Goal: Information Seeking & Learning: Compare options

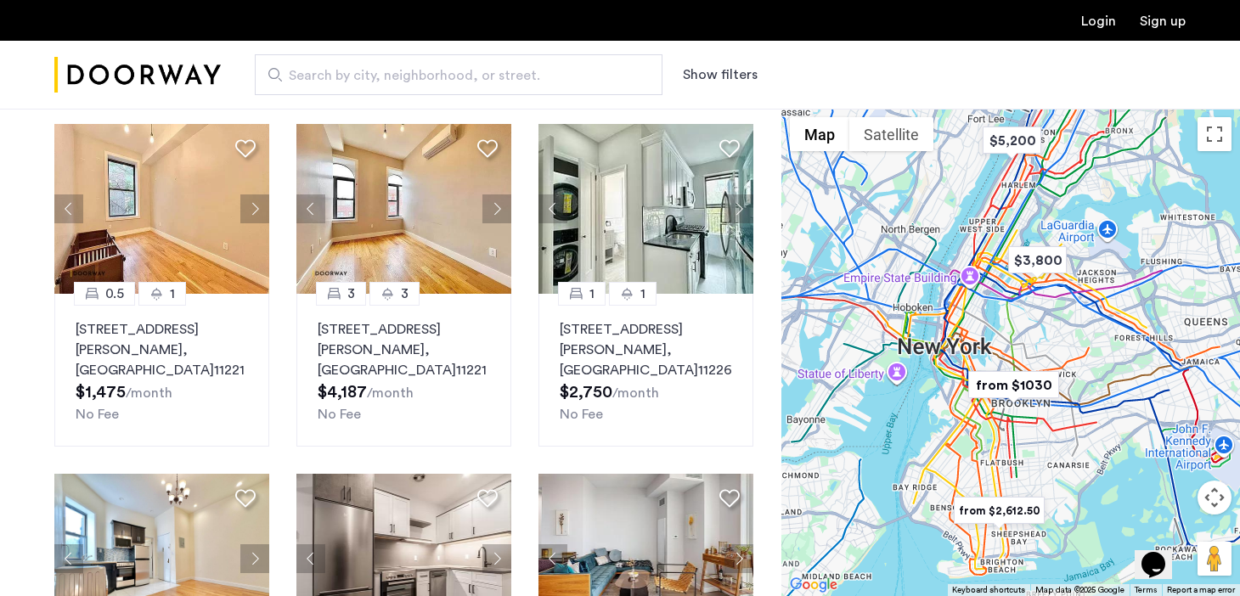
scroll to position [104, 0]
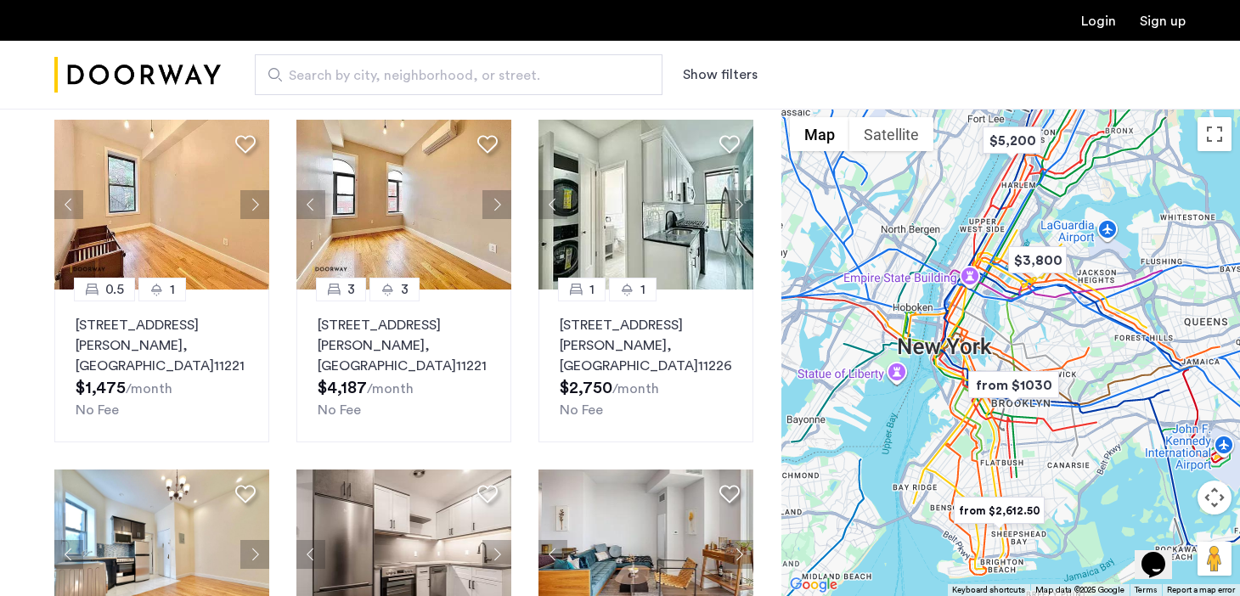
click at [685, 71] on button "Show filters" at bounding box center [720, 75] width 75 height 20
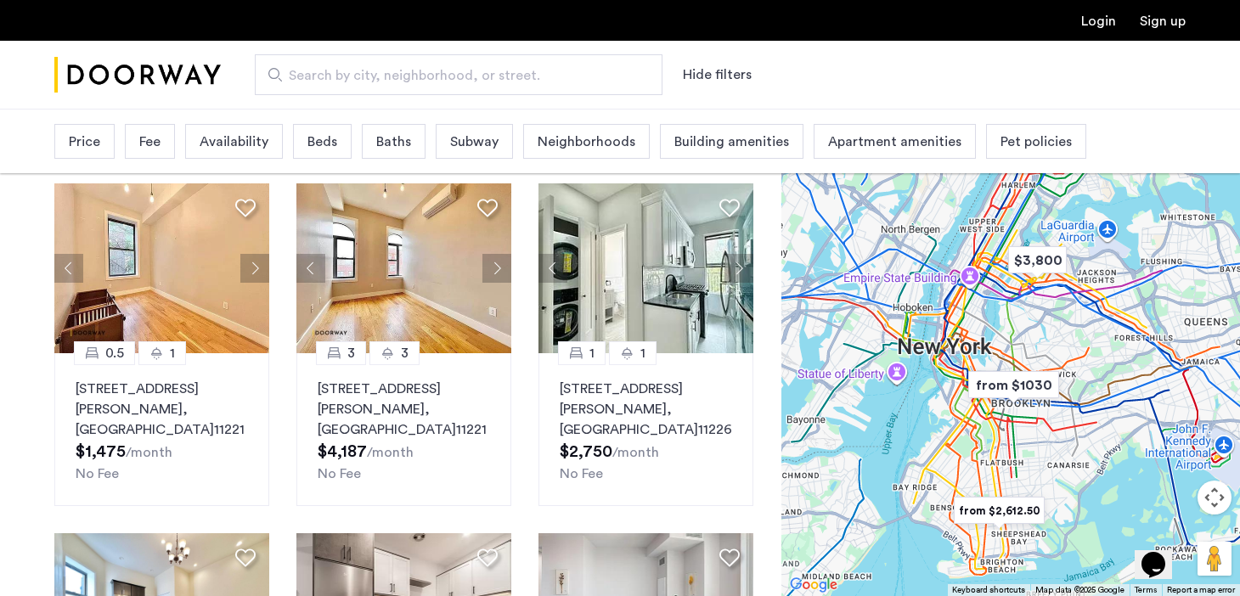
click at [308, 144] on span "Beds" at bounding box center [323, 142] width 30 height 20
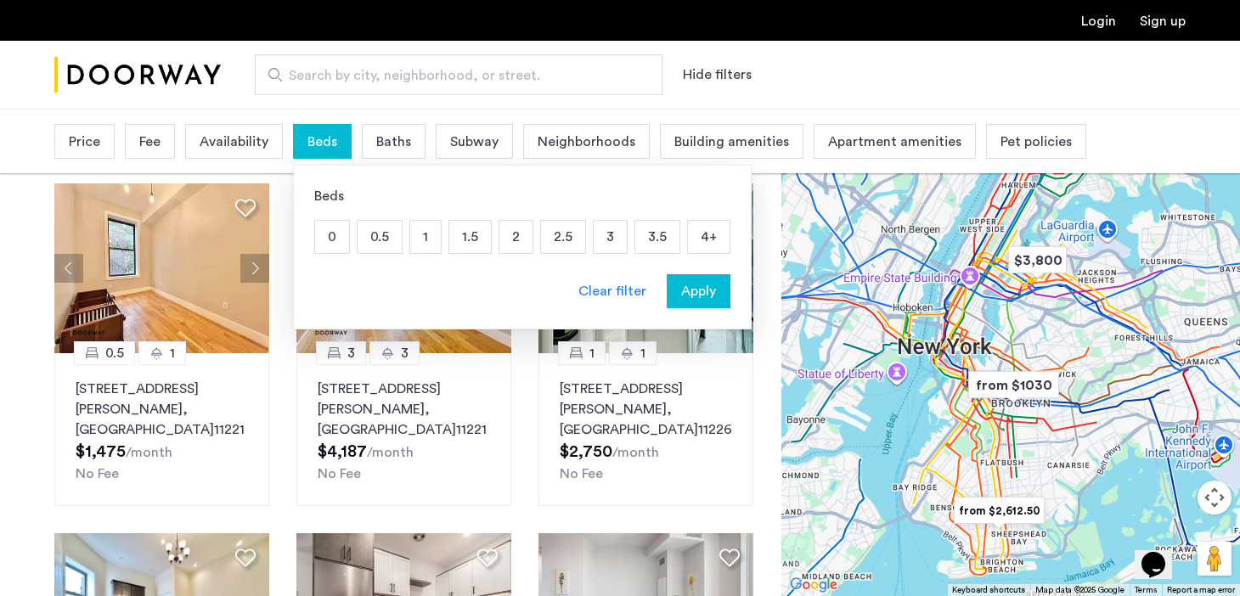
click at [509, 236] on p "2" at bounding box center [516, 237] width 33 height 32
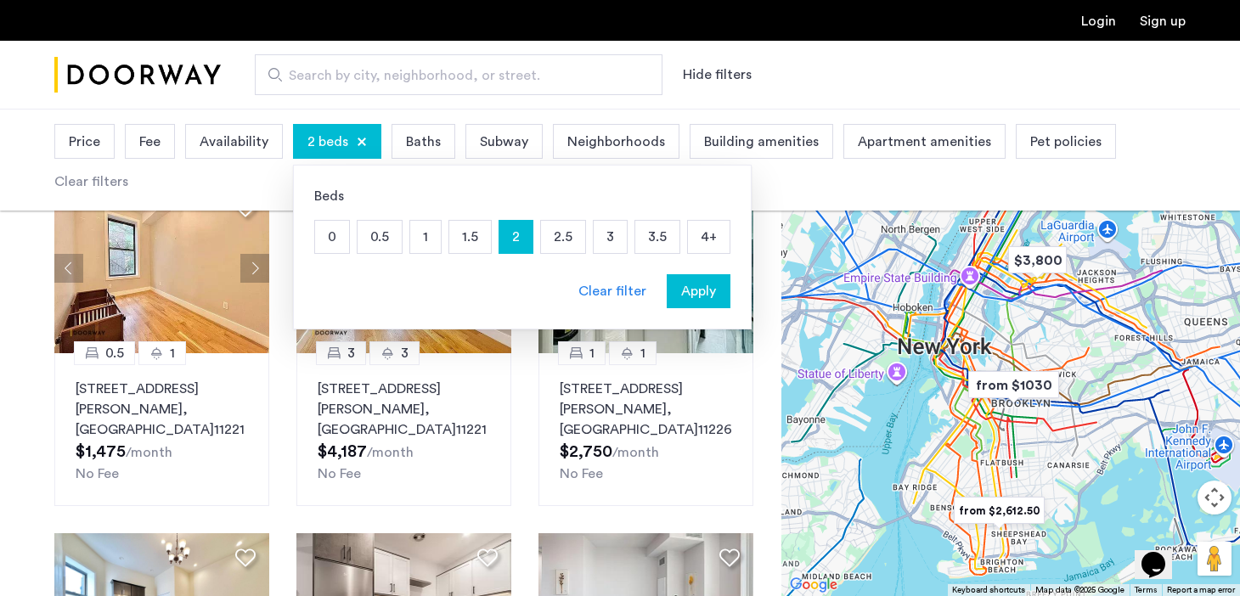
click at [708, 286] on span "Apply" at bounding box center [698, 291] width 35 height 20
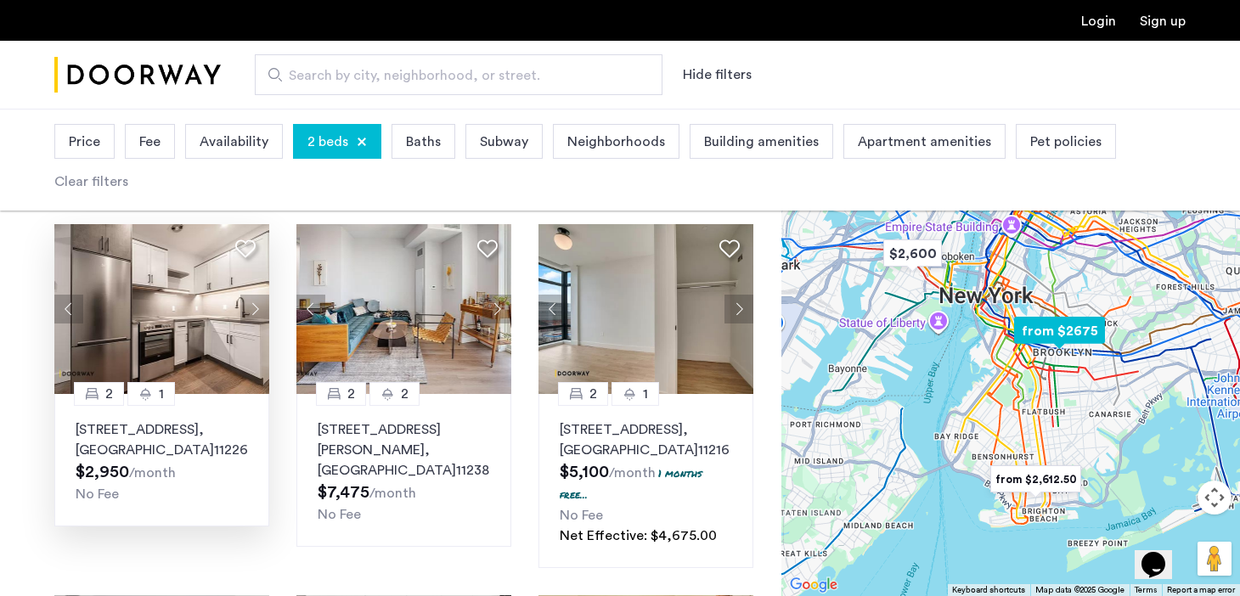
scroll to position [60, 0]
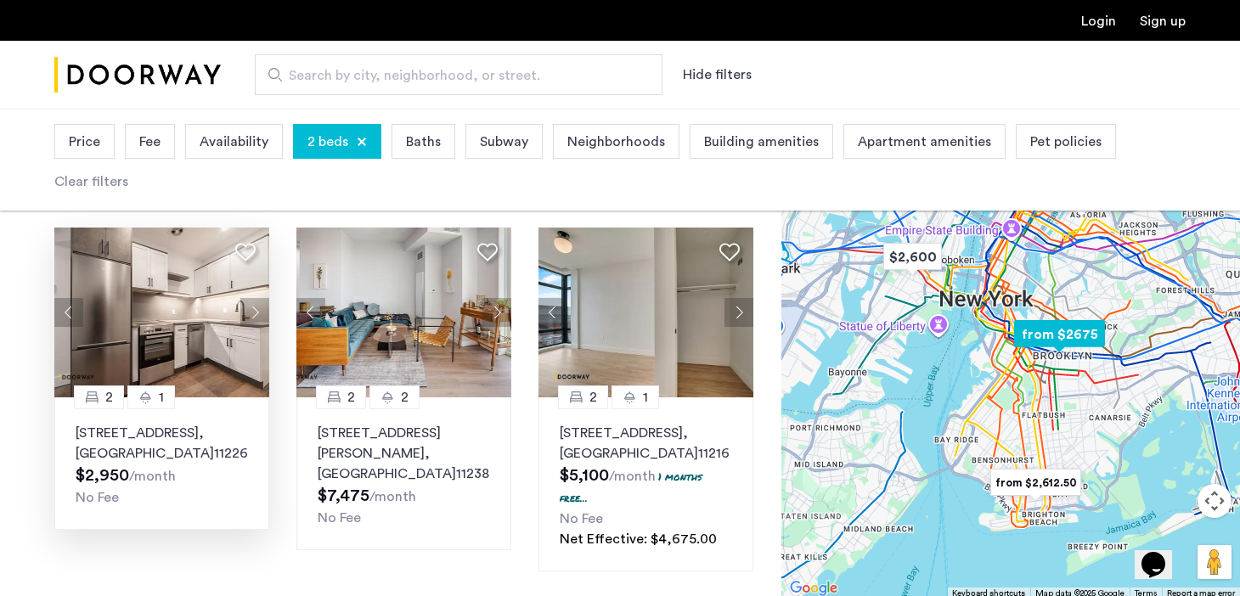
click at [171, 432] on p "1365 Nostrand Avenue, Unit 2A, Brooklyn , NY 11226" at bounding box center [162, 443] width 172 height 41
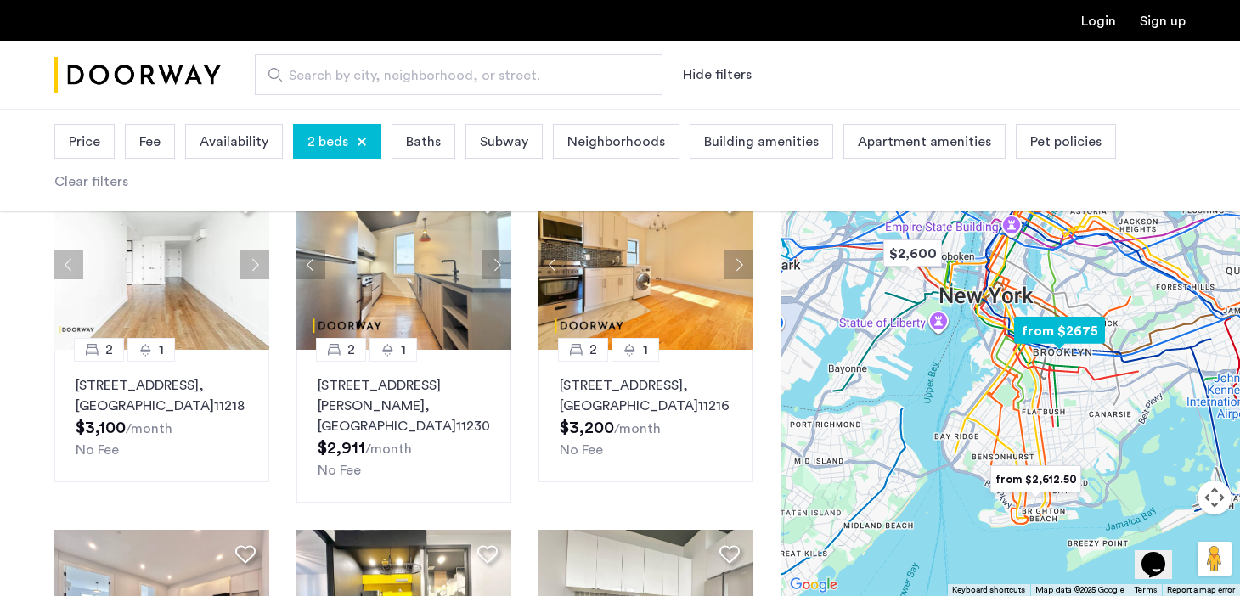
scroll to position [833, 0]
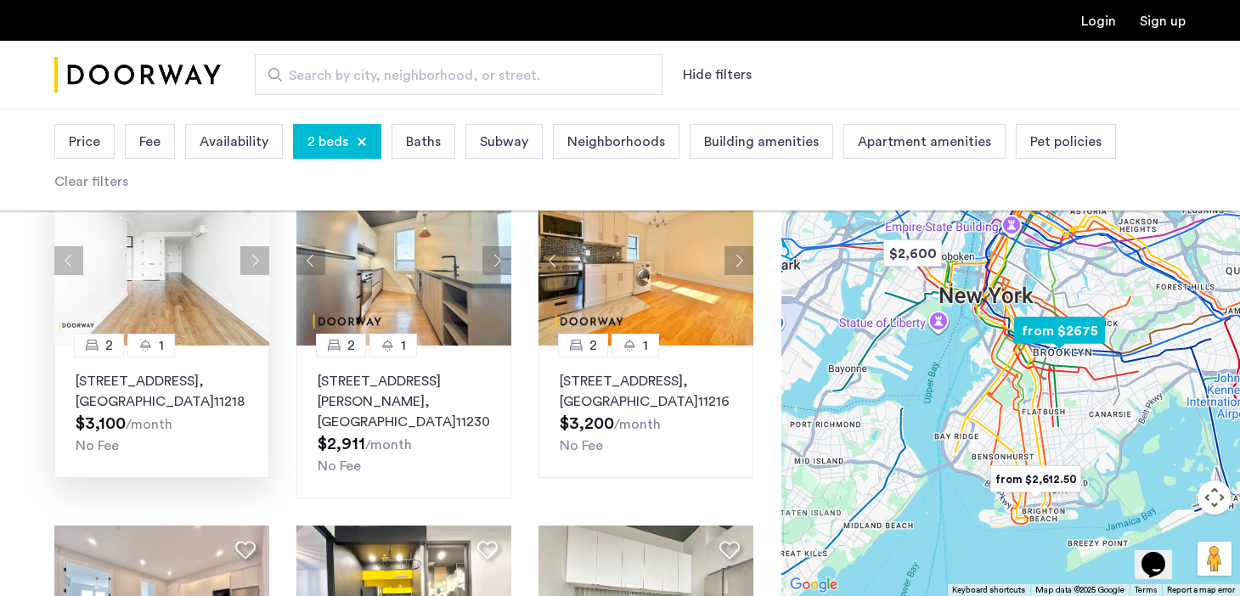
click at [246, 246] on button "Next apartment" at bounding box center [254, 260] width 29 height 29
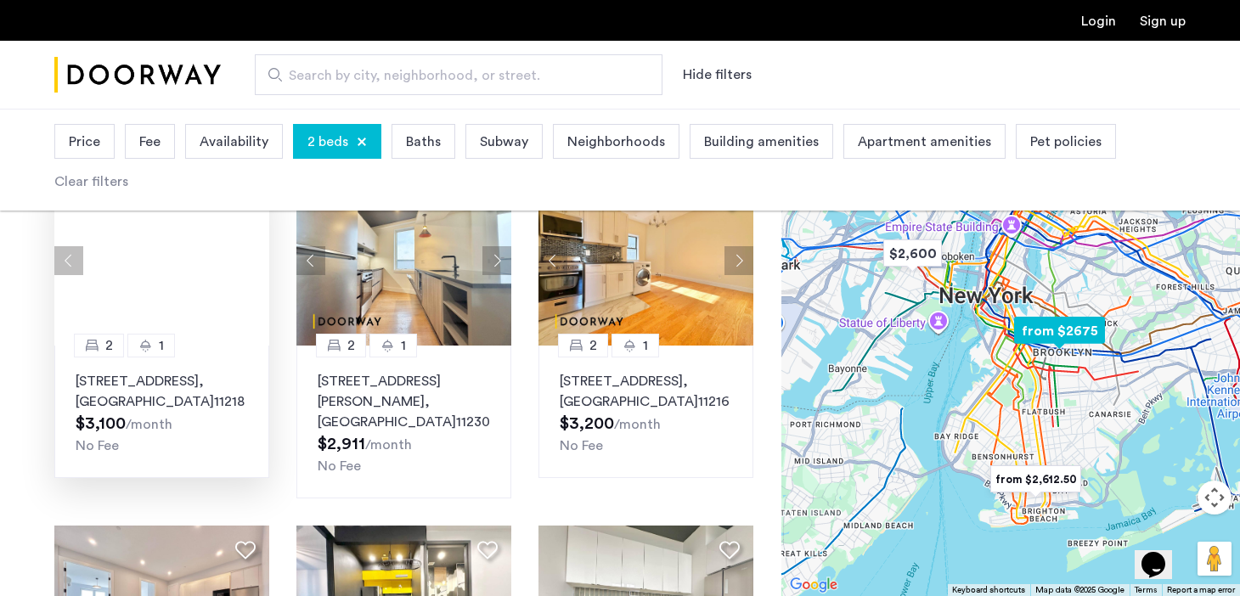
click at [247, 240] on div at bounding box center [161, 261] width 215 height 170
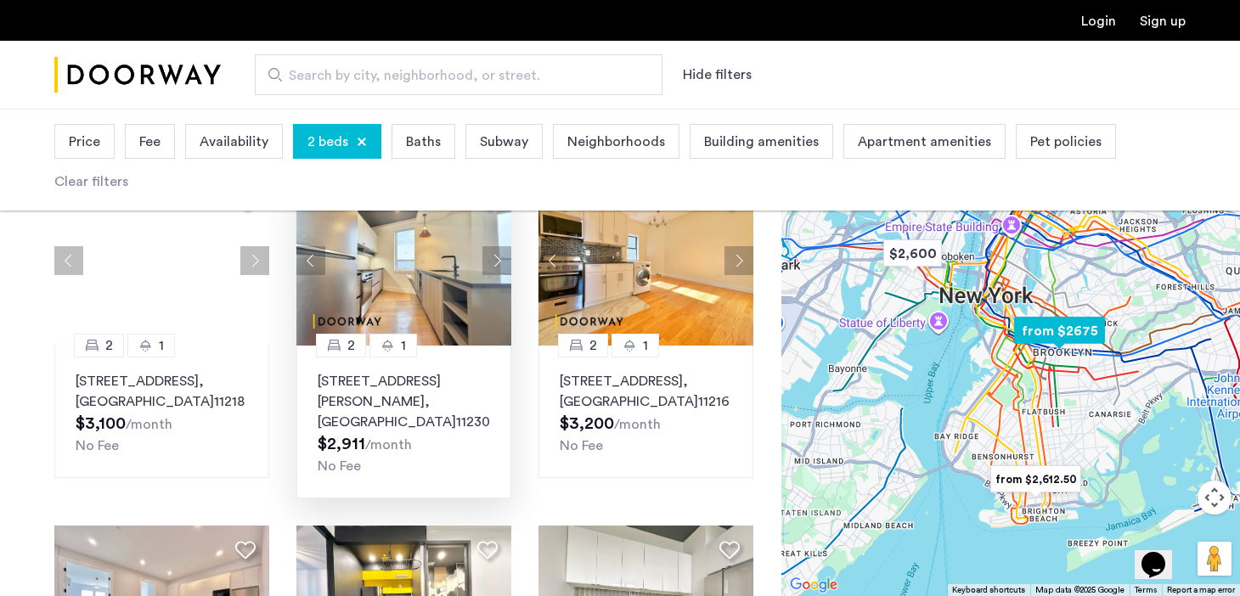
click at [487, 246] on button "Next apartment" at bounding box center [497, 260] width 29 height 29
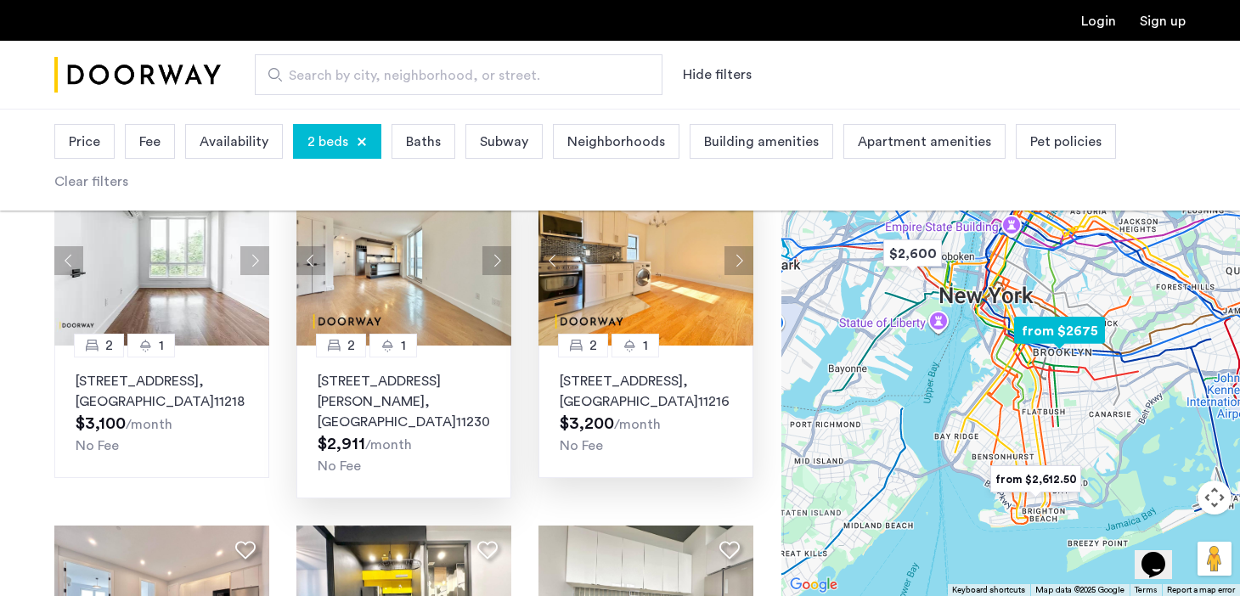
scroll to position [838, 0]
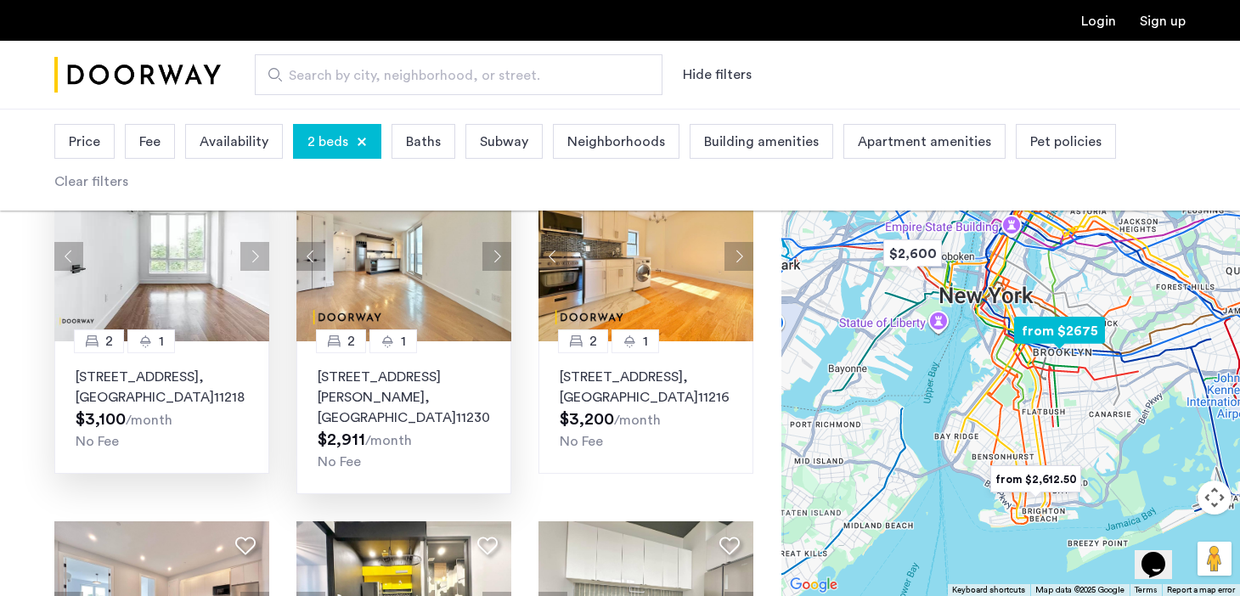
click at [265, 244] on button "Next apartment" at bounding box center [254, 256] width 29 height 29
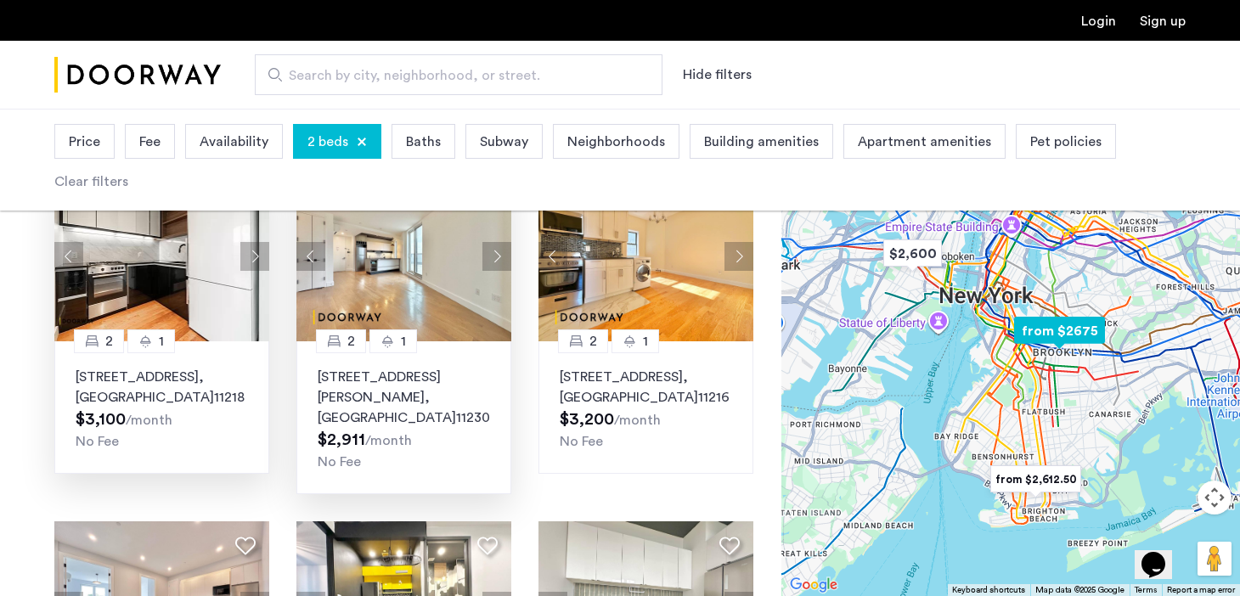
click at [265, 244] on button "Next apartment" at bounding box center [254, 256] width 29 height 29
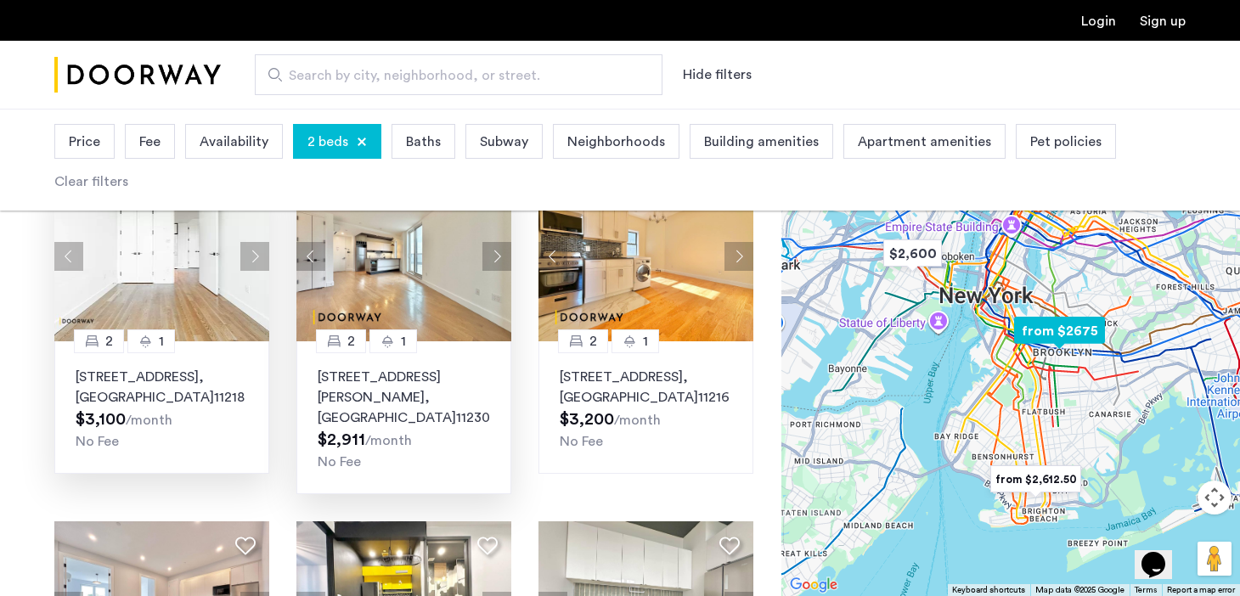
click at [265, 244] on button "Next apartment" at bounding box center [254, 256] width 29 height 29
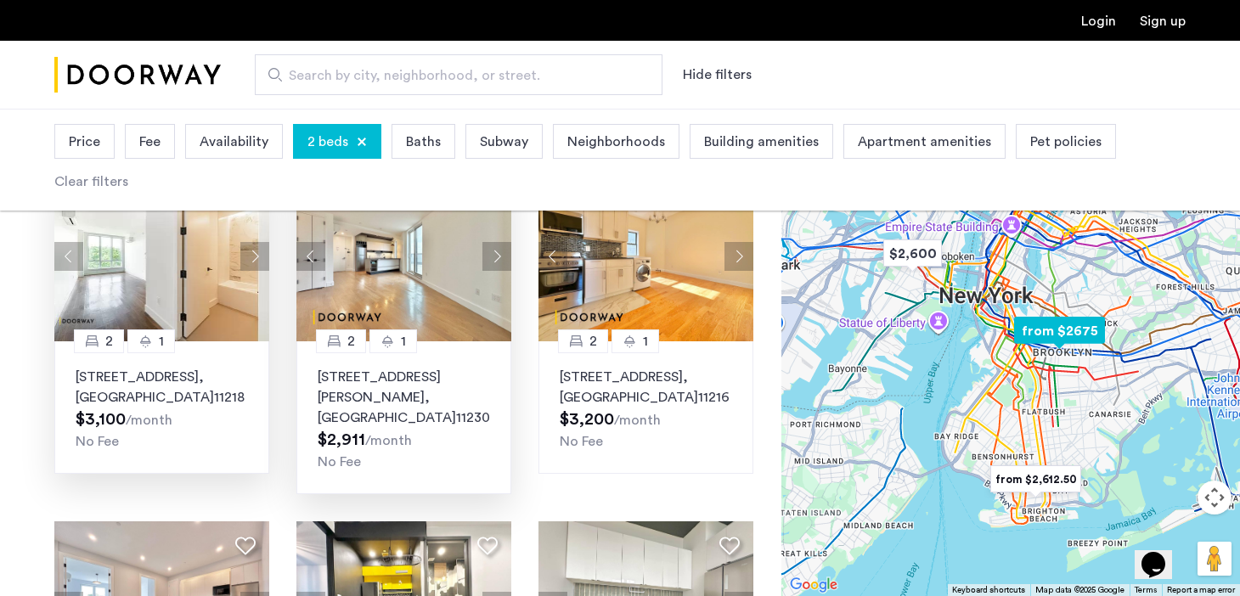
click at [263, 244] on button "Next apartment" at bounding box center [254, 256] width 29 height 29
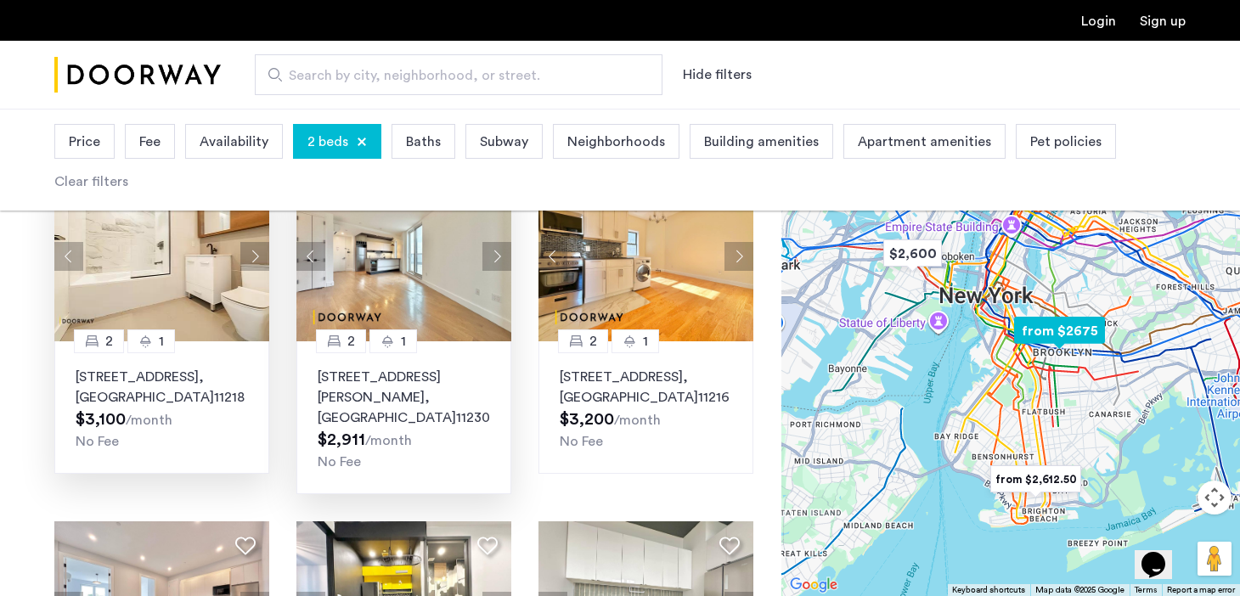
click at [263, 245] on button "Next apartment" at bounding box center [254, 256] width 29 height 29
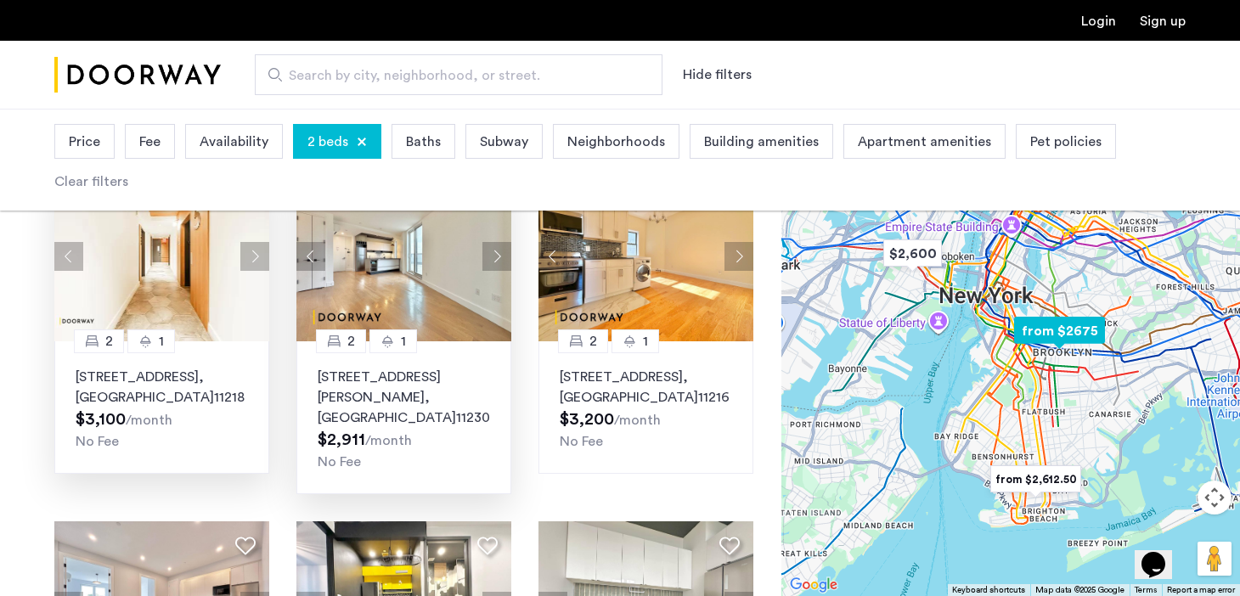
click at [263, 245] on button "Next apartment" at bounding box center [254, 256] width 29 height 29
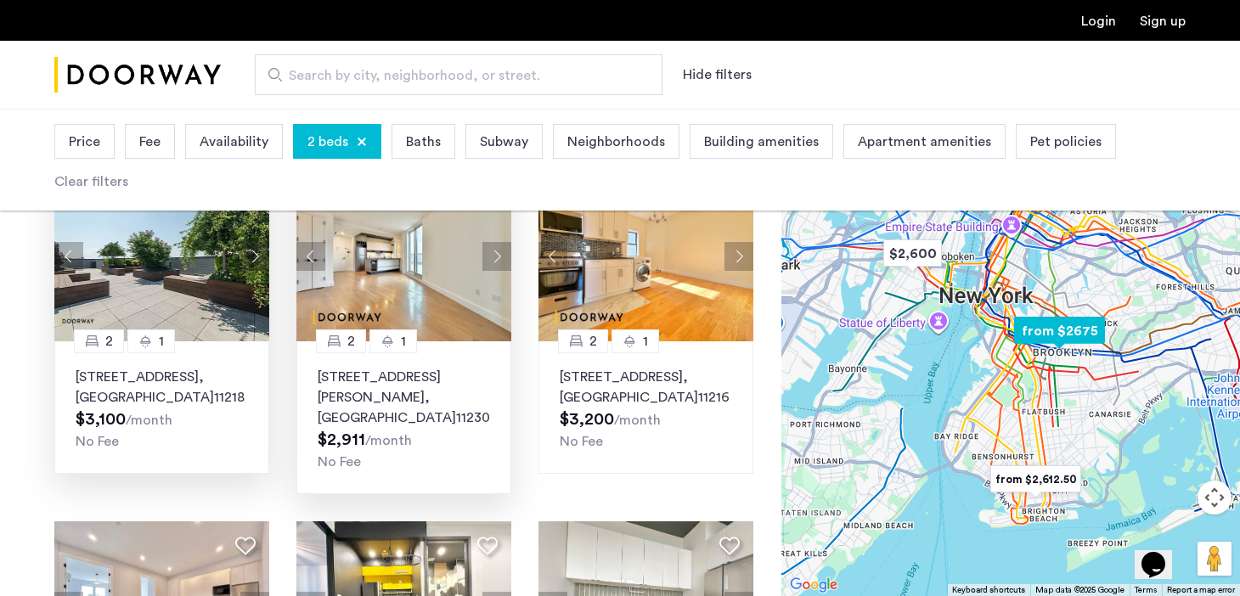
click at [263, 245] on button "Next apartment" at bounding box center [254, 256] width 29 height 29
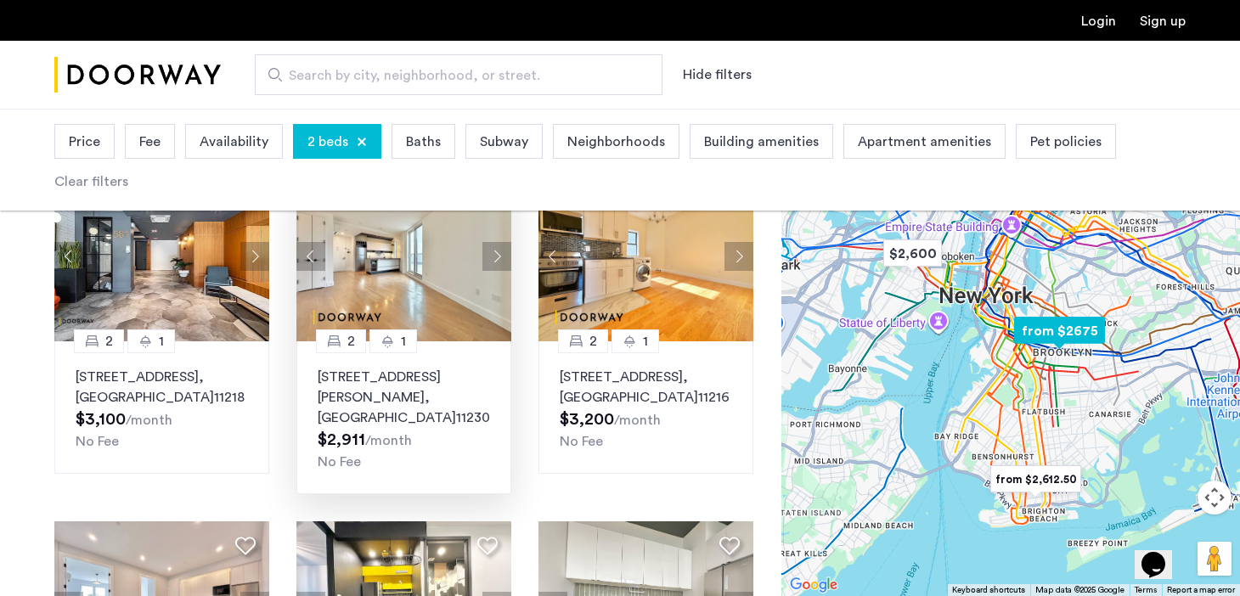
click at [504, 242] on button "Next apartment" at bounding box center [497, 256] width 29 height 29
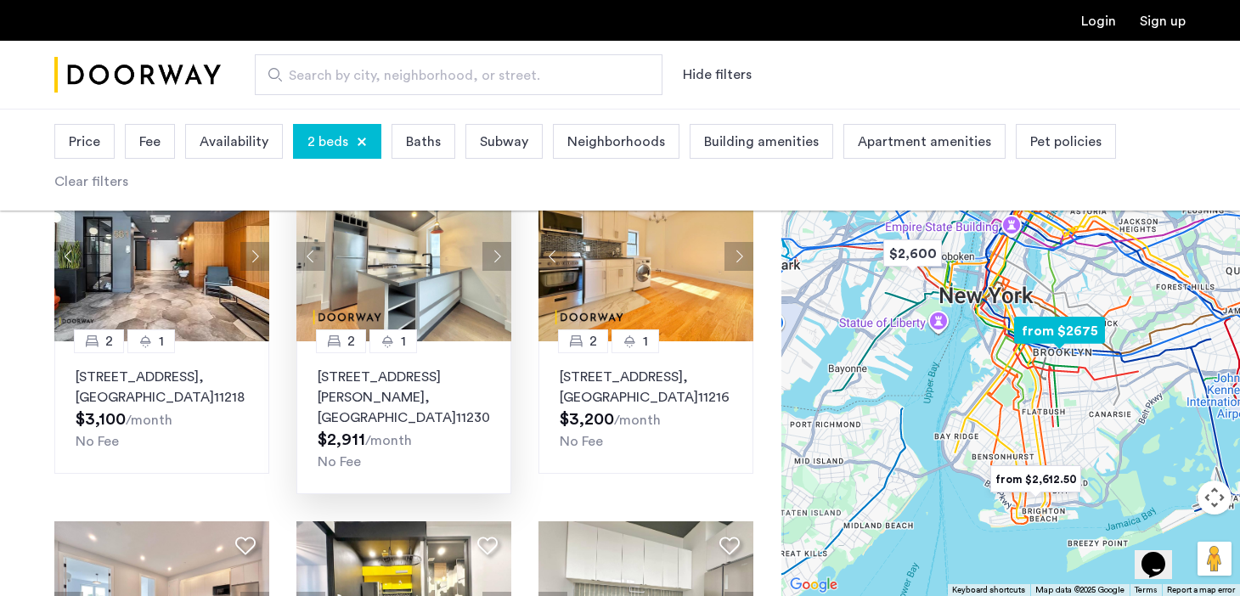
click at [504, 242] on button "Next apartment" at bounding box center [497, 256] width 29 height 29
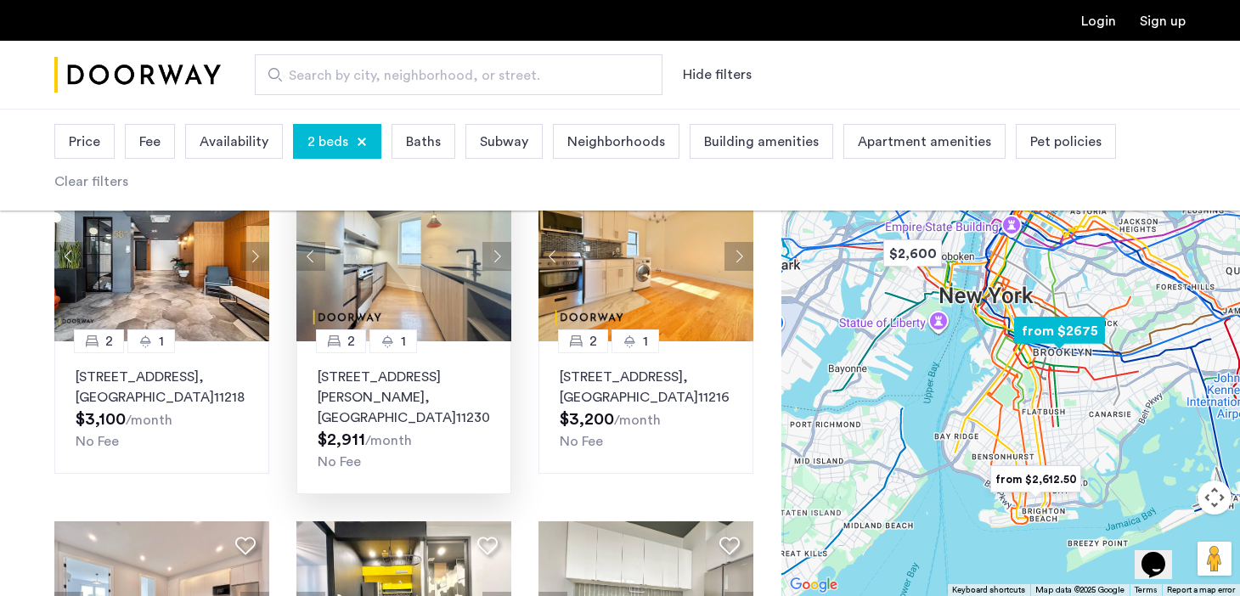
click at [504, 242] on button "Next apartment" at bounding box center [497, 256] width 29 height 29
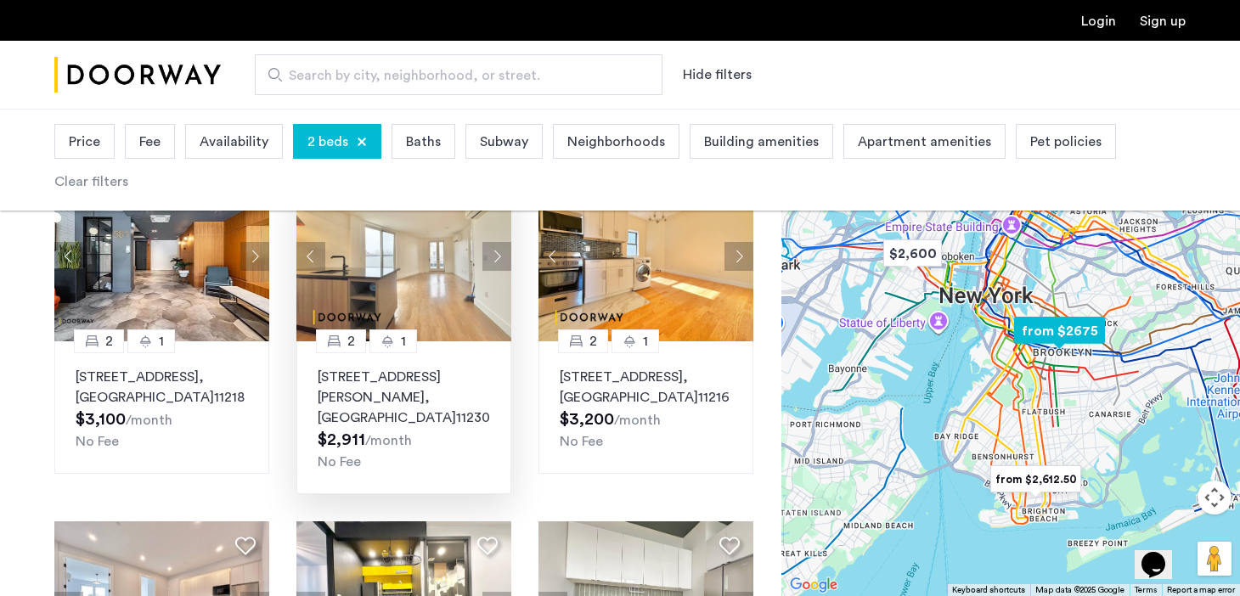
click at [504, 242] on button "Next apartment" at bounding box center [497, 256] width 29 height 29
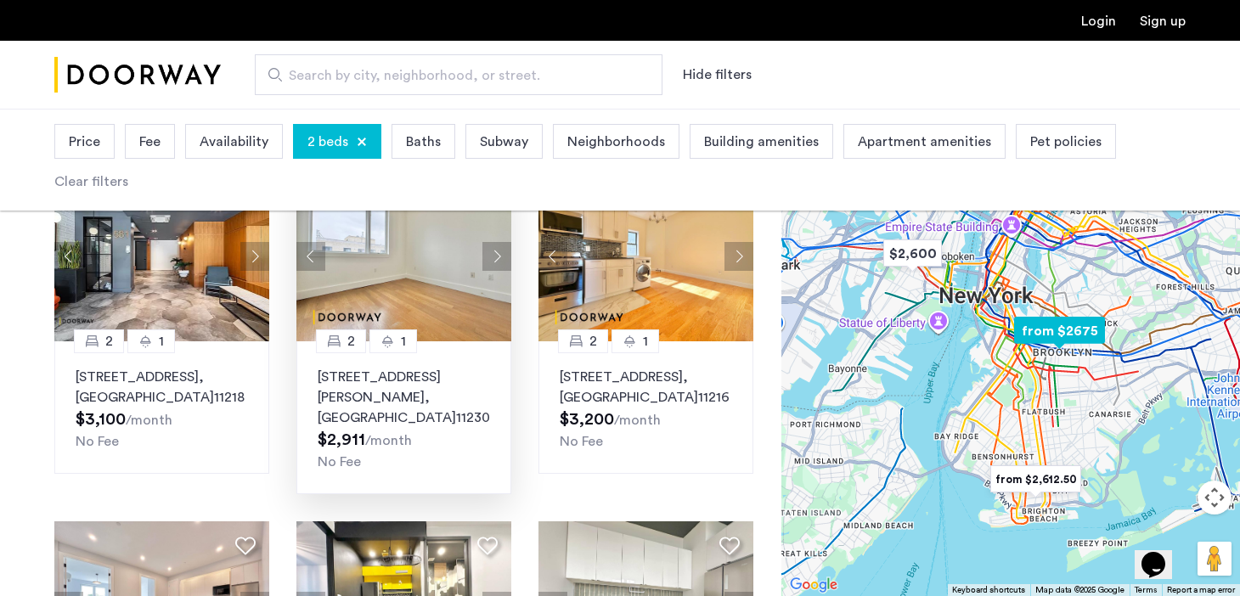
click at [503, 242] on button "Next apartment" at bounding box center [497, 256] width 29 height 29
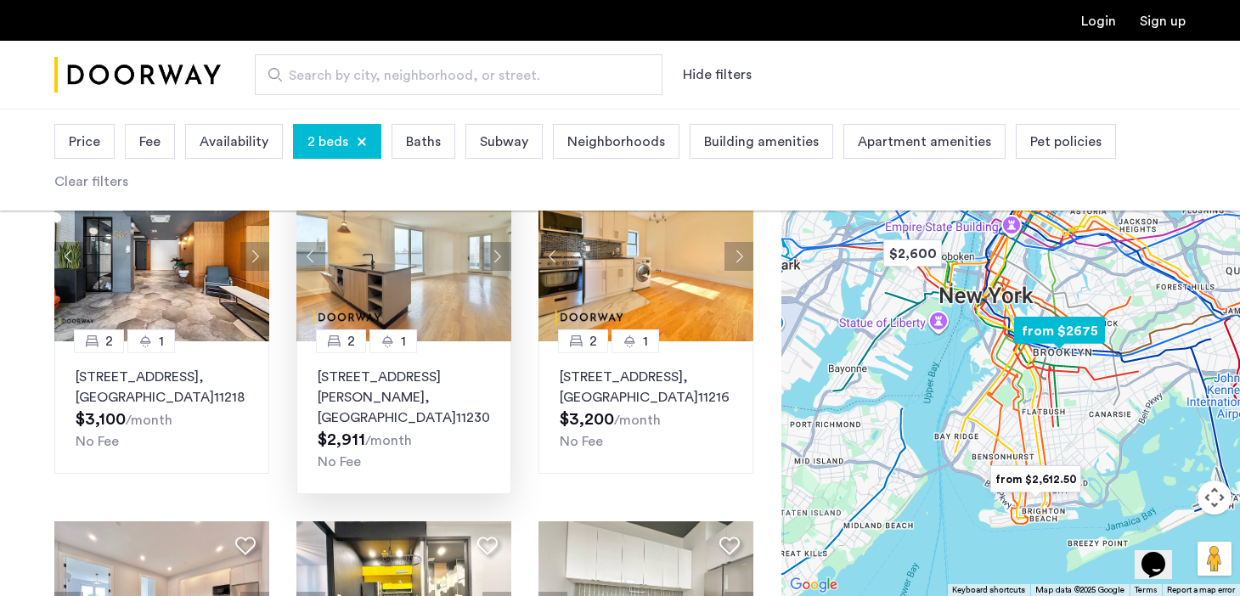
click at [503, 242] on button "Next apartment" at bounding box center [497, 256] width 29 height 29
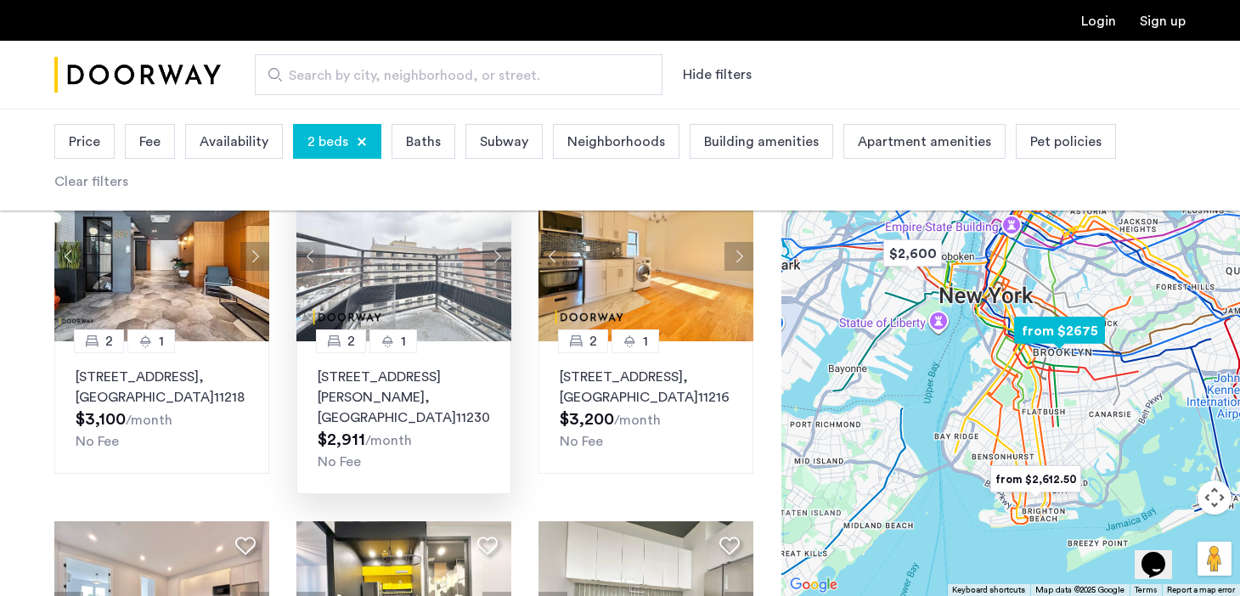
click at [503, 242] on button "Next apartment" at bounding box center [497, 256] width 29 height 29
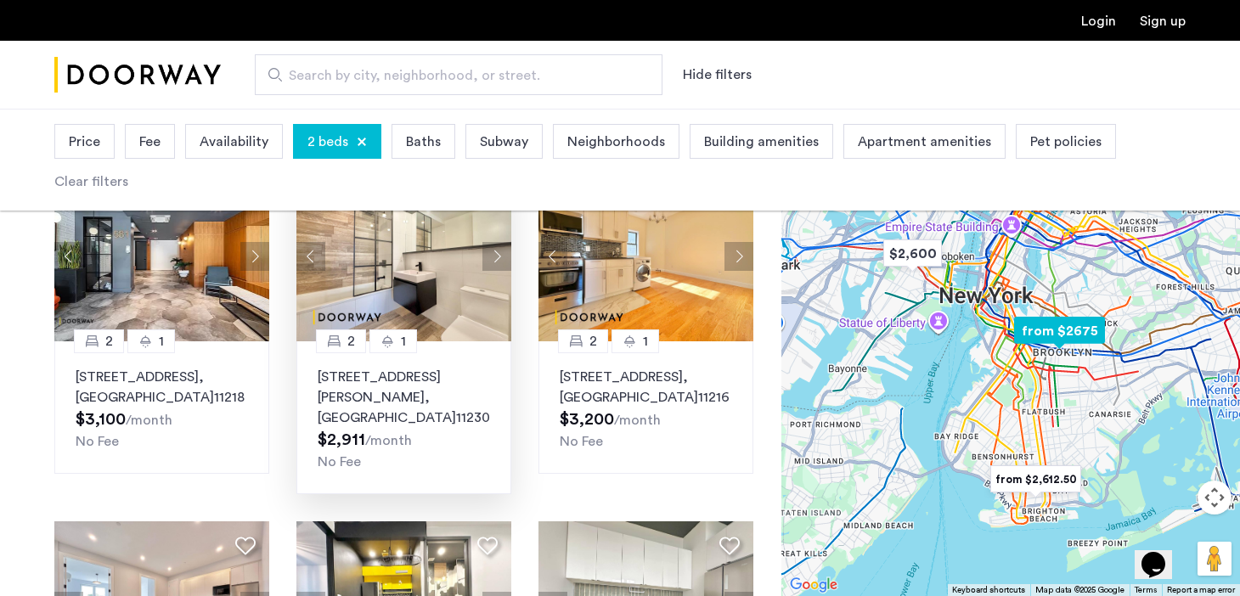
click at [503, 242] on button "Next apartment" at bounding box center [497, 256] width 29 height 29
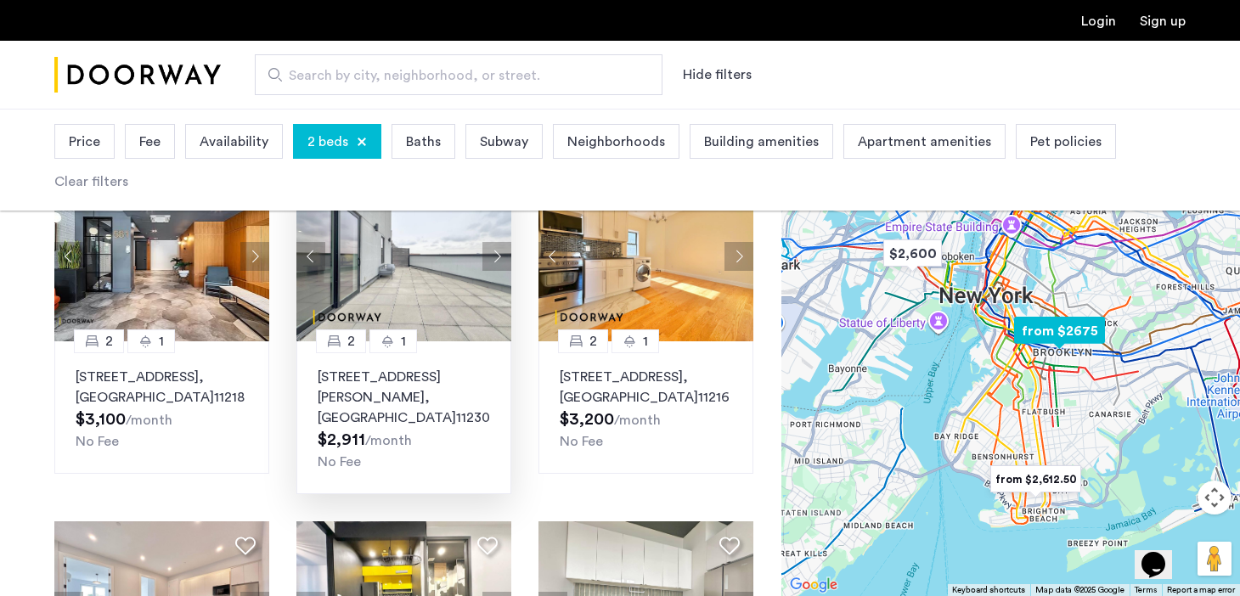
click at [503, 242] on button "Next apartment" at bounding box center [497, 256] width 29 height 29
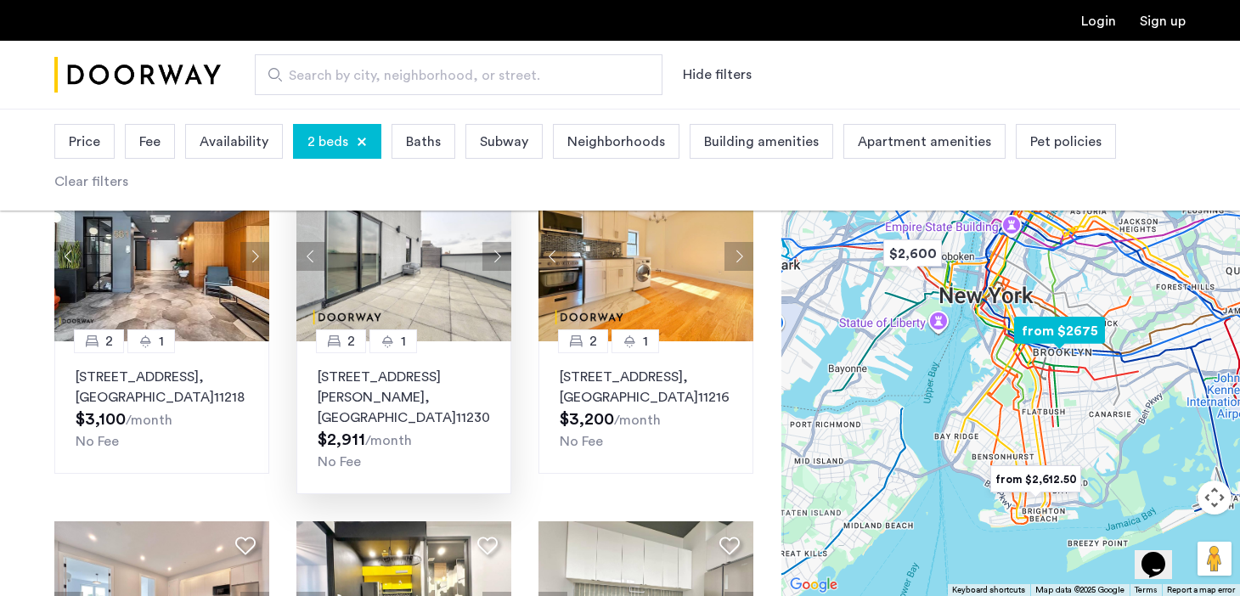
click at [502, 242] on button "Next apartment" at bounding box center [497, 256] width 29 height 29
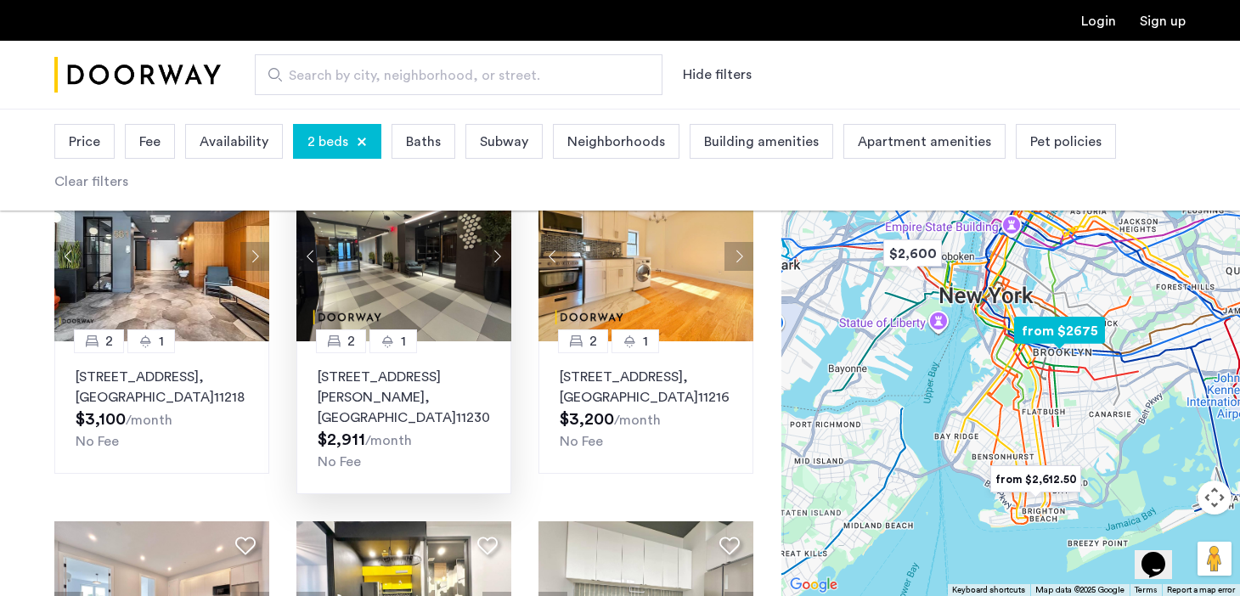
click at [502, 242] on button "Next apartment" at bounding box center [497, 256] width 29 height 29
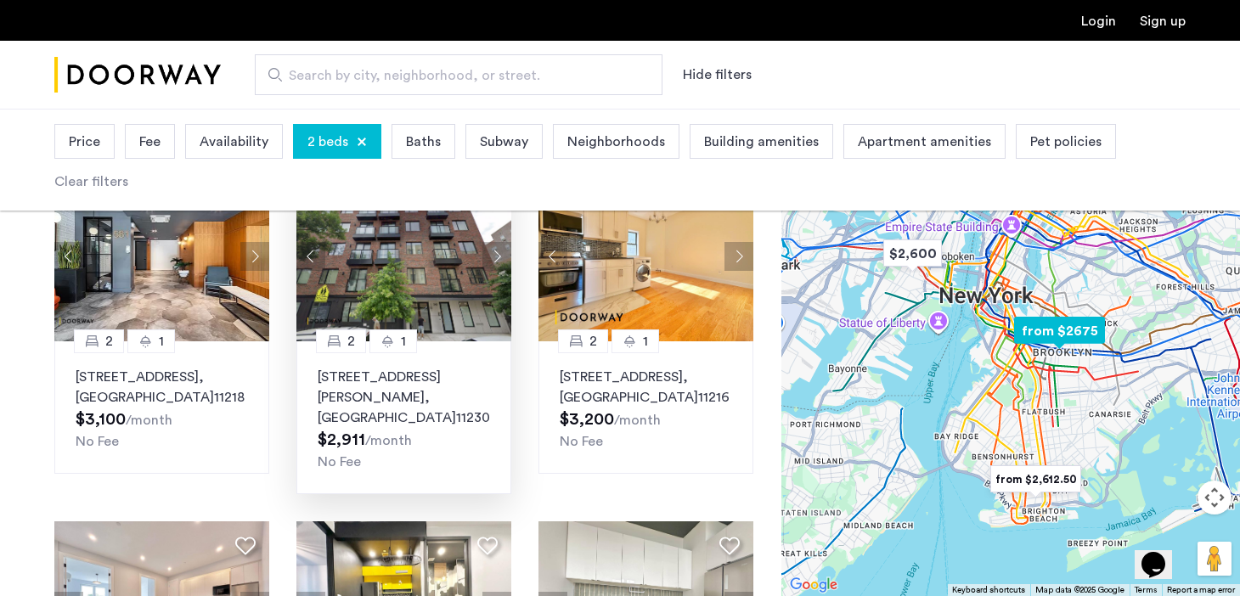
click at [502, 242] on button "Next apartment" at bounding box center [497, 256] width 29 height 29
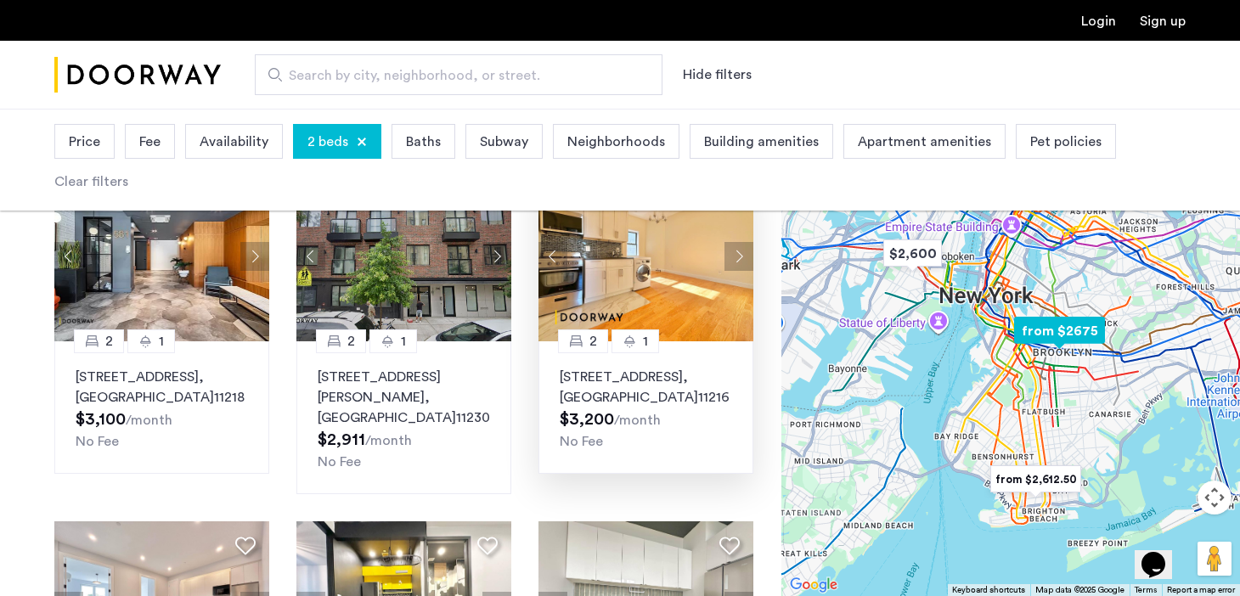
click at [743, 242] on button "Next apartment" at bounding box center [739, 256] width 29 height 29
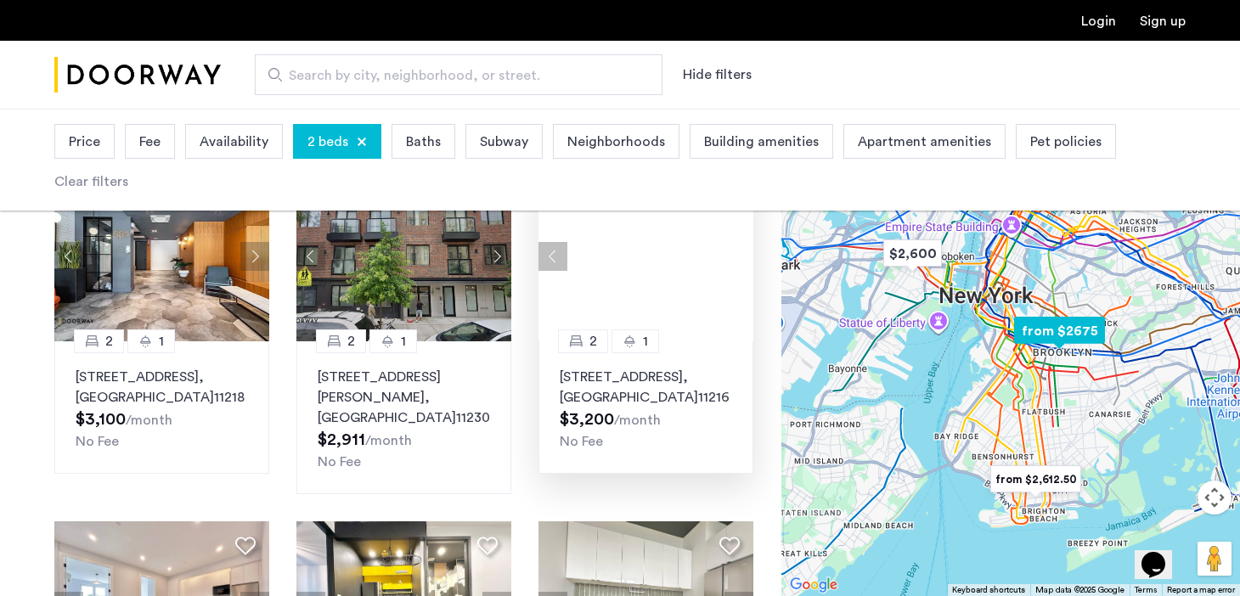
click at [743, 229] on div at bounding box center [646, 257] width 215 height 170
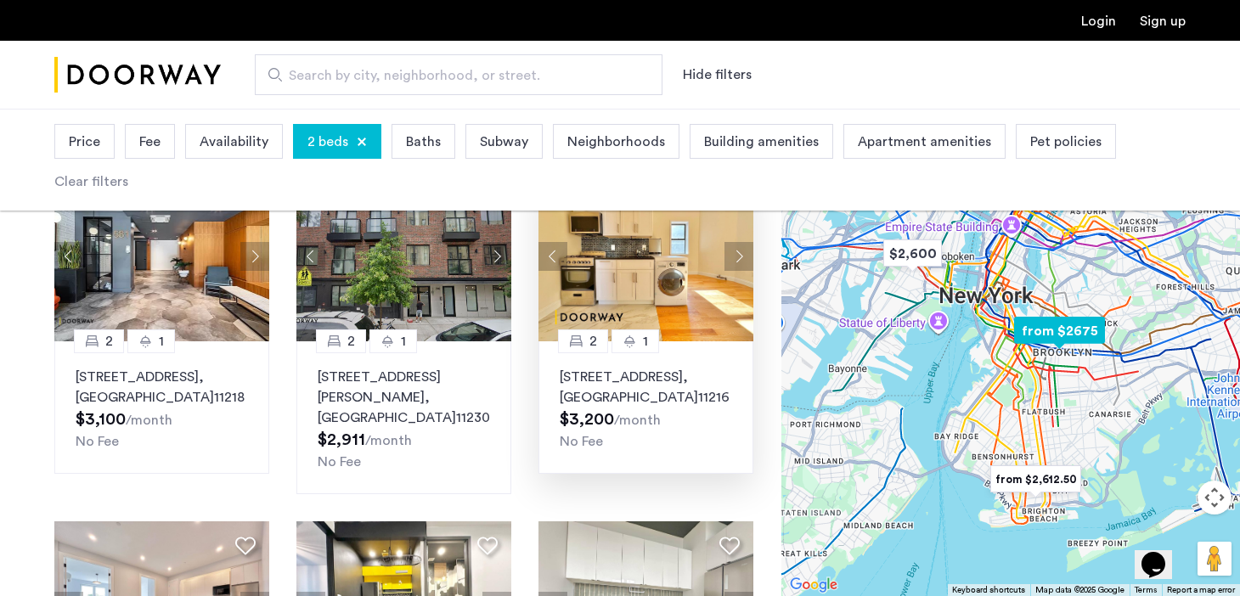
click at [742, 242] on button "Next apartment" at bounding box center [739, 256] width 29 height 29
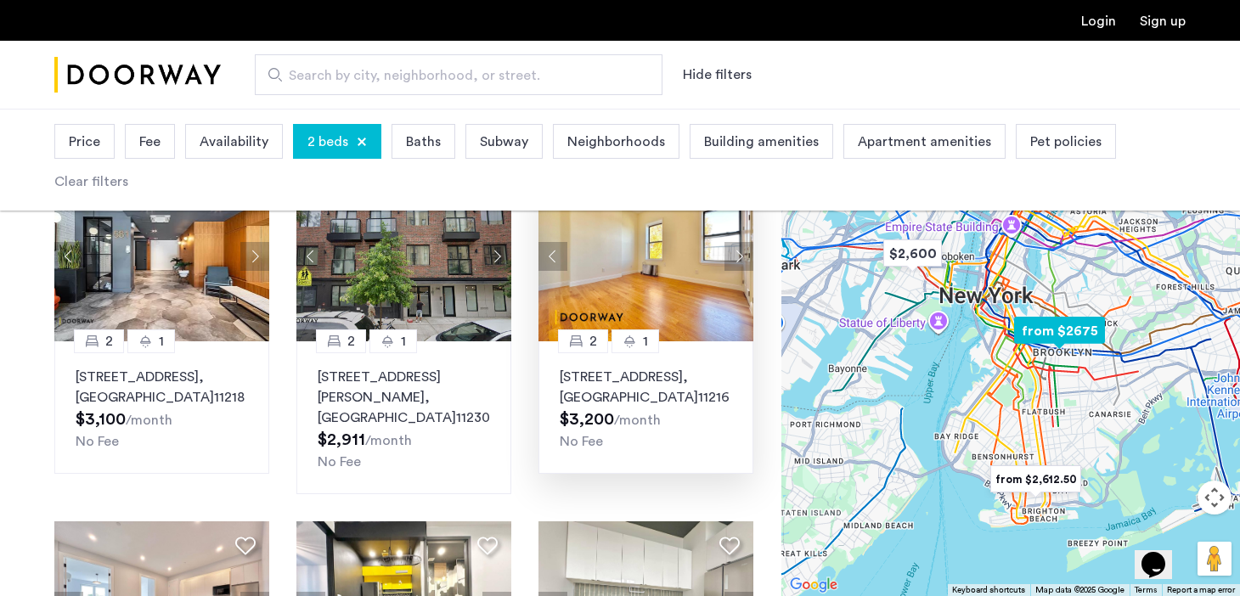
click at [742, 242] on button "Next apartment" at bounding box center [739, 256] width 29 height 29
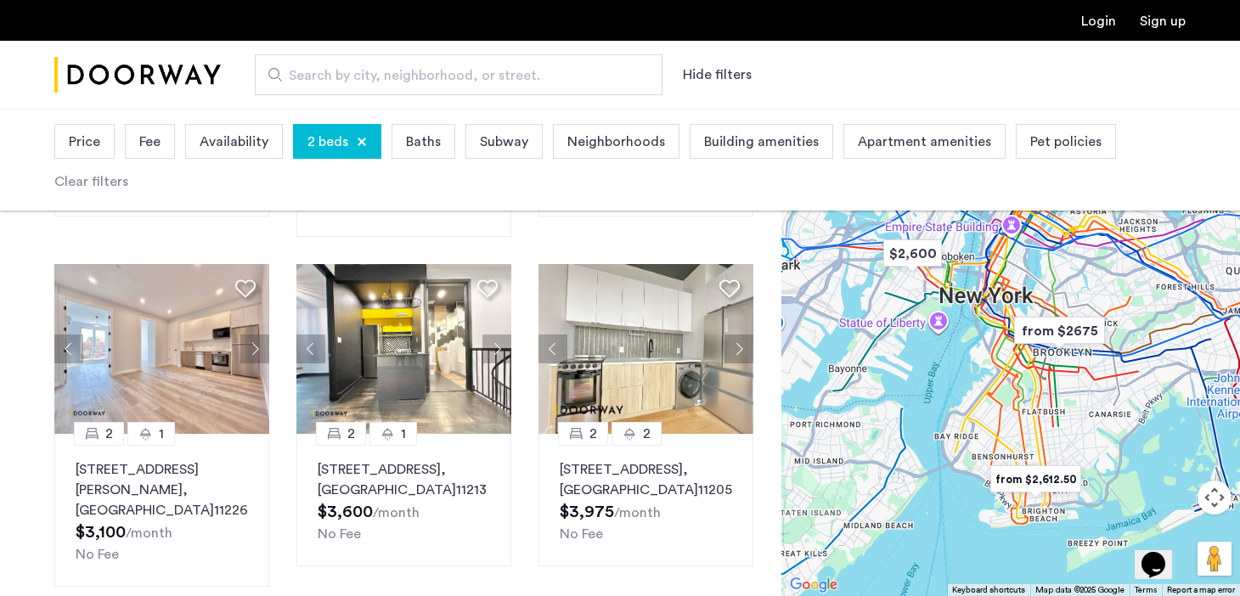
scroll to position [1143, 0]
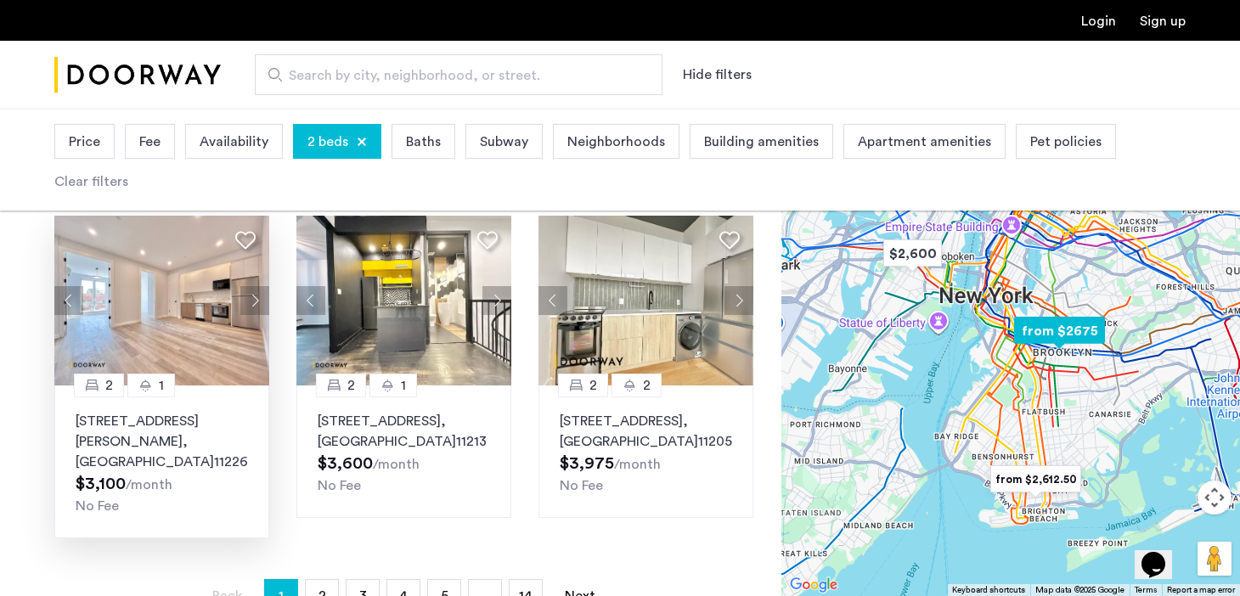
click at [260, 286] on button "Next apartment" at bounding box center [254, 300] width 29 height 29
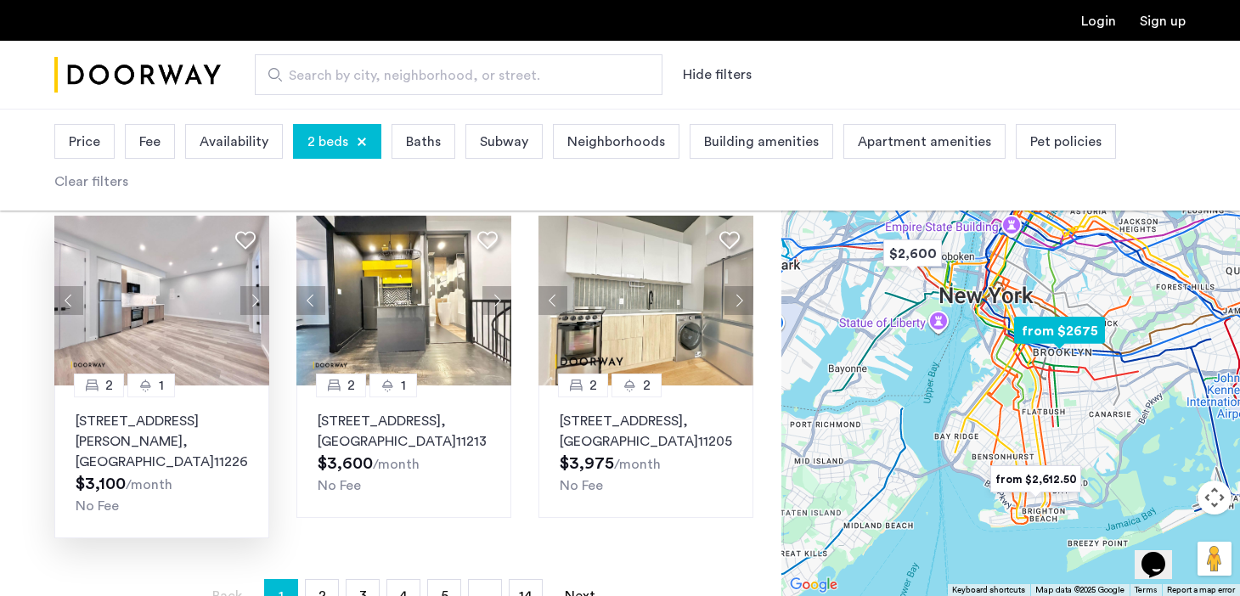
click at [260, 286] on button "Next apartment" at bounding box center [254, 300] width 29 height 29
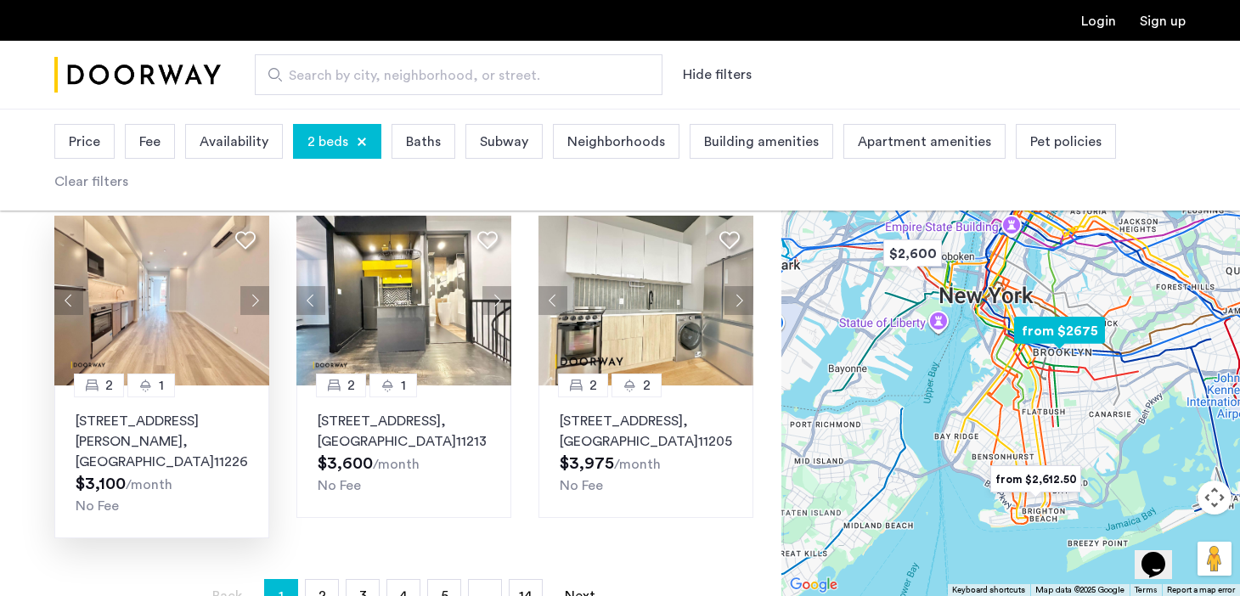
click at [260, 286] on button "Next apartment" at bounding box center [254, 300] width 29 height 29
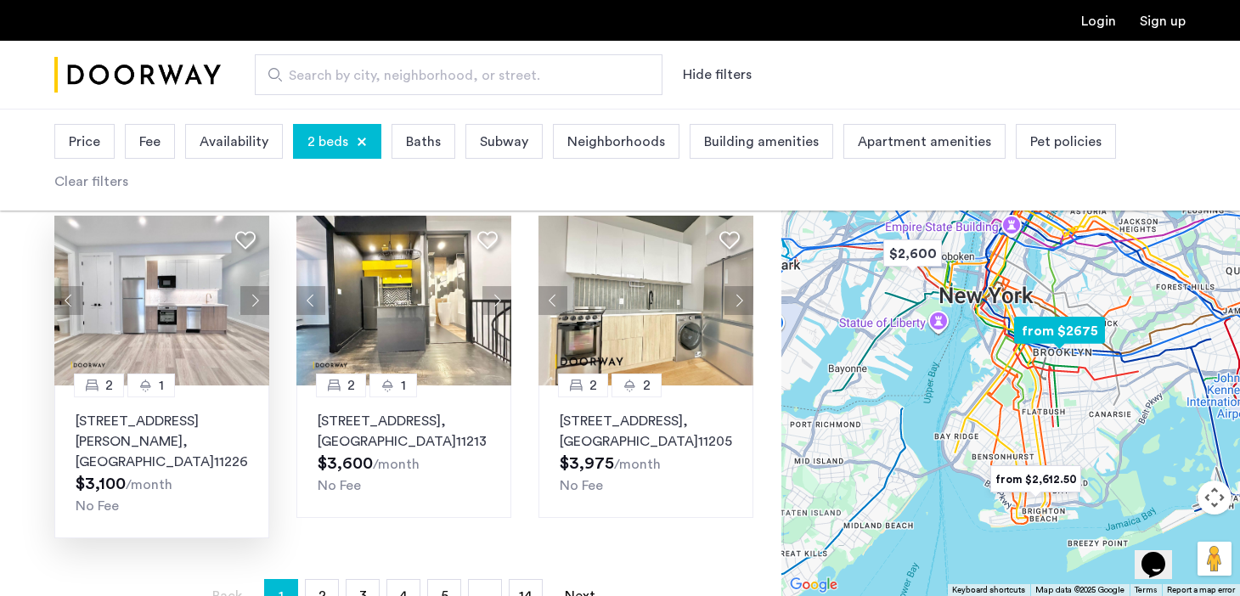
click at [260, 286] on button "Next apartment" at bounding box center [254, 300] width 29 height 29
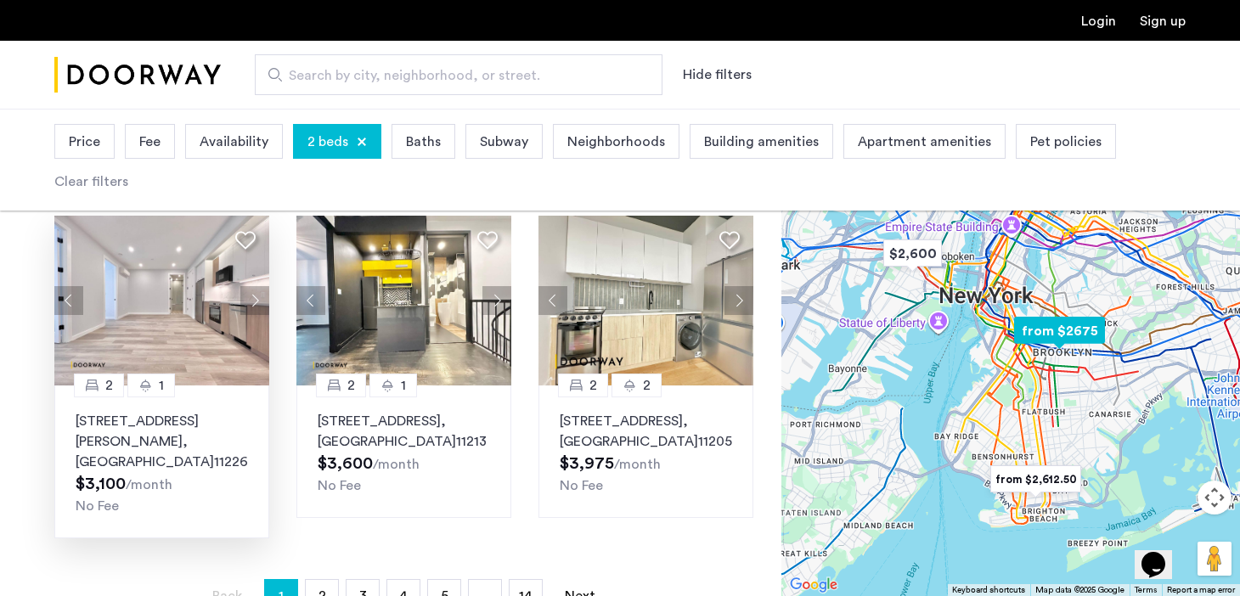
click at [260, 286] on button "Next apartment" at bounding box center [254, 300] width 29 height 29
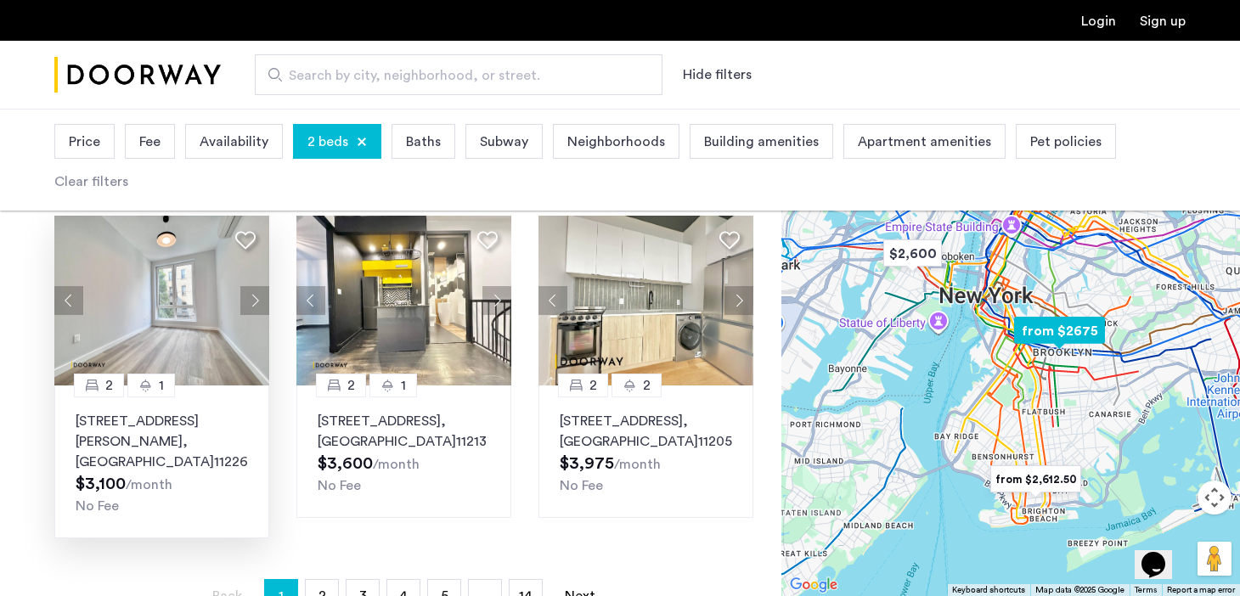
click at [260, 286] on button "Next apartment" at bounding box center [254, 300] width 29 height 29
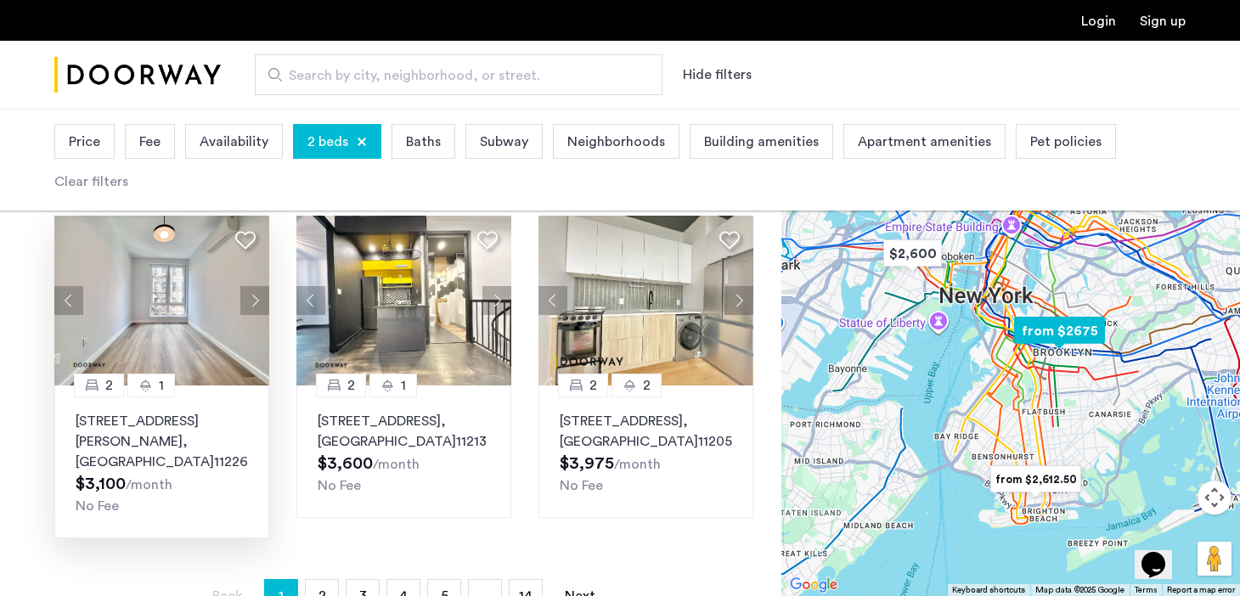
click at [260, 286] on button "Next apartment" at bounding box center [254, 300] width 29 height 29
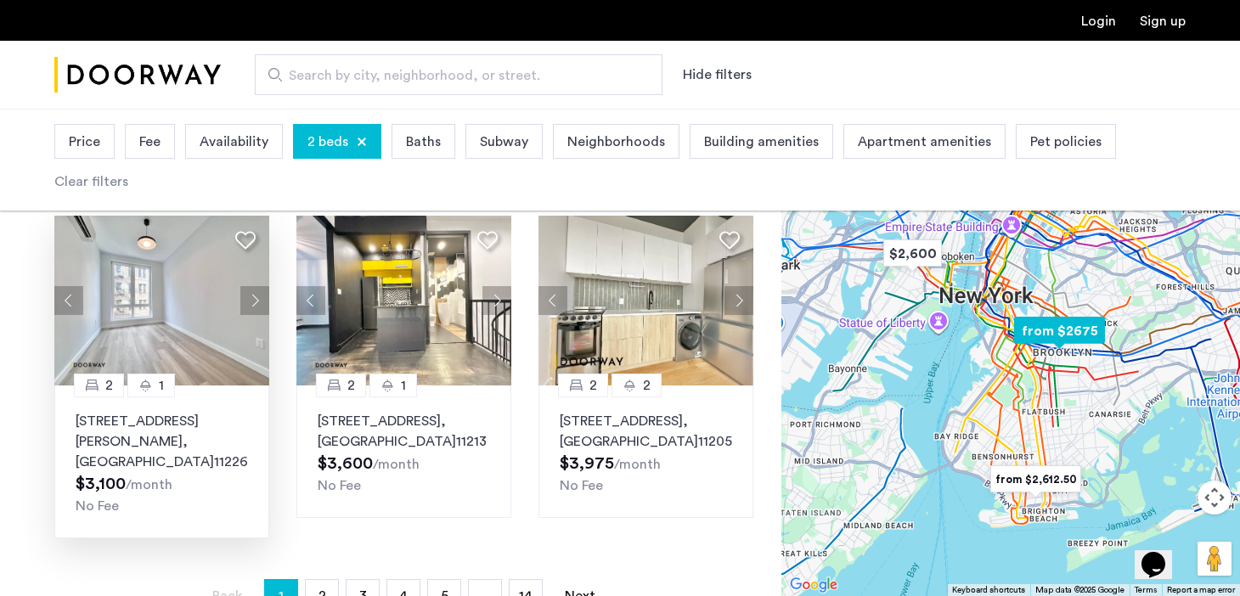
click at [259, 286] on button "Next apartment" at bounding box center [254, 300] width 29 height 29
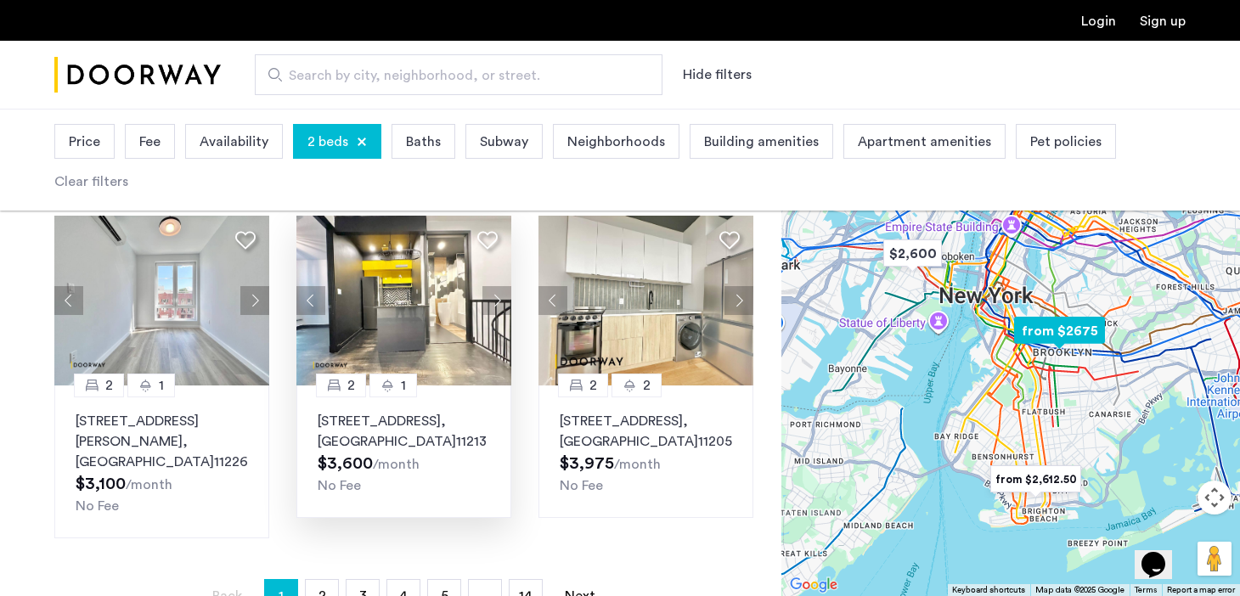
click at [500, 286] on button "Next apartment" at bounding box center [497, 300] width 29 height 29
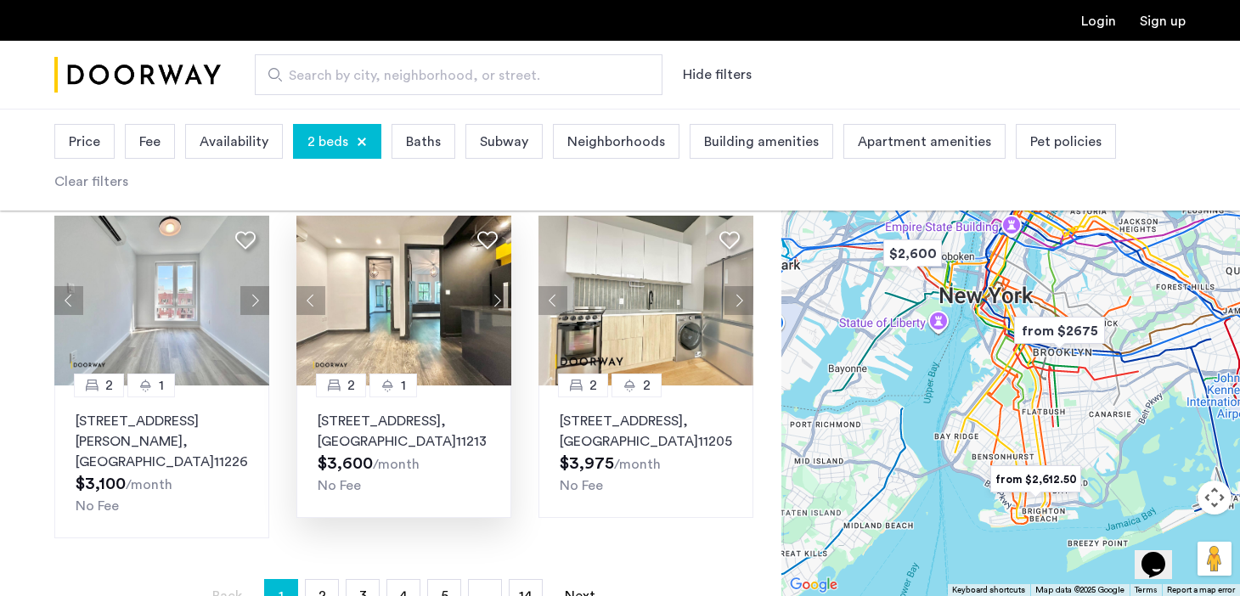
click at [88, 138] on span "Price" at bounding box center [84, 142] width 31 height 20
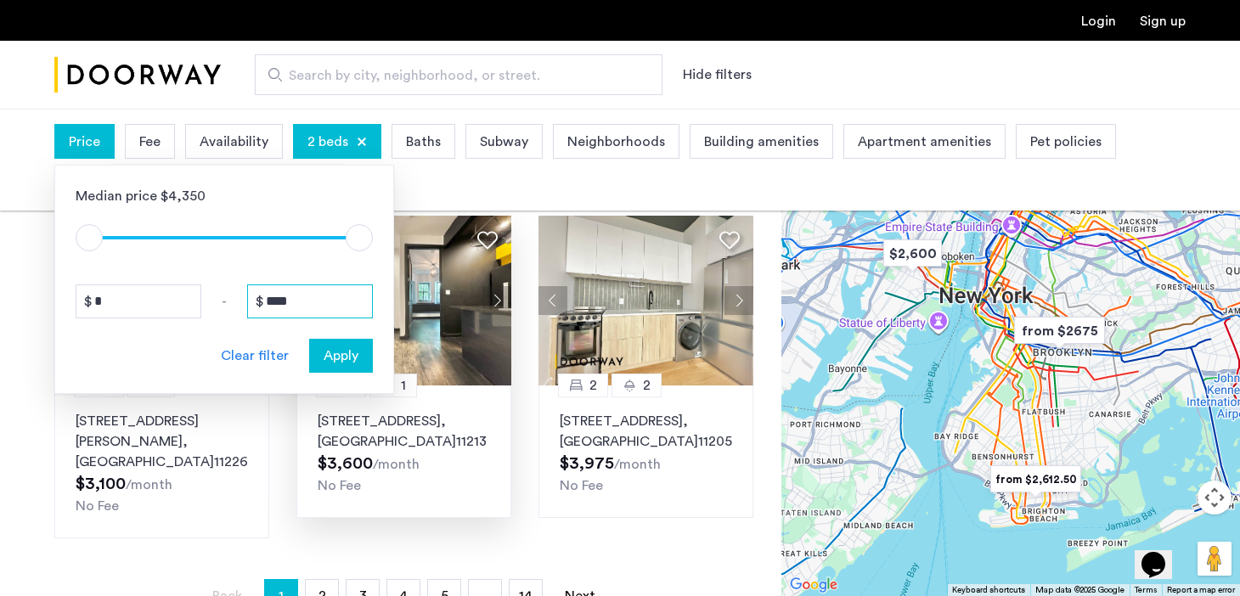
click at [317, 303] on input "****" at bounding box center [310, 302] width 126 height 34
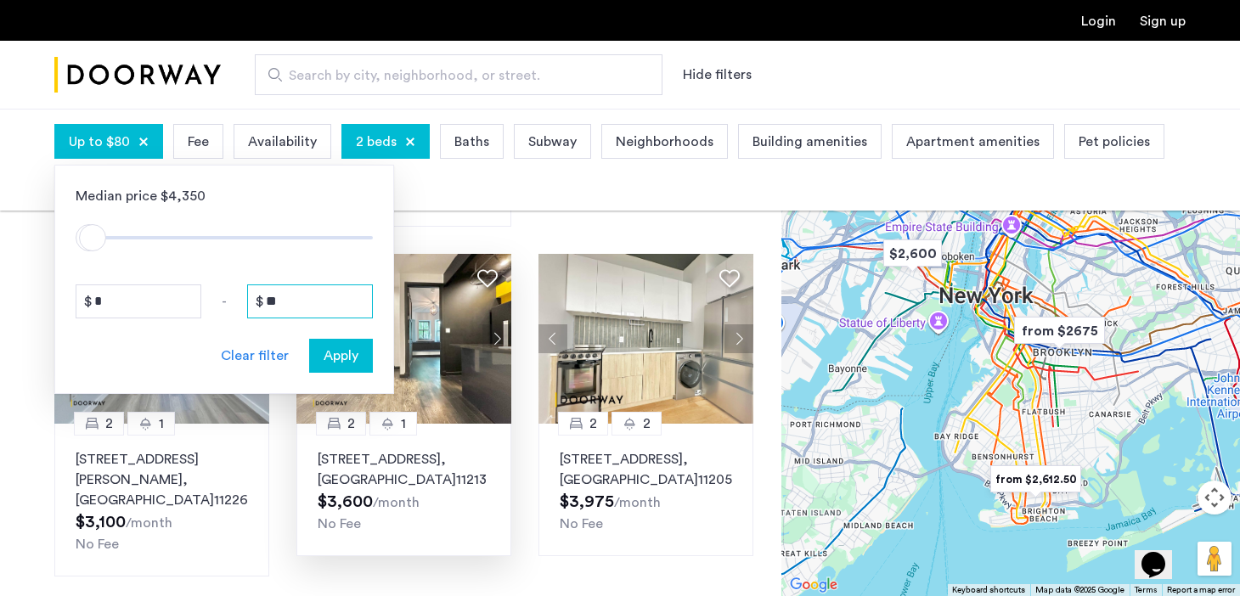
type input "*"
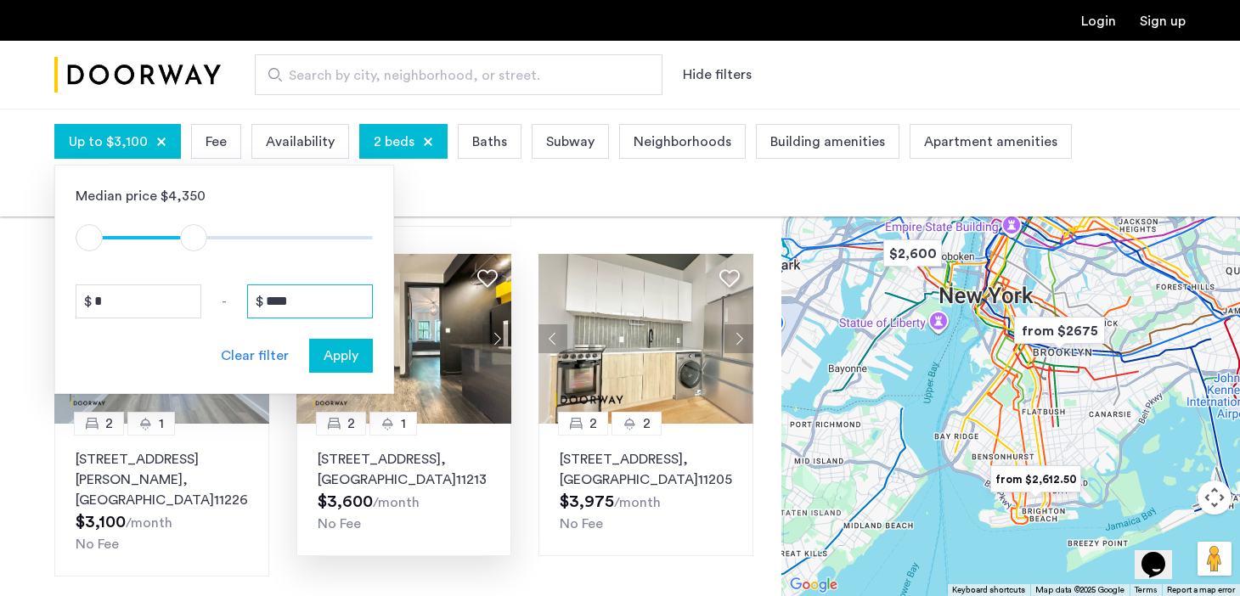
type input "****"
click at [347, 357] on span "Apply" at bounding box center [341, 356] width 35 height 20
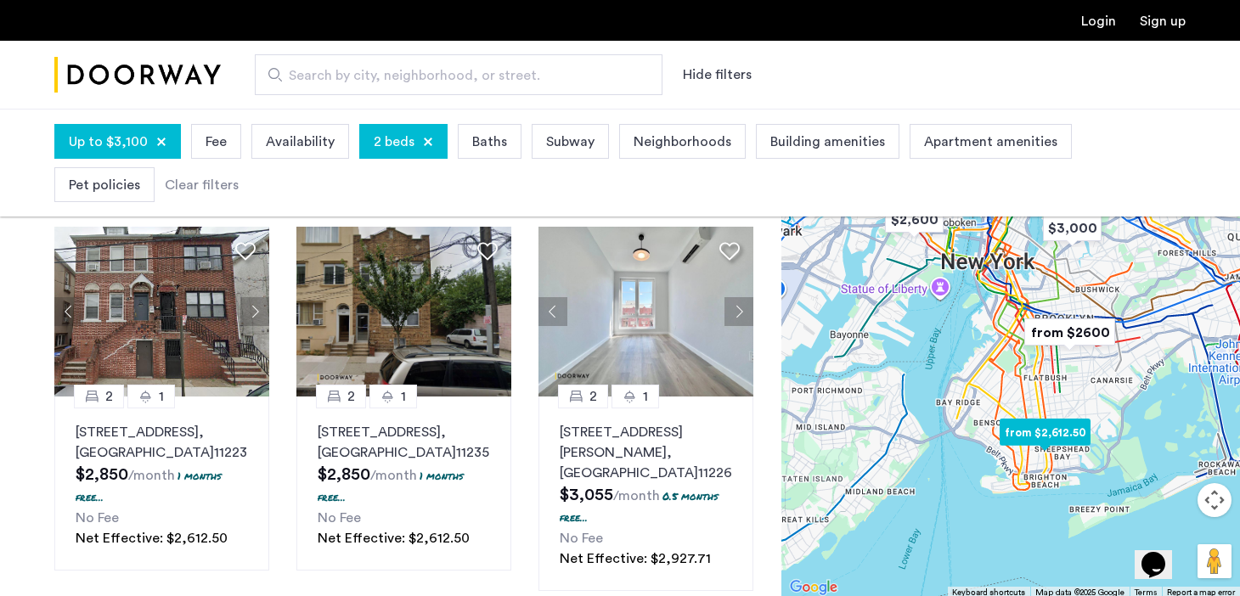
scroll to position [25, 0]
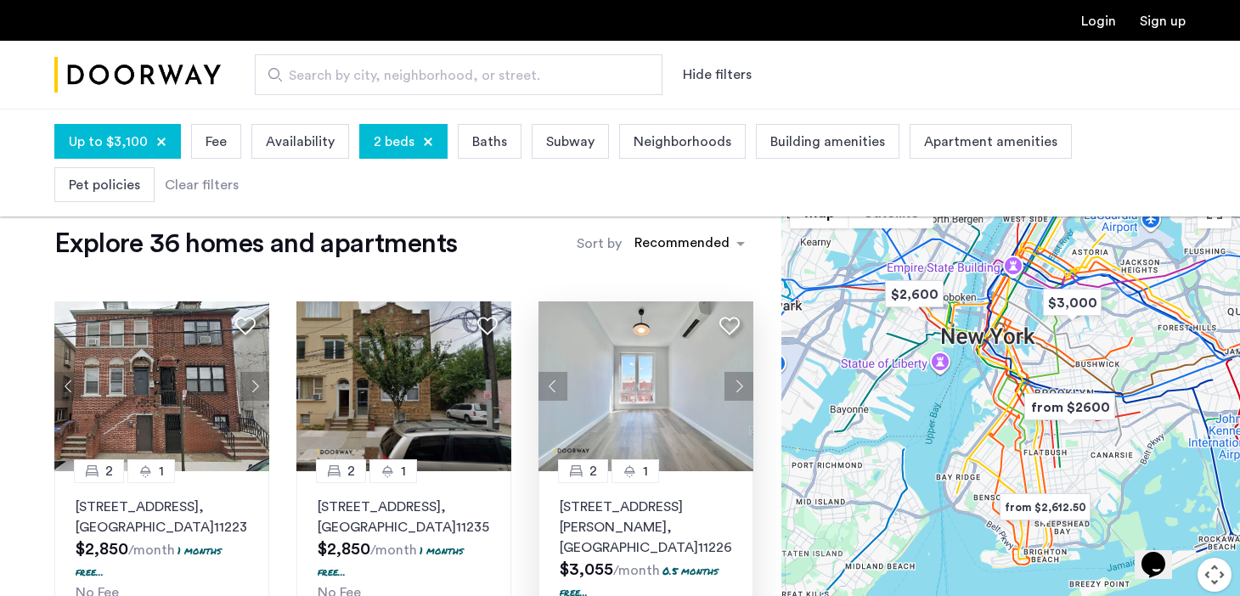
click at [750, 374] on button "Next apartment" at bounding box center [739, 386] width 29 height 29
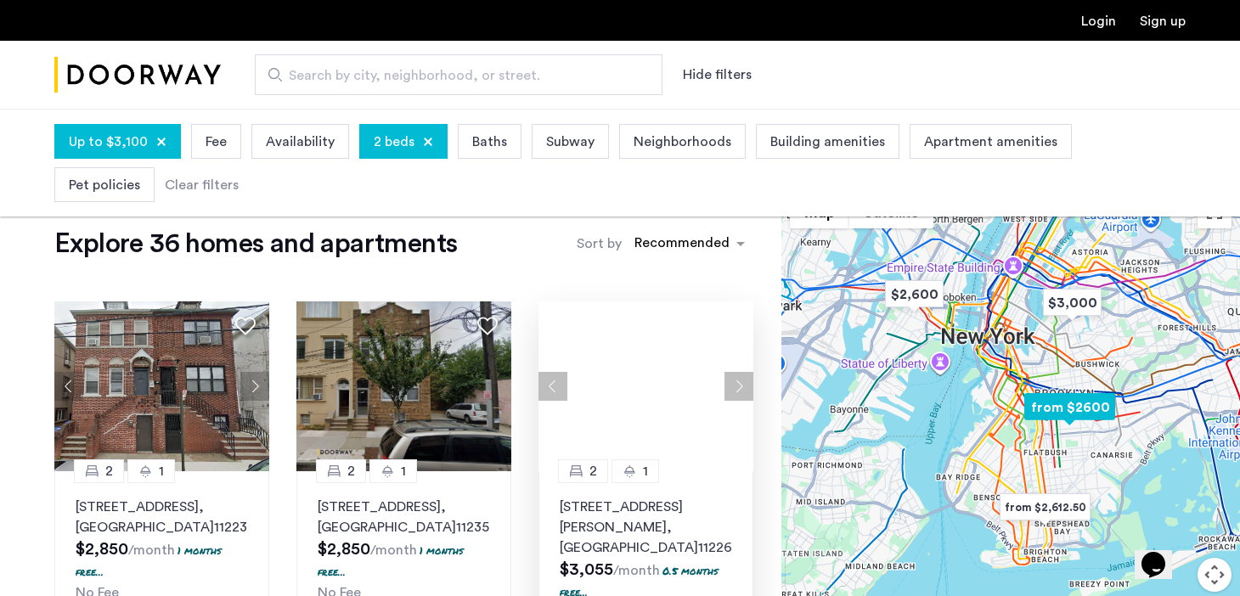
click at [750, 375] on div at bounding box center [646, 387] width 215 height 170
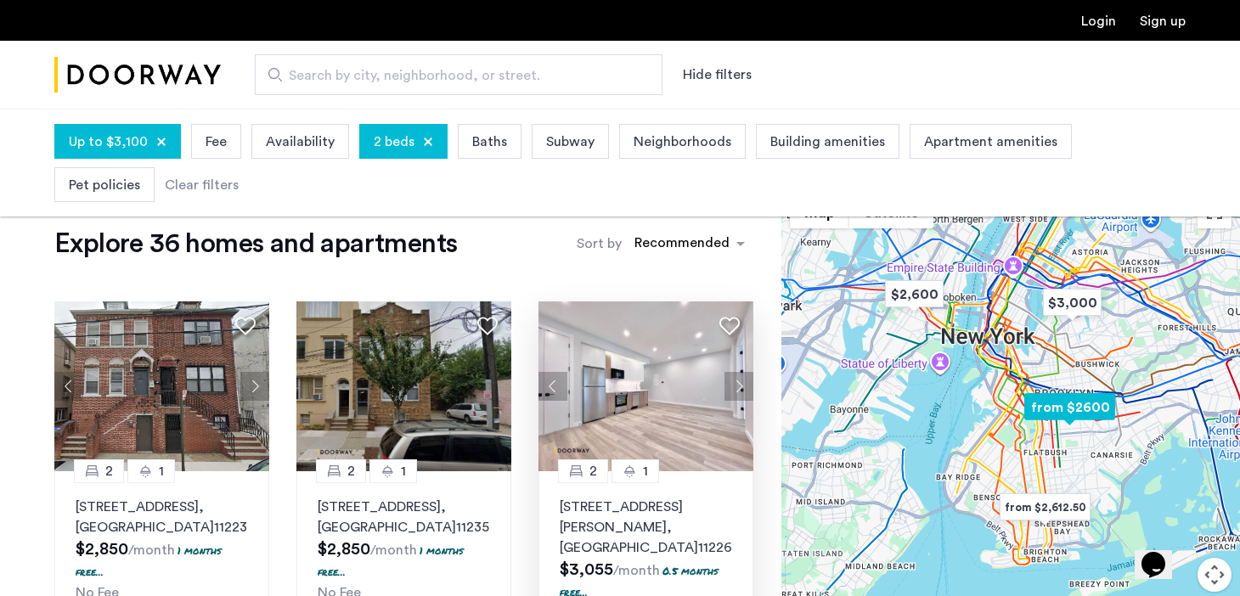
click at [750, 375] on button "Next apartment" at bounding box center [739, 386] width 29 height 29
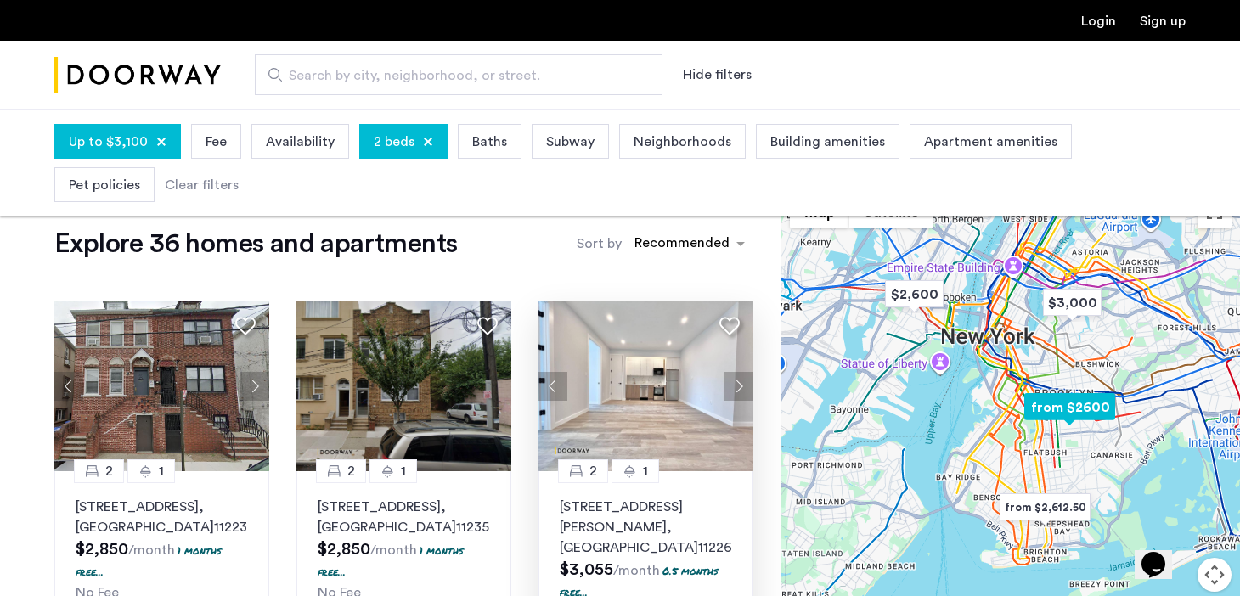
click at [752, 378] on button "Next apartment" at bounding box center [739, 386] width 29 height 29
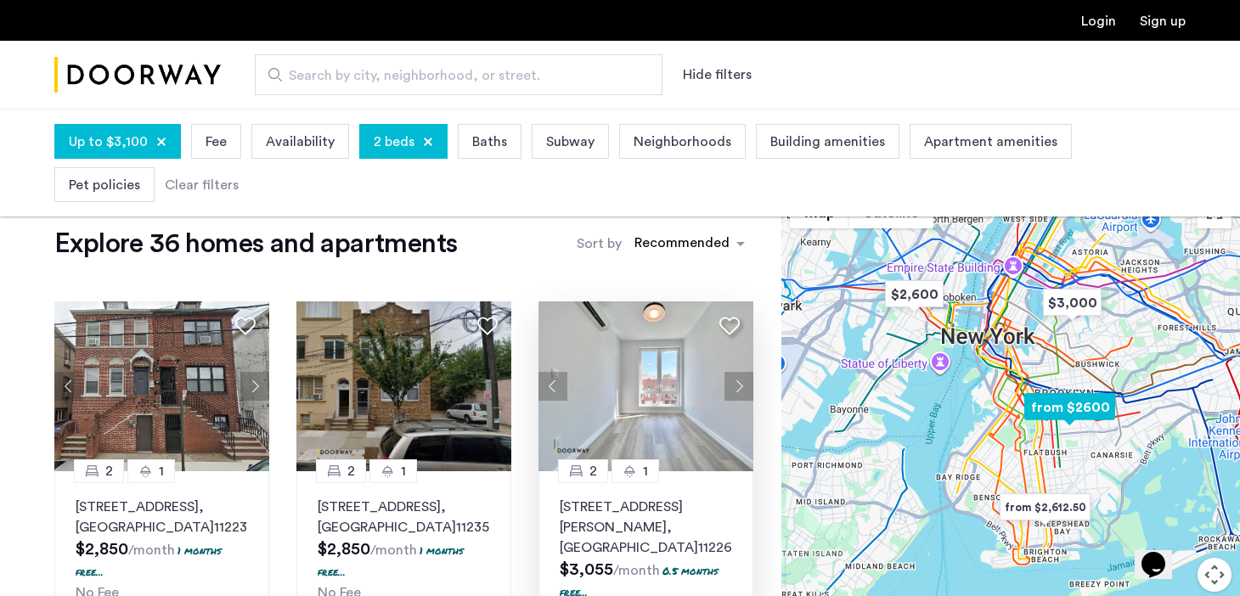
click at [752, 378] on button "Next apartment" at bounding box center [739, 386] width 29 height 29
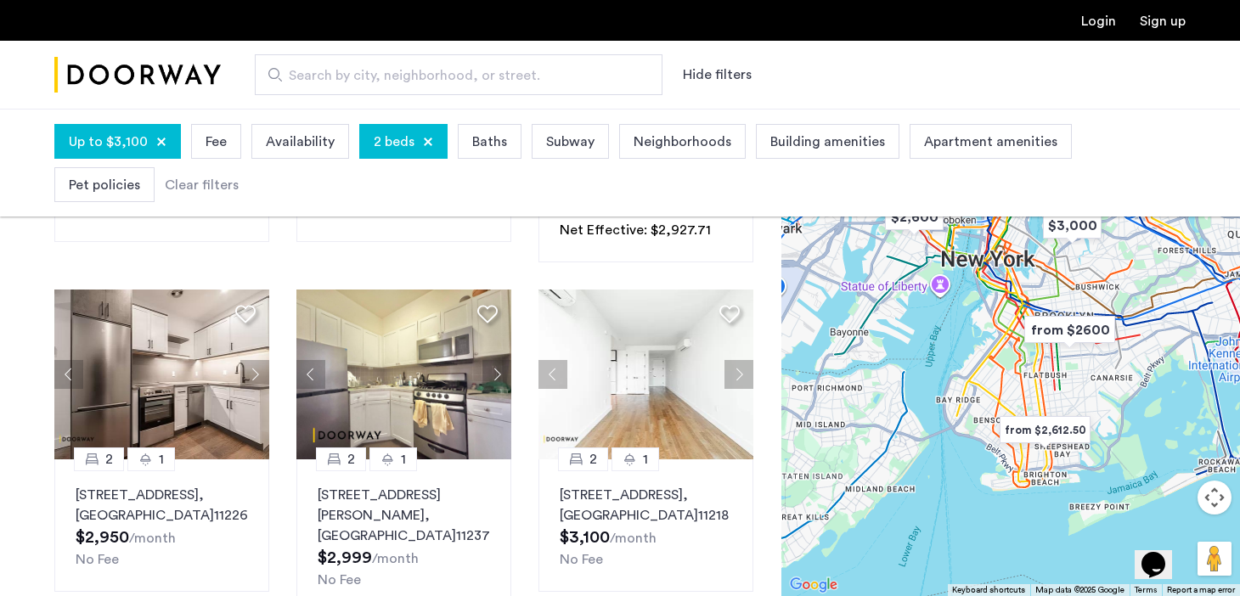
scroll to position [429, 0]
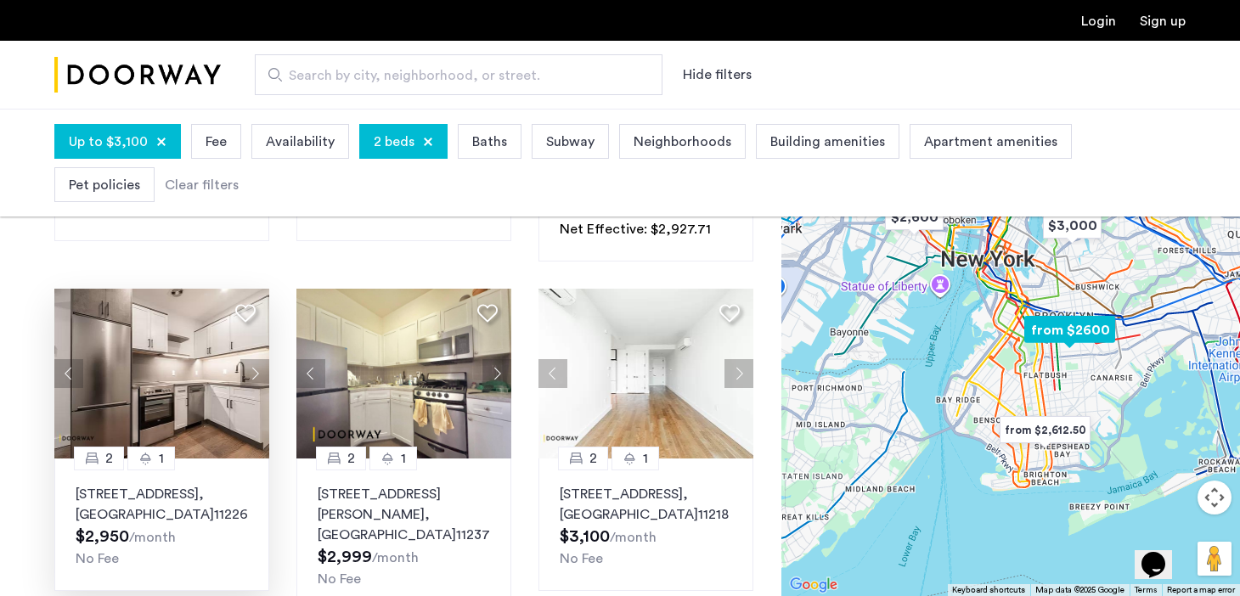
click at [154, 378] on img at bounding box center [161, 374] width 215 height 170
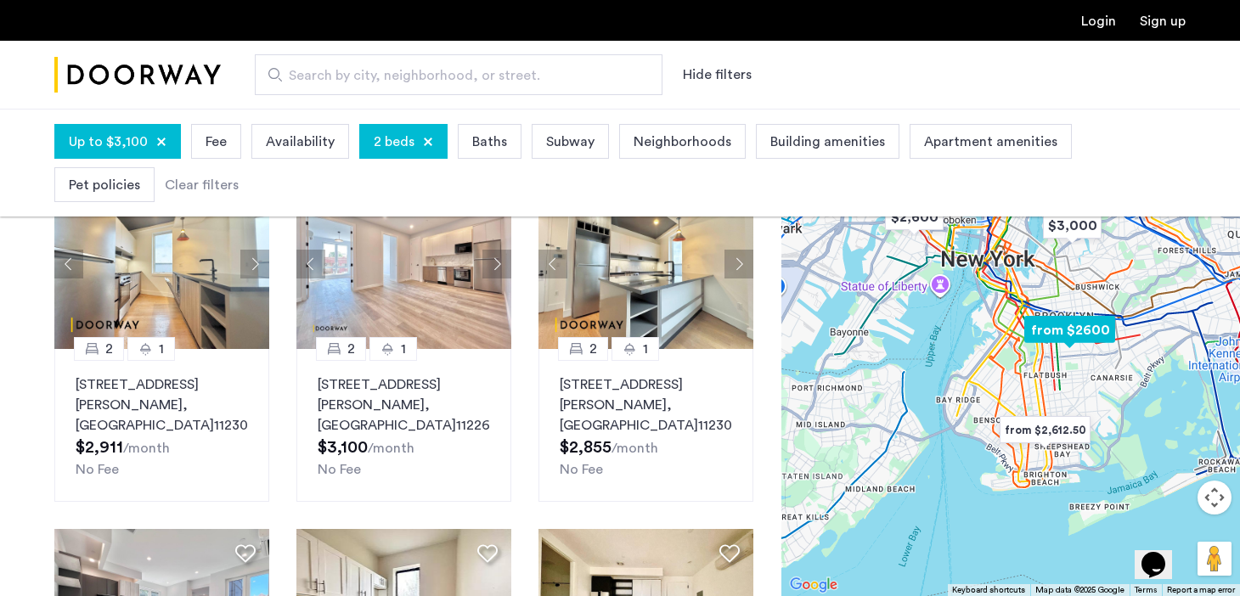
scroll to position [894, 0]
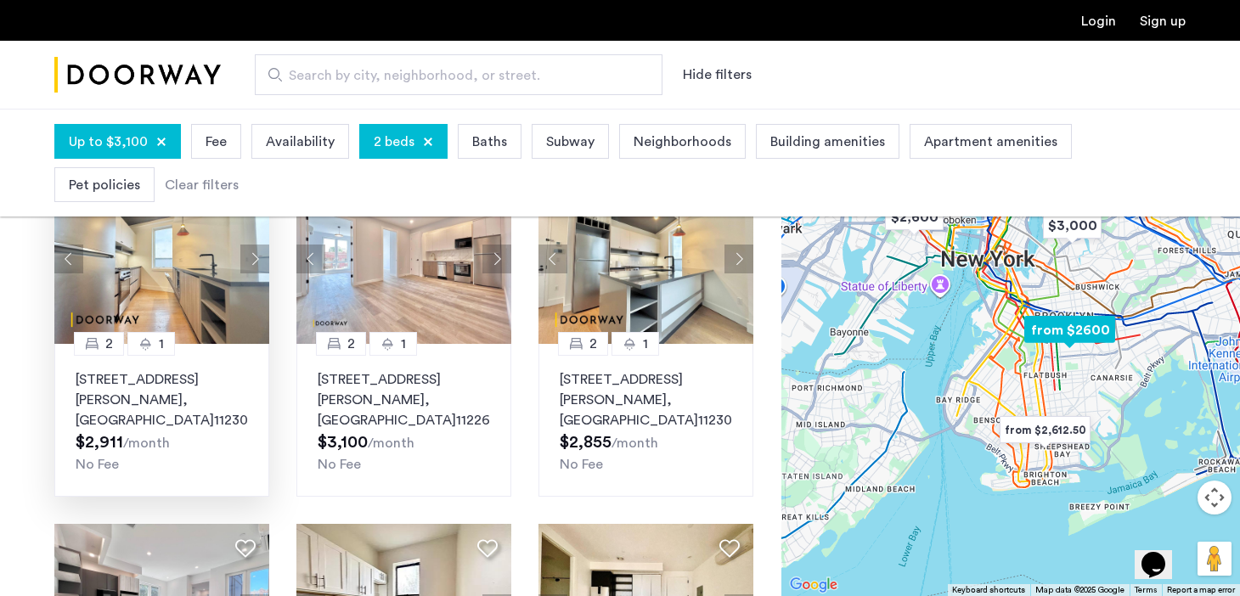
click at [185, 270] on img at bounding box center [161, 259] width 215 height 170
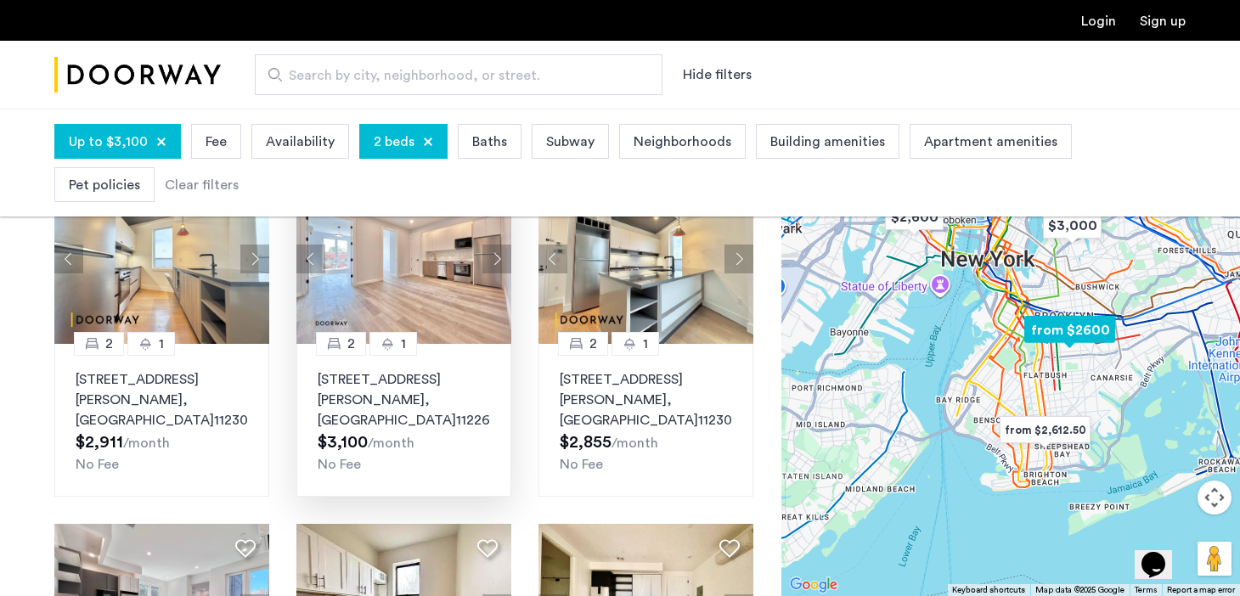
click at [469, 267] on img at bounding box center [403, 259] width 215 height 170
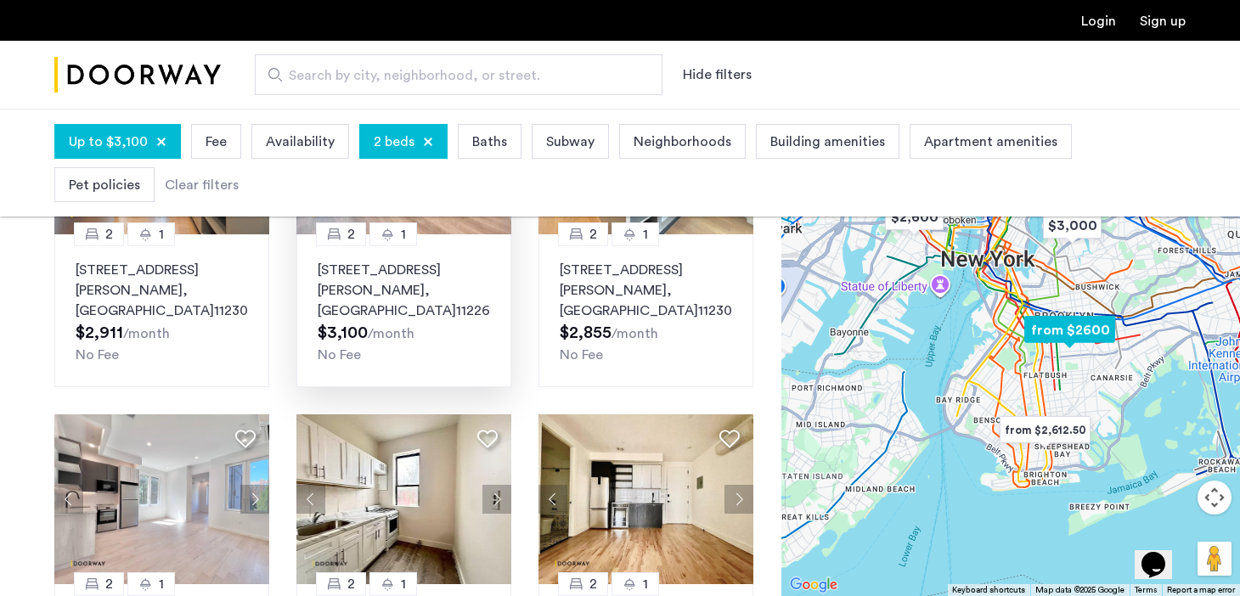
scroll to position [1081, 0]
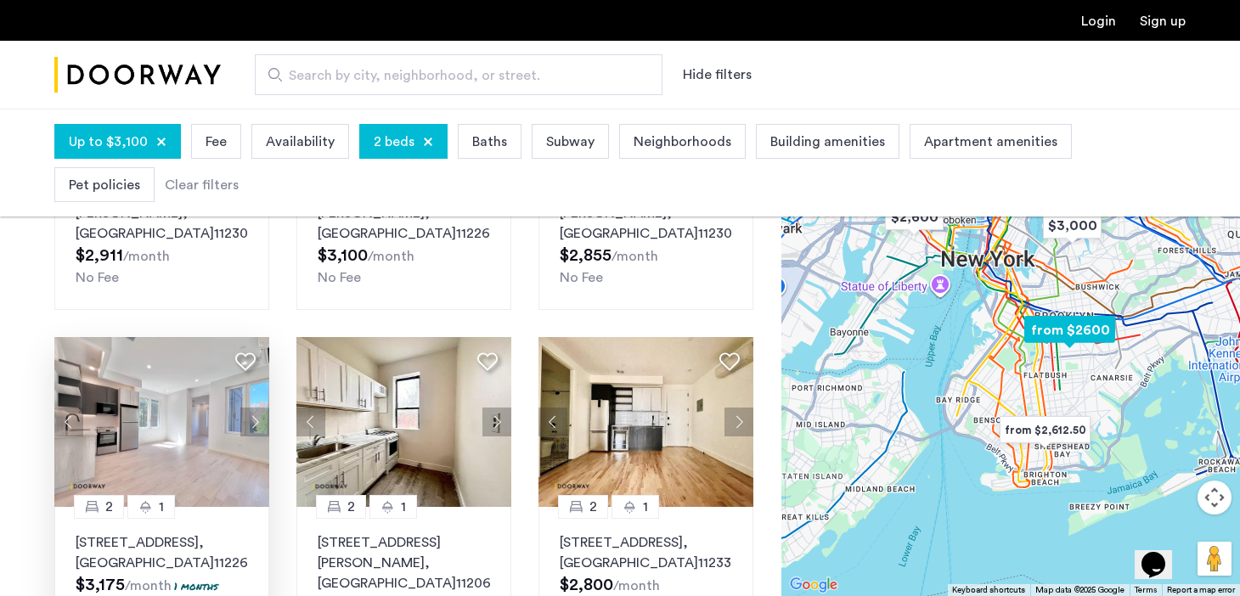
click at [155, 398] on img at bounding box center [161, 422] width 215 height 170
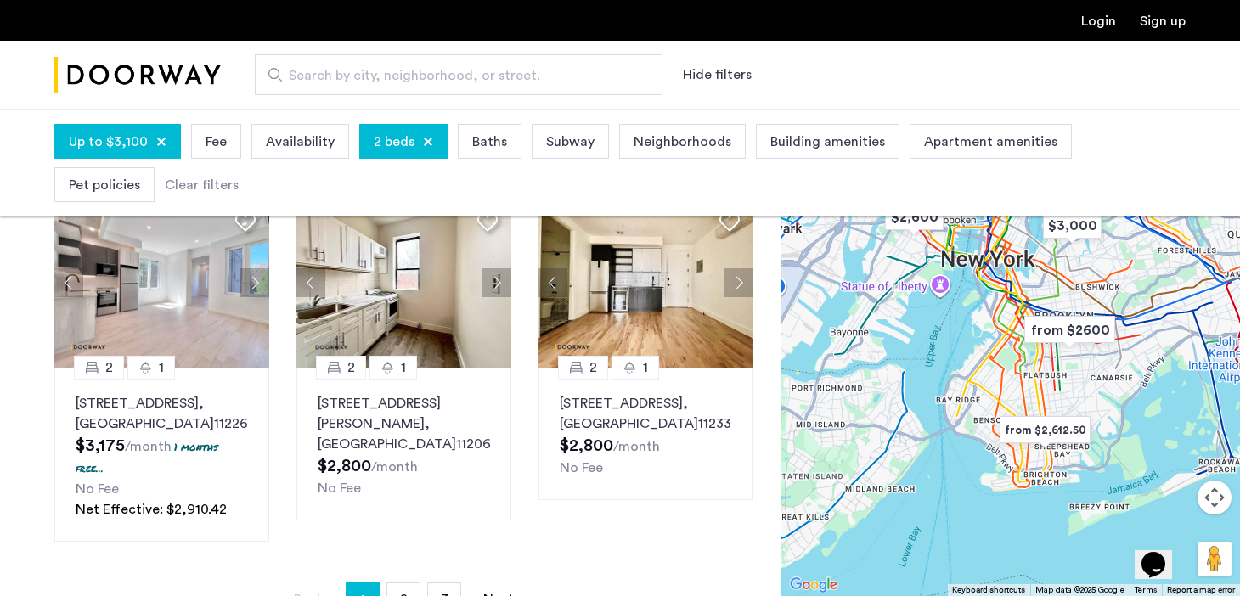
scroll to position [1222, 0]
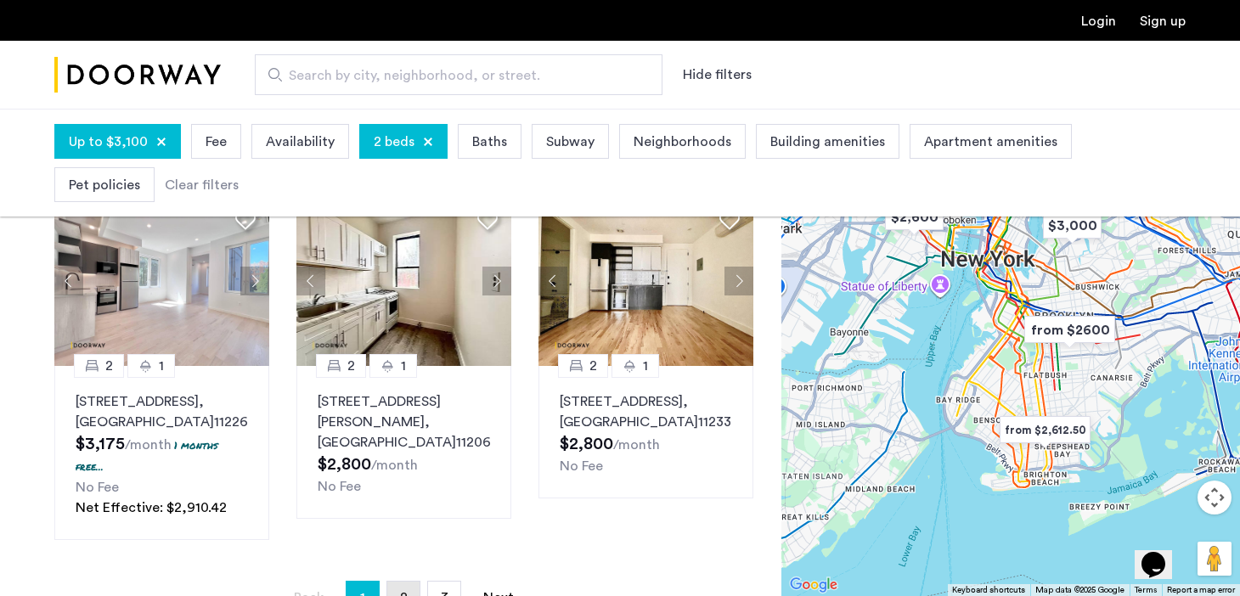
click at [409, 582] on link "page 2" at bounding box center [403, 598] width 32 height 32
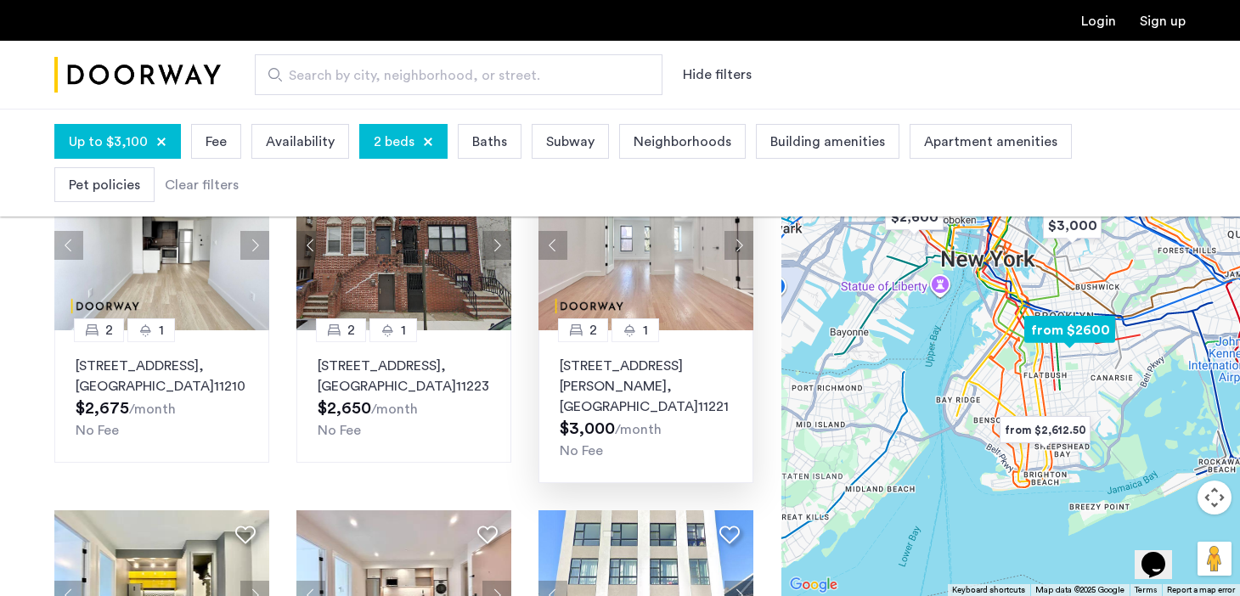
scroll to position [99, 0]
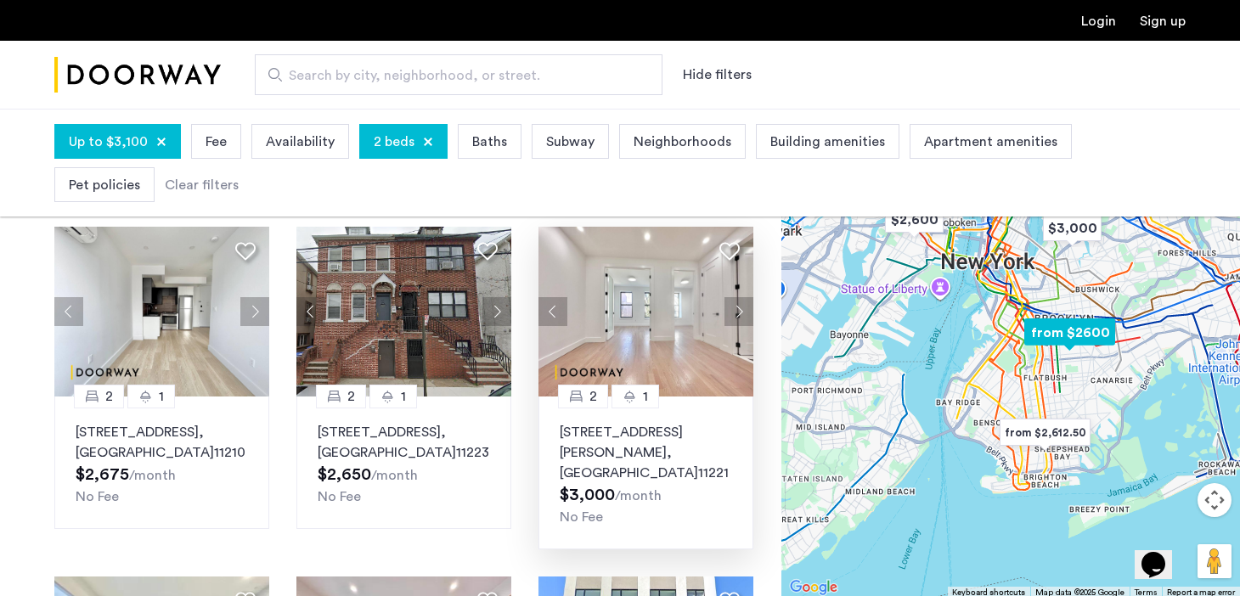
click at [652, 313] on img at bounding box center [646, 312] width 215 height 170
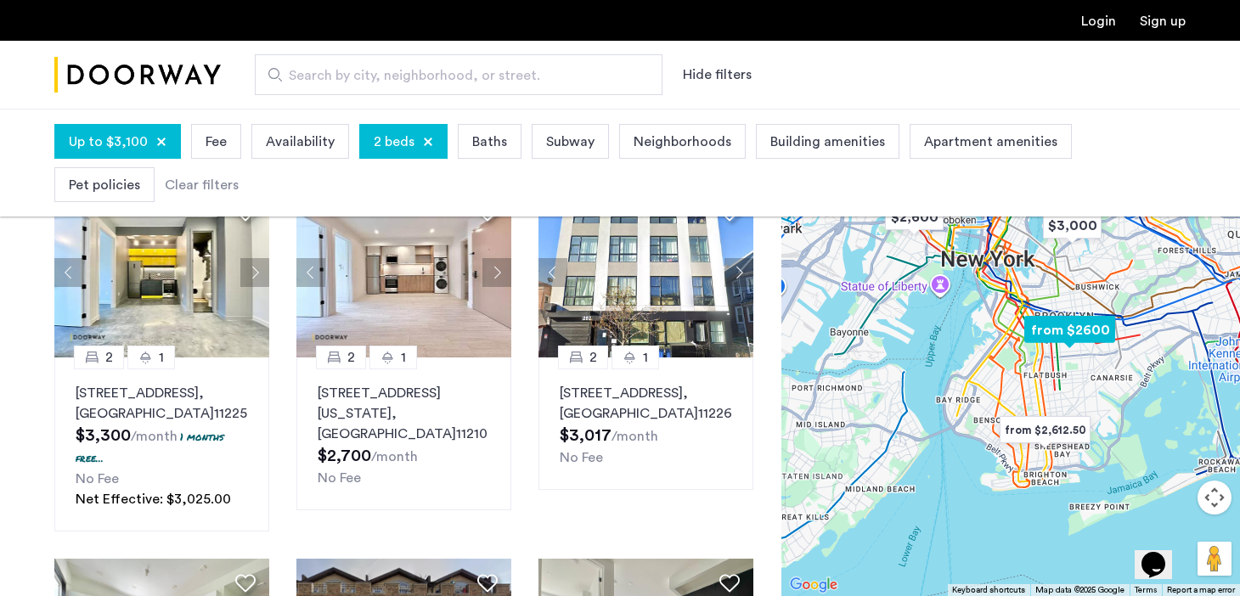
scroll to position [490, 0]
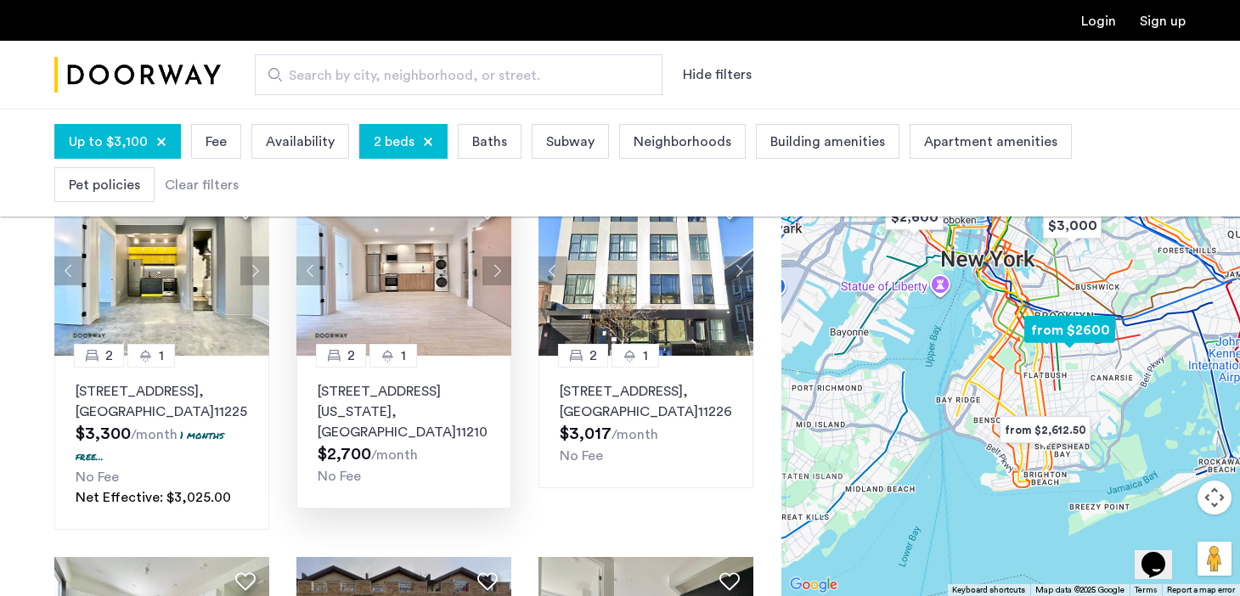
click at [412, 285] on img at bounding box center [403, 271] width 215 height 170
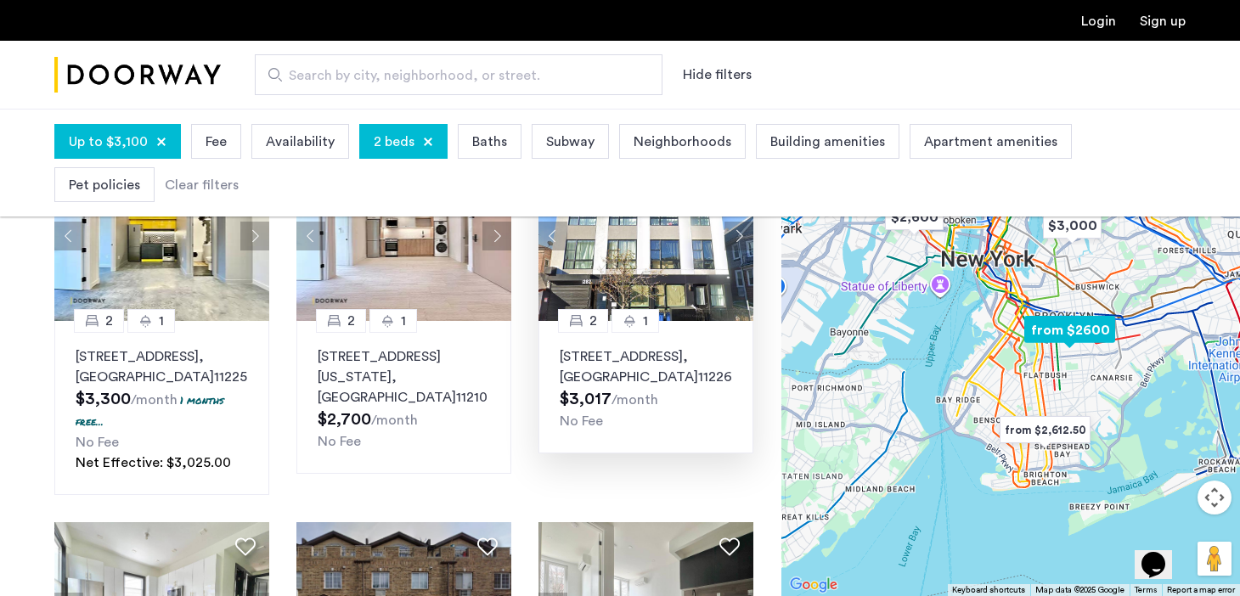
scroll to position [526, 0]
click at [694, 262] on img at bounding box center [646, 235] width 215 height 170
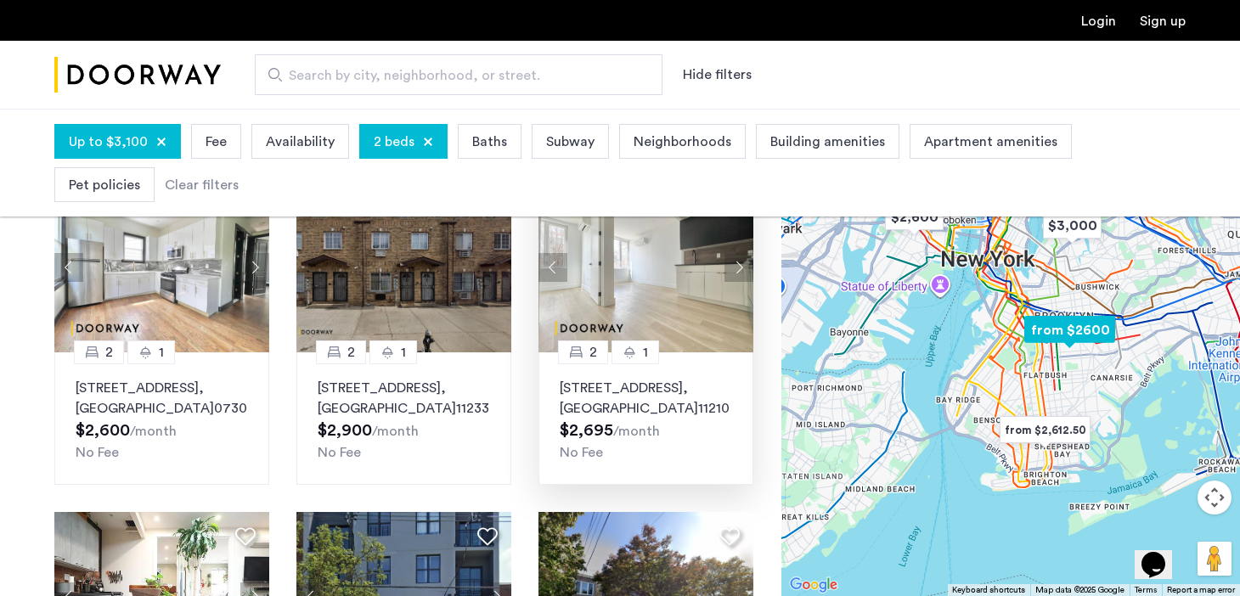
click at [614, 284] on img at bounding box center [646, 268] width 215 height 170
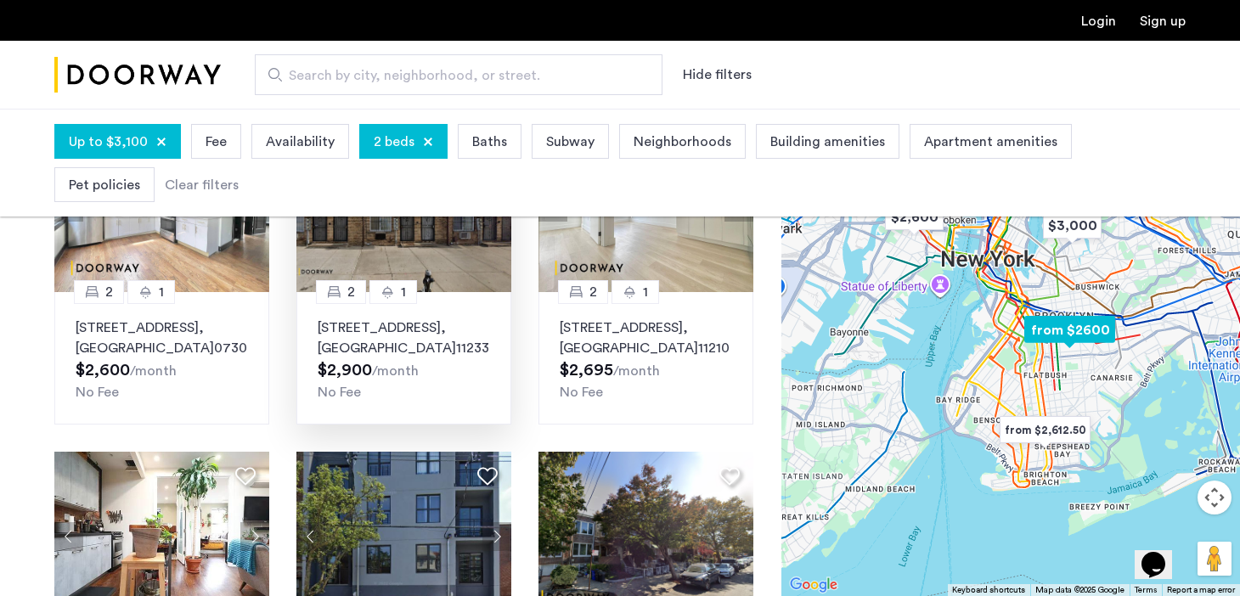
scroll to position [1194, 0]
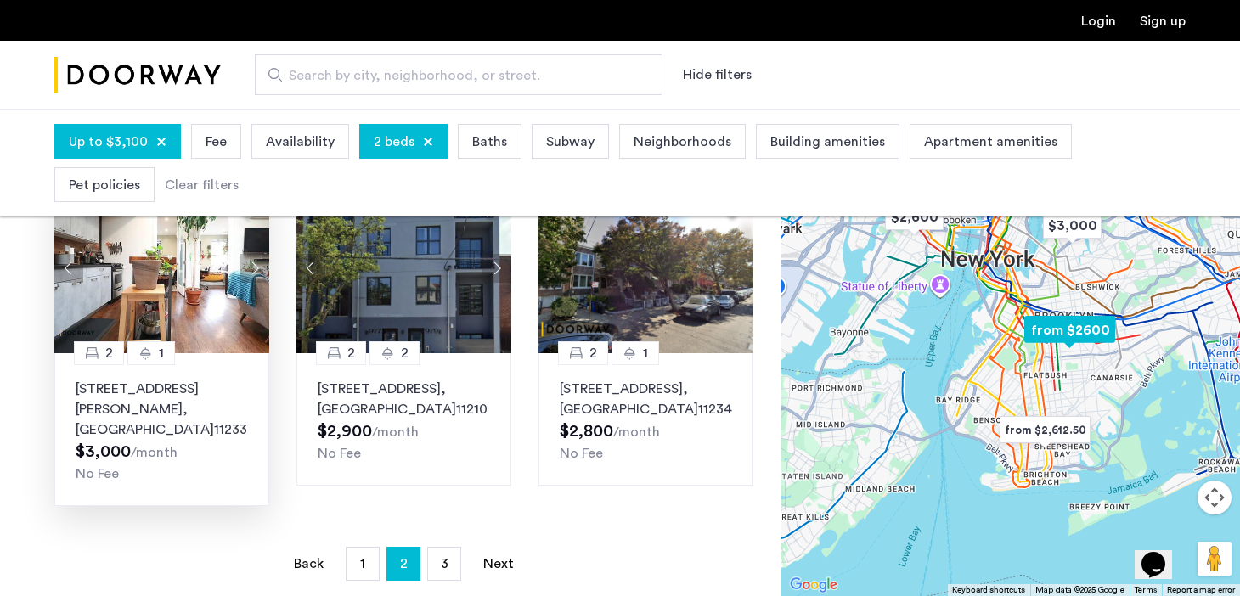
click at [189, 306] on img at bounding box center [161, 268] width 215 height 170
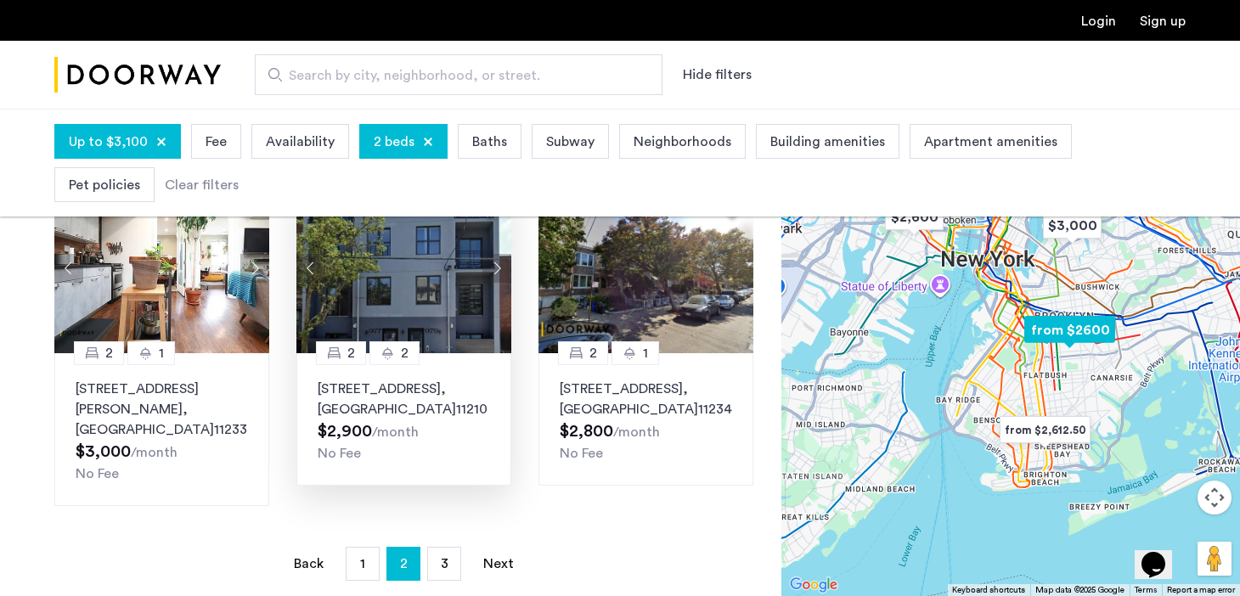
click at [458, 291] on img at bounding box center [403, 268] width 215 height 170
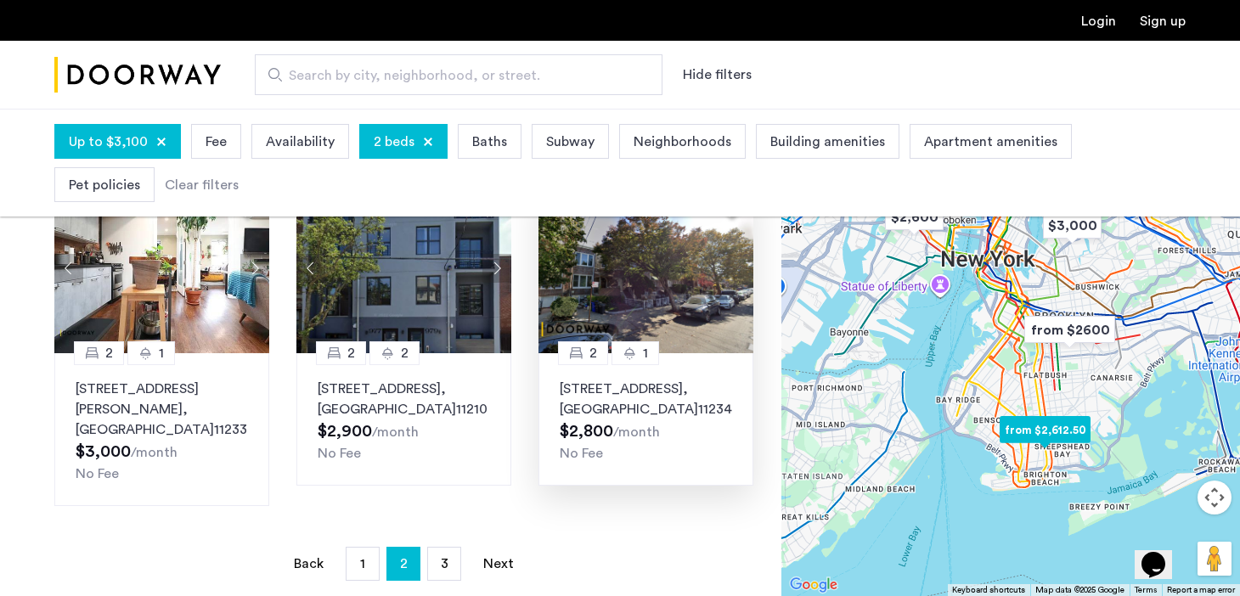
click at [660, 292] on img at bounding box center [646, 268] width 215 height 170
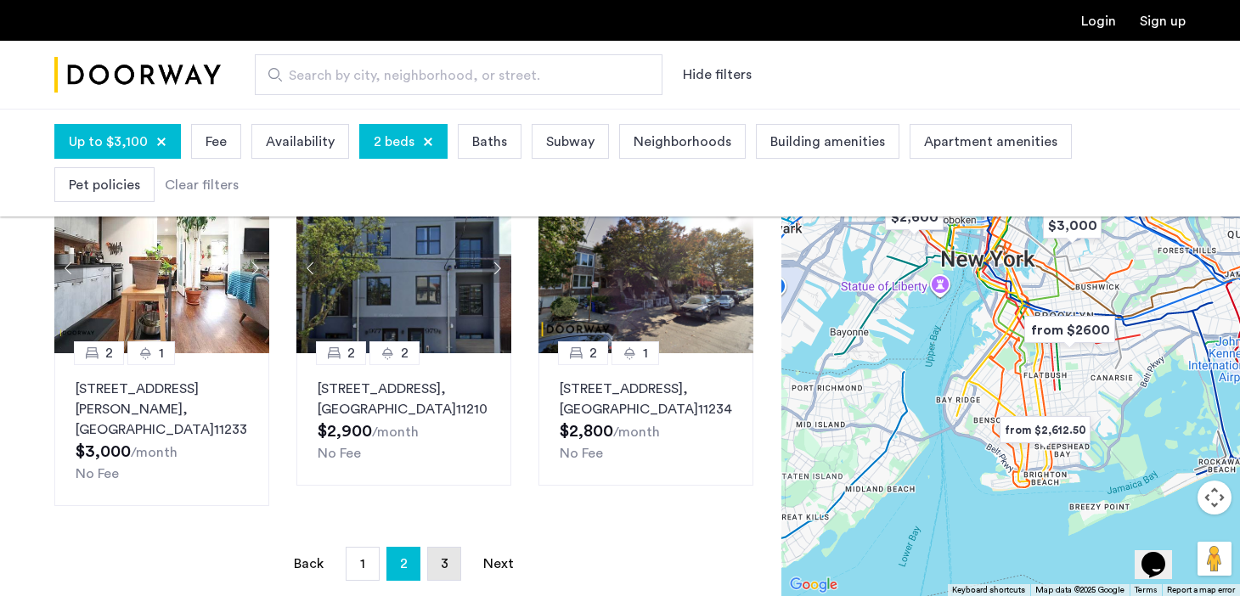
click at [439, 548] on link "page 3" at bounding box center [444, 564] width 32 height 32
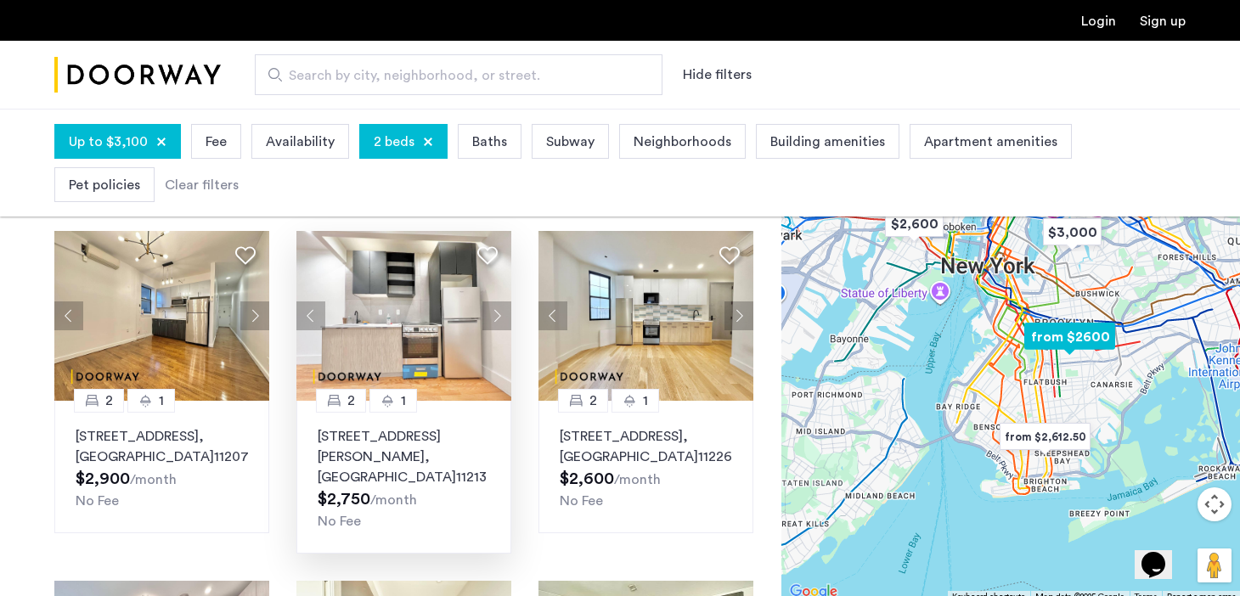
scroll to position [106, 0]
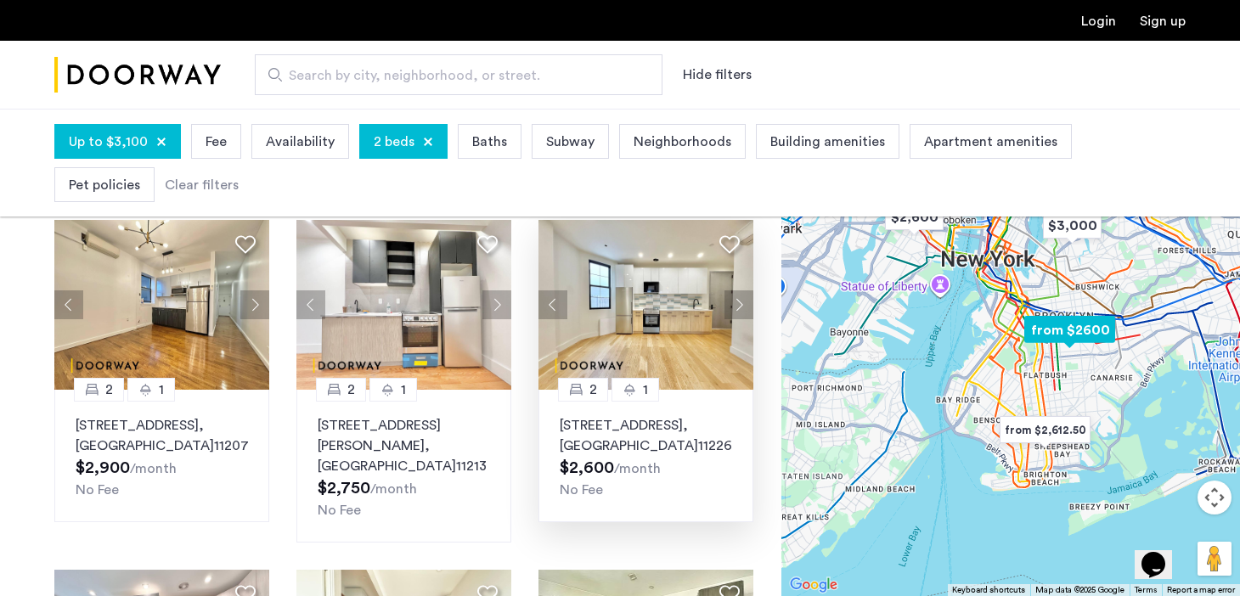
click at [609, 334] on img at bounding box center [646, 305] width 215 height 170
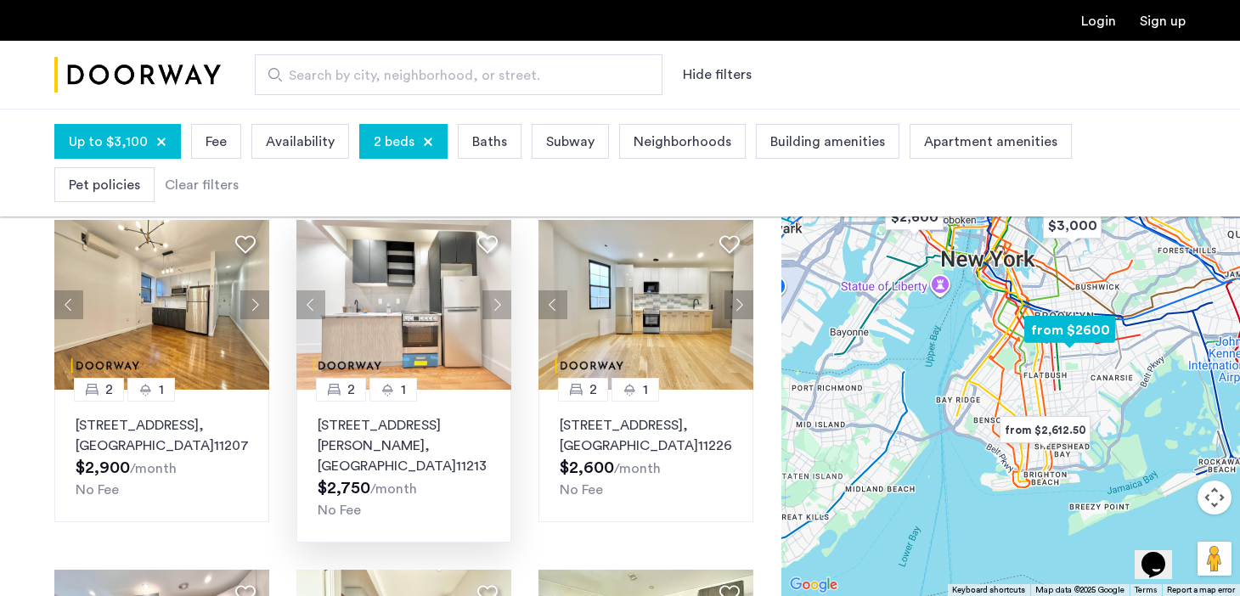
click at [383, 285] on img at bounding box center [403, 305] width 215 height 170
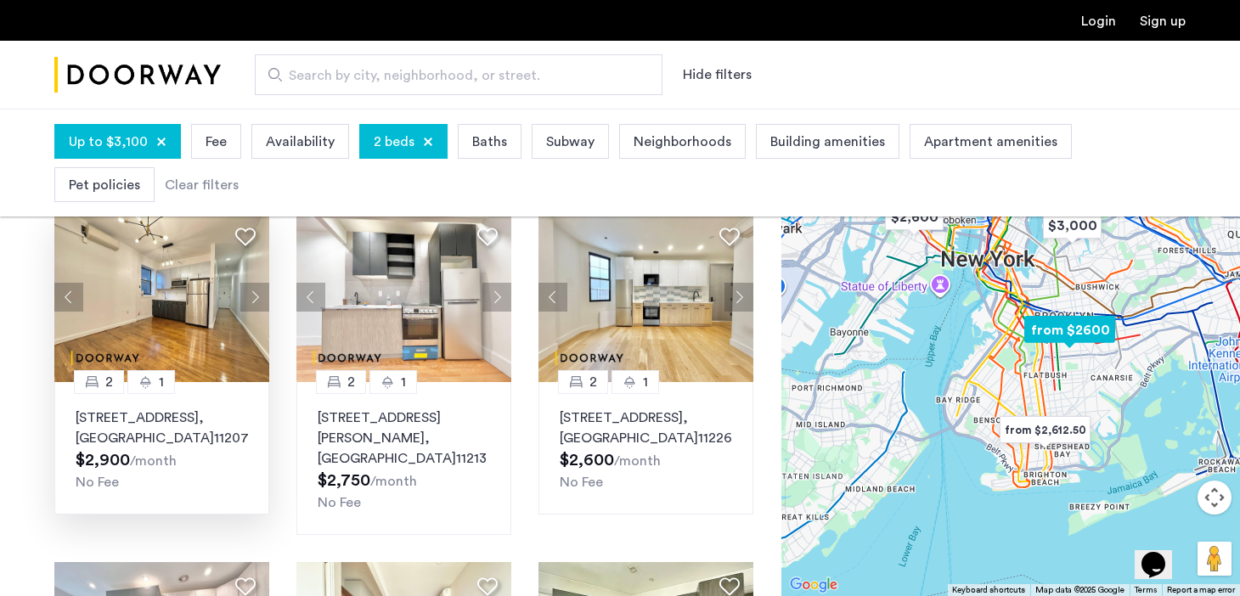
scroll to position [376, 0]
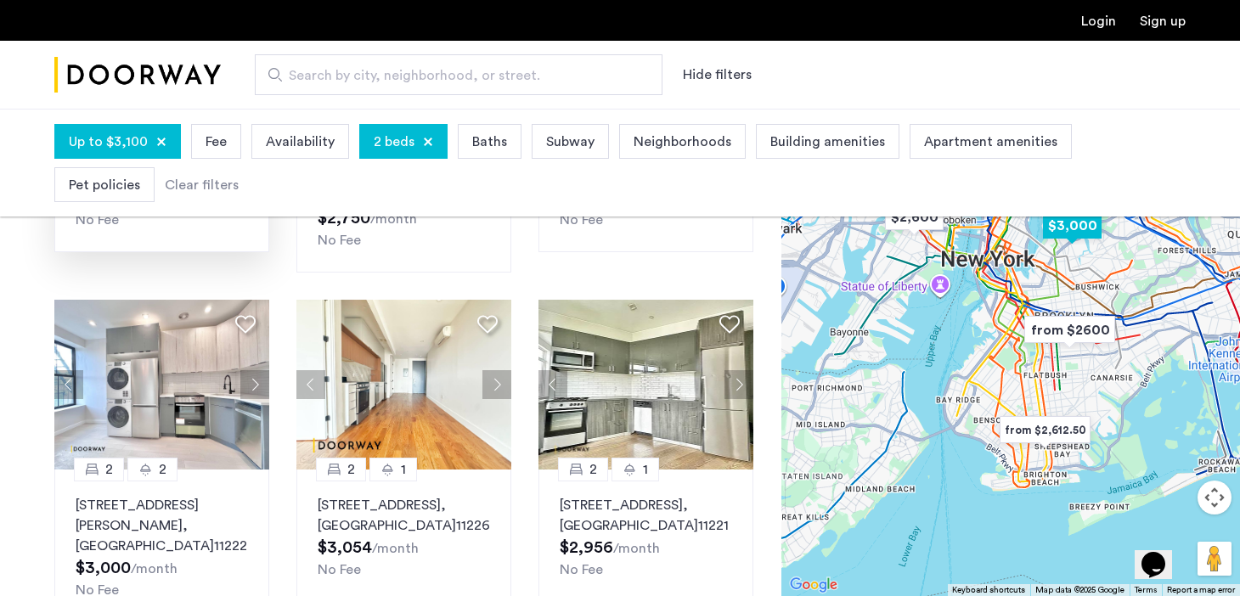
click at [155, 331] on img at bounding box center [161, 385] width 215 height 170
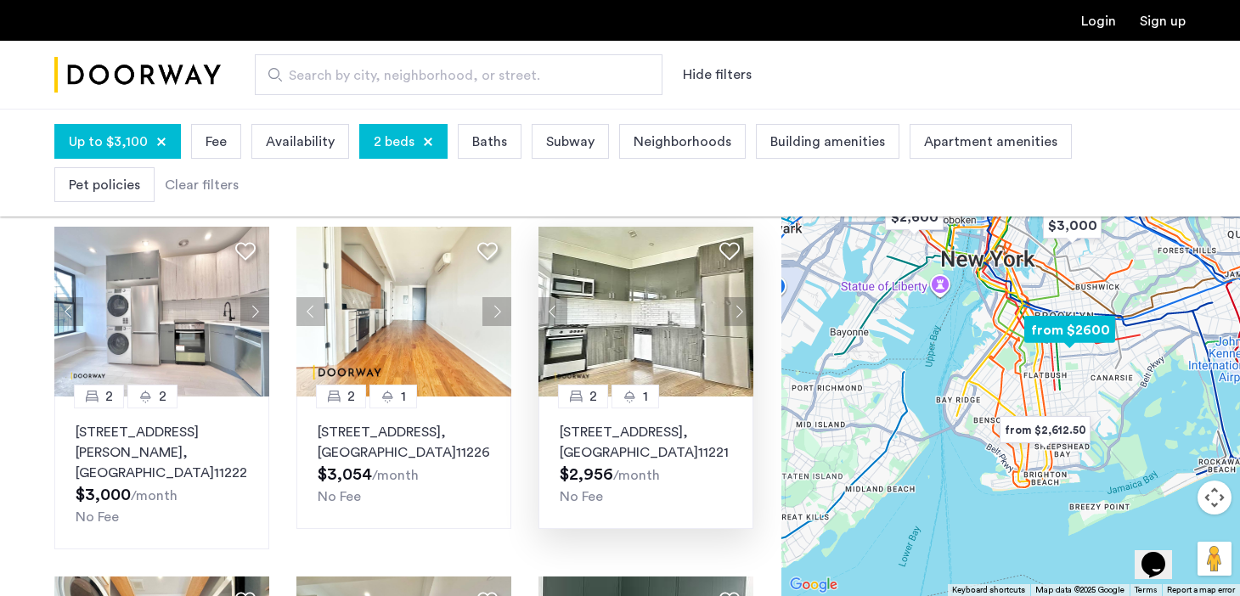
scroll to position [454, 0]
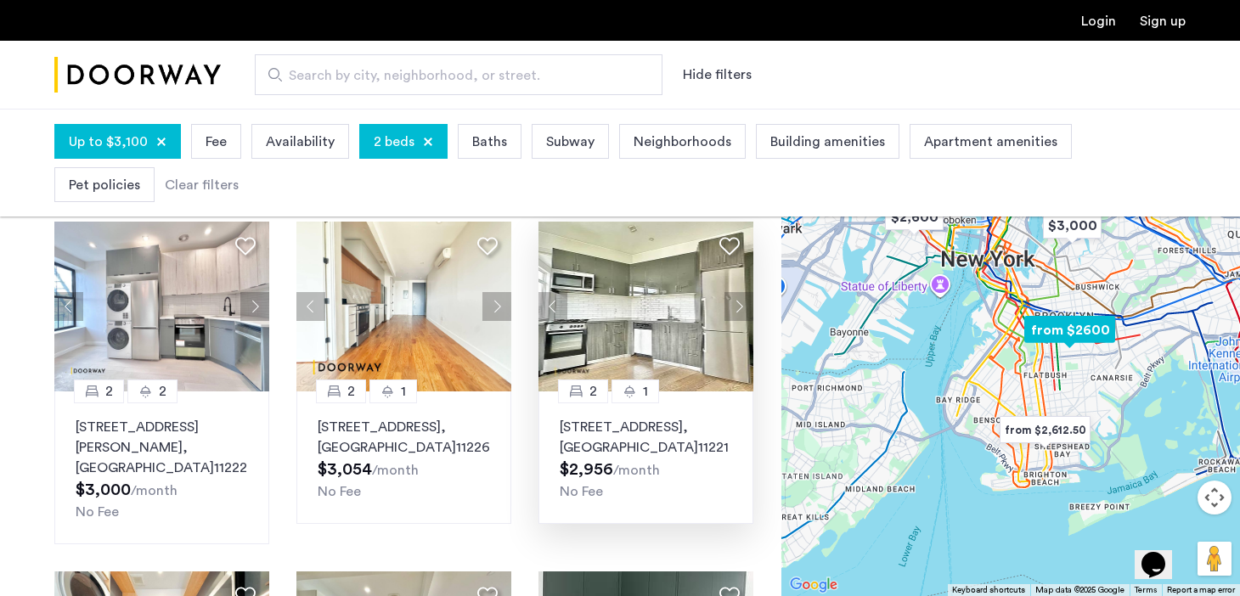
click at [583, 296] on img at bounding box center [646, 307] width 215 height 170
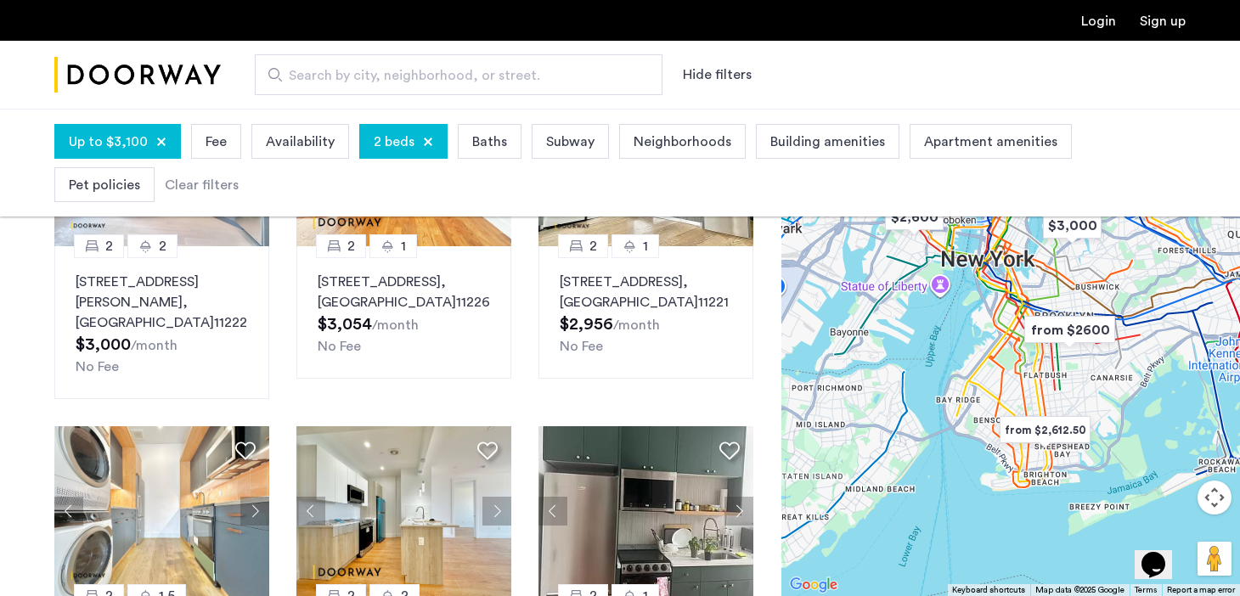
scroll to position [746, 0]
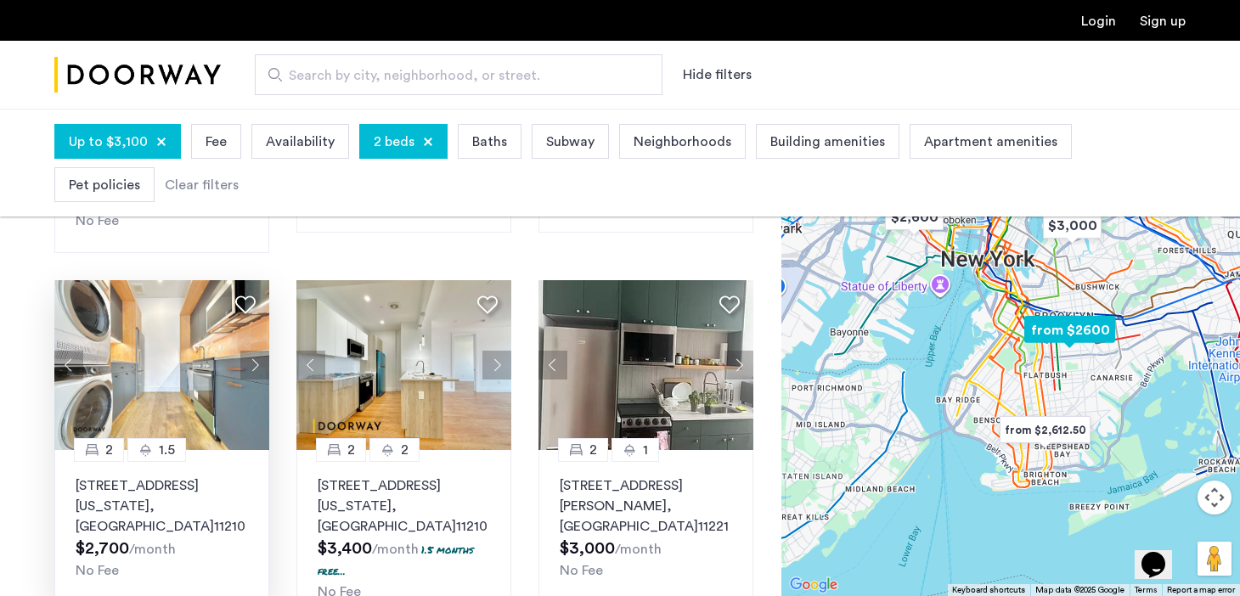
click at [249, 373] on img at bounding box center [161, 365] width 215 height 170
click at [388, 346] on img at bounding box center [403, 365] width 215 height 170
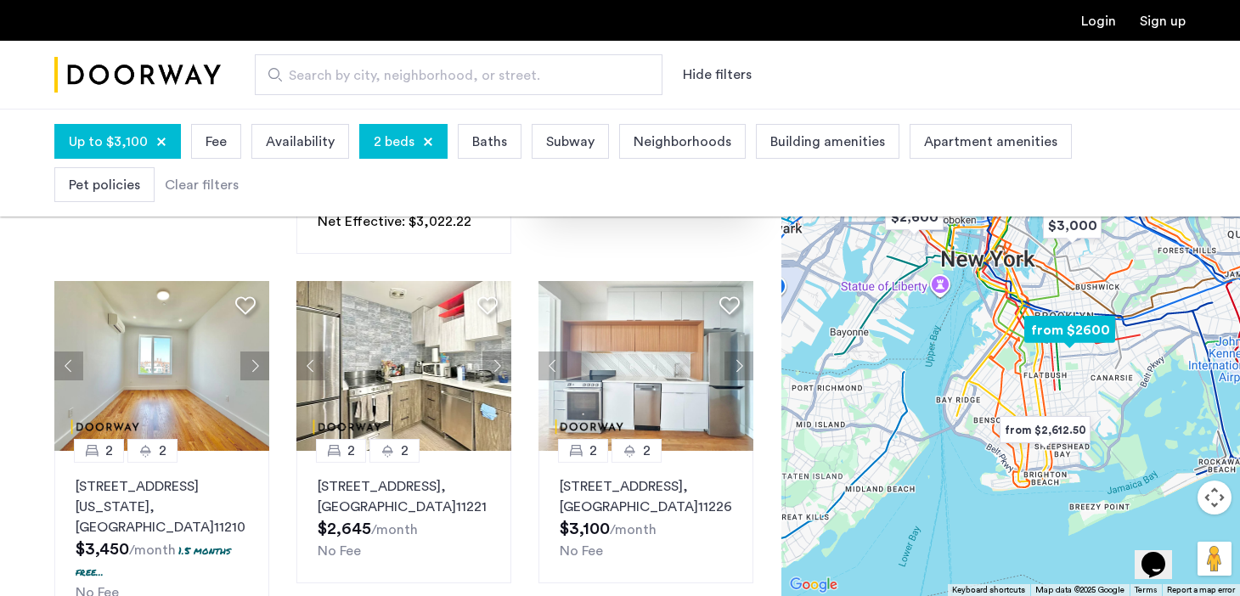
scroll to position [1134, 0]
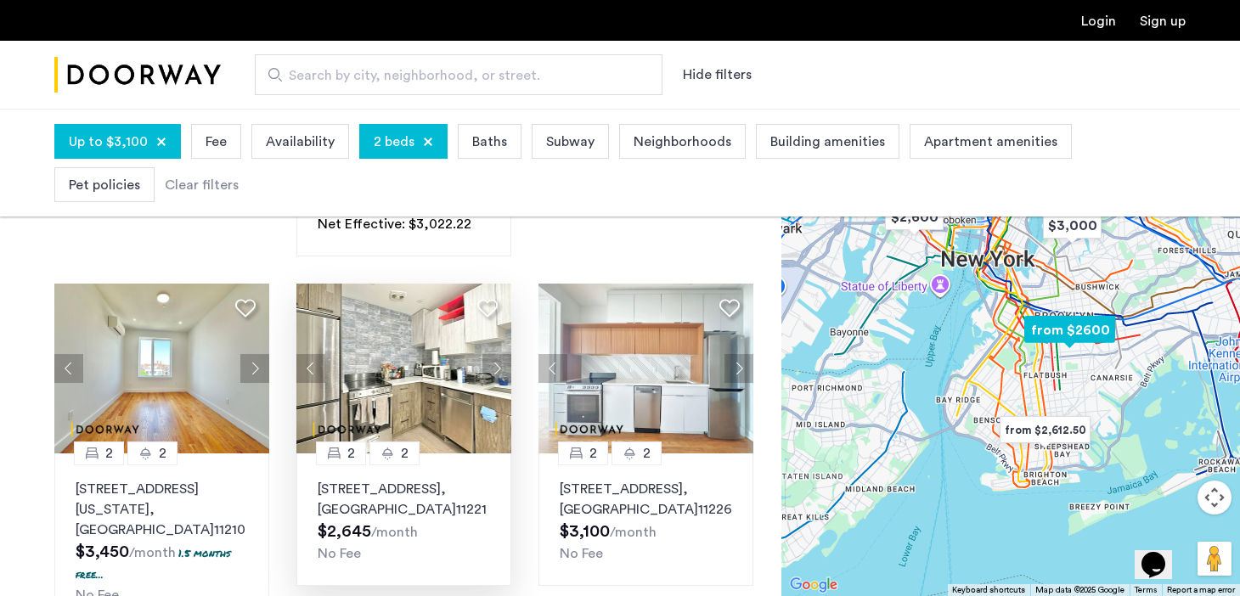
click at [411, 353] on img at bounding box center [403, 369] width 215 height 170
click at [163, 332] on img at bounding box center [161, 369] width 215 height 170
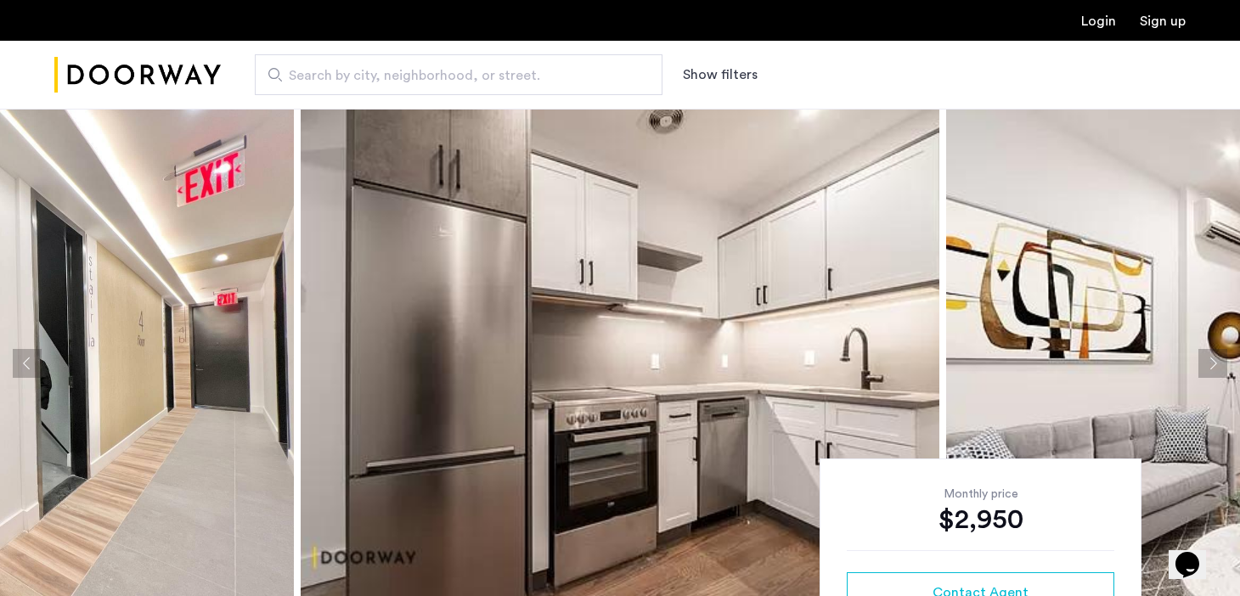
click at [1223, 364] on button "Next apartment" at bounding box center [1213, 363] width 29 height 29
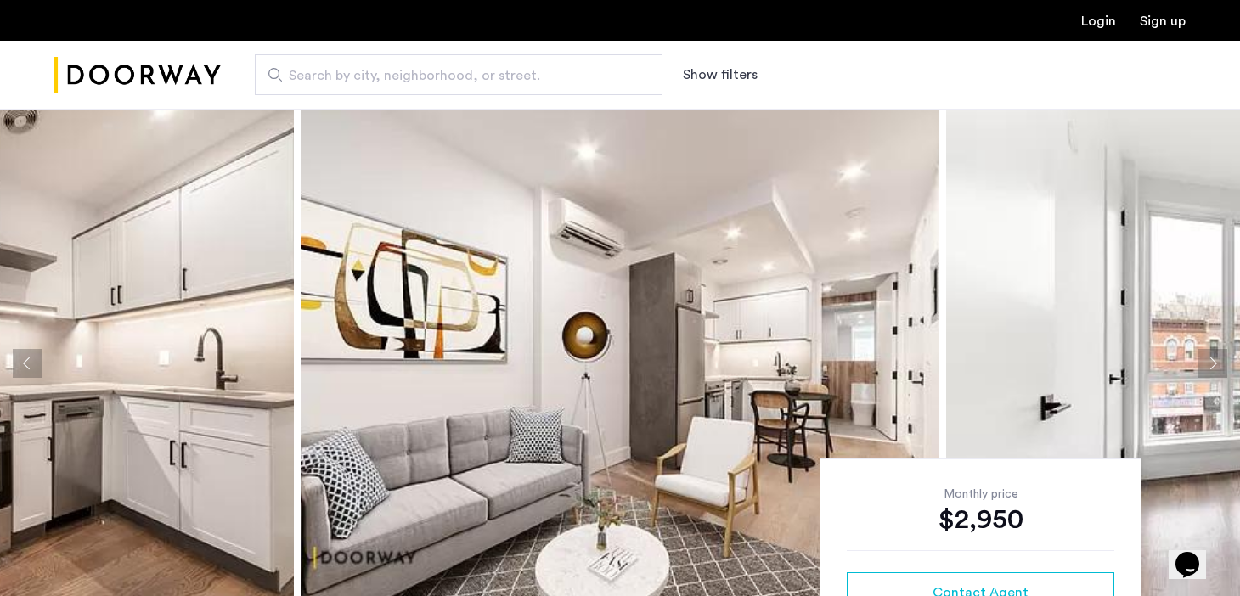
click at [1223, 365] on button "Next apartment" at bounding box center [1213, 363] width 29 height 29
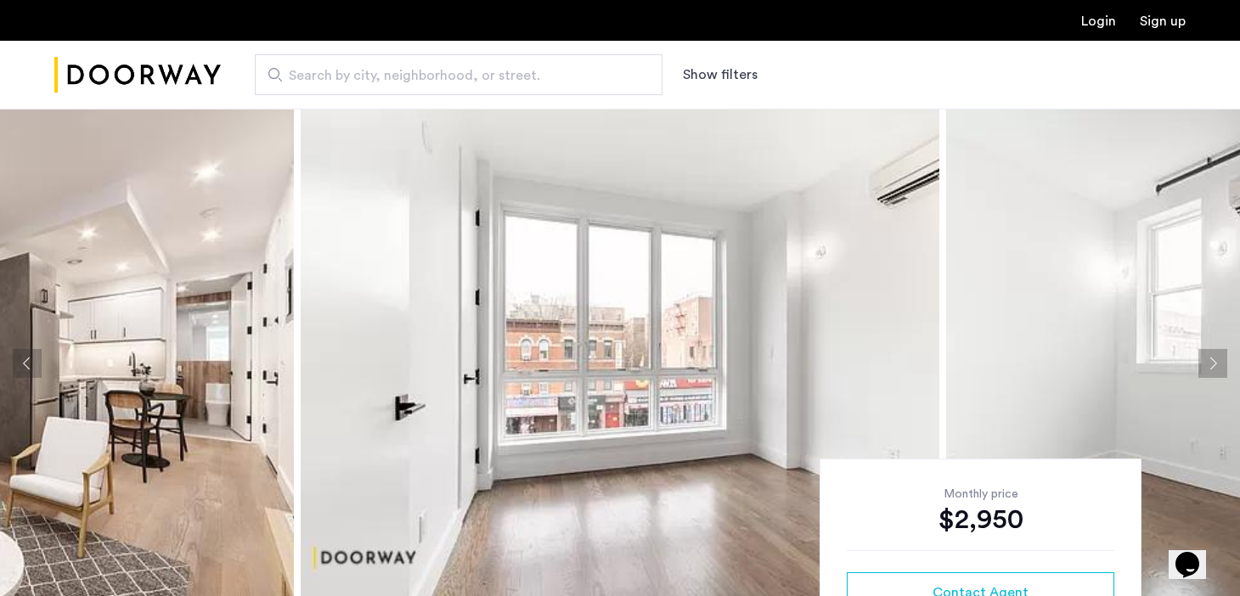
click at [1223, 365] on button "Next apartment" at bounding box center [1213, 363] width 29 height 29
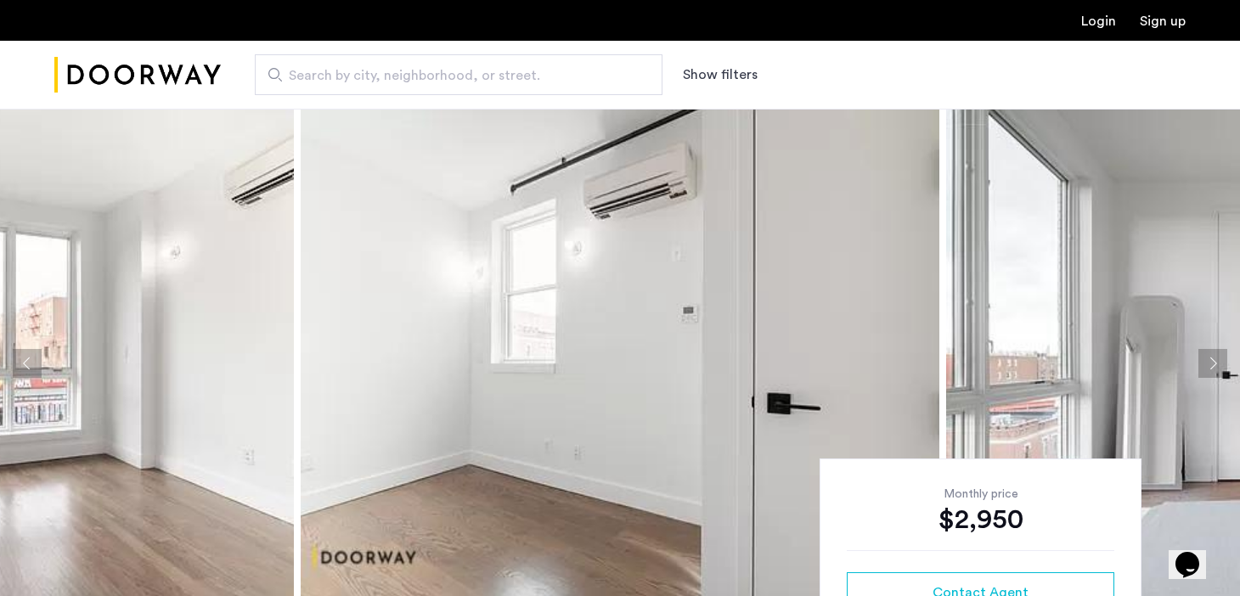
click at [1223, 365] on button "Next apartment" at bounding box center [1213, 363] width 29 height 29
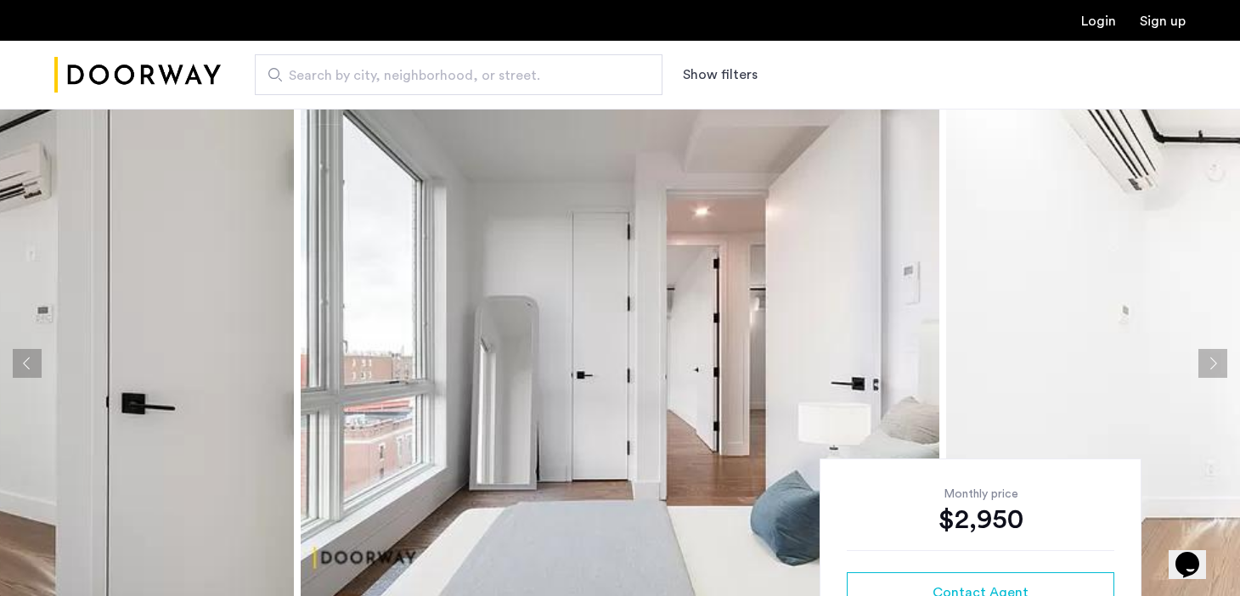
click at [1223, 365] on button "Next apartment" at bounding box center [1213, 363] width 29 height 29
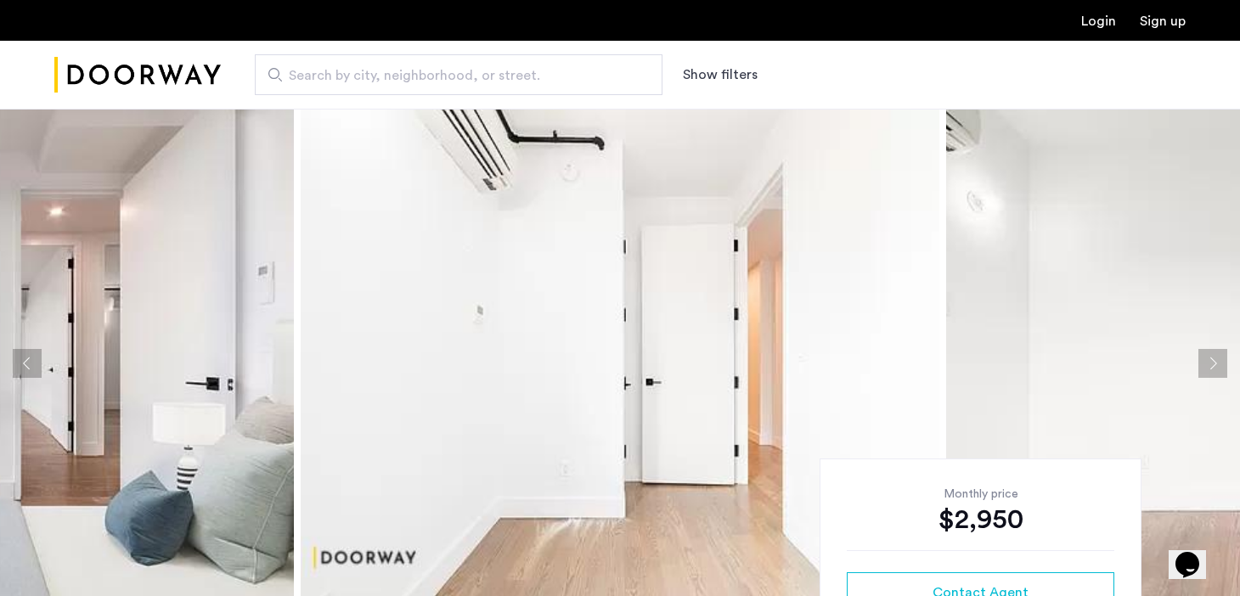
click at [1223, 366] on button "Next apartment" at bounding box center [1213, 363] width 29 height 29
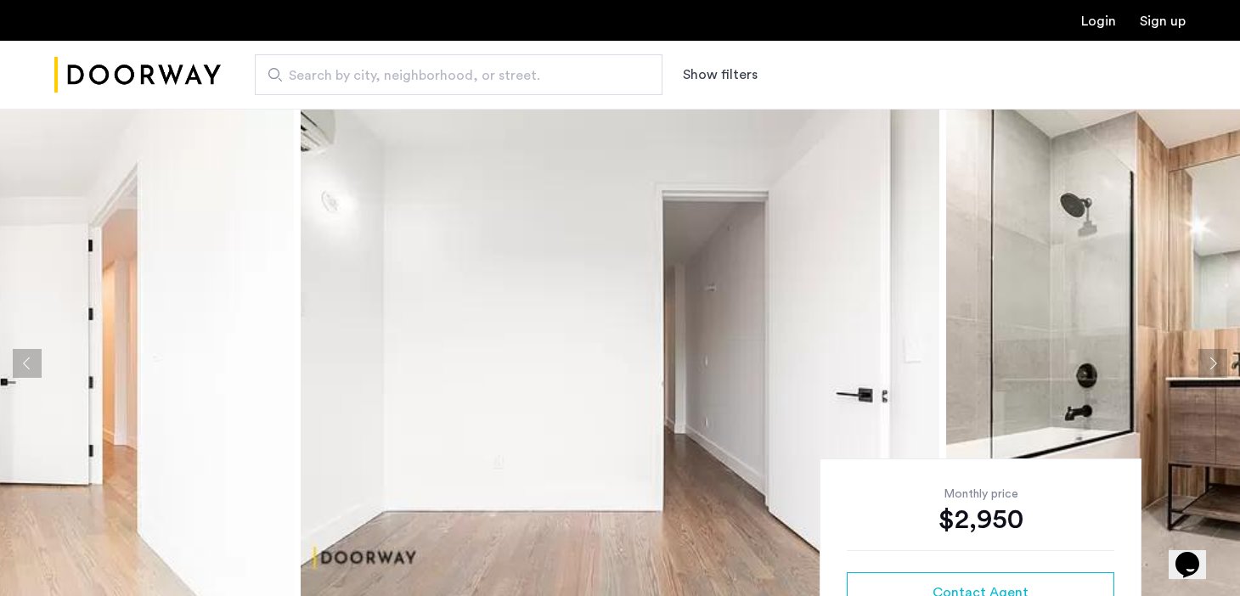
click at [1223, 367] on button "Next apartment" at bounding box center [1213, 363] width 29 height 29
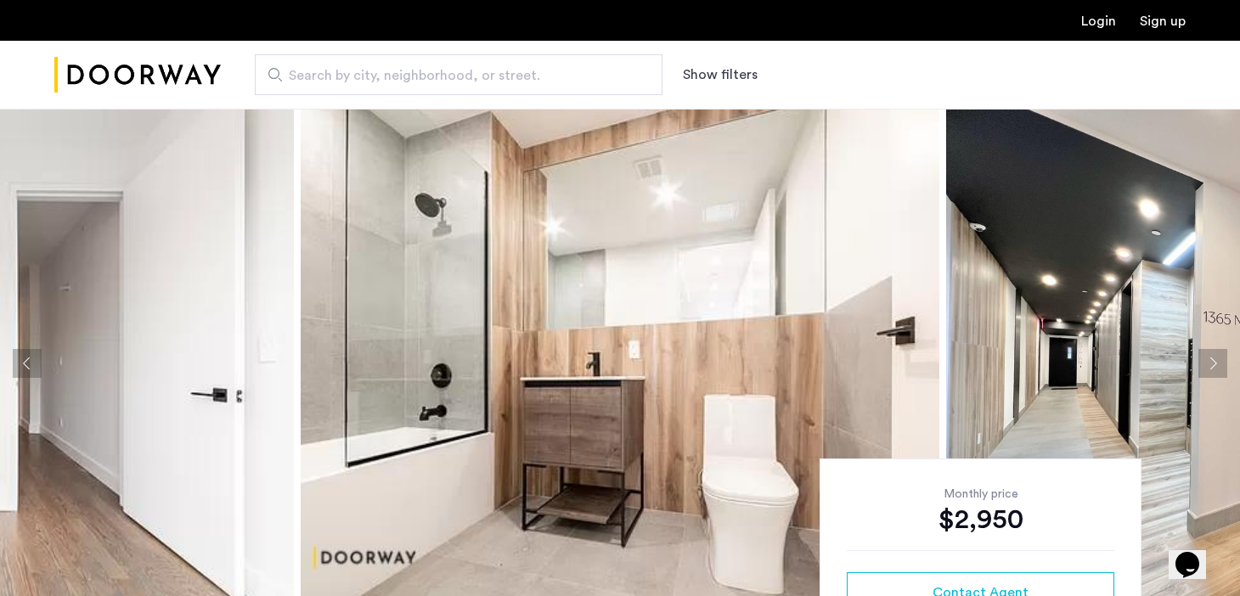
click at [1223, 367] on button "Next apartment" at bounding box center [1213, 363] width 29 height 29
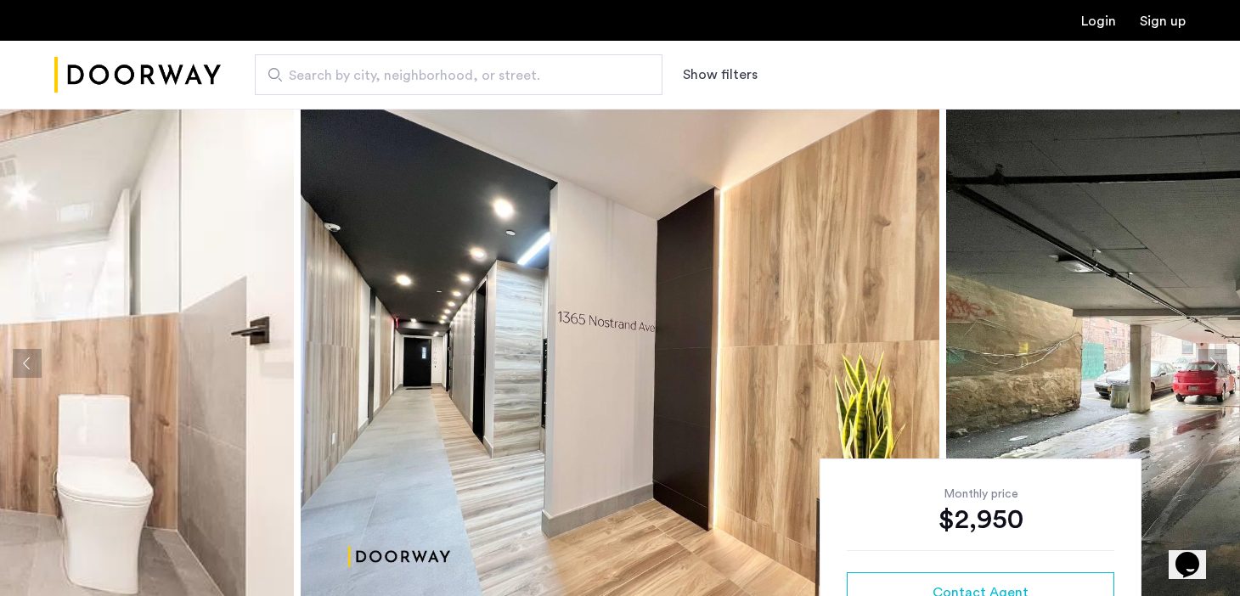
click at [1223, 367] on button "Next apartment" at bounding box center [1213, 363] width 29 height 29
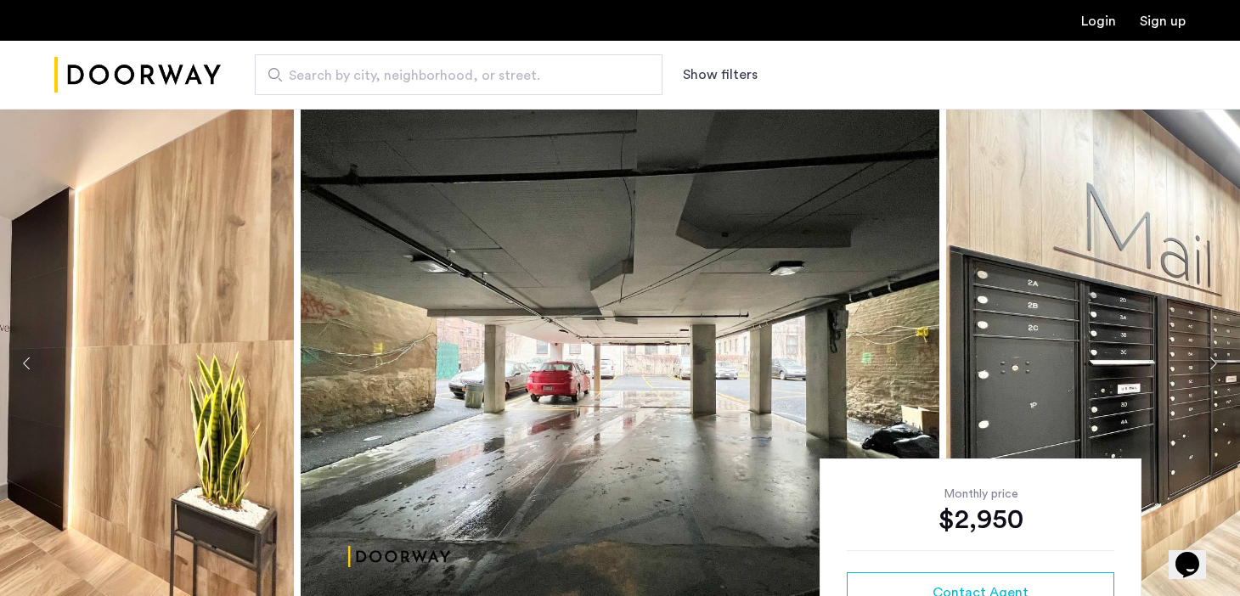
click at [1223, 367] on button "Next apartment" at bounding box center [1213, 363] width 29 height 29
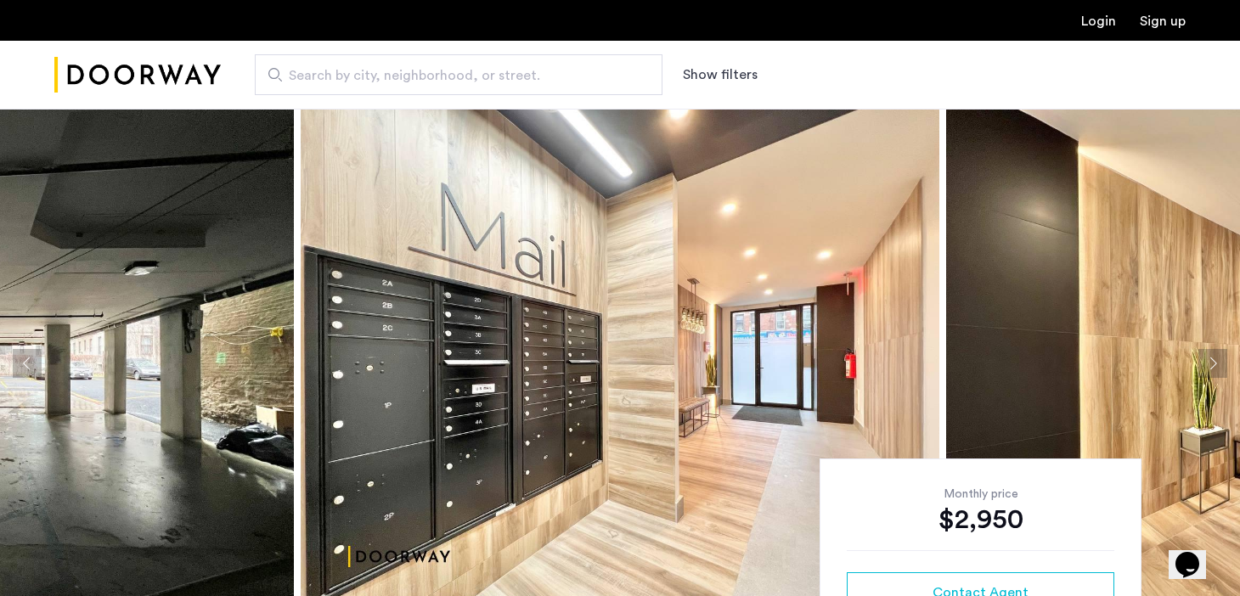
click at [1223, 367] on button "Next apartment" at bounding box center [1213, 363] width 29 height 29
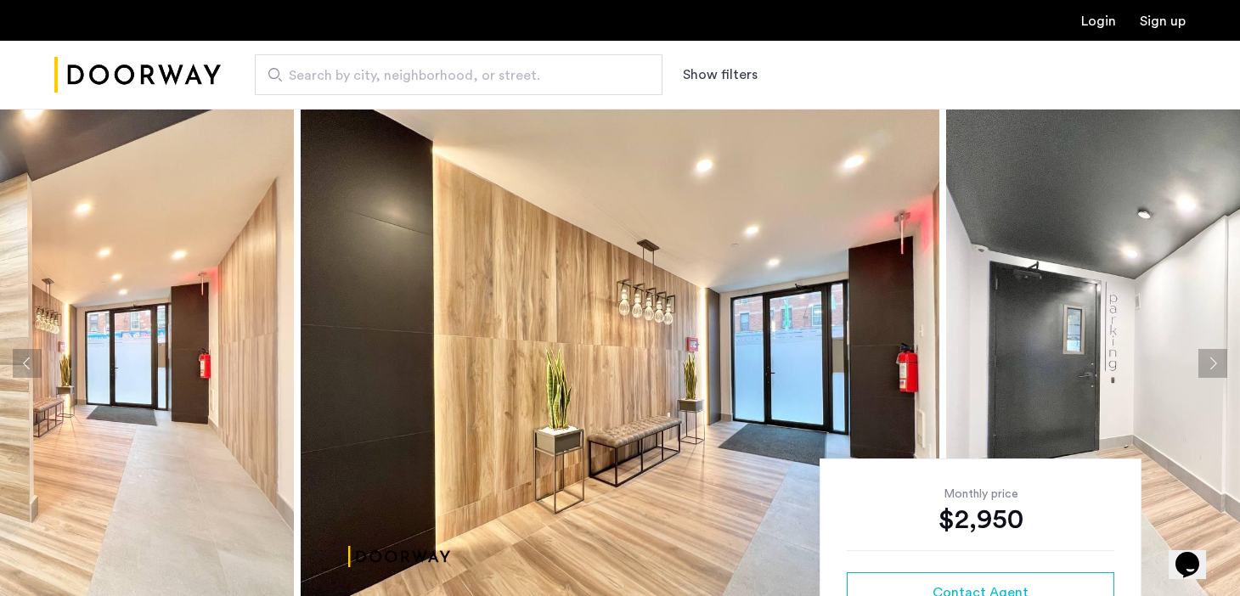
click at [1223, 367] on button "Next apartment" at bounding box center [1213, 363] width 29 height 29
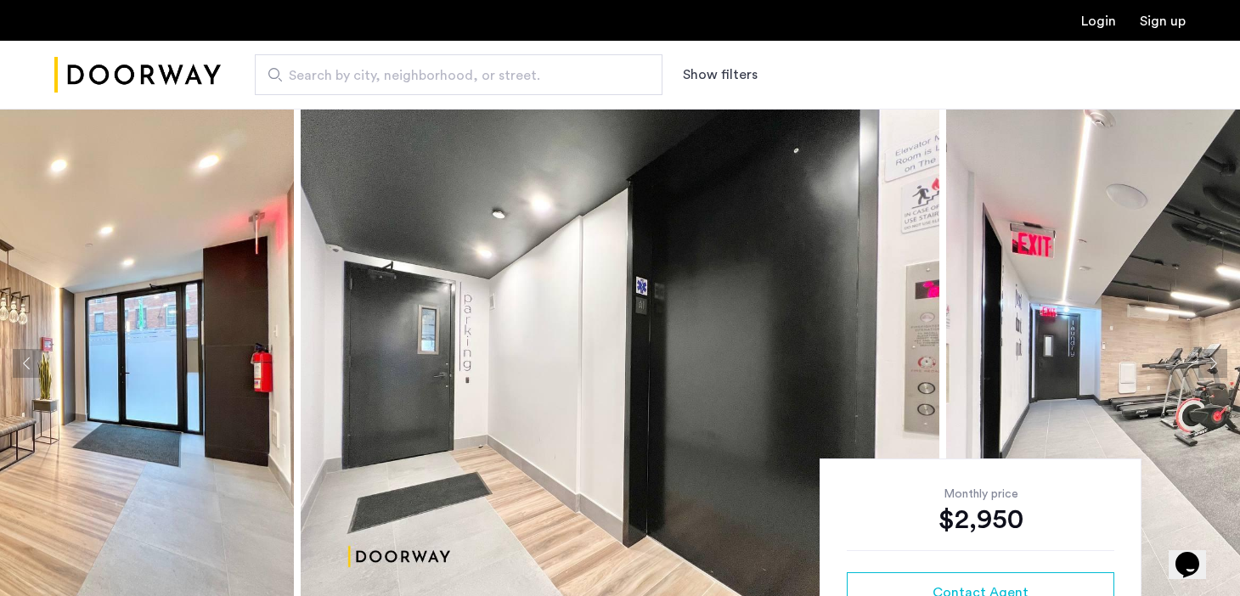
click at [1223, 367] on button "Next apartment" at bounding box center [1213, 363] width 29 height 29
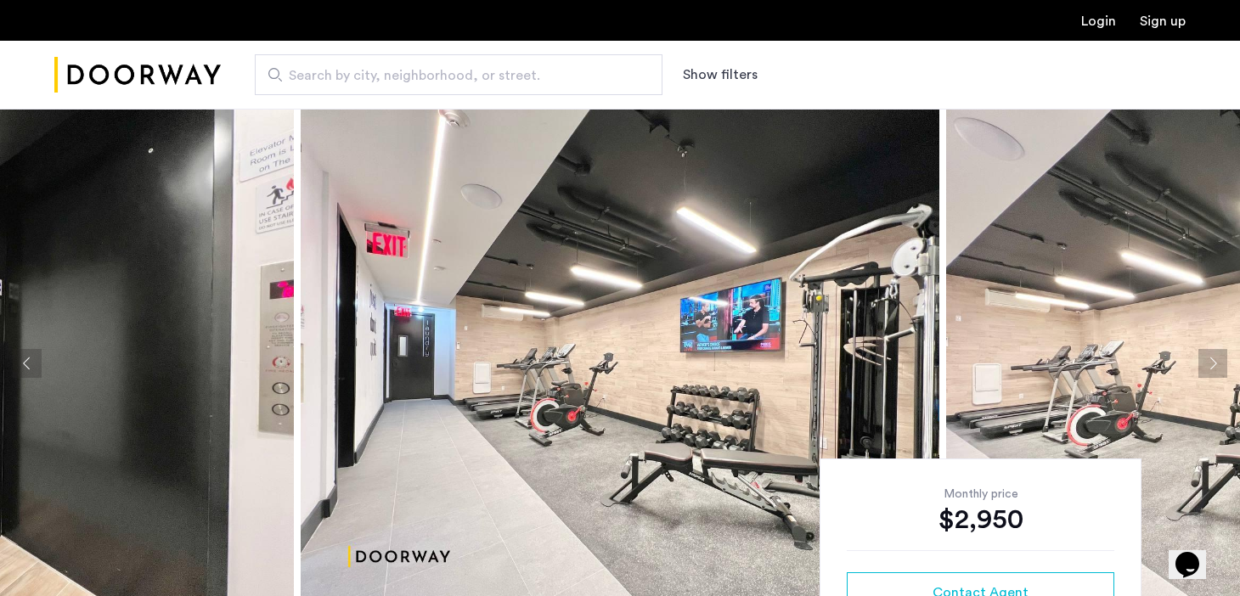
click at [1223, 370] on button "Next apartment" at bounding box center [1213, 363] width 29 height 29
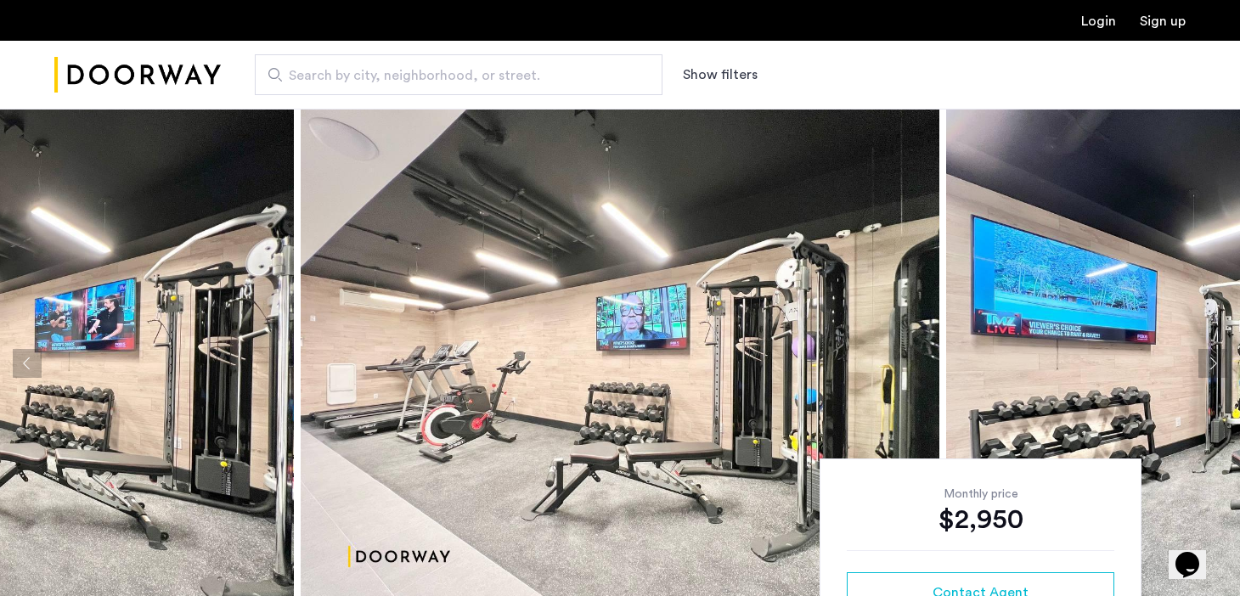
click at [1223, 370] on button "Next apartment" at bounding box center [1213, 363] width 29 height 29
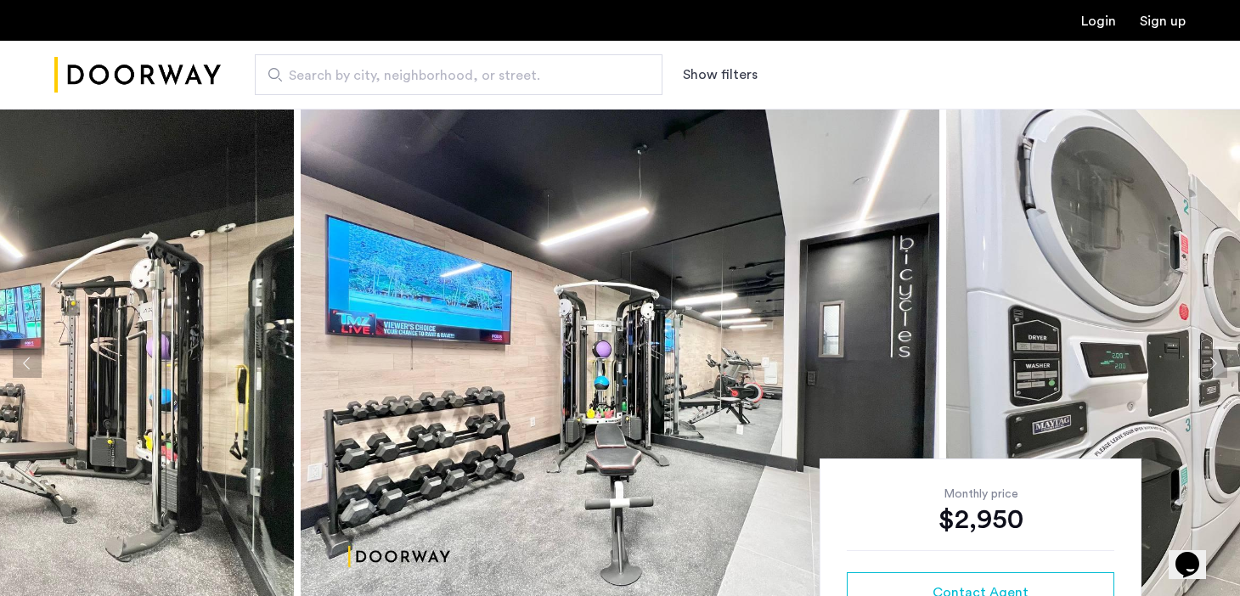
click at [1223, 370] on button "Next apartment" at bounding box center [1213, 363] width 29 height 29
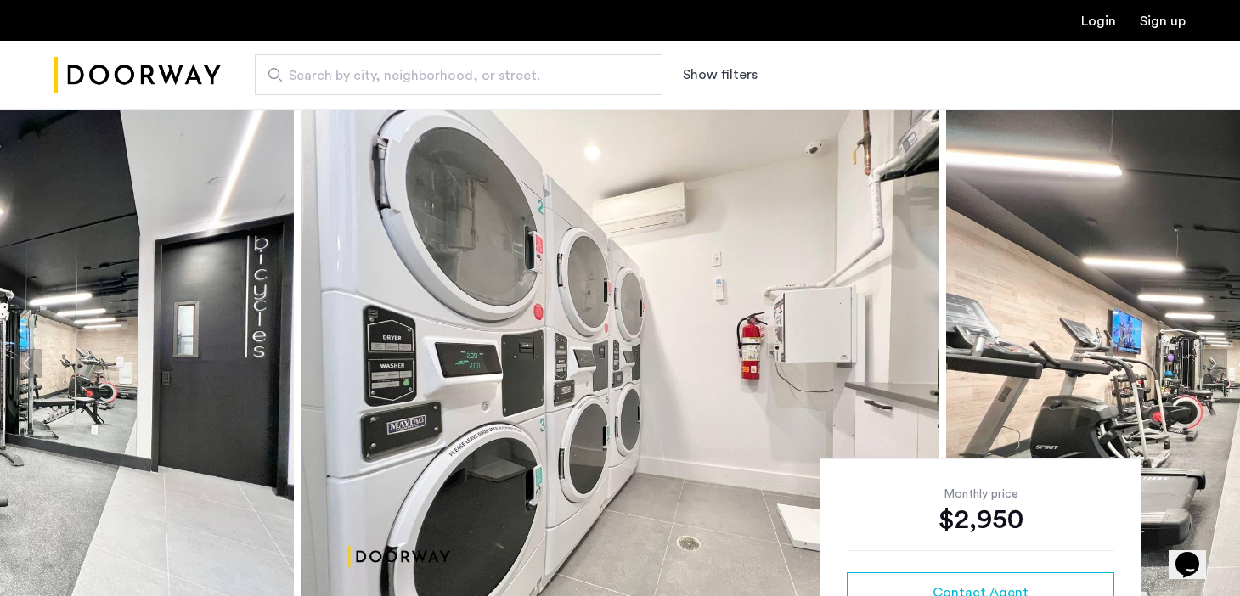
click at [1223, 370] on button "Next apartment" at bounding box center [1213, 363] width 29 height 29
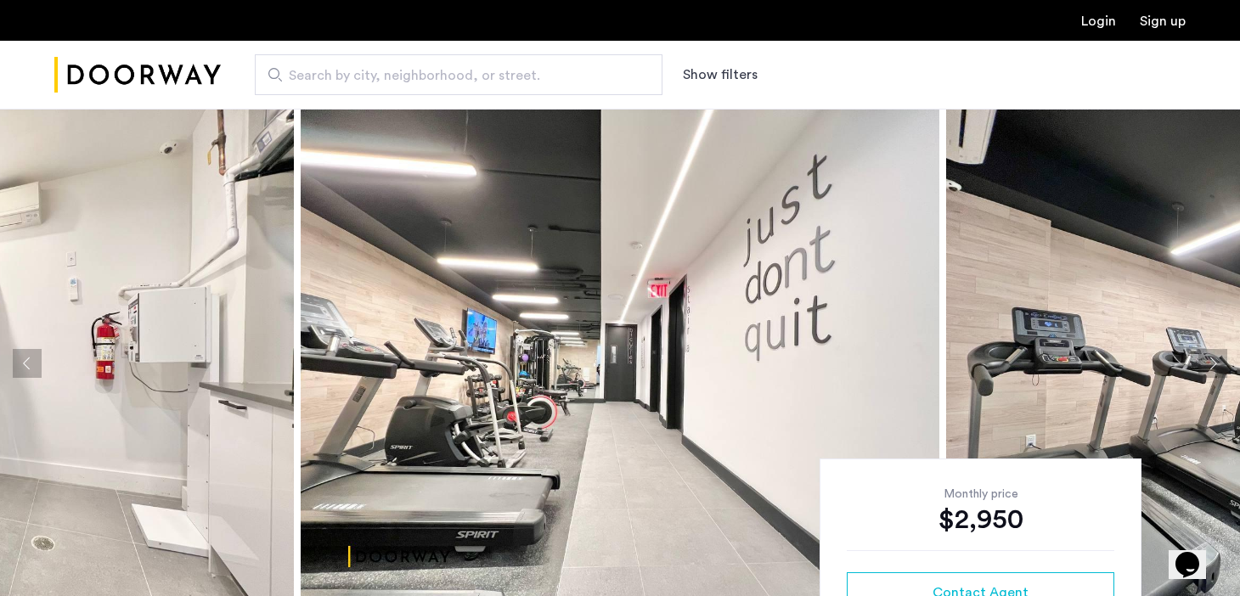
click at [1223, 370] on button "Next apartment" at bounding box center [1213, 363] width 29 height 29
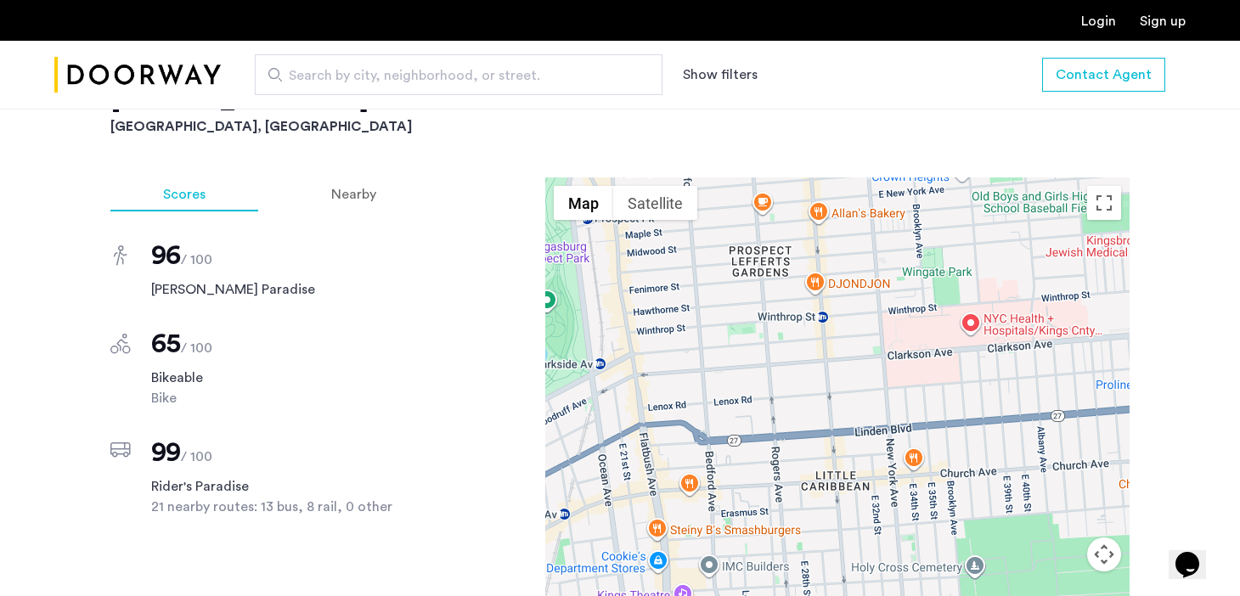
scroll to position [1465, 0]
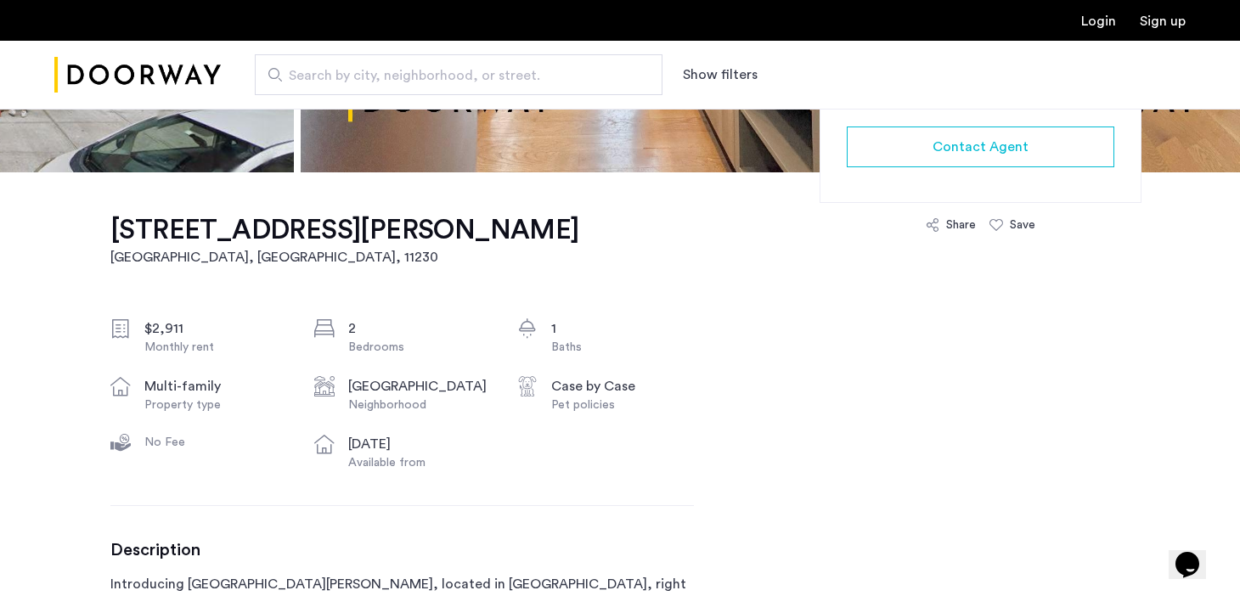
scroll to position [390, 0]
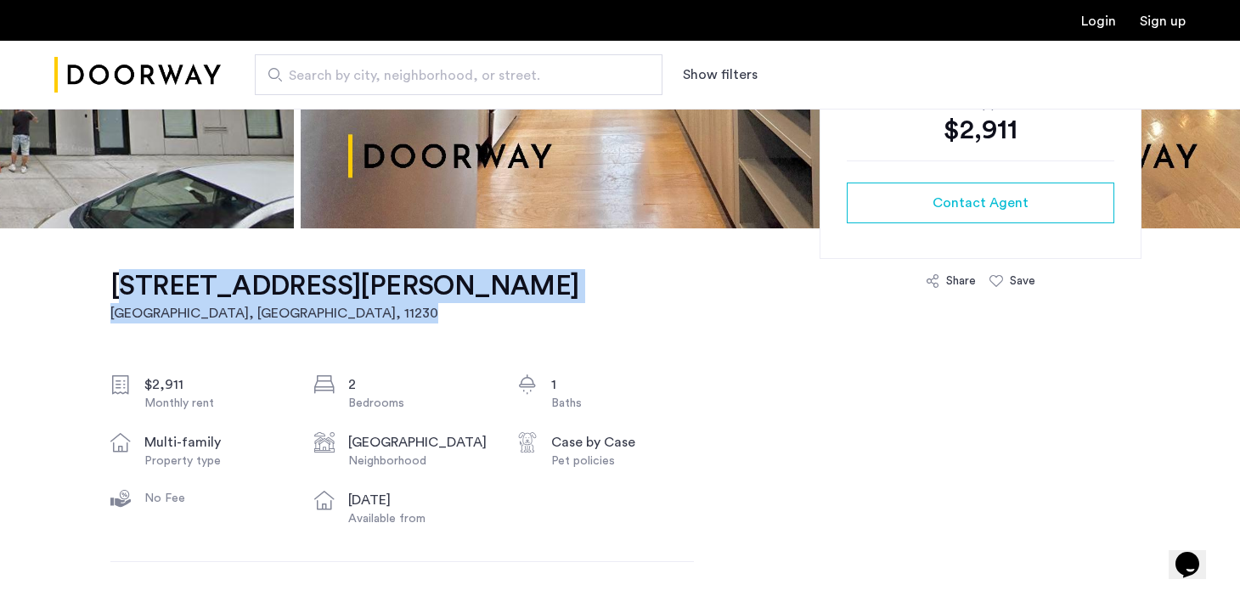
drag, startPoint x: 92, startPoint y: 282, endPoint x: 305, endPoint y: 330, distance: 218.5
copy link "242 Newkirk Avenue, Unit 4E Brooklyn, NY , 11230"
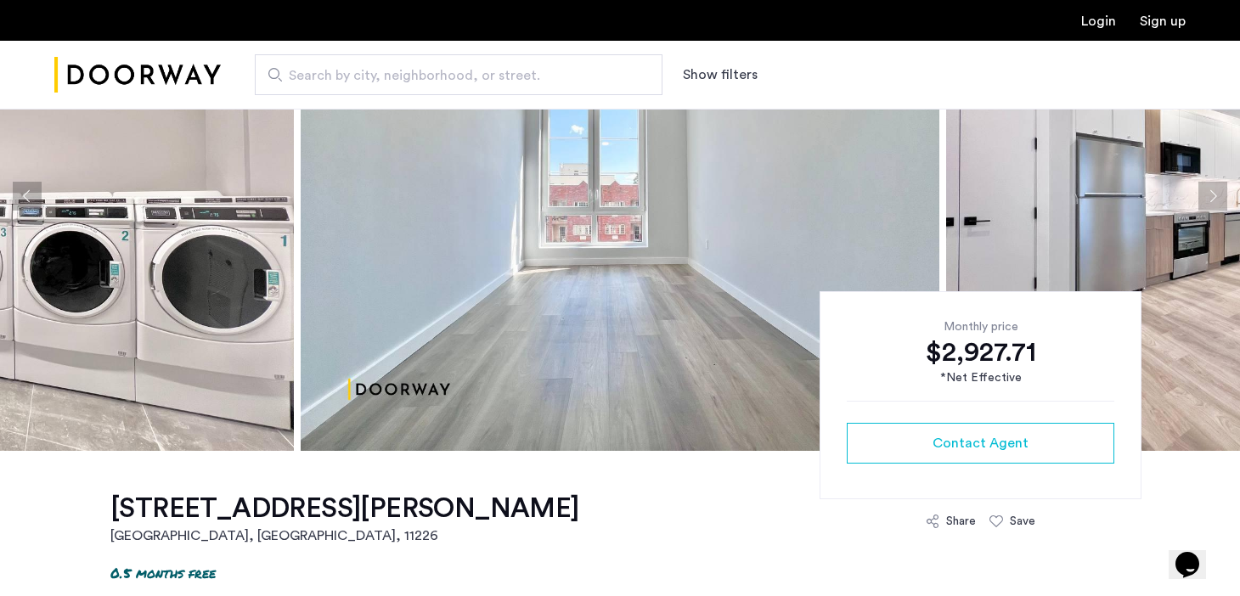
scroll to position [160, 0]
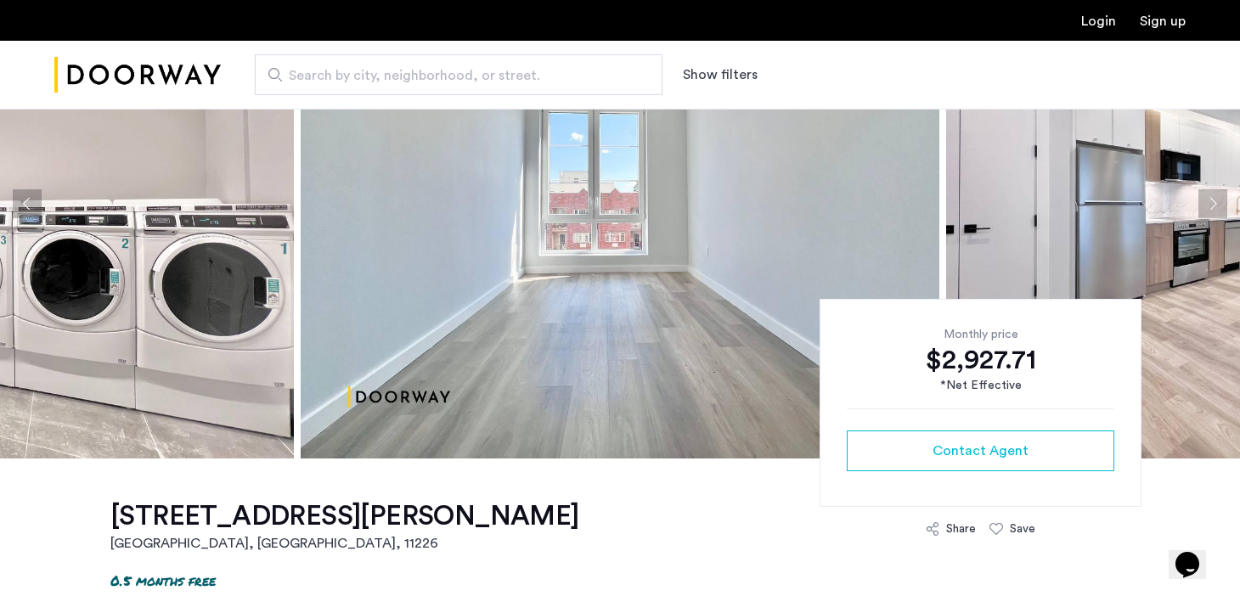
click at [1216, 206] on button "Next apartment" at bounding box center [1213, 203] width 29 height 29
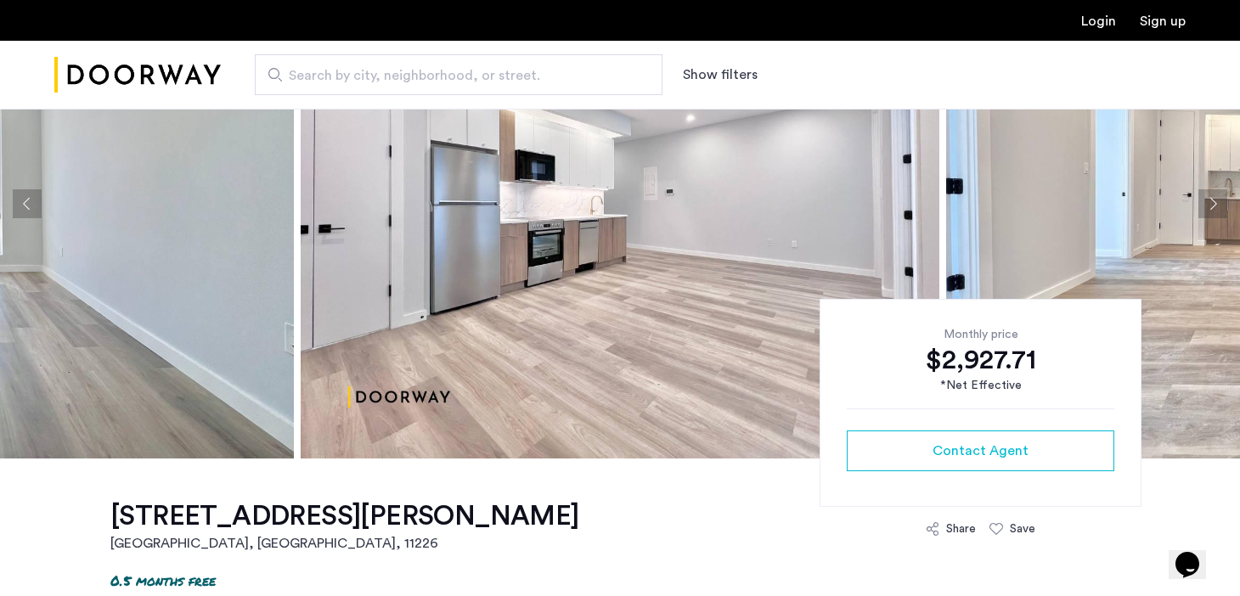
click at [1216, 206] on button "Next apartment" at bounding box center [1213, 203] width 29 height 29
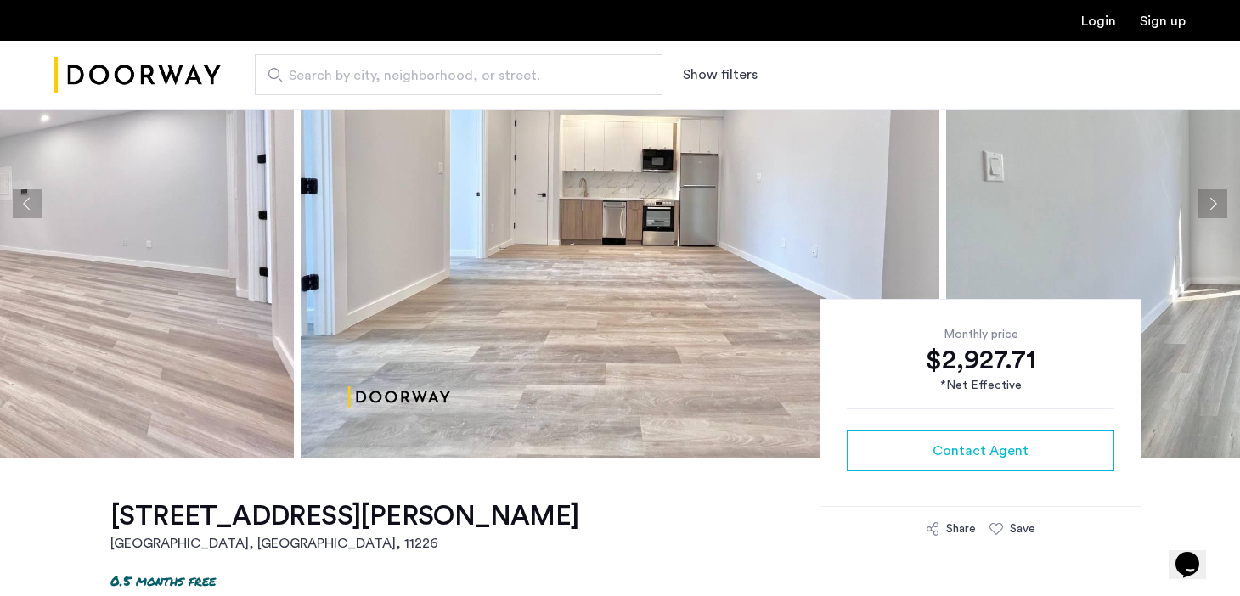
click at [1216, 206] on button "Next apartment" at bounding box center [1213, 203] width 29 height 29
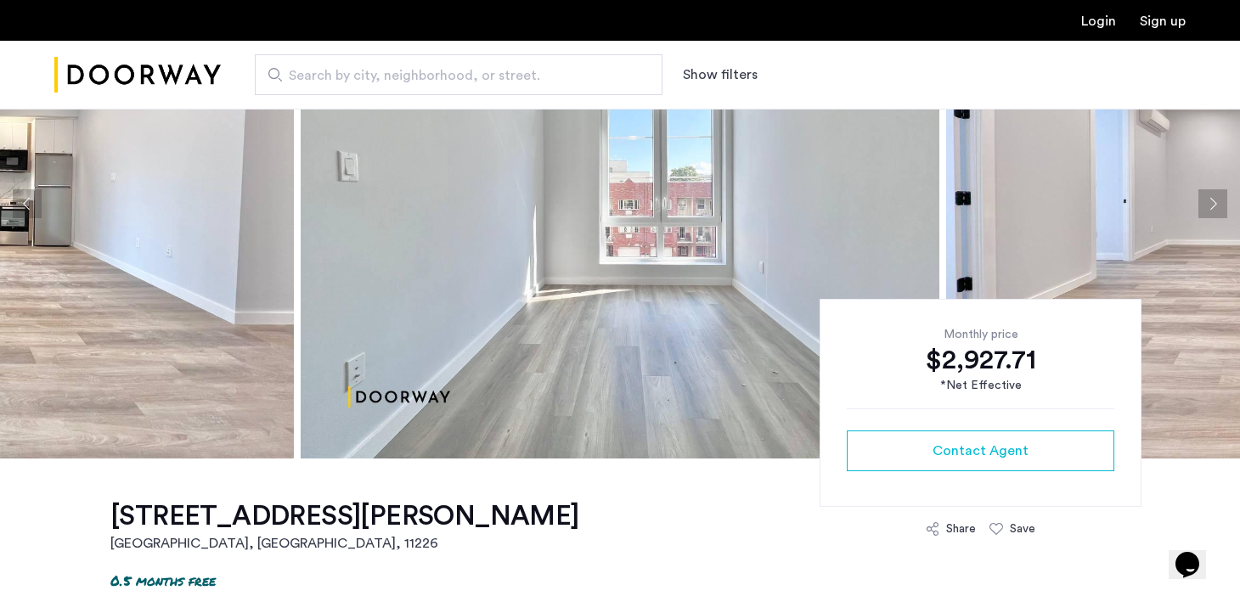
click at [1216, 206] on button "Next apartment" at bounding box center [1213, 203] width 29 height 29
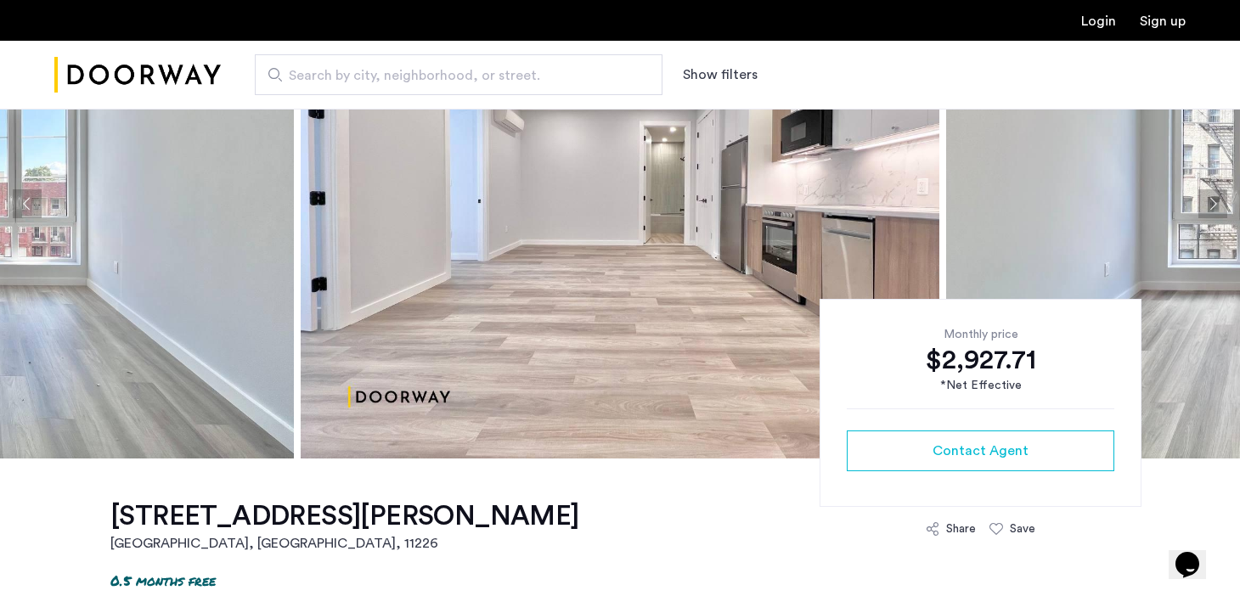
click at [1216, 207] on button "Next apartment" at bounding box center [1213, 203] width 29 height 29
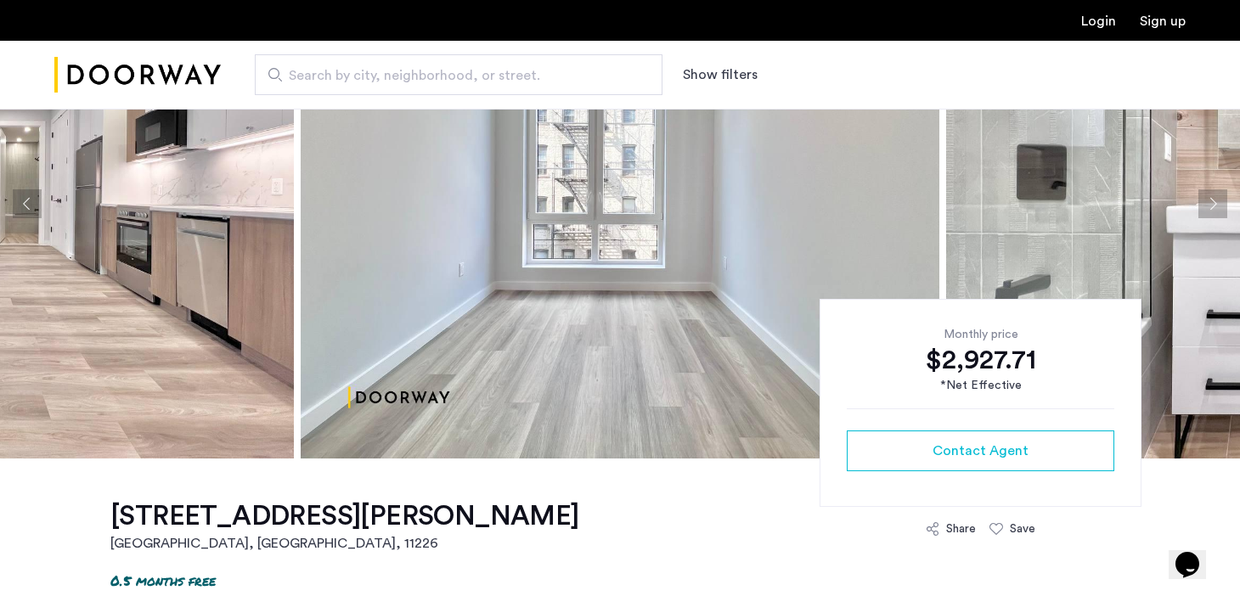
click at [1216, 207] on button "Next apartment" at bounding box center [1213, 203] width 29 height 29
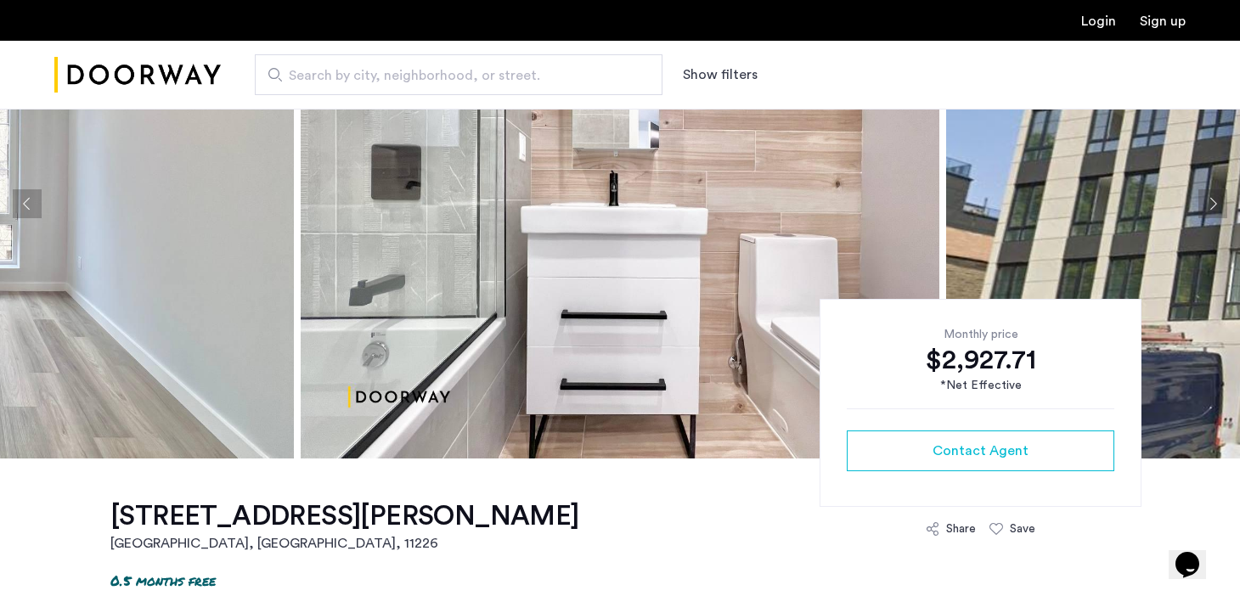
click at [1216, 207] on button "Next apartment" at bounding box center [1213, 203] width 29 height 29
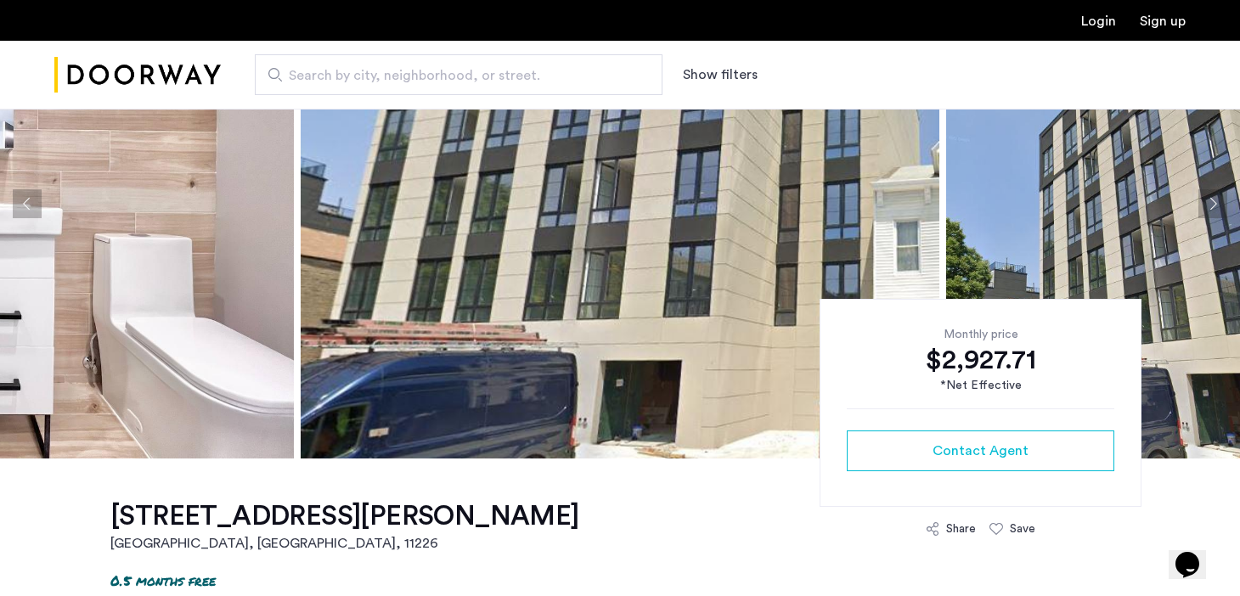
click at [1216, 207] on button "Next apartment" at bounding box center [1213, 203] width 29 height 29
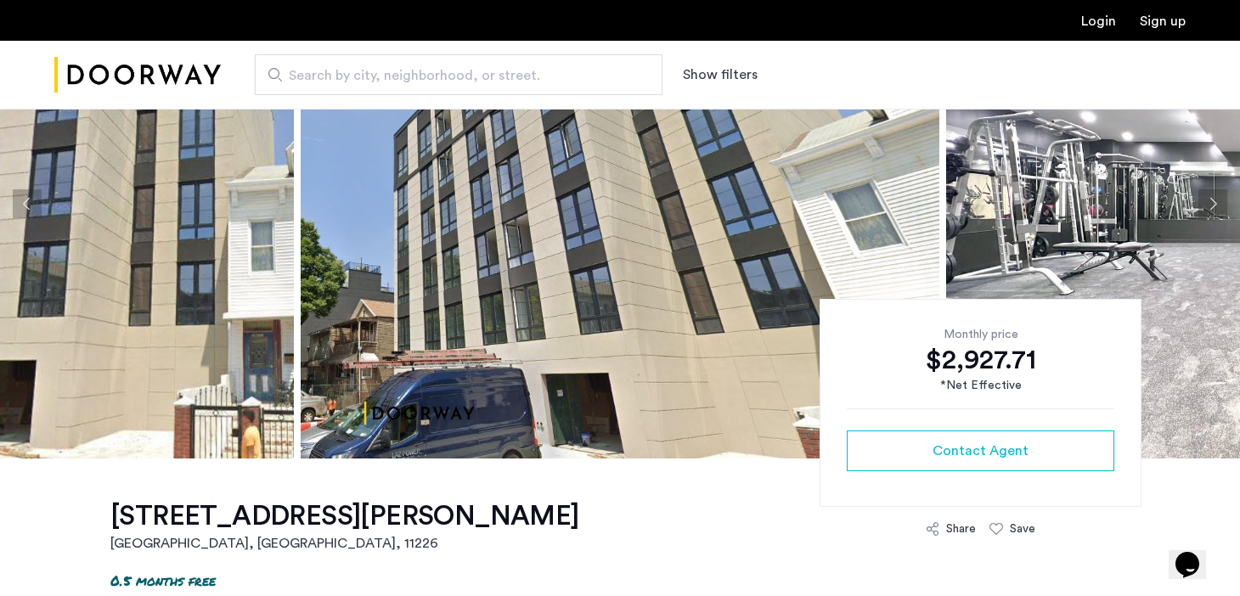
click at [1216, 207] on button "Next apartment" at bounding box center [1213, 203] width 29 height 29
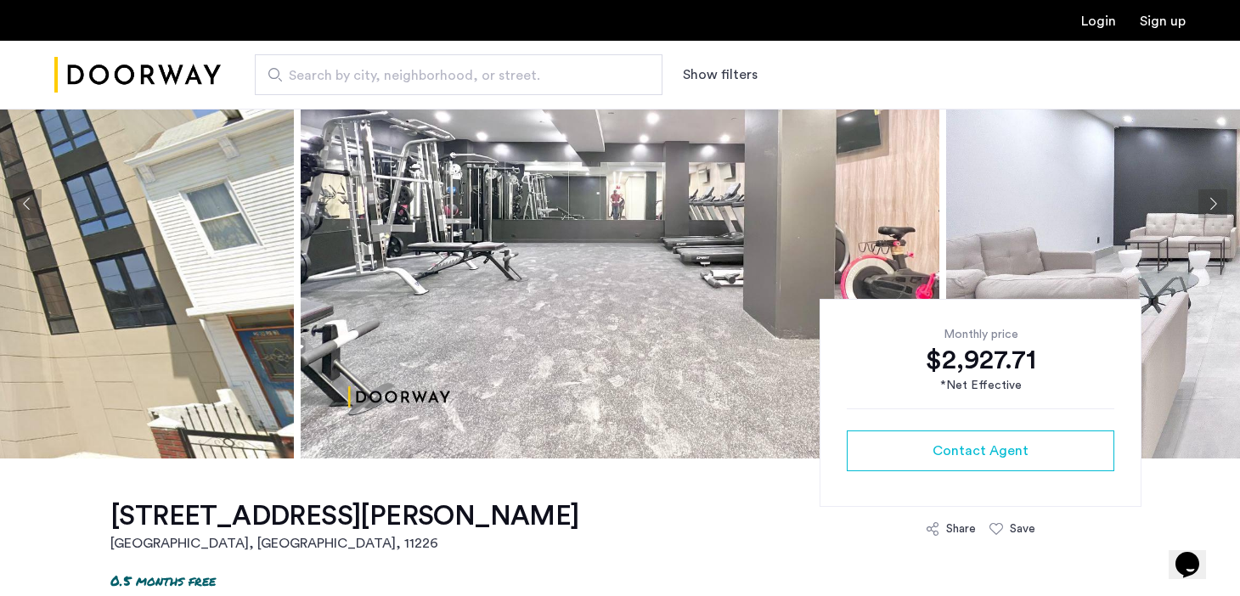
click at [1216, 207] on button "Next apartment" at bounding box center [1213, 203] width 29 height 29
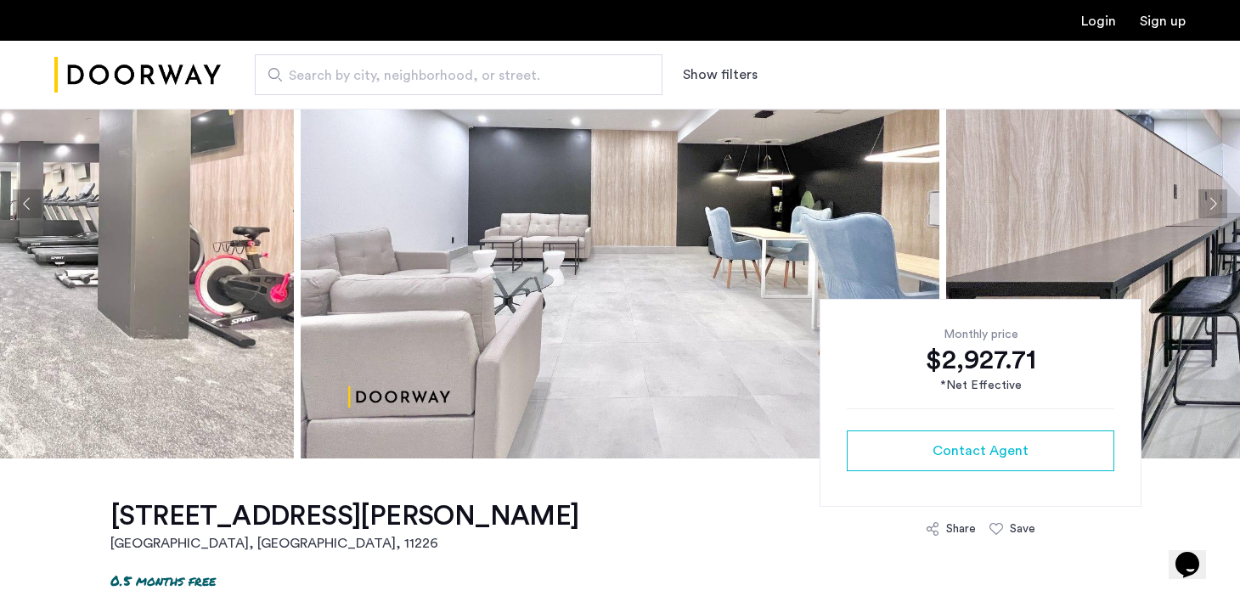
click at [1216, 207] on button "Next apartment" at bounding box center [1213, 203] width 29 height 29
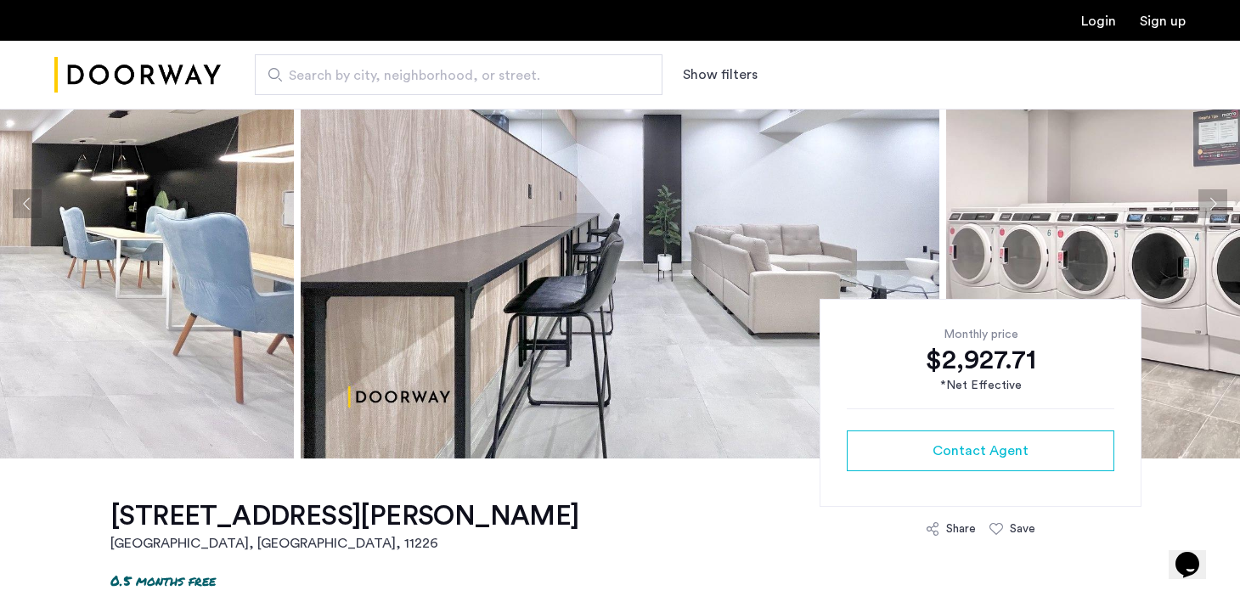
click at [1216, 207] on button "Next apartment" at bounding box center [1213, 203] width 29 height 29
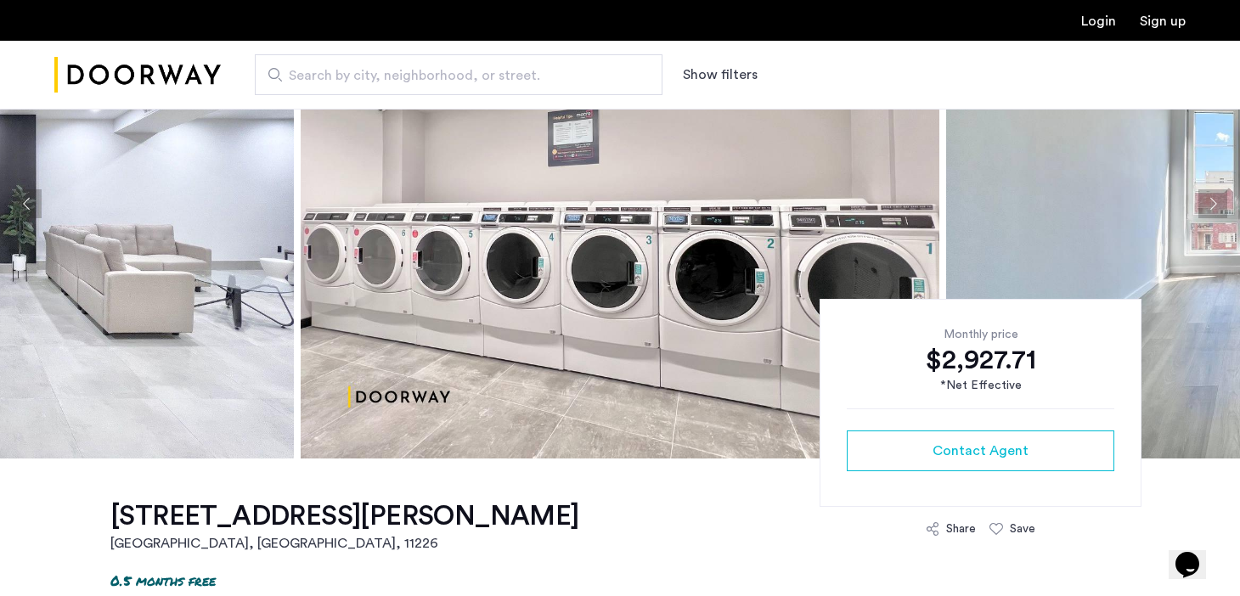
click at [1216, 207] on button "Next apartment" at bounding box center [1213, 203] width 29 height 29
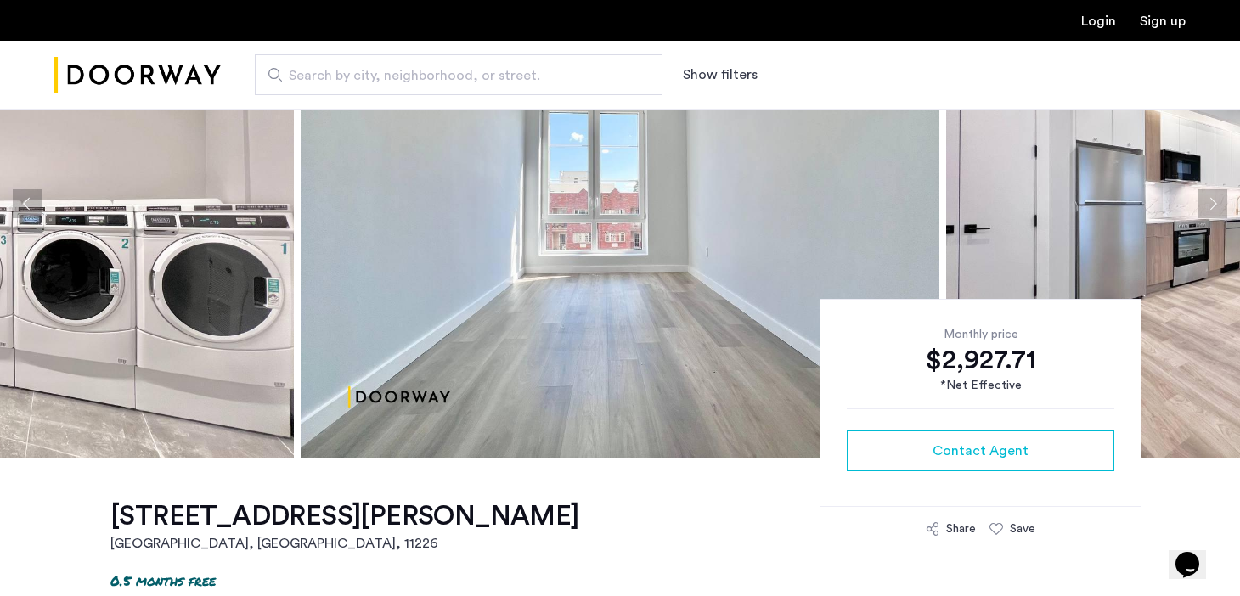
click at [1216, 207] on button "Next apartment" at bounding box center [1213, 203] width 29 height 29
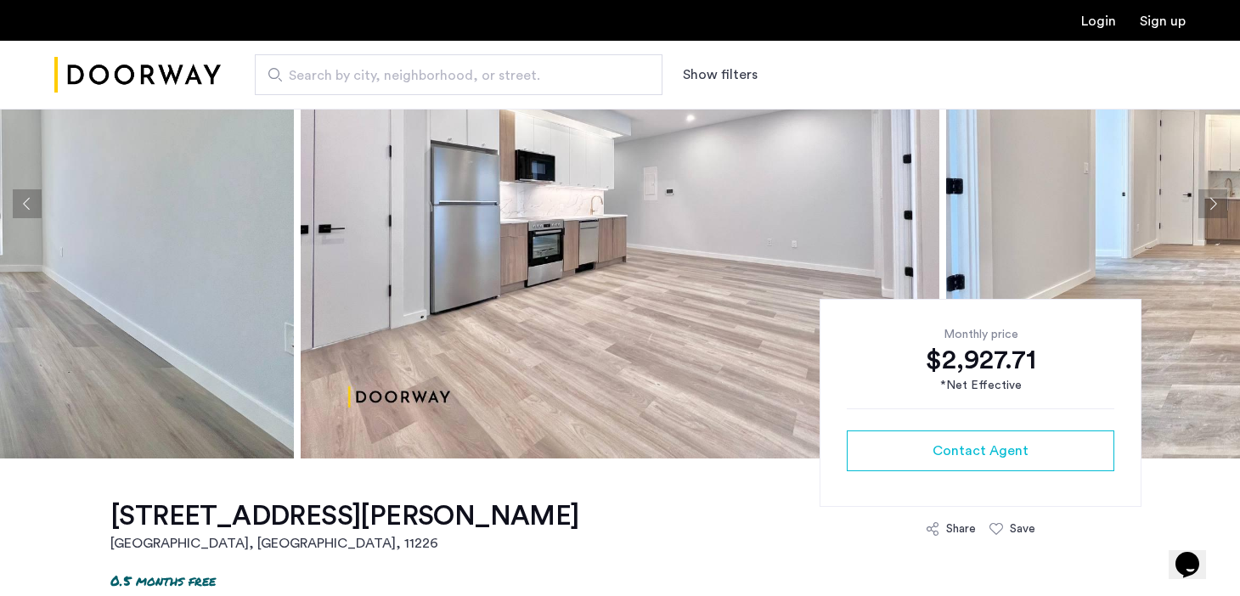
click at [1216, 207] on button "Next apartment" at bounding box center [1213, 203] width 29 height 29
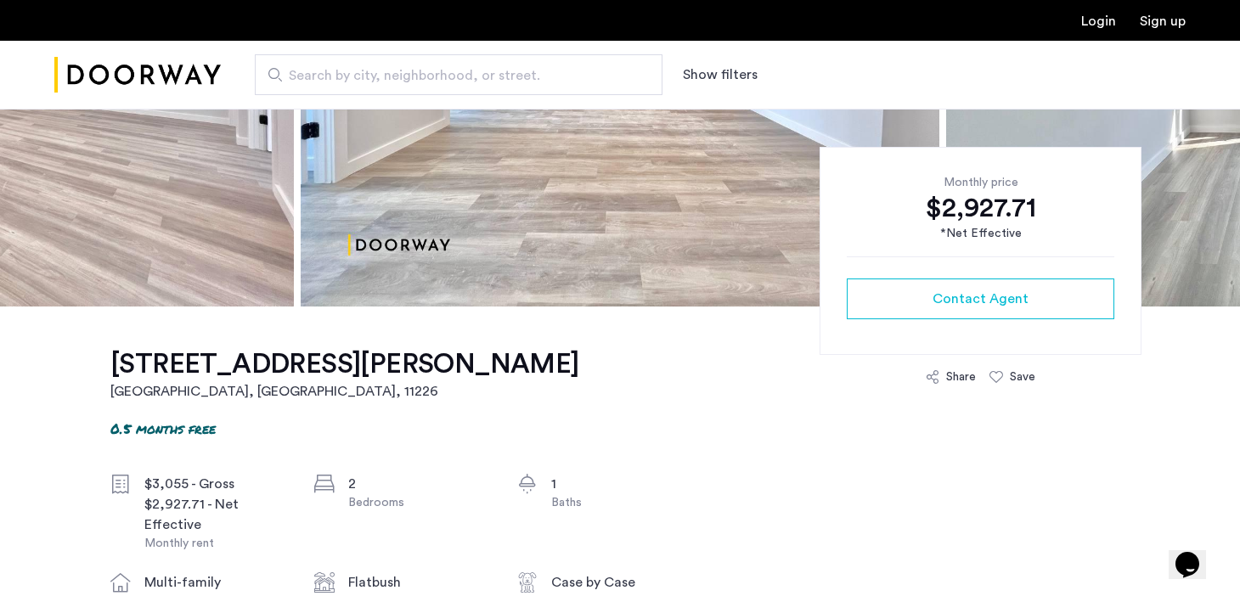
scroll to position [377, 0]
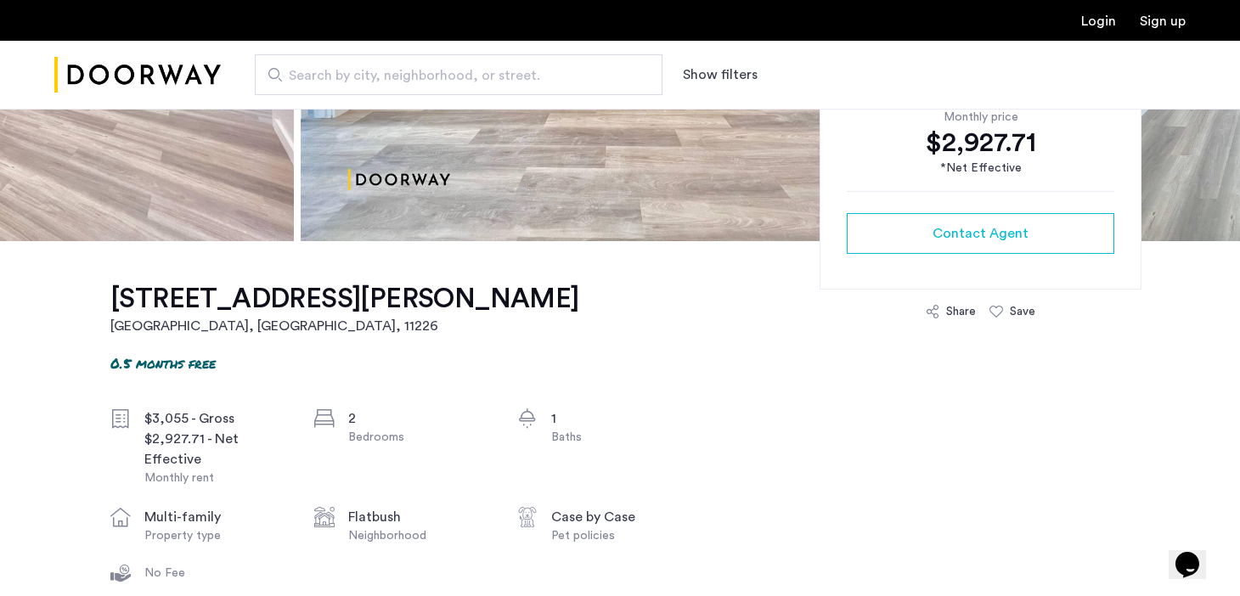
drag, startPoint x: 104, startPoint y: 302, endPoint x: 469, endPoint y: 342, distance: 367.5
copy h1 "2913 Snyder Avenue, Prospect Lefferts Gardens, Brooklyn, NY, 11226, Unit 6D"
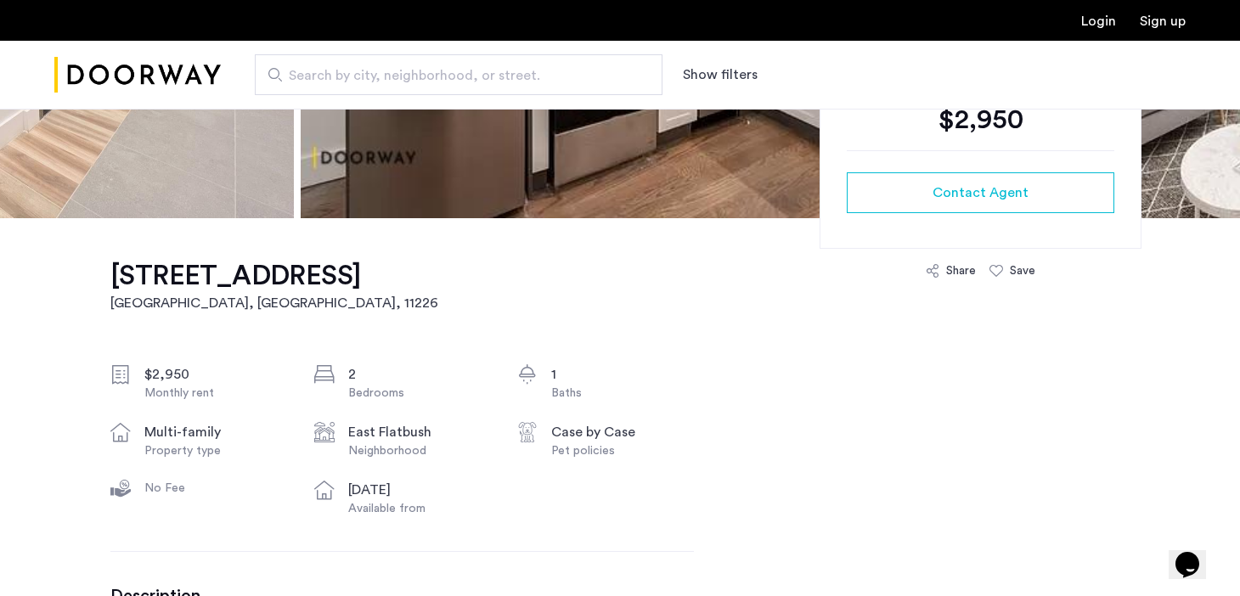
scroll to position [435, 0]
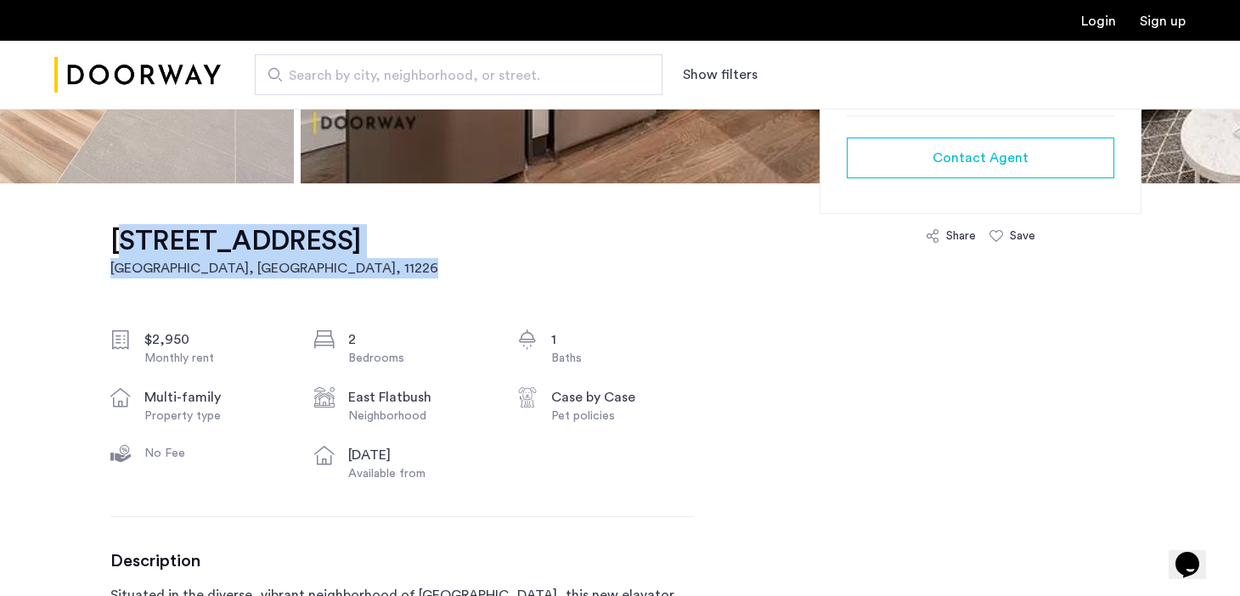
drag, startPoint x: 56, startPoint y: 244, endPoint x: 307, endPoint y: 273, distance: 252.3
copy link "[STREET_ADDRESS]"
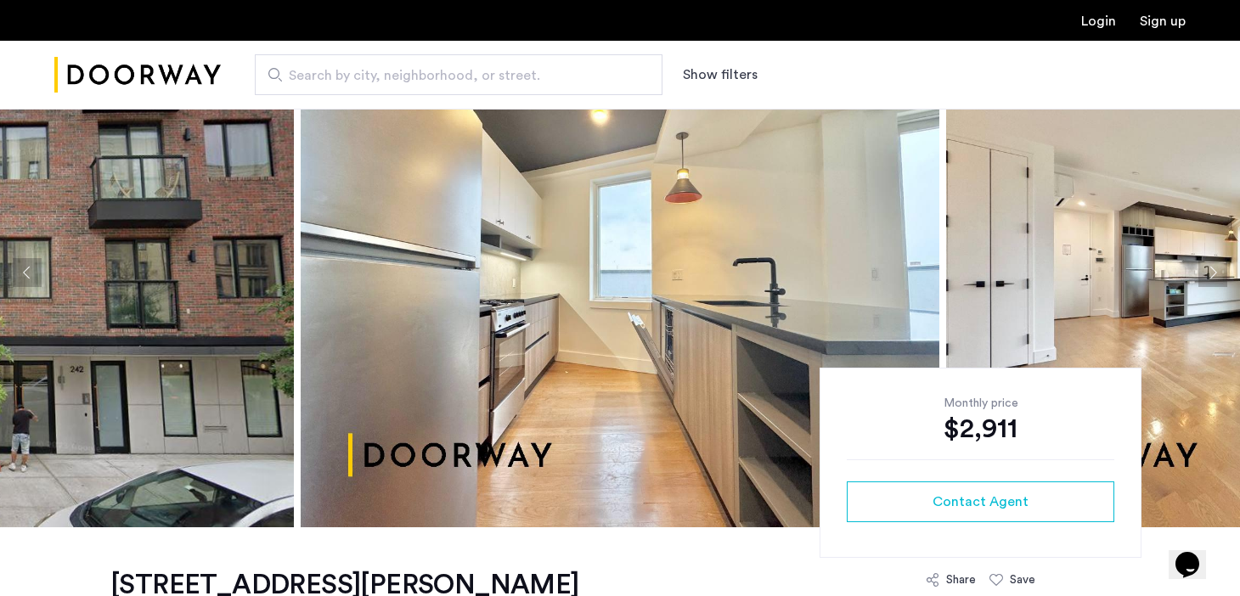
scroll to position [304, 0]
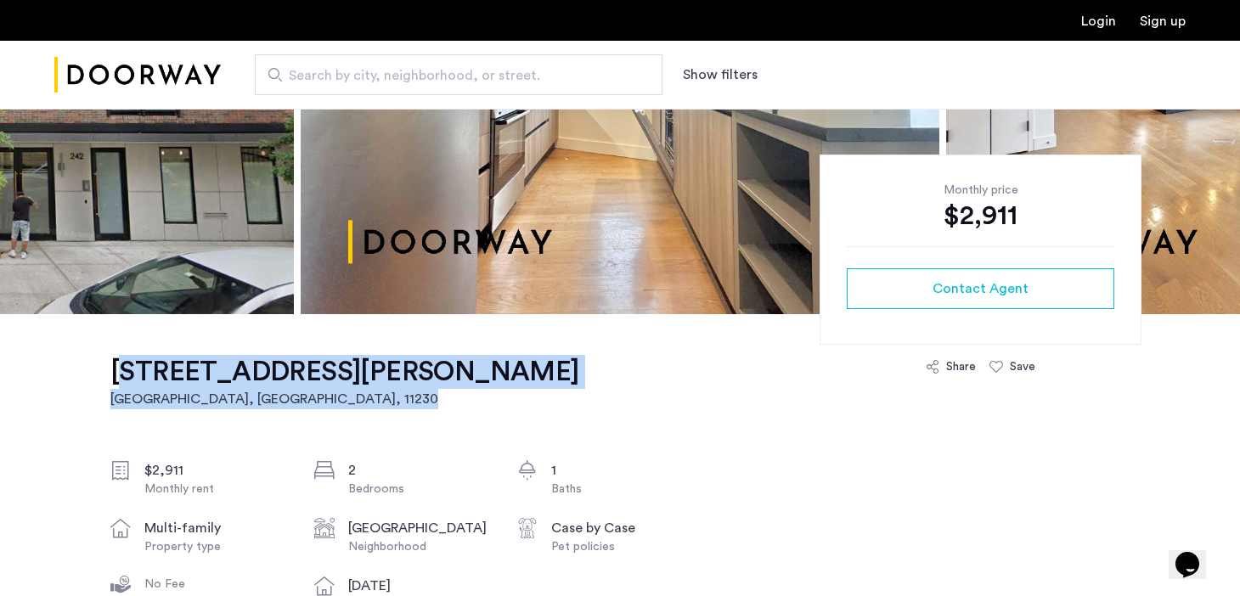
drag, startPoint x: 88, startPoint y: 358, endPoint x: 288, endPoint y: 400, distance: 204.1
copy link "242 Newkirk Avenue, Unit 4E Brooklyn, NY , 11230"
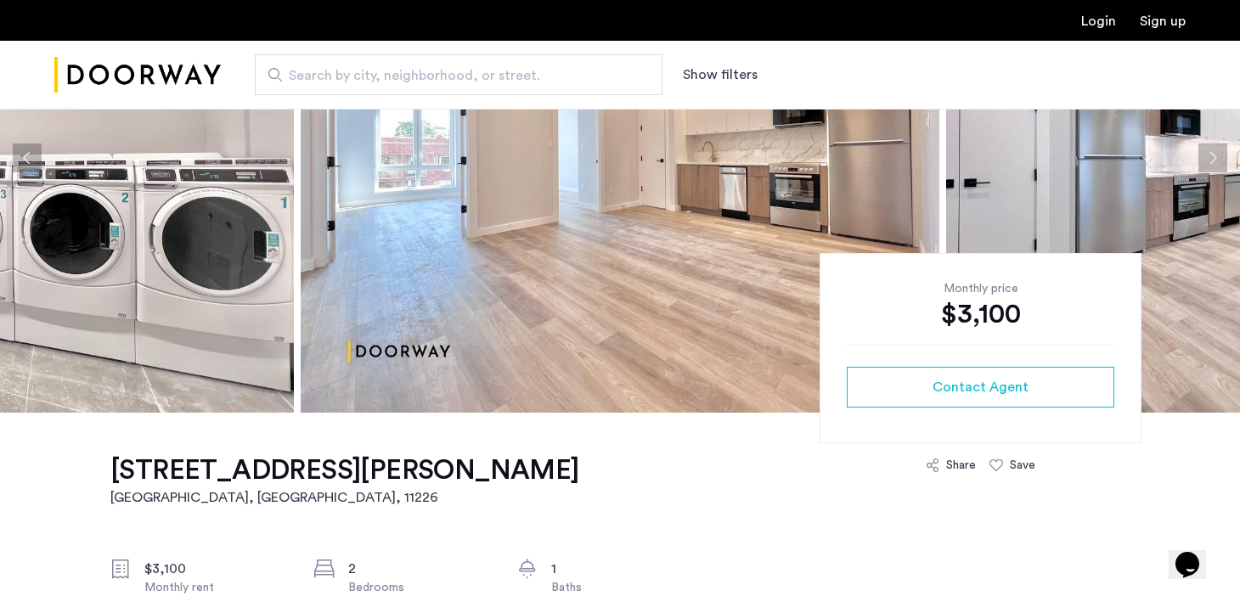
scroll to position [286, 0]
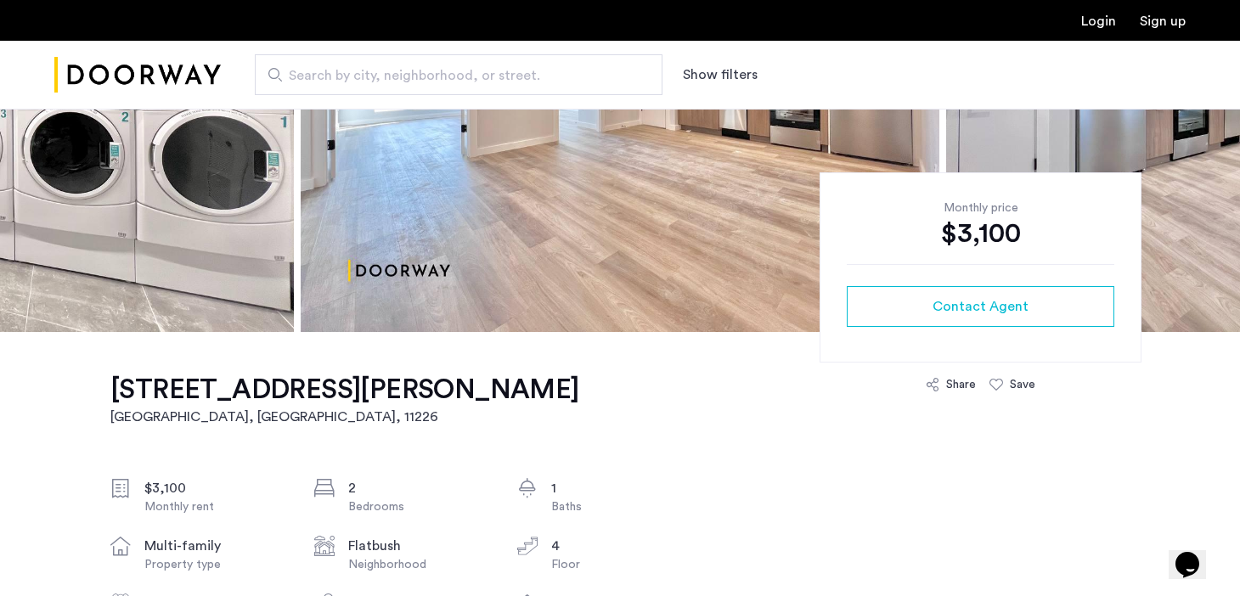
drag, startPoint x: 88, startPoint y: 369, endPoint x: 483, endPoint y: 437, distance: 400.0
copy h1 "[STREET_ADDRESS][PERSON_NAME]"
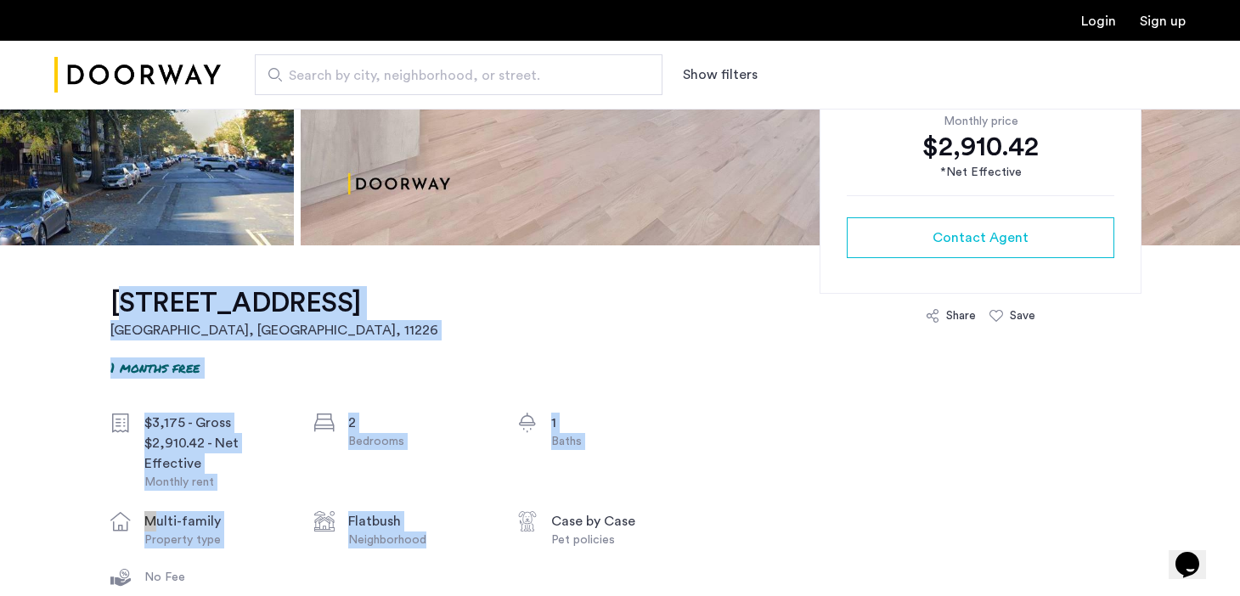
scroll to position [426, 0]
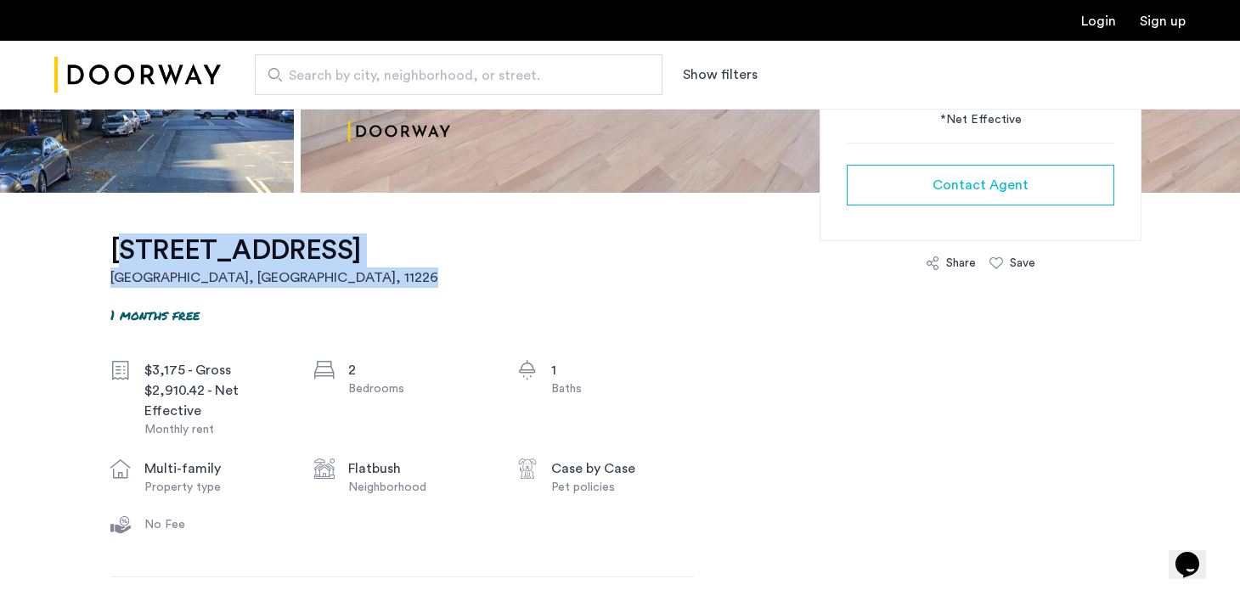
drag, startPoint x: 89, startPoint y: 507, endPoint x: 236, endPoint y: 298, distance: 255.5
copy link "[STREET_ADDRESS]"
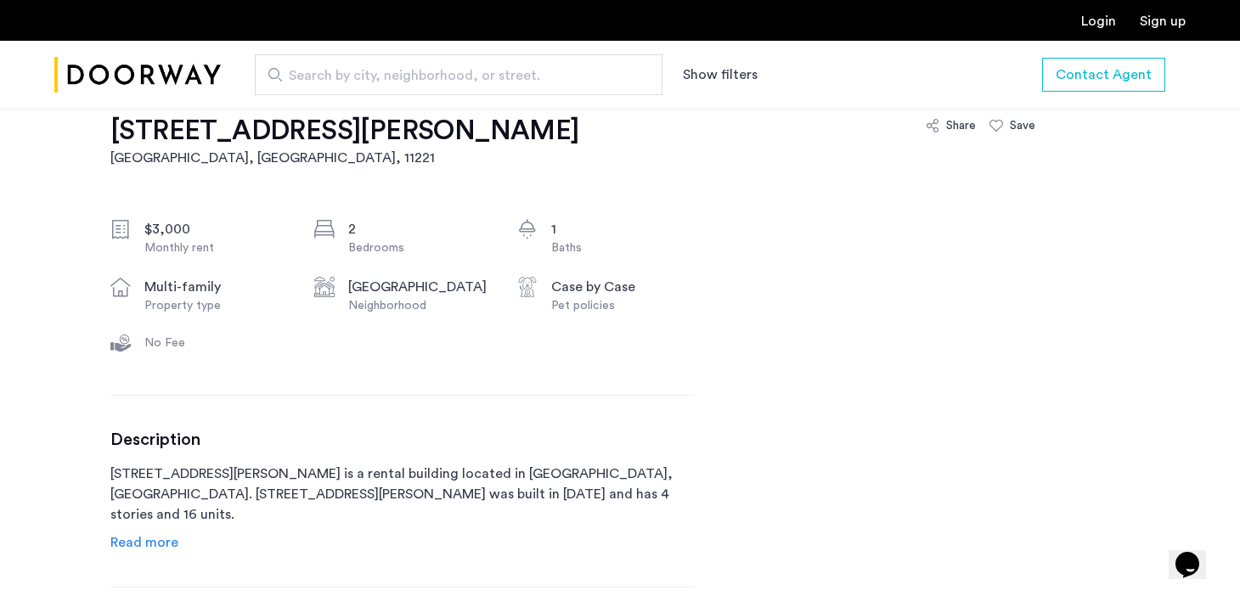
scroll to position [550, 0]
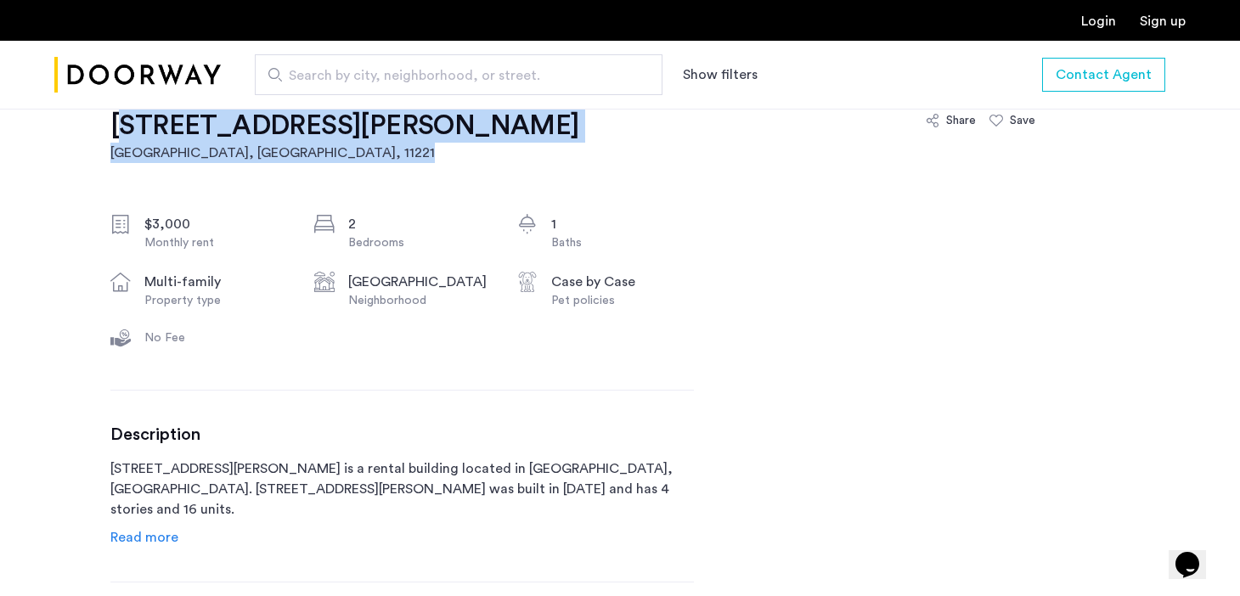
drag, startPoint x: 105, startPoint y: 123, endPoint x: 266, endPoint y: 160, distance: 164.7
copy link "[STREET_ADDRESS][PERSON_NAME]"
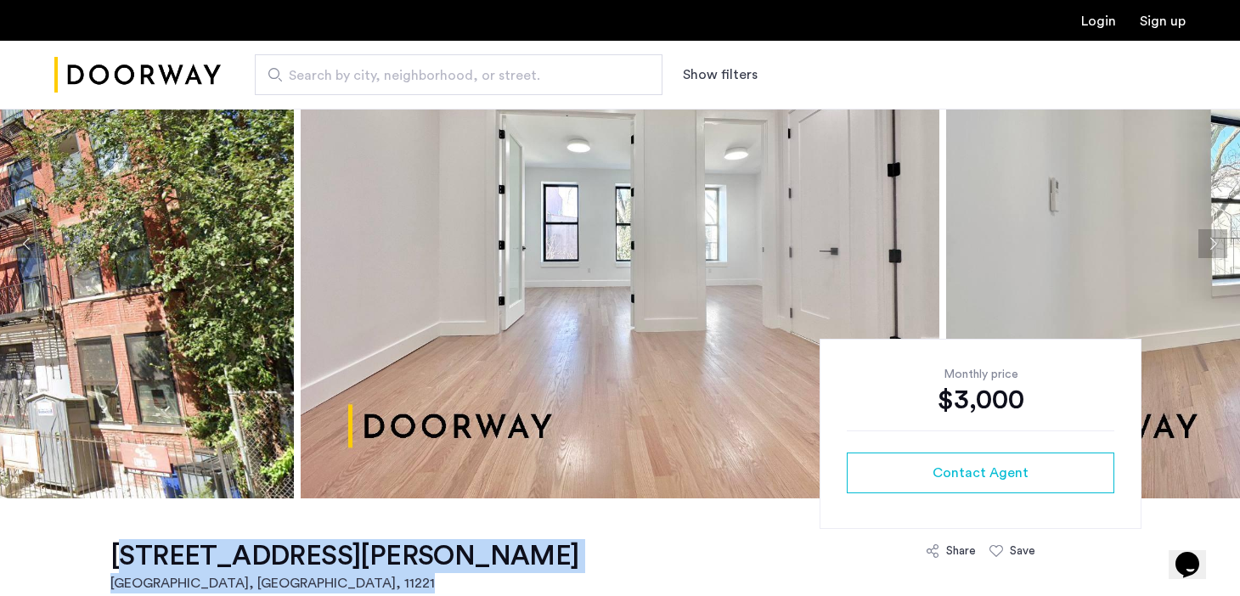
scroll to position [0, 0]
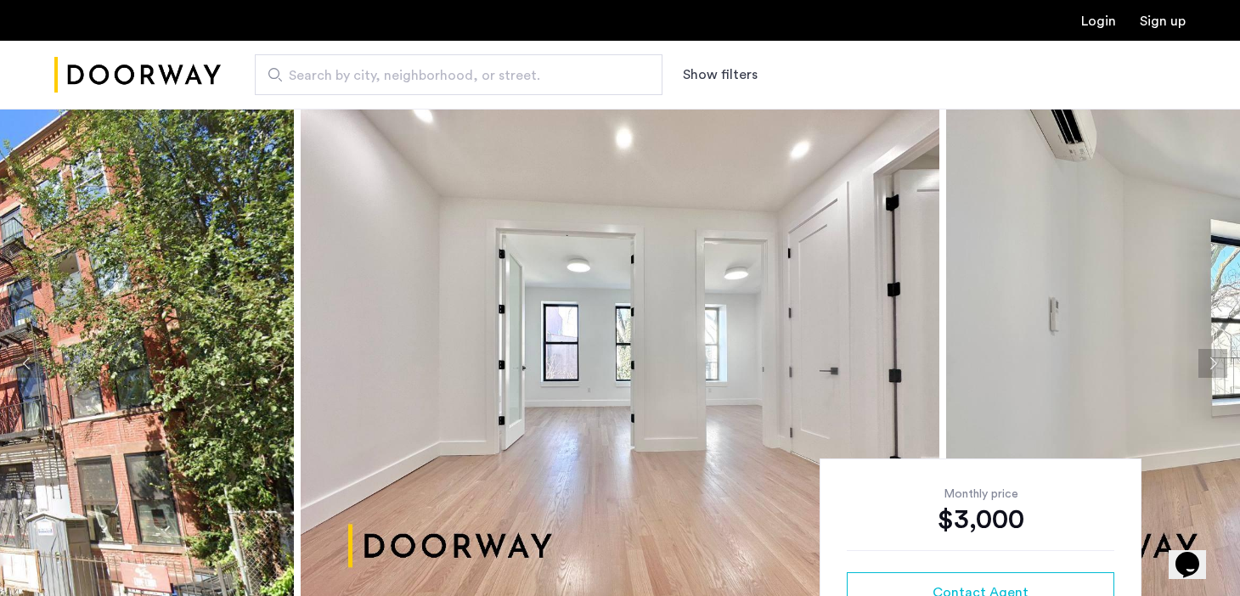
click at [1217, 368] on button "Next apartment" at bounding box center [1213, 363] width 29 height 29
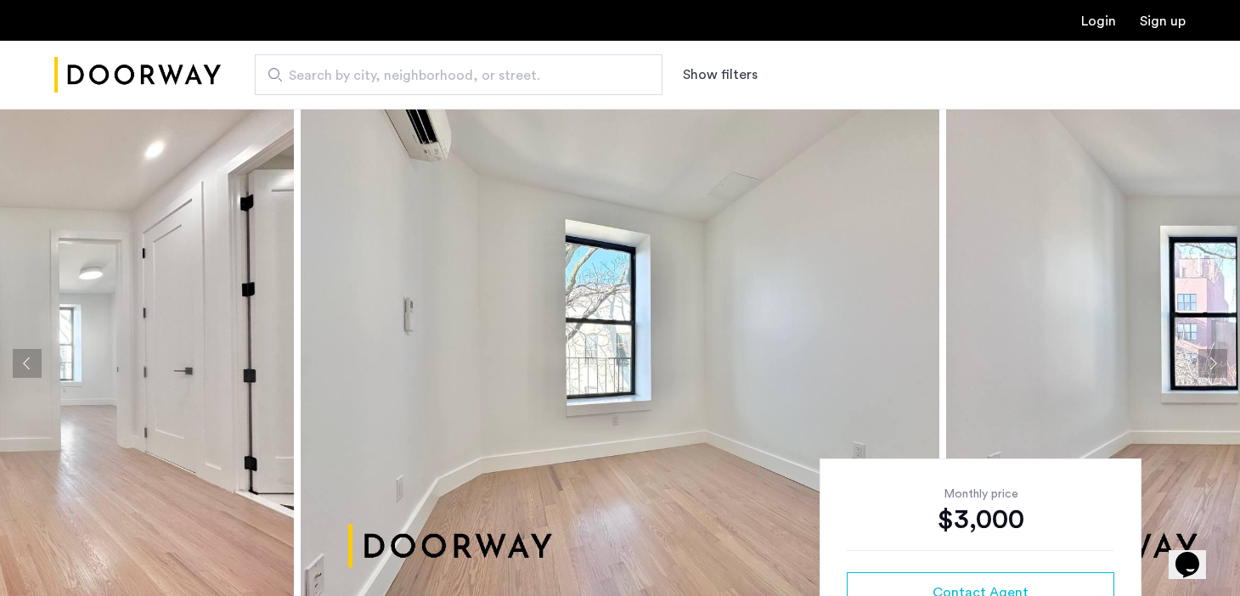
click at [1217, 368] on button "Next apartment" at bounding box center [1213, 363] width 29 height 29
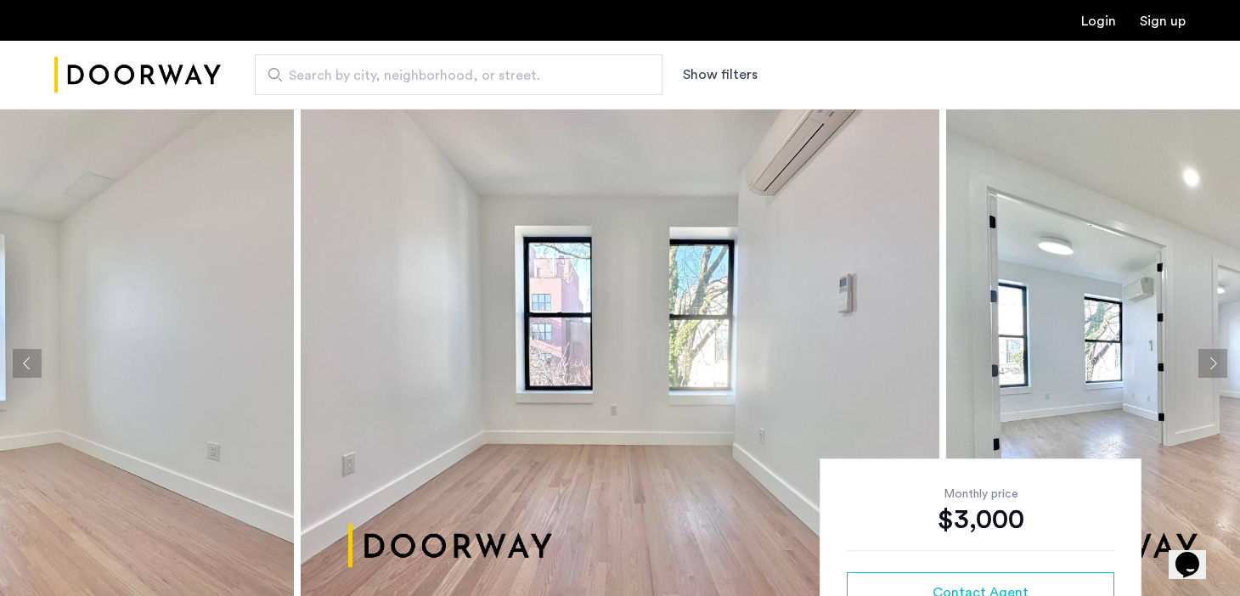
click at [1217, 368] on button "Next apartment" at bounding box center [1213, 363] width 29 height 29
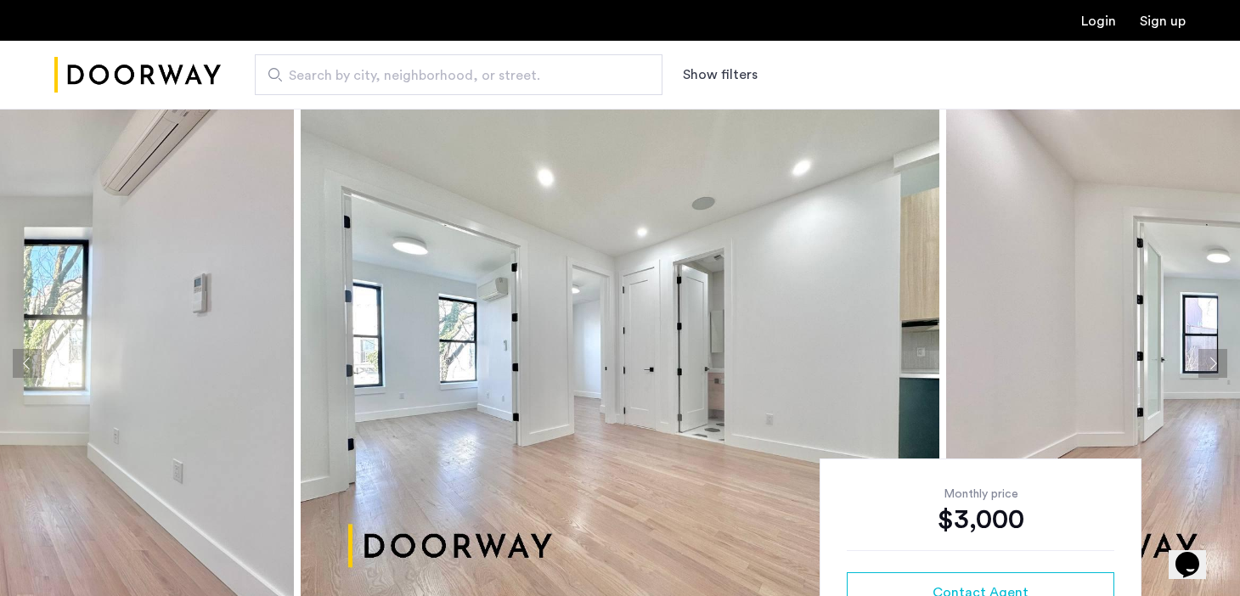
click at [1217, 368] on button "Next apartment" at bounding box center [1213, 363] width 29 height 29
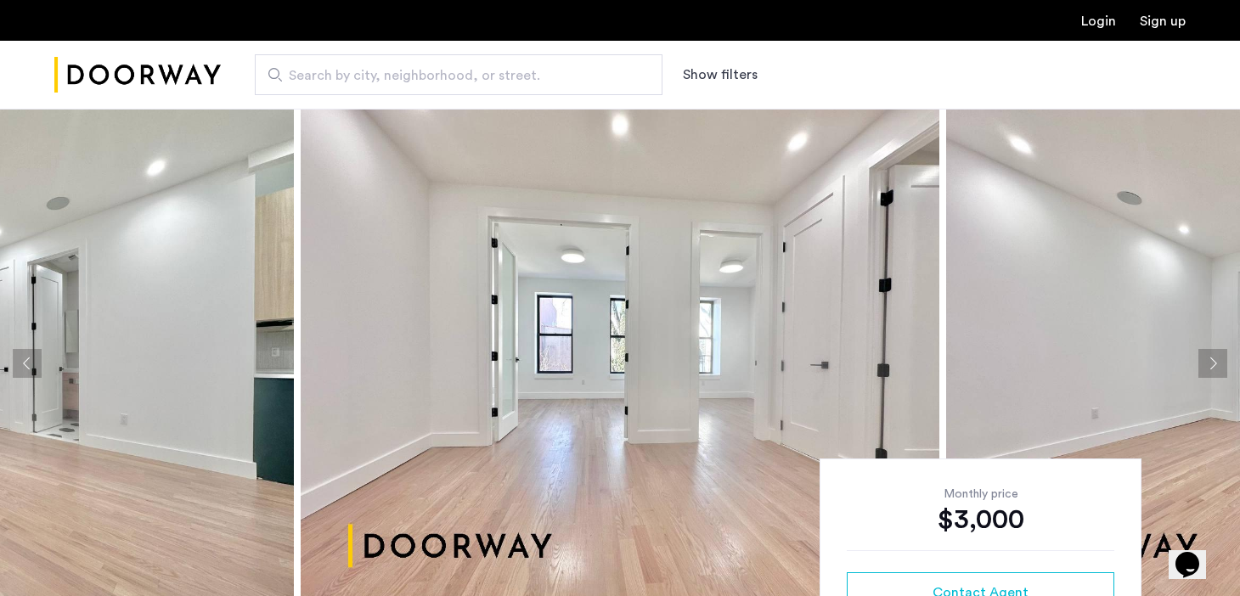
click at [1217, 368] on button "Next apartment" at bounding box center [1213, 363] width 29 height 29
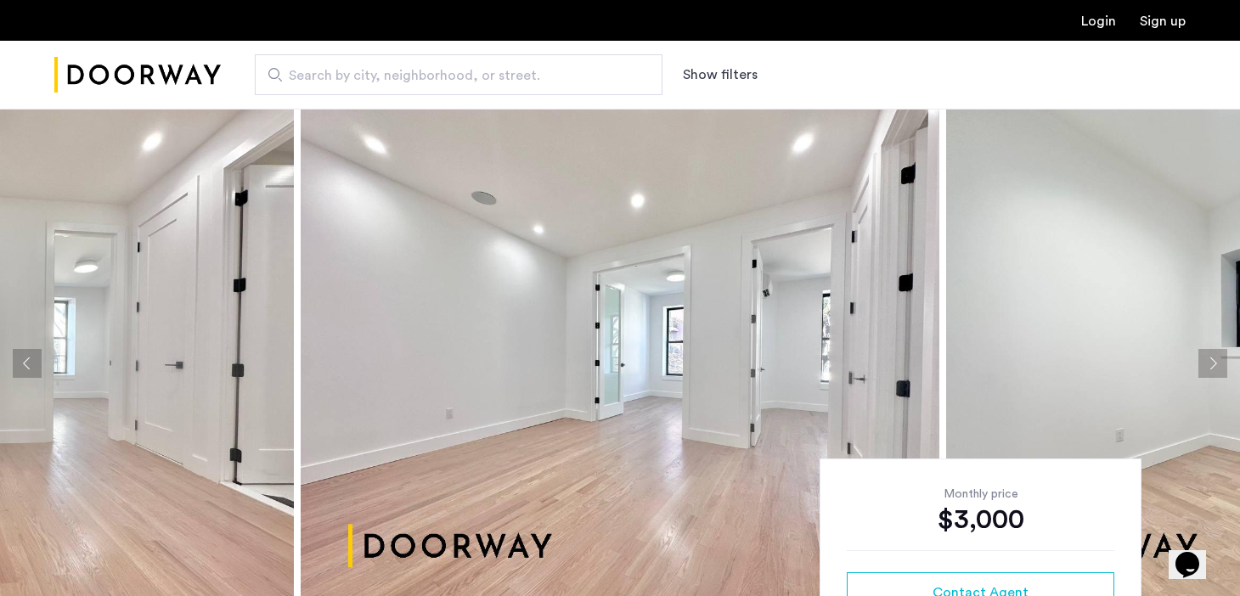
click at [1217, 367] on button "Next apartment" at bounding box center [1213, 363] width 29 height 29
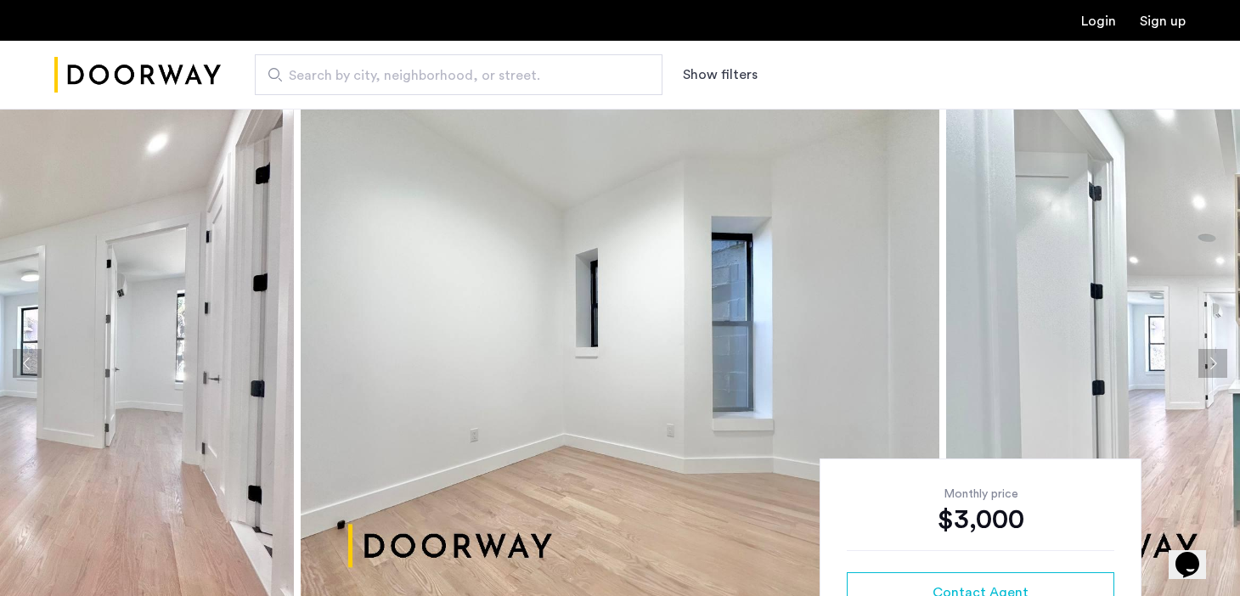
click at [1217, 366] on button "Next apartment" at bounding box center [1213, 363] width 29 height 29
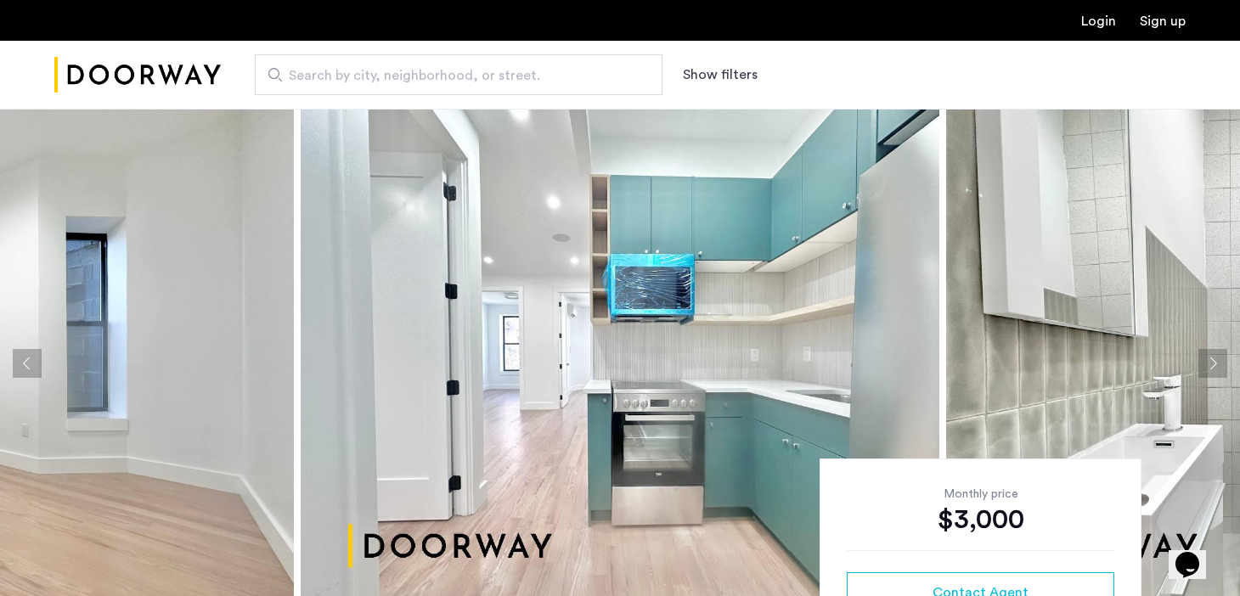
click at [1217, 367] on button "Next apartment" at bounding box center [1213, 363] width 29 height 29
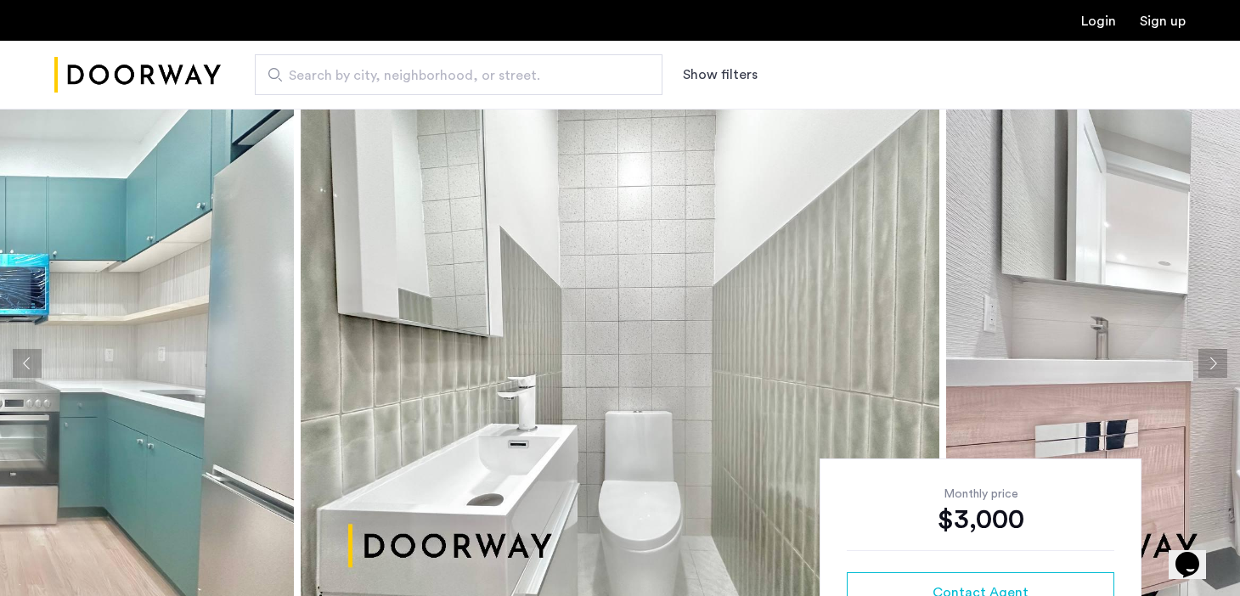
click at [1216, 368] on button "Next apartment" at bounding box center [1213, 363] width 29 height 29
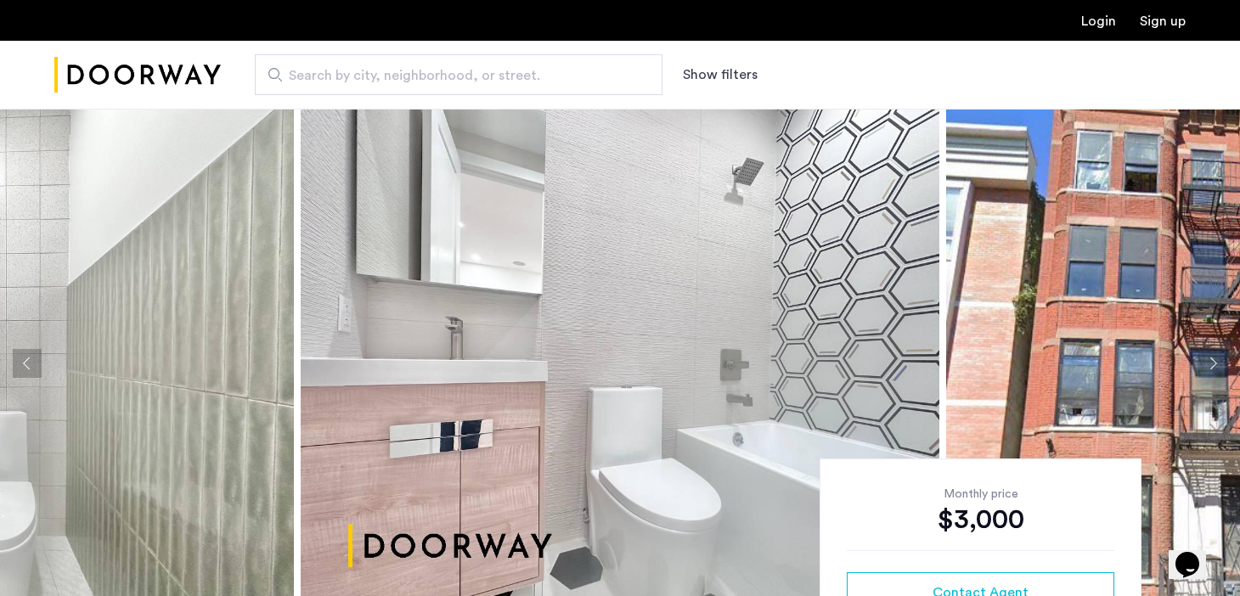
click at [1216, 368] on button "Next apartment" at bounding box center [1213, 363] width 29 height 29
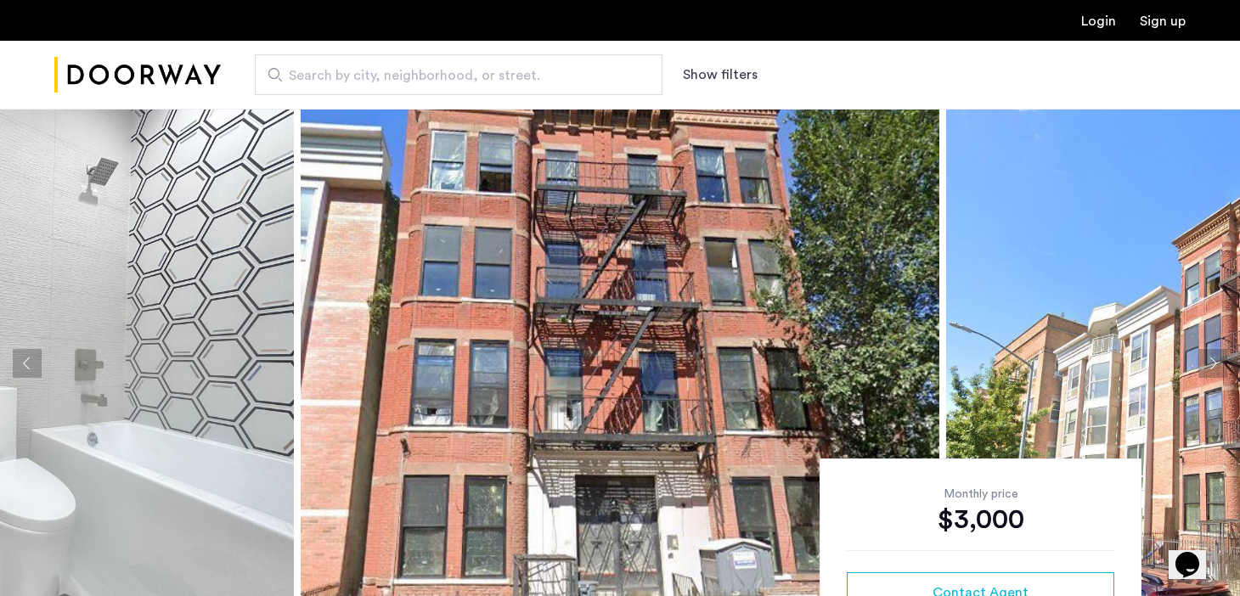
click at [1216, 368] on button "Next apartment" at bounding box center [1213, 363] width 29 height 29
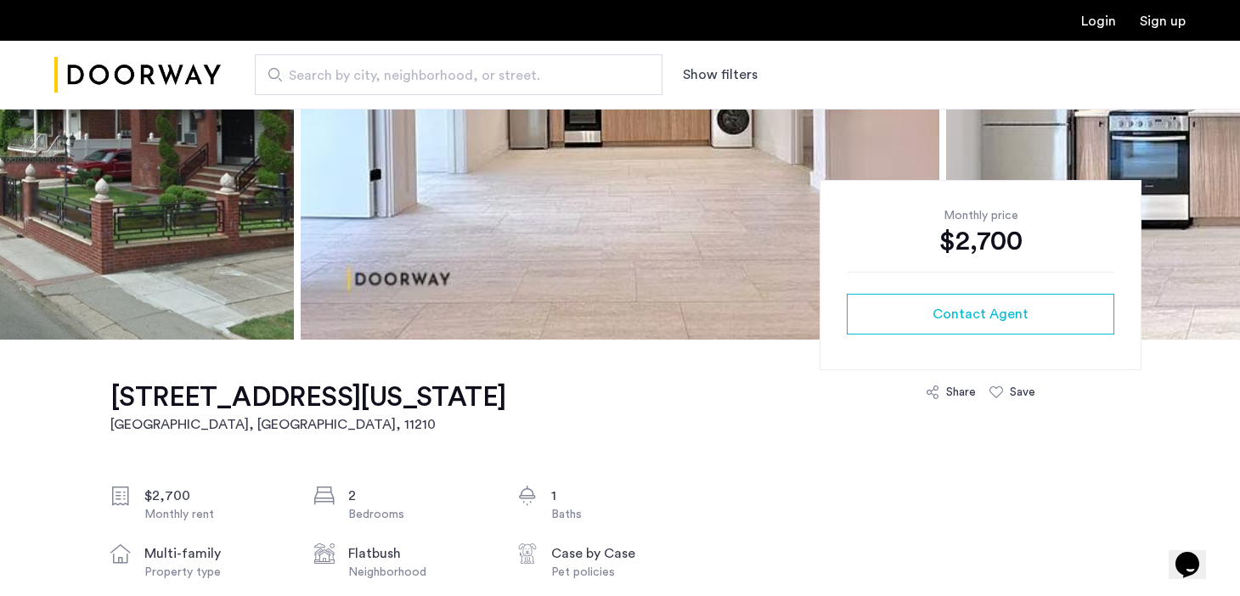
scroll to position [325, 0]
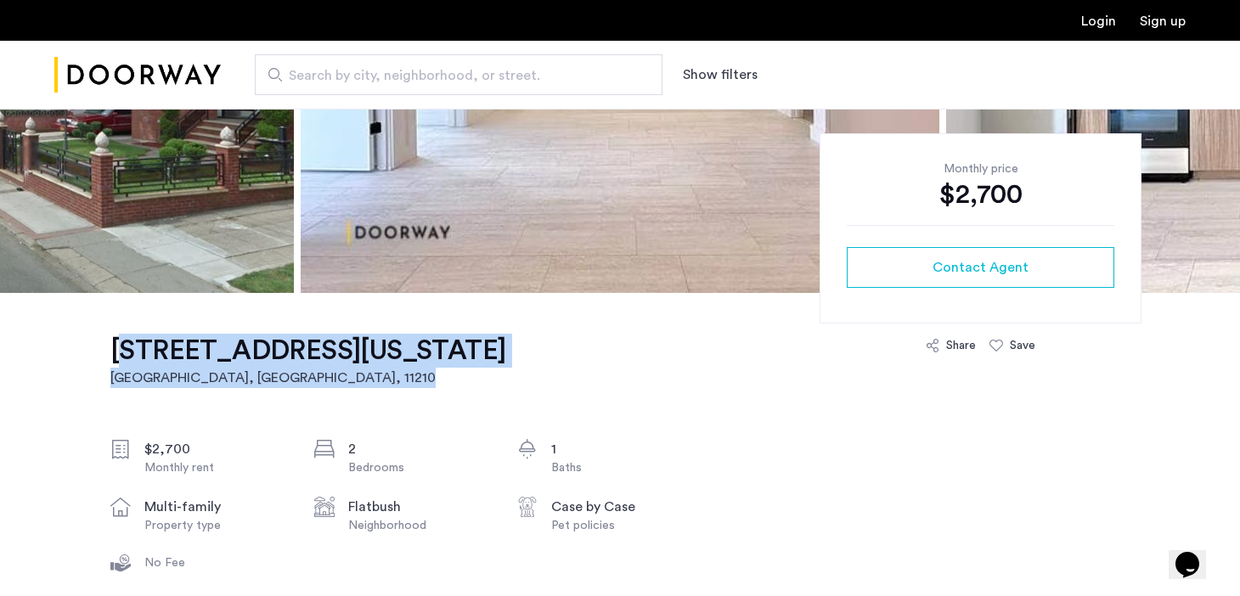
drag, startPoint x: 108, startPoint y: 338, endPoint x: 329, endPoint y: 423, distance: 236.7
click at [301, 388] on h2 "Brooklyn, NY , 11210" at bounding box center [307, 378] width 395 height 20
copy link "1554 New York Avenue, Flatbush, Brooklyn, NY, 11210, Unit 4B Brooklyn, NY , 112…"
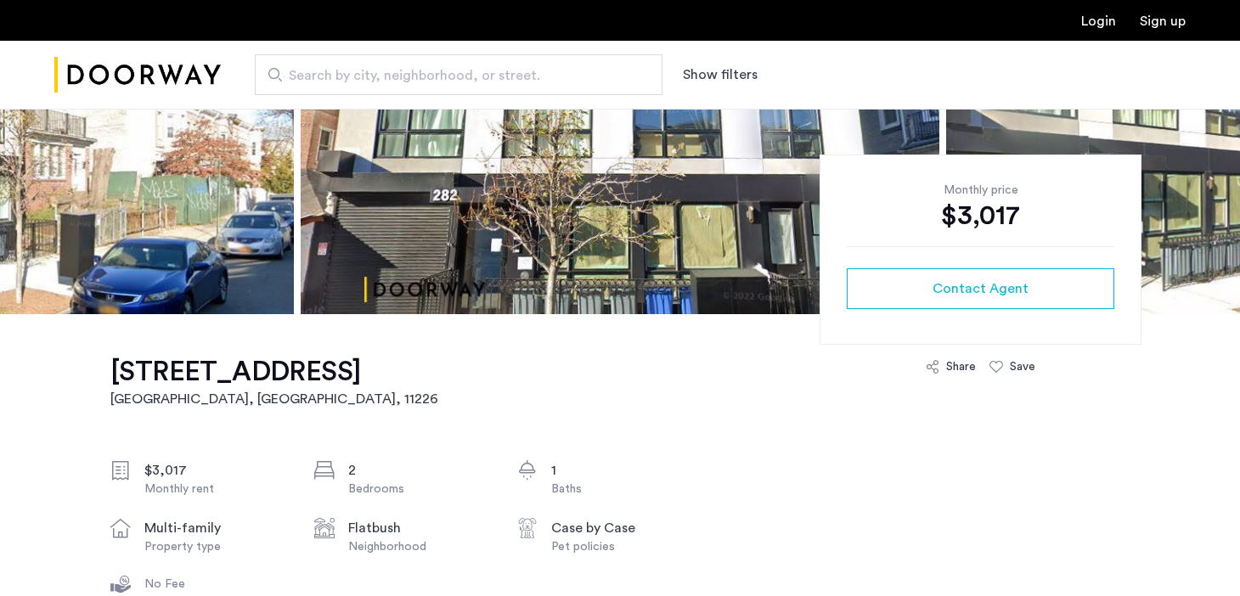
scroll to position [373, 0]
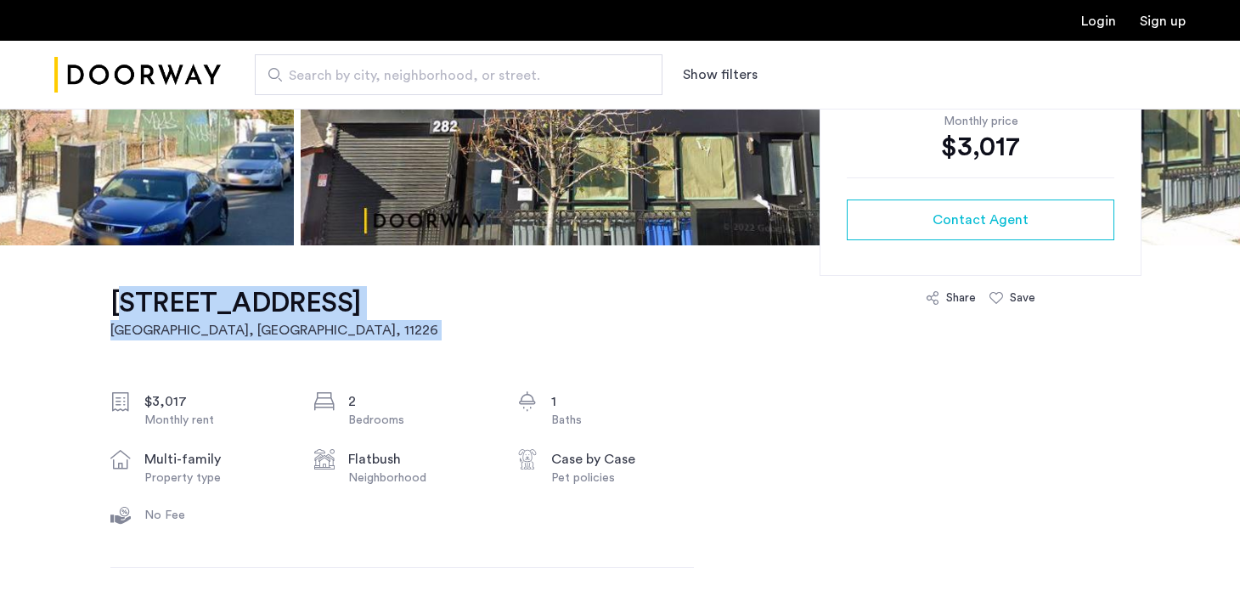
drag, startPoint x: 104, startPoint y: 296, endPoint x: 298, endPoint y: 358, distance: 203.4
copy div "282 East 32nd Street, Unit 2B Brooklyn, NY , 11226"
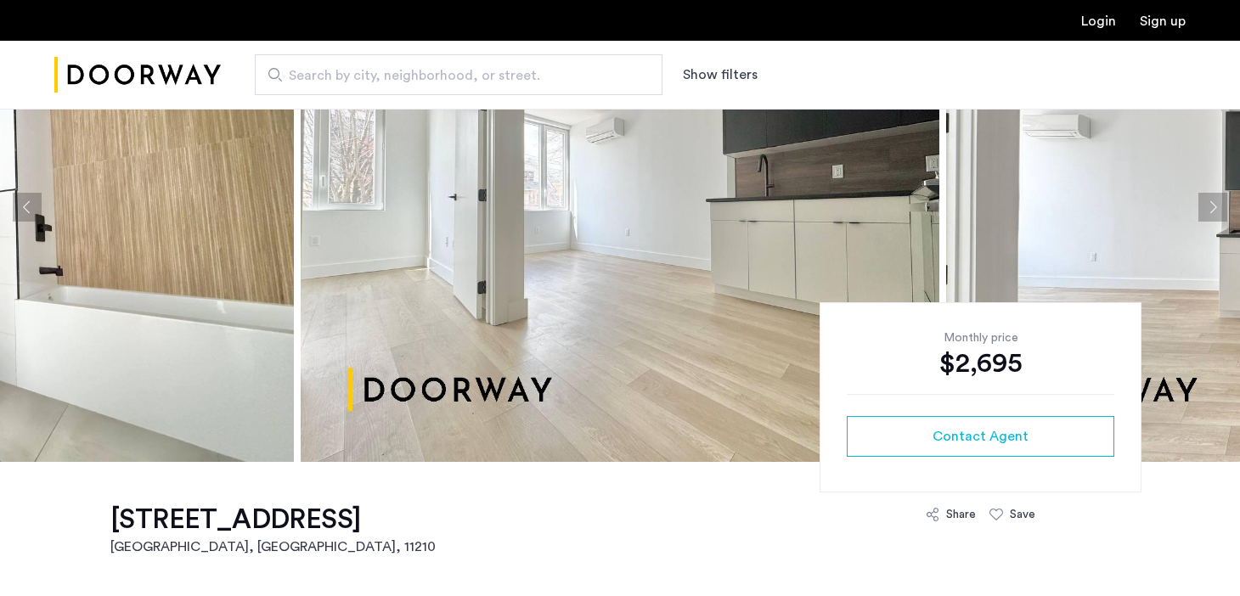
scroll to position [477, 0]
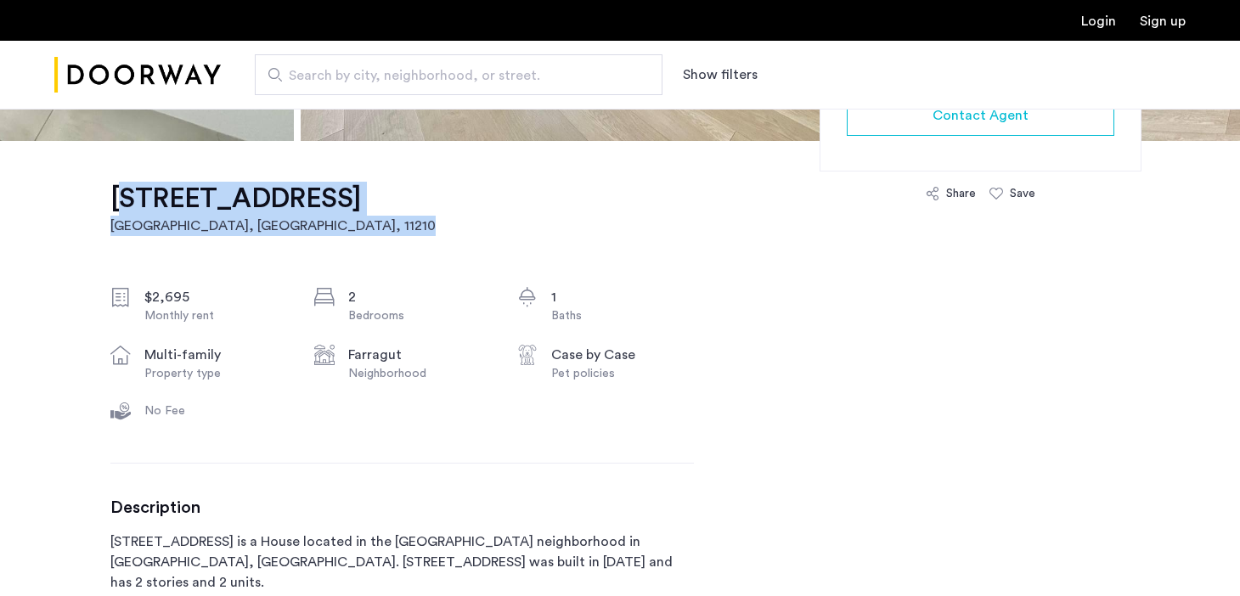
drag, startPoint x: 97, startPoint y: 190, endPoint x: 333, endPoint y: 240, distance: 241.3
copy link "[STREET_ADDRESS]"
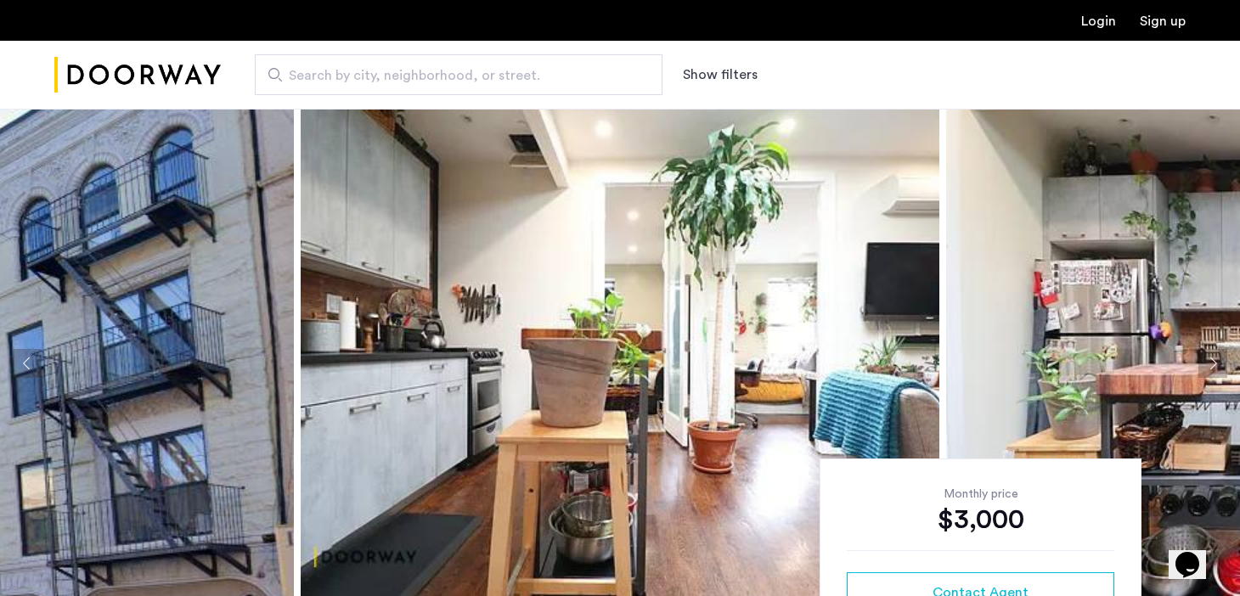
scroll to position [400, 0]
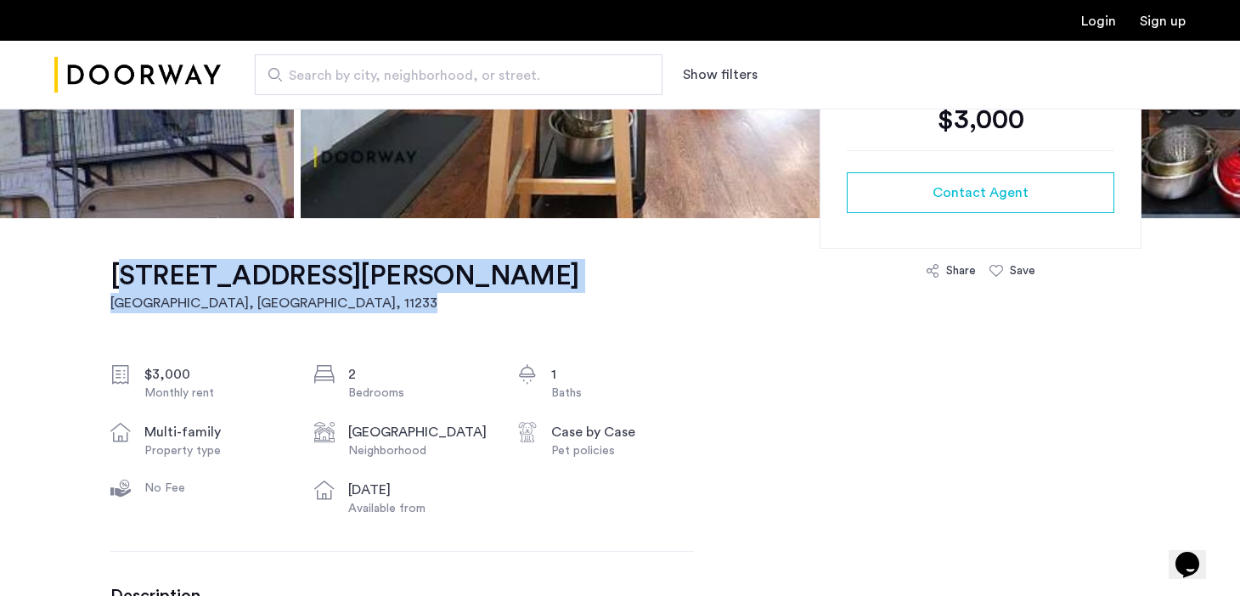
drag, startPoint x: 99, startPoint y: 274, endPoint x: 340, endPoint y: 310, distance: 244.0
copy link "2156A Fulton Street, Unit 4B Brooklyn, NY , 11233"
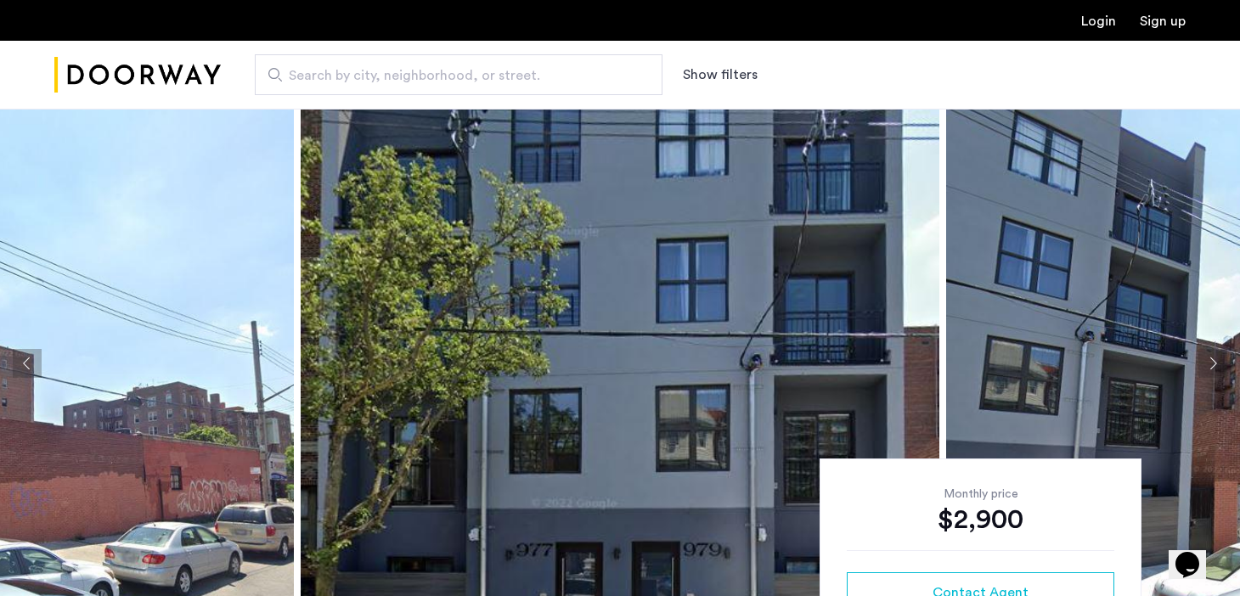
click at [1214, 364] on button "Next apartment" at bounding box center [1213, 363] width 29 height 29
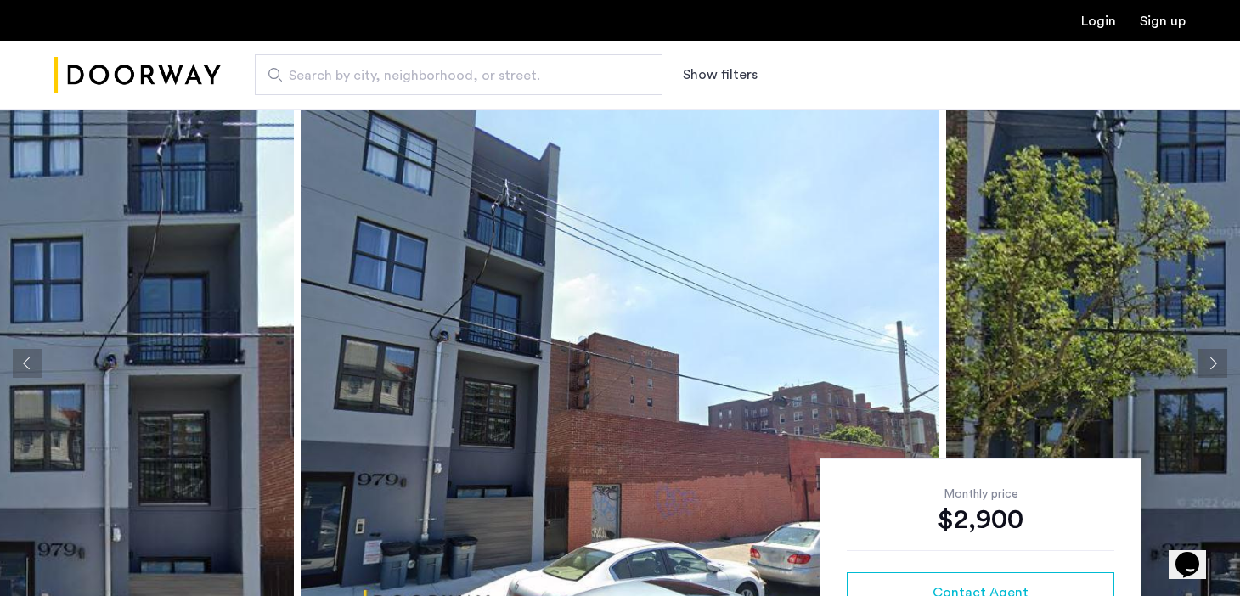
click at [1214, 364] on button "Next apartment" at bounding box center [1213, 363] width 29 height 29
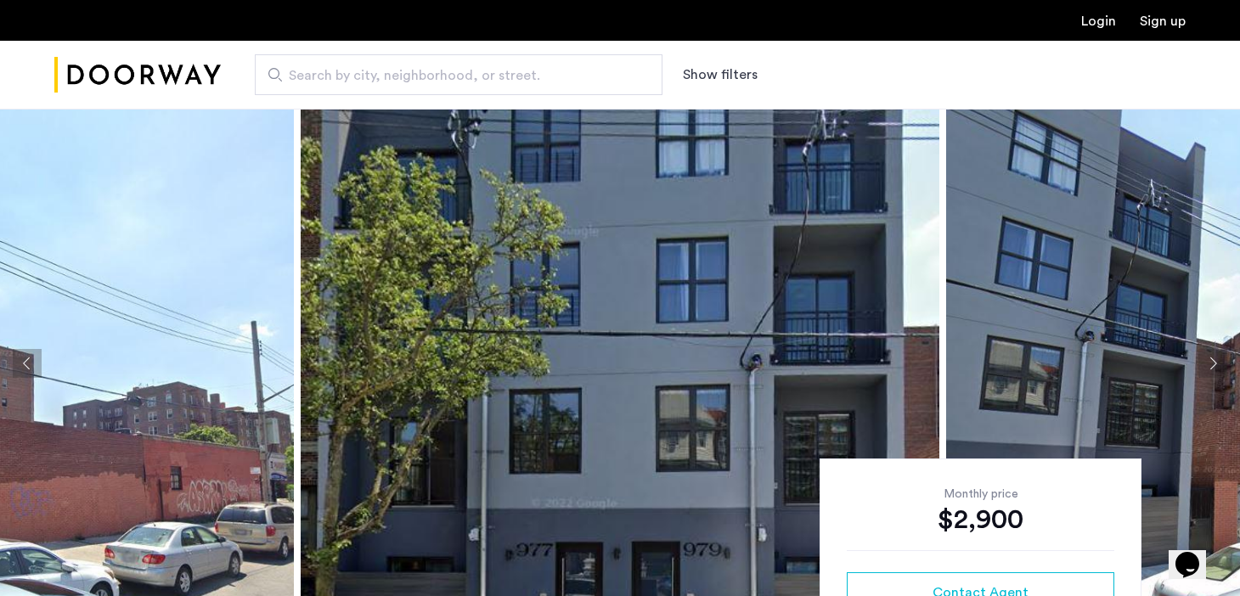
click at [1214, 365] on button "Next apartment" at bounding box center [1213, 363] width 29 height 29
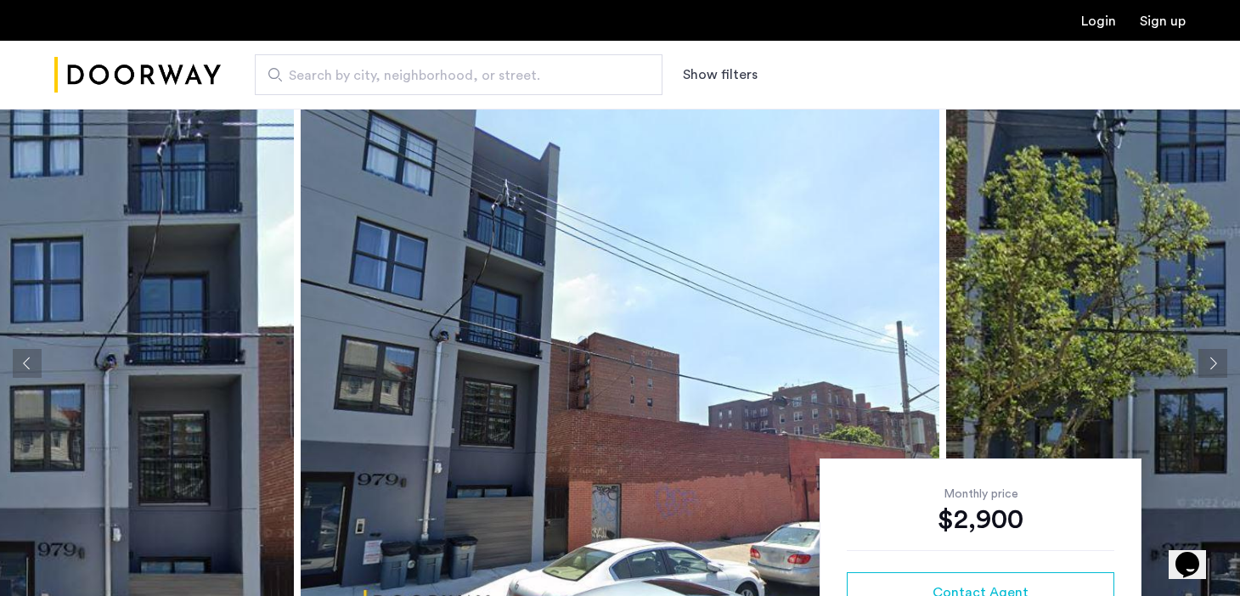
click at [1214, 365] on button "Next apartment" at bounding box center [1213, 363] width 29 height 29
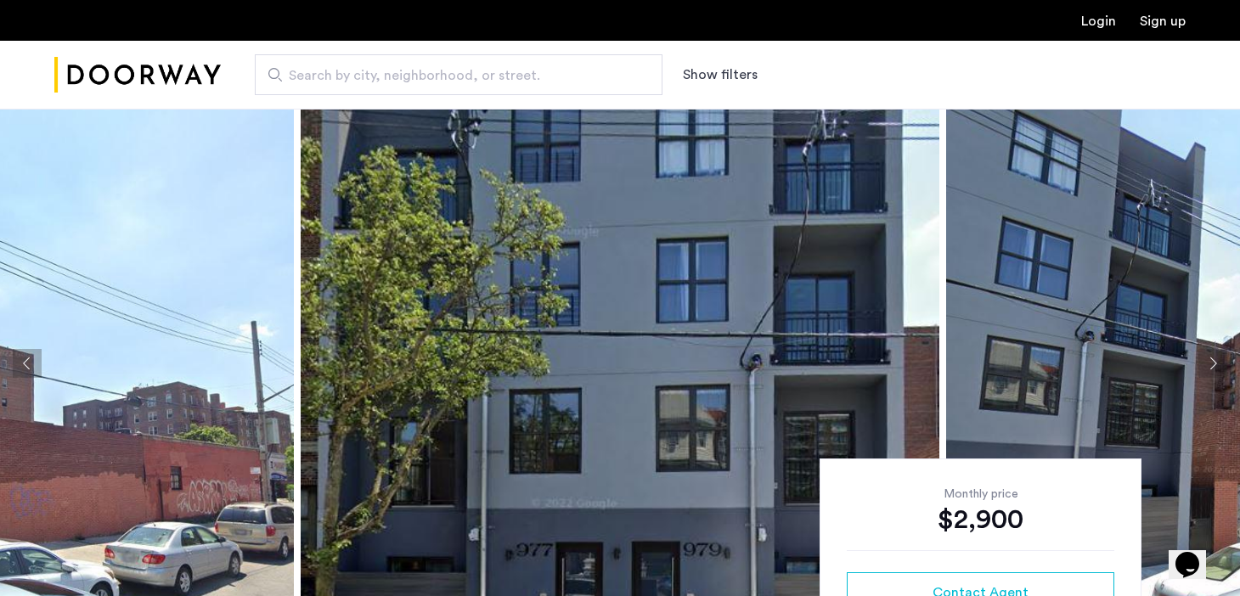
click at [1214, 365] on button "Next apartment" at bounding box center [1213, 363] width 29 height 29
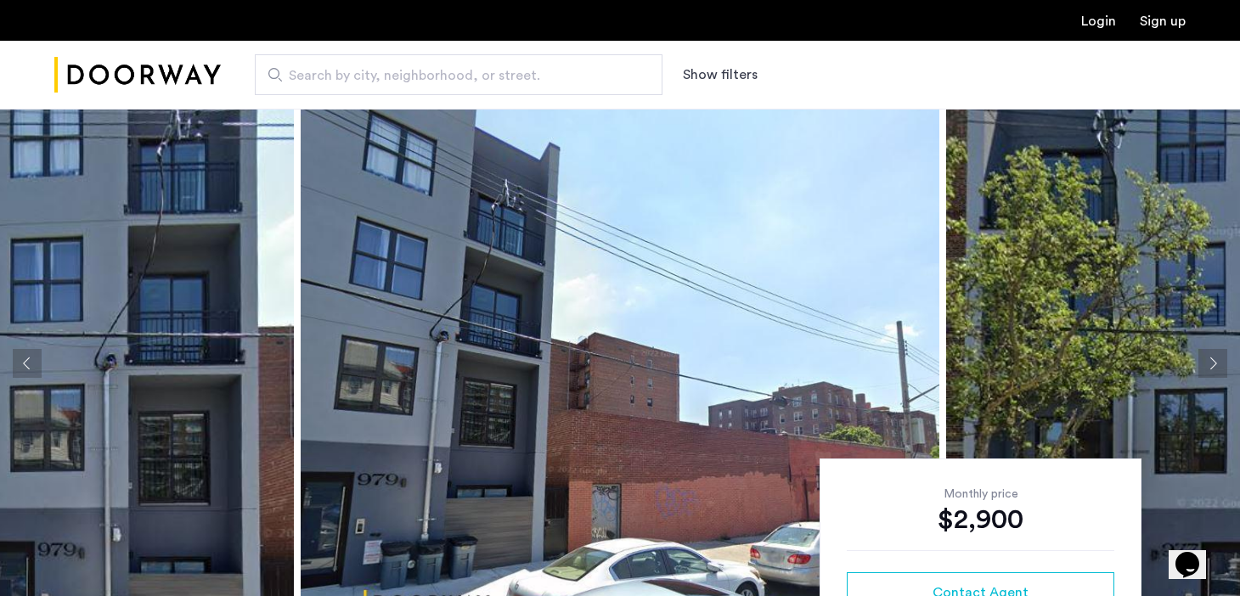
click at [1214, 365] on button "Next apartment" at bounding box center [1213, 363] width 29 height 29
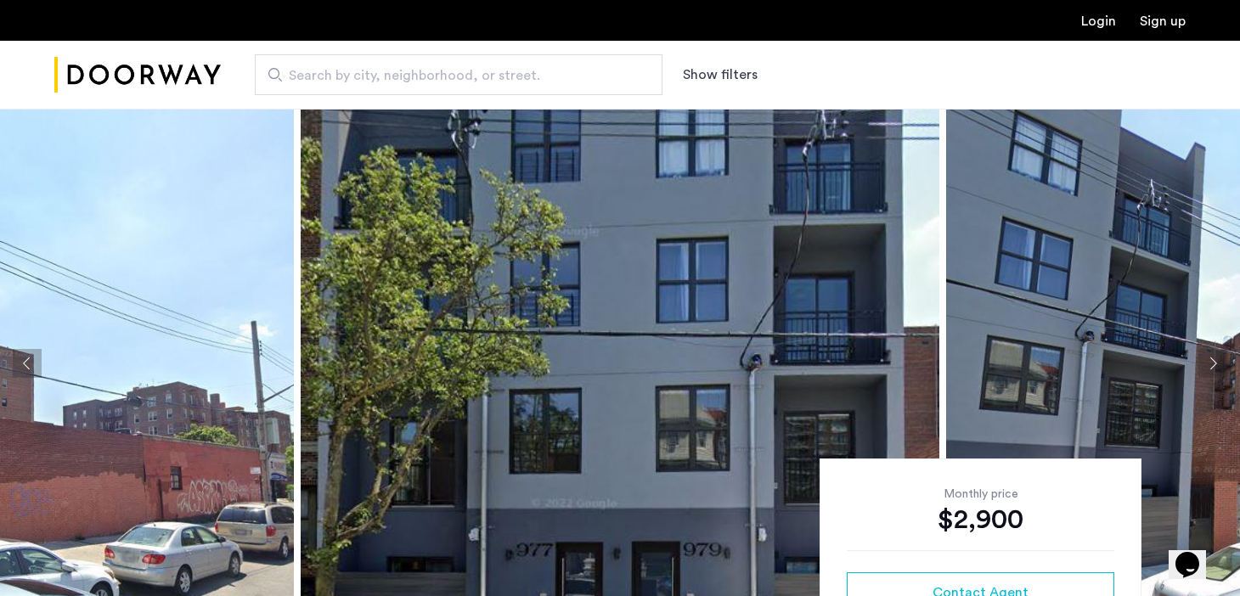
click at [1214, 365] on button "Next apartment" at bounding box center [1213, 363] width 29 height 29
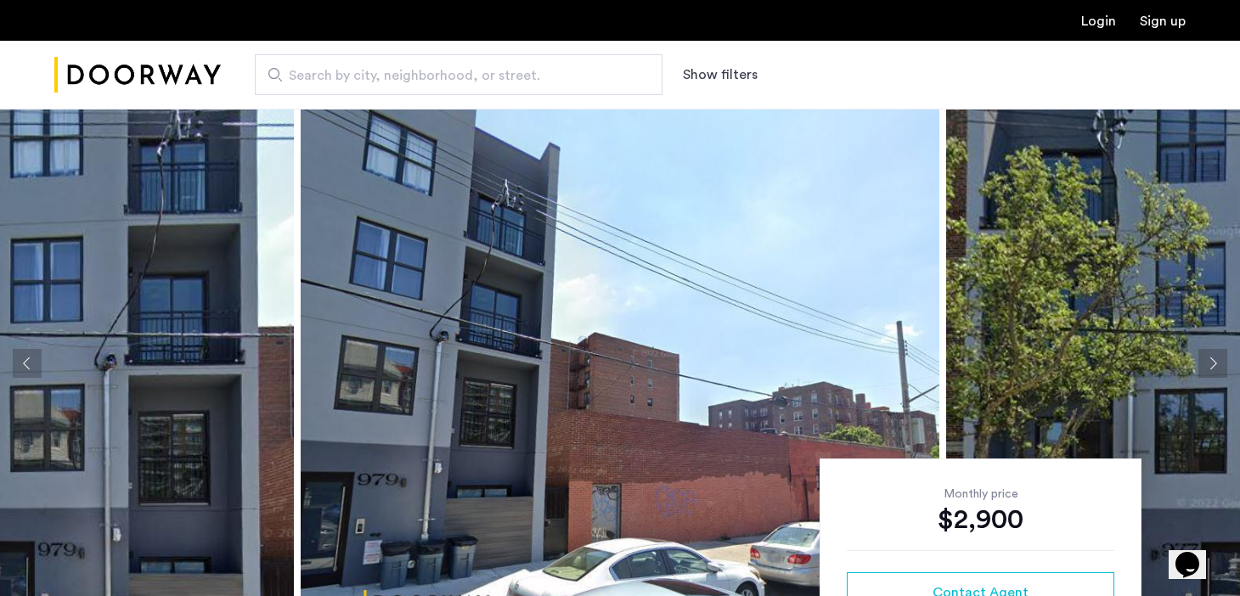
click at [1214, 365] on button "Next apartment" at bounding box center [1213, 363] width 29 height 29
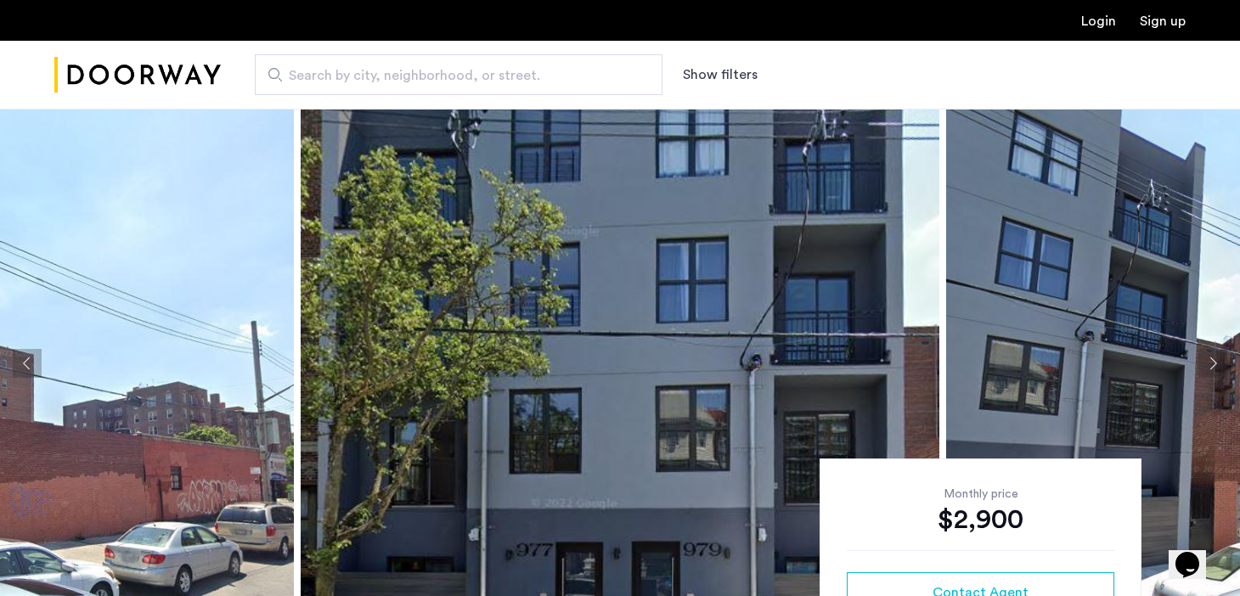
click at [1214, 365] on button "Next apartment" at bounding box center [1213, 363] width 29 height 29
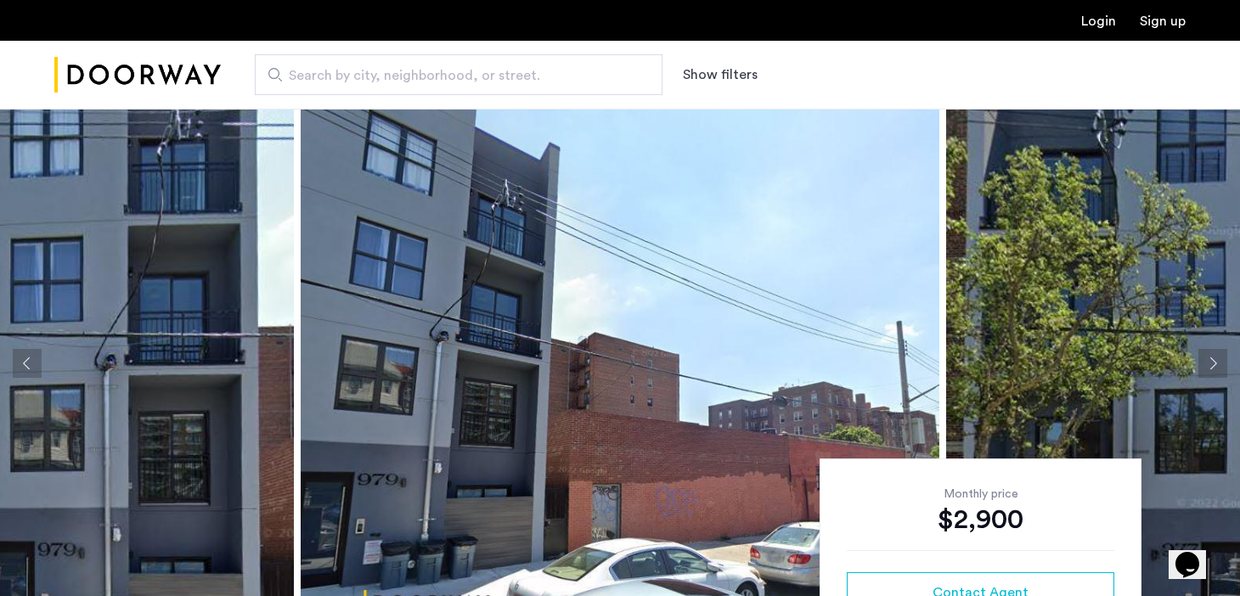
click at [1214, 366] on button "Next apartment" at bounding box center [1213, 363] width 29 height 29
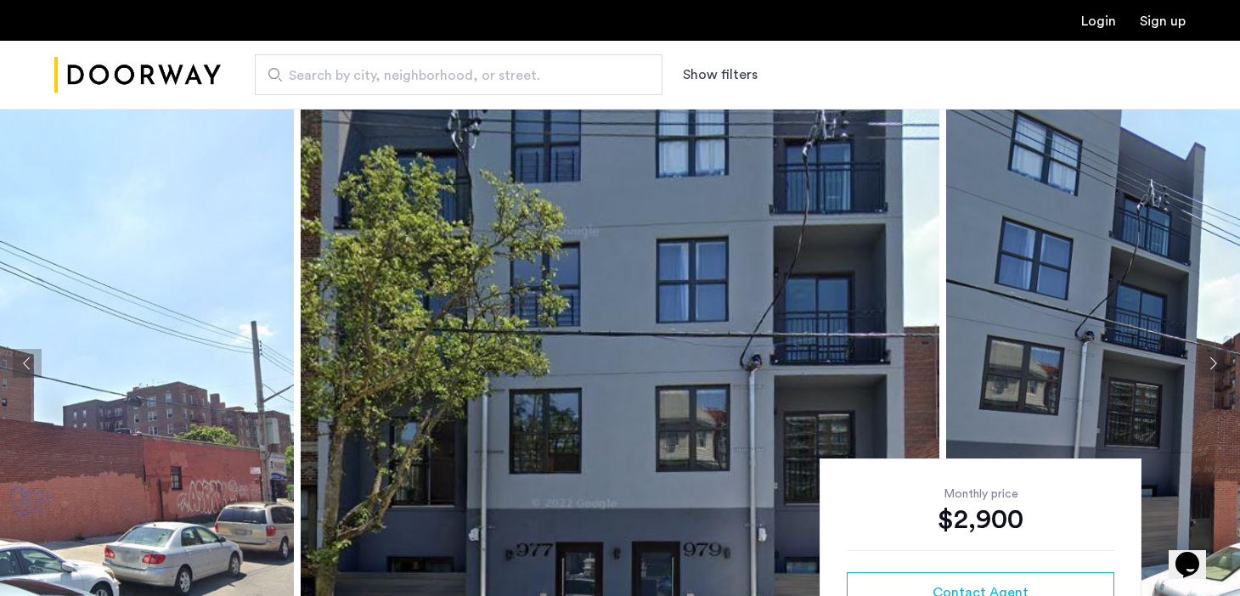
click at [1214, 366] on button "Next apartment" at bounding box center [1213, 363] width 29 height 29
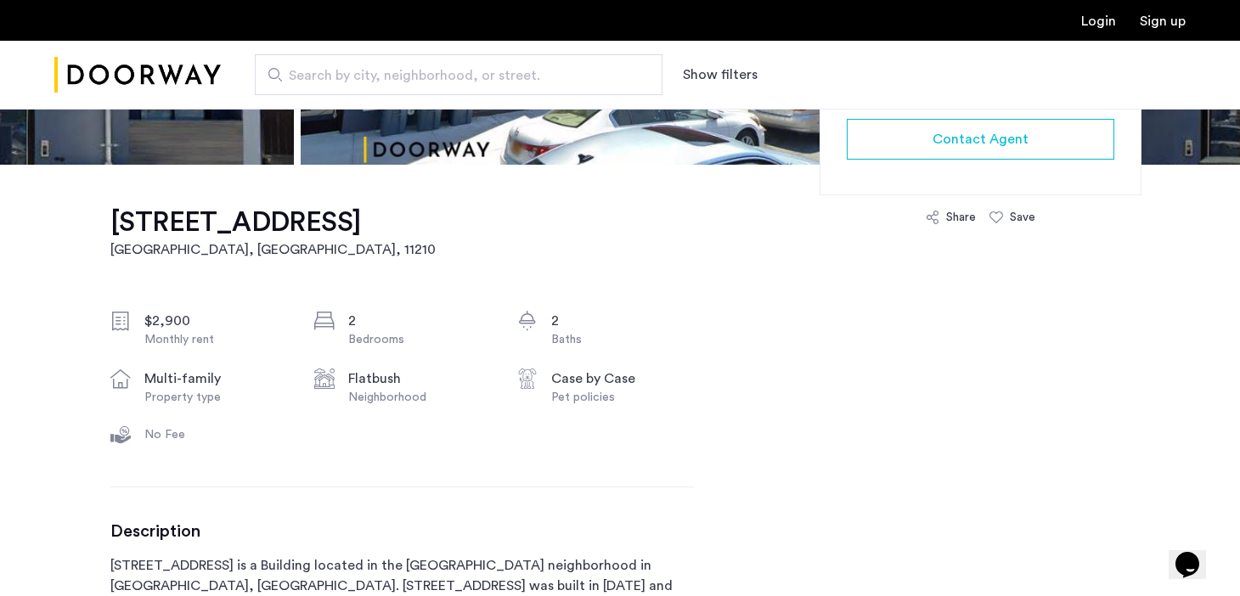
scroll to position [526, 0]
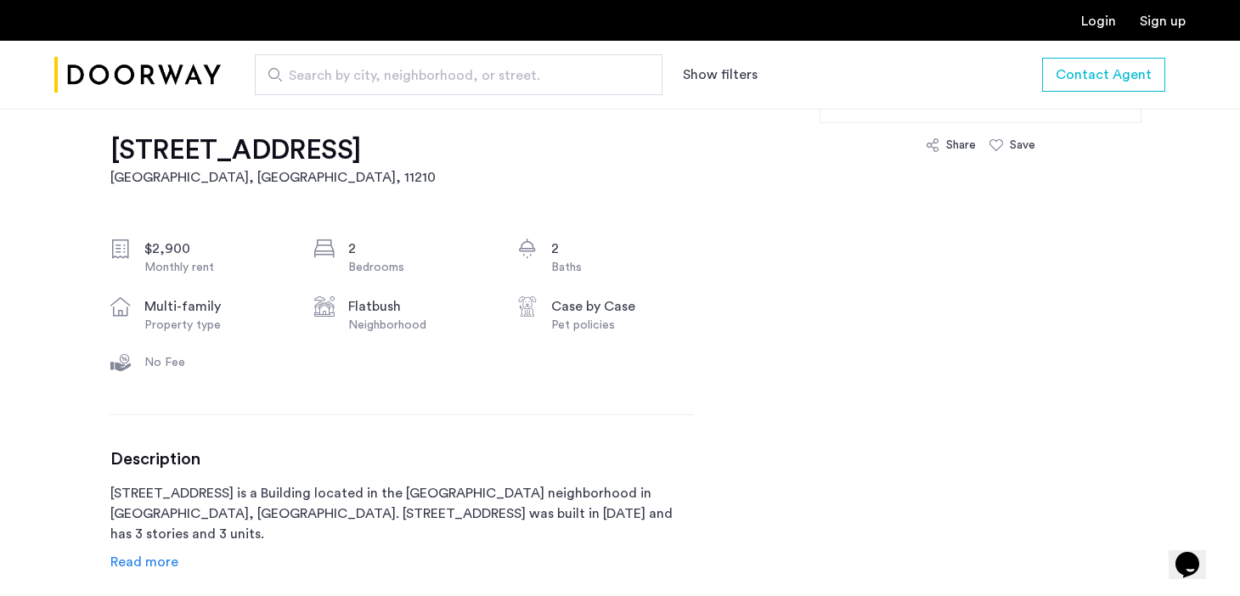
drag, startPoint x: 104, startPoint y: 134, endPoint x: 292, endPoint y: 185, distance: 195.4
copy h1 "979 East 34th Street, Flatbush, Brooklyn, NY, 11210, Unit 2F"
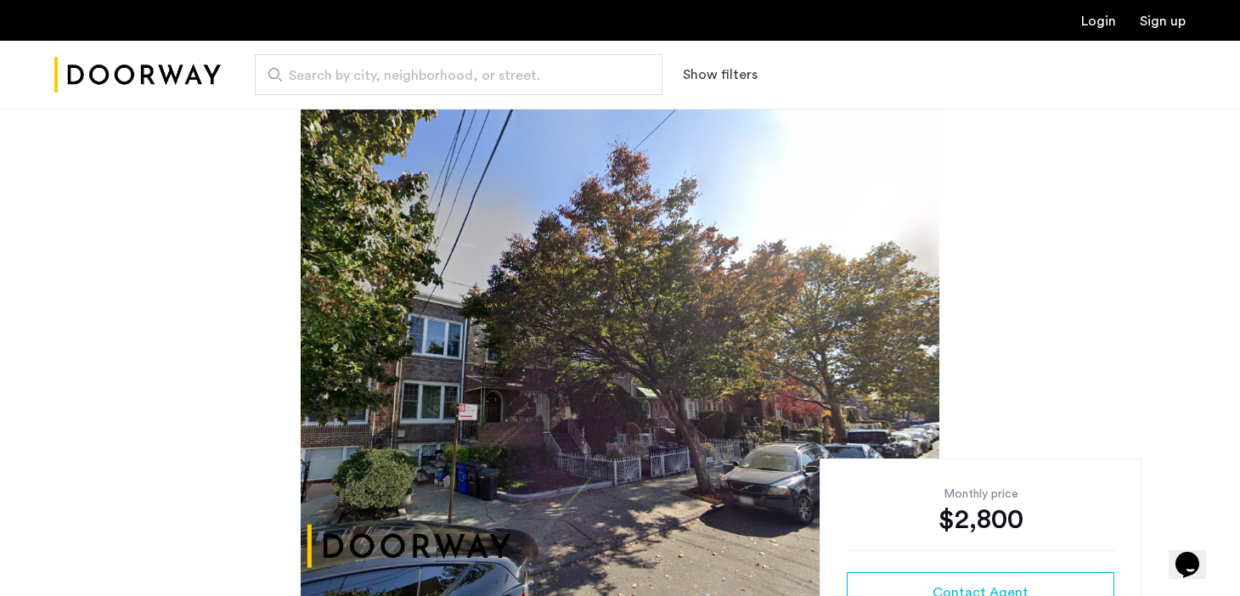
click at [934, 375] on img at bounding box center [620, 364] width 639 height 510
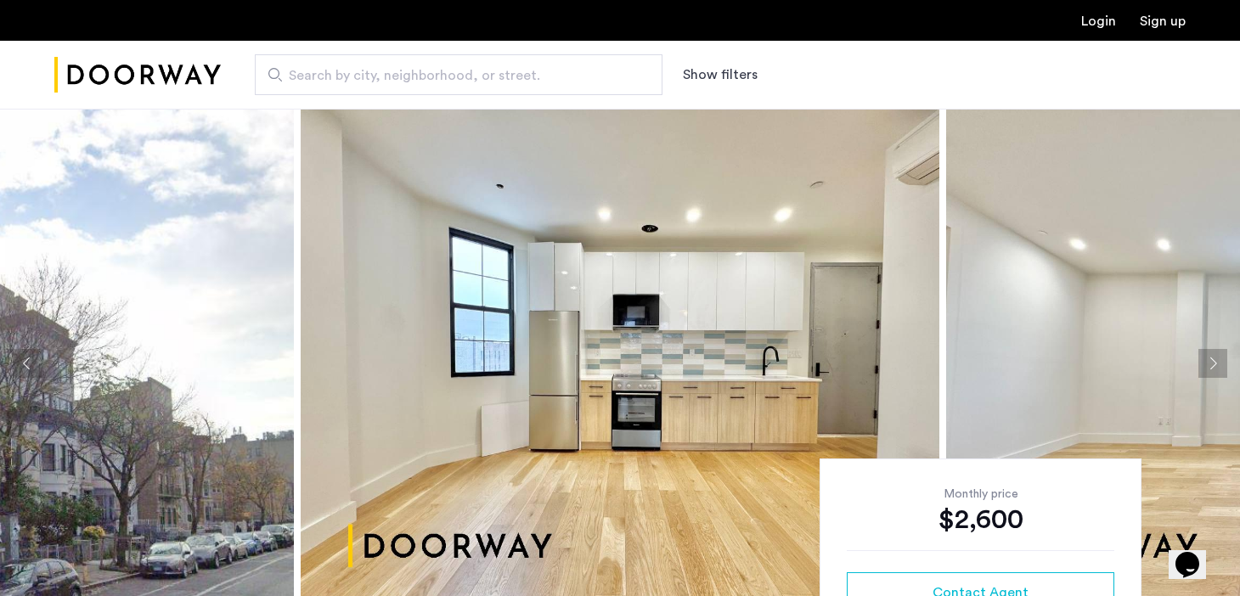
click at [1225, 359] on button "Next apartment" at bounding box center [1213, 363] width 29 height 29
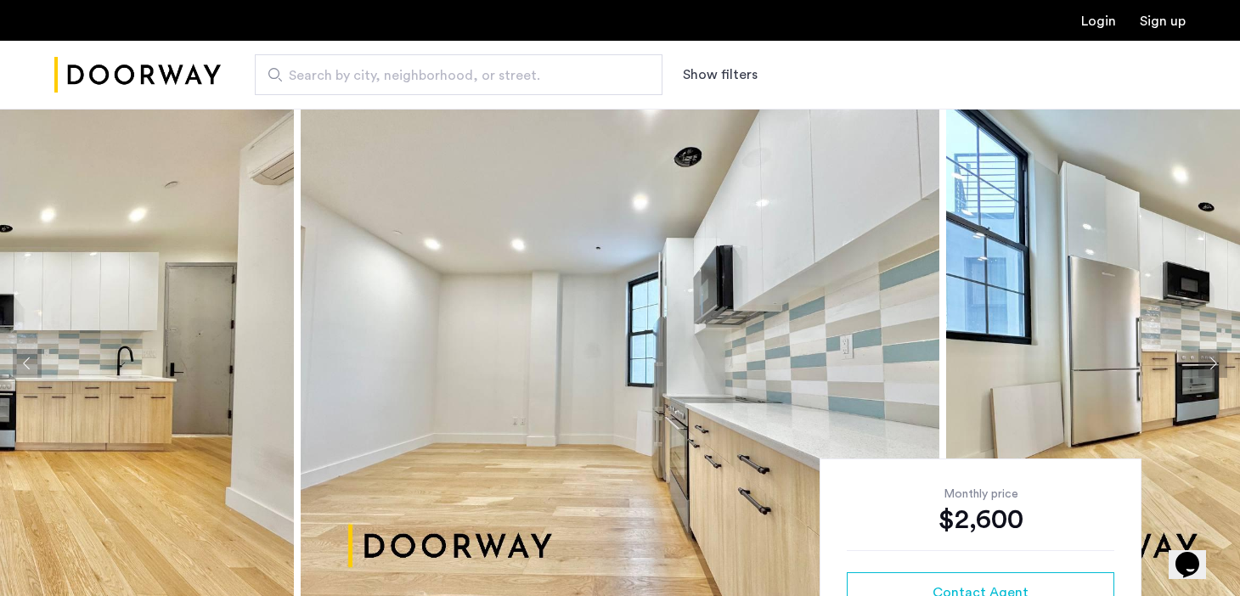
click at [1225, 359] on button "Next apartment" at bounding box center [1213, 363] width 29 height 29
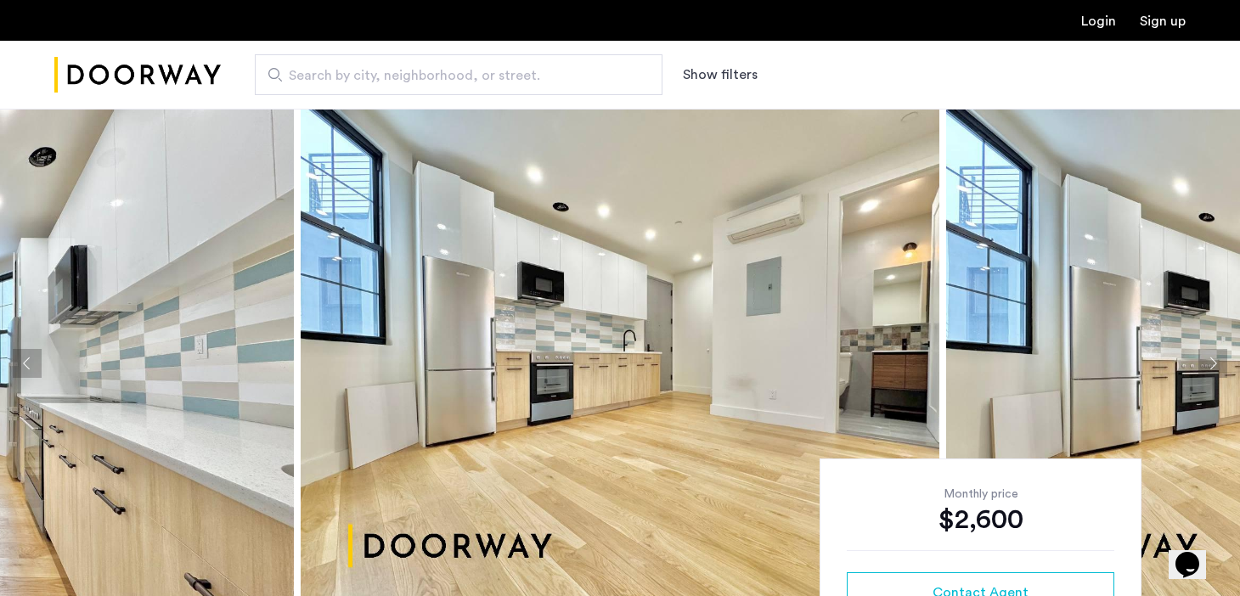
click at [1225, 359] on button "Next apartment" at bounding box center [1213, 363] width 29 height 29
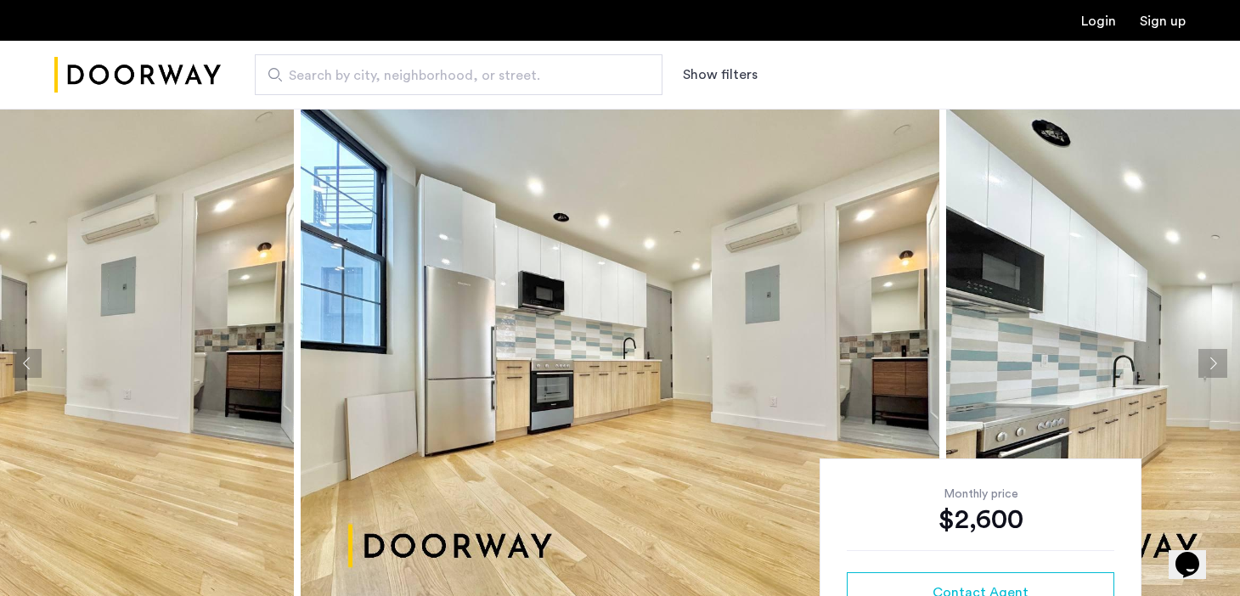
click at [1225, 359] on button "Next apartment" at bounding box center [1213, 363] width 29 height 29
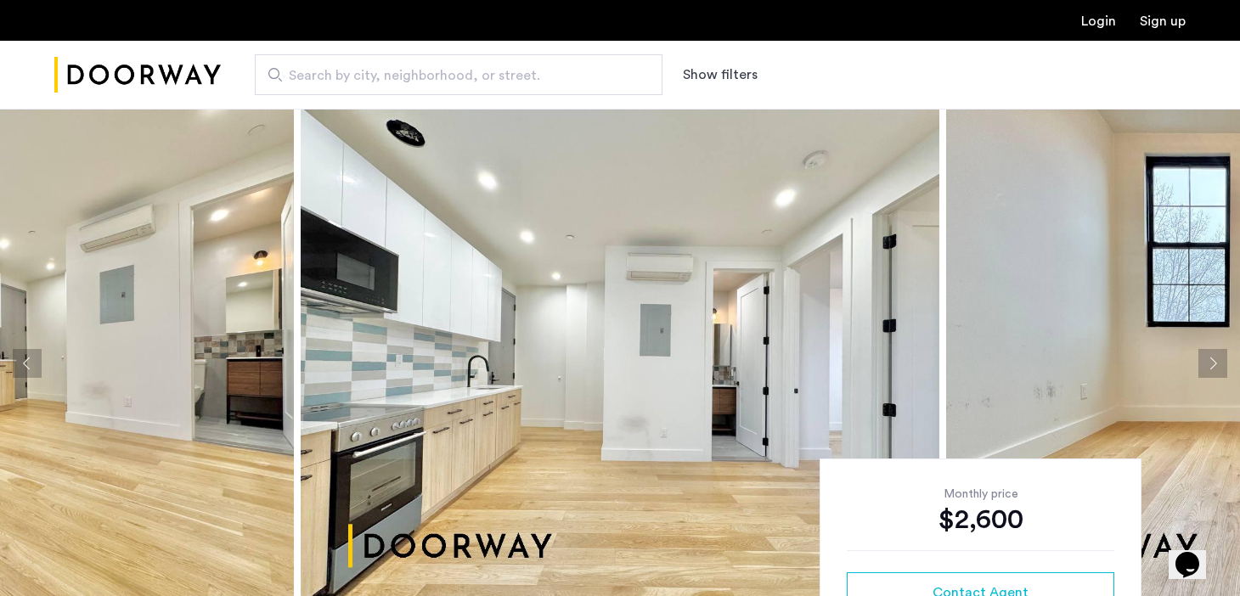
click at [1225, 359] on button "Next apartment" at bounding box center [1213, 363] width 29 height 29
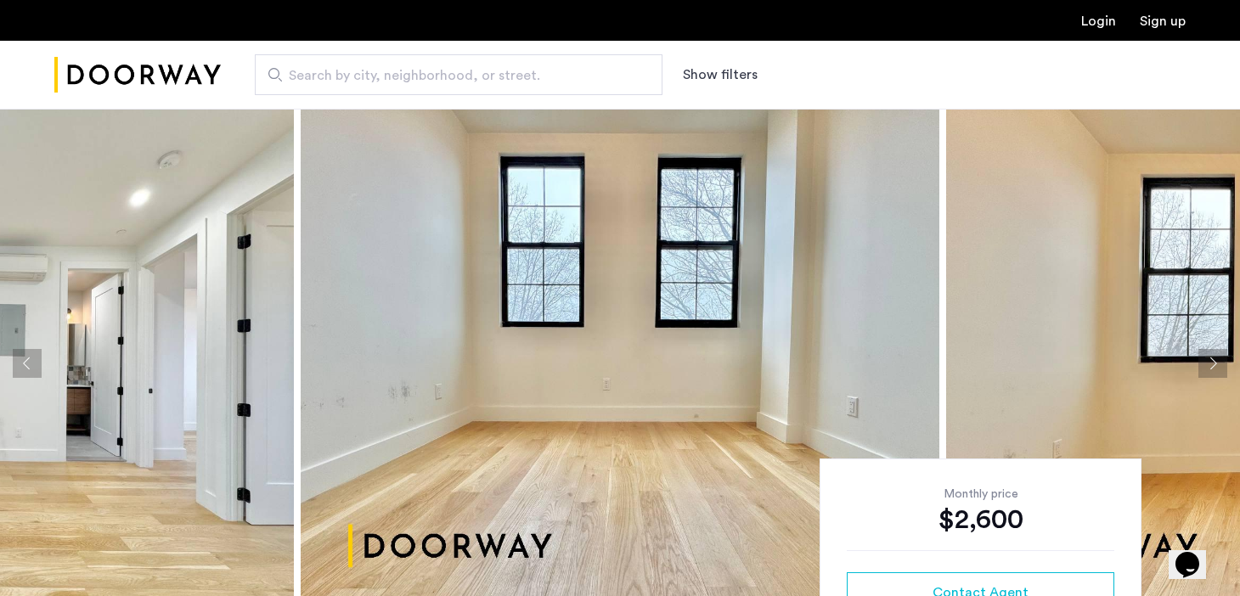
click at [1225, 359] on button "Next apartment" at bounding box center [1213, 363] width 29 height 29
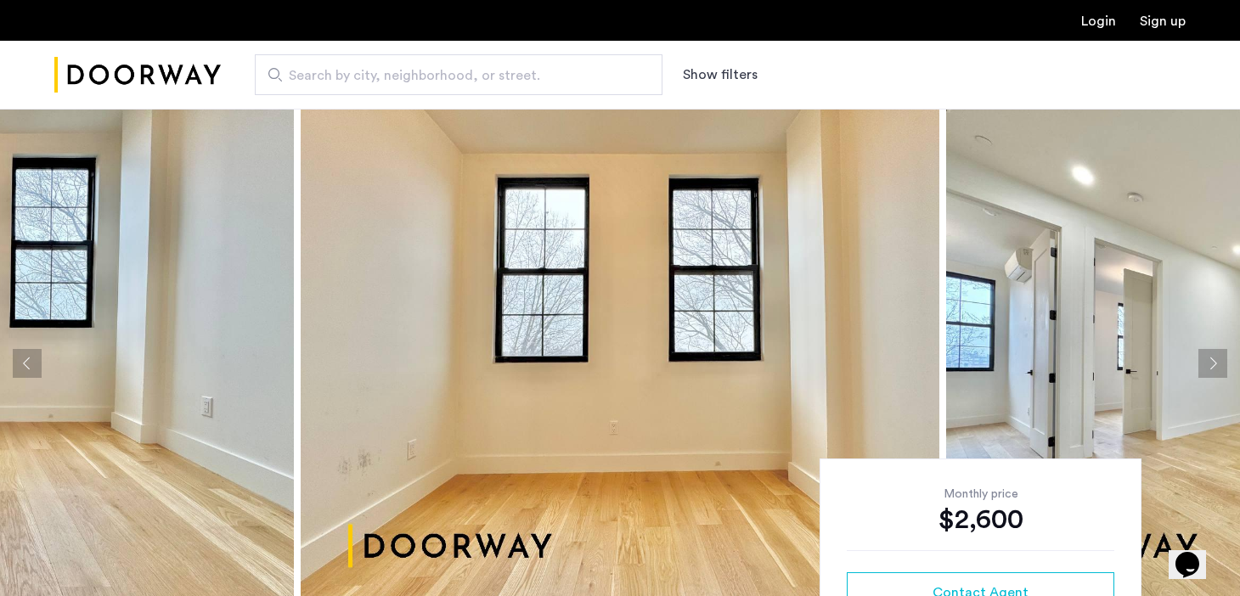
click at [1225, 359] on button "Next apartment" at bounding box center [1213, 363] width 29 height 29
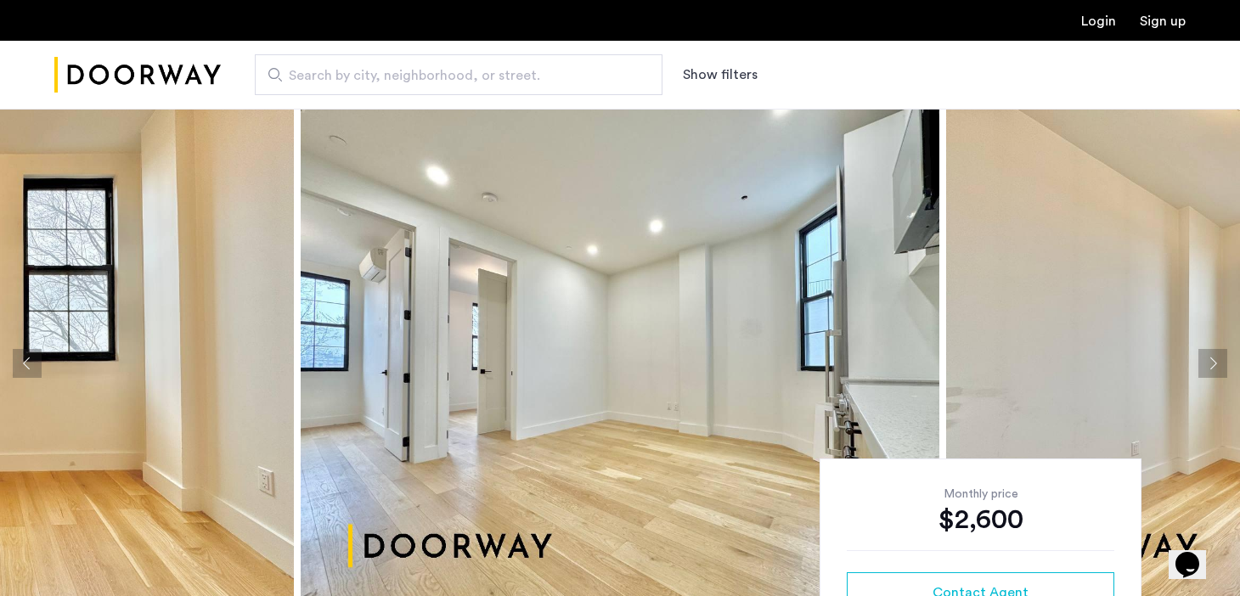
click at [1225, 359] on button "Next apartment" at bounding box center [1213, 363] width 29 height 29
click at [1212, 359] on button "Next apartment" at bounding box center [1213, 363] width 29 height 29
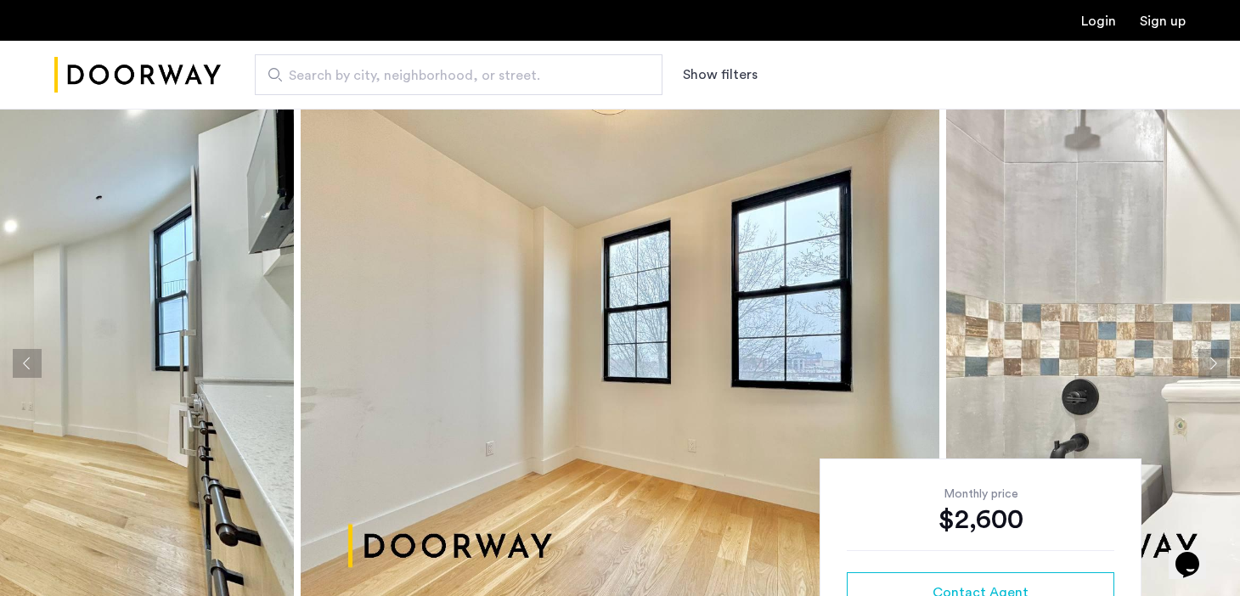
click at [1207, 367] on button "Next apartment" at bounding box center [1213, 363] width 29 height 29
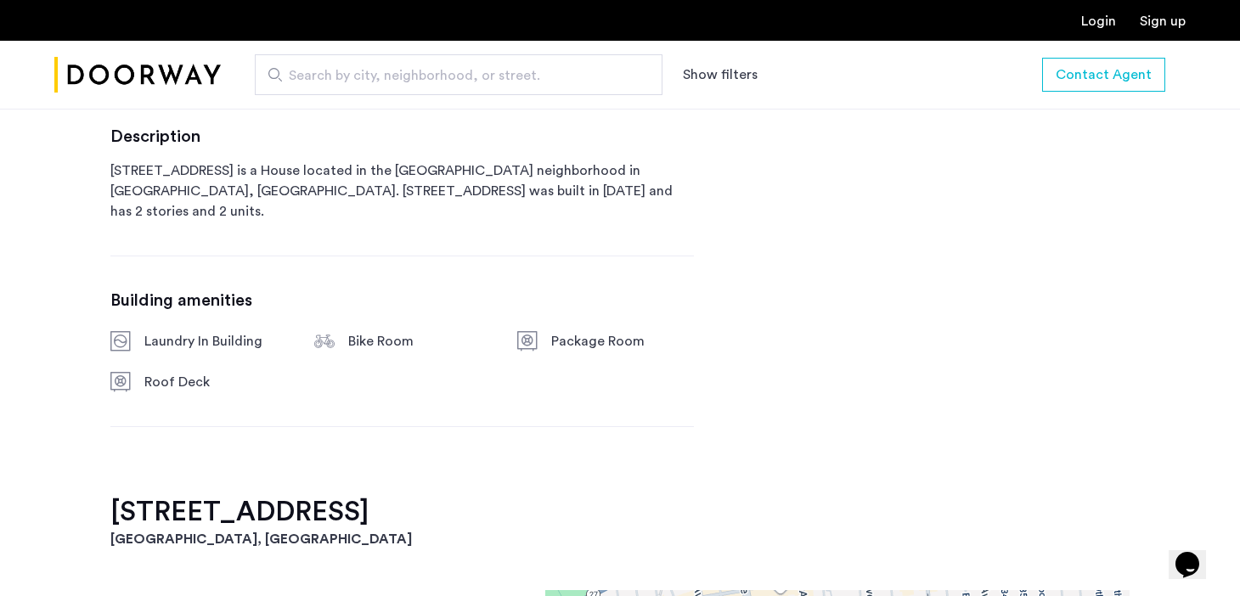
scroll to position [847, 0]
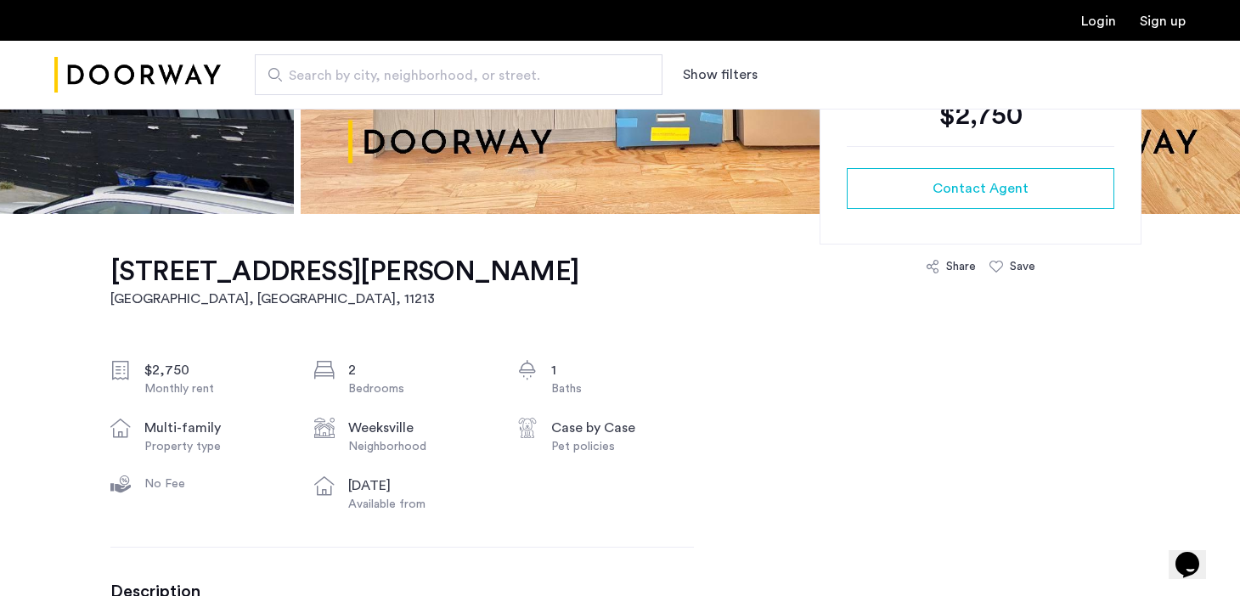
scroll to position [40, 0]
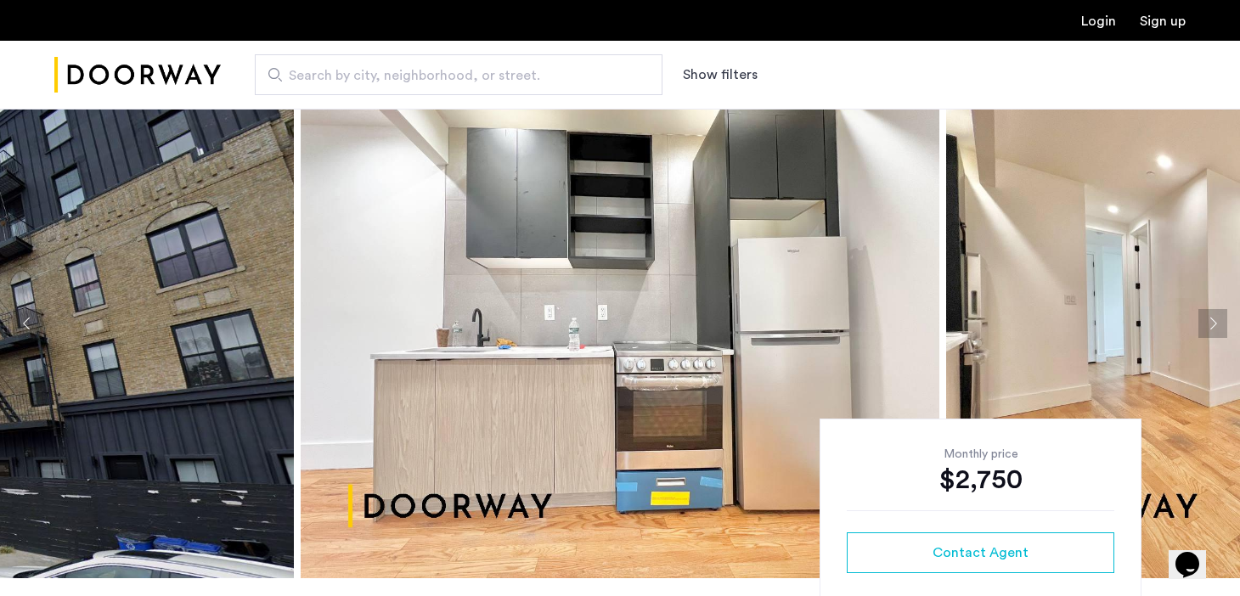
click at [1214, 323] on button "Next apartment" at bounding box center [1213, 323] width 29 height 29
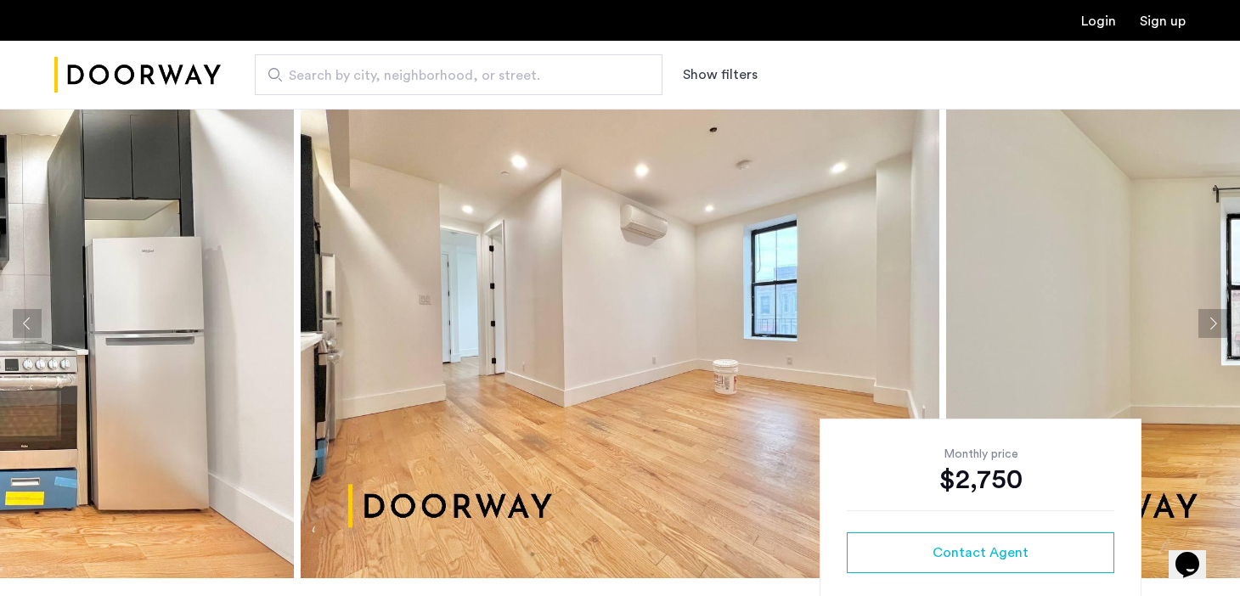
click at [1214, 323] on button "Next apartment" at bounding box center [1213, 323] width 29 height 29
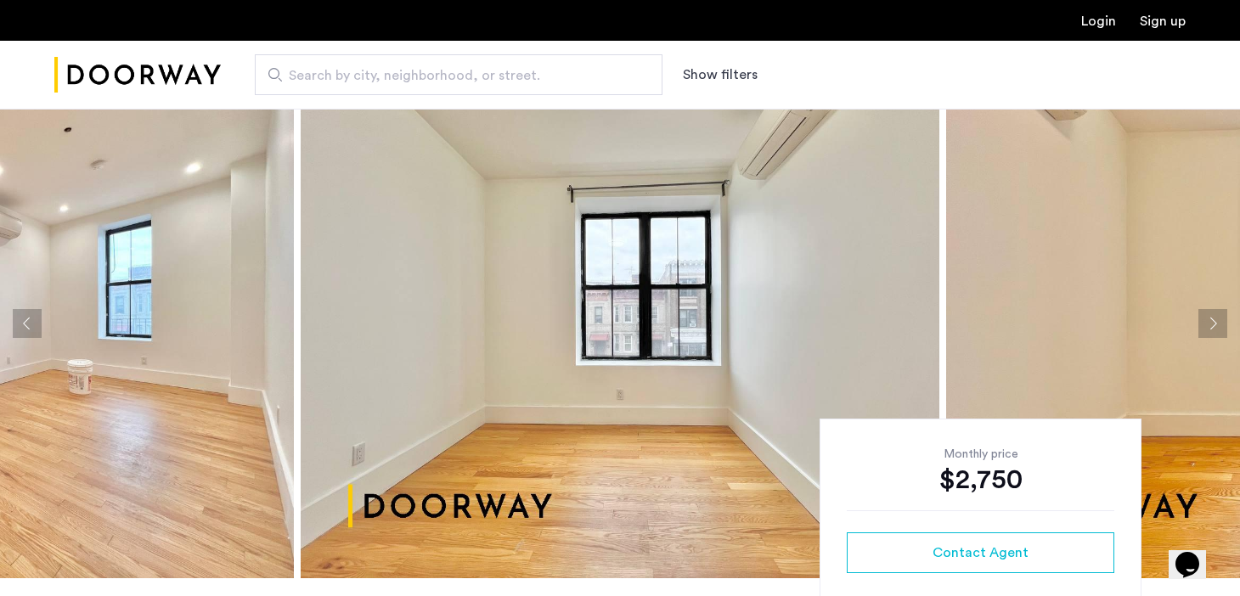
click at [1214, 323] on button "Next apartment" at bounding box center [1213, 323] width 29 height 29
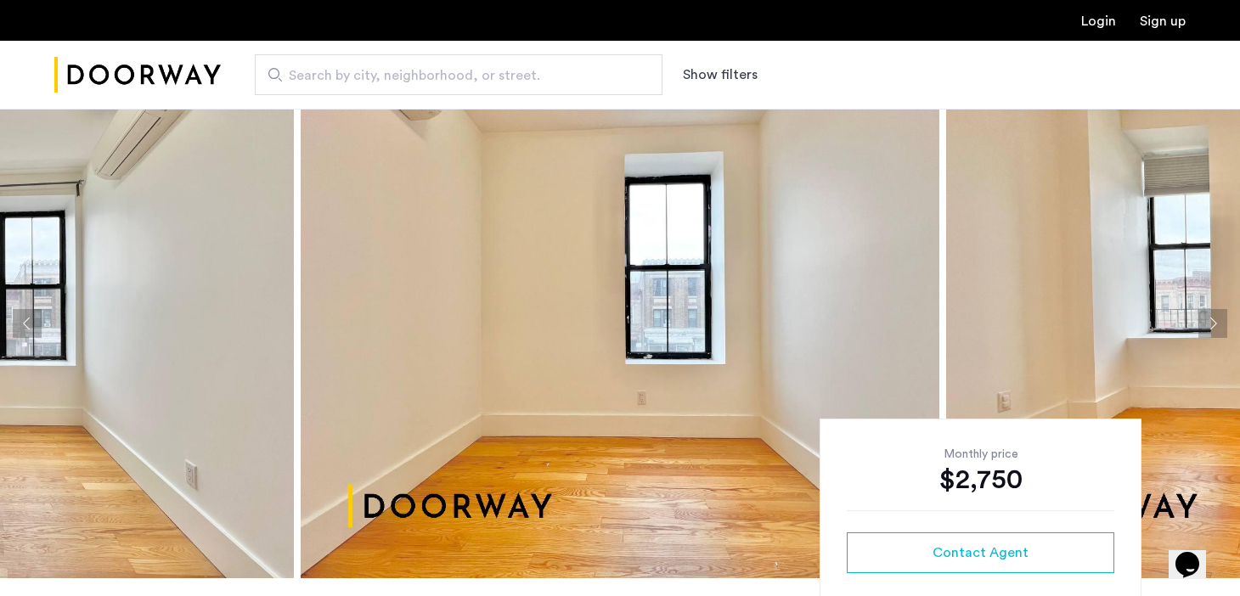
click at [1215, 323] on button "Next apartment" at bounding box center [1213, 323] width 29 height 29
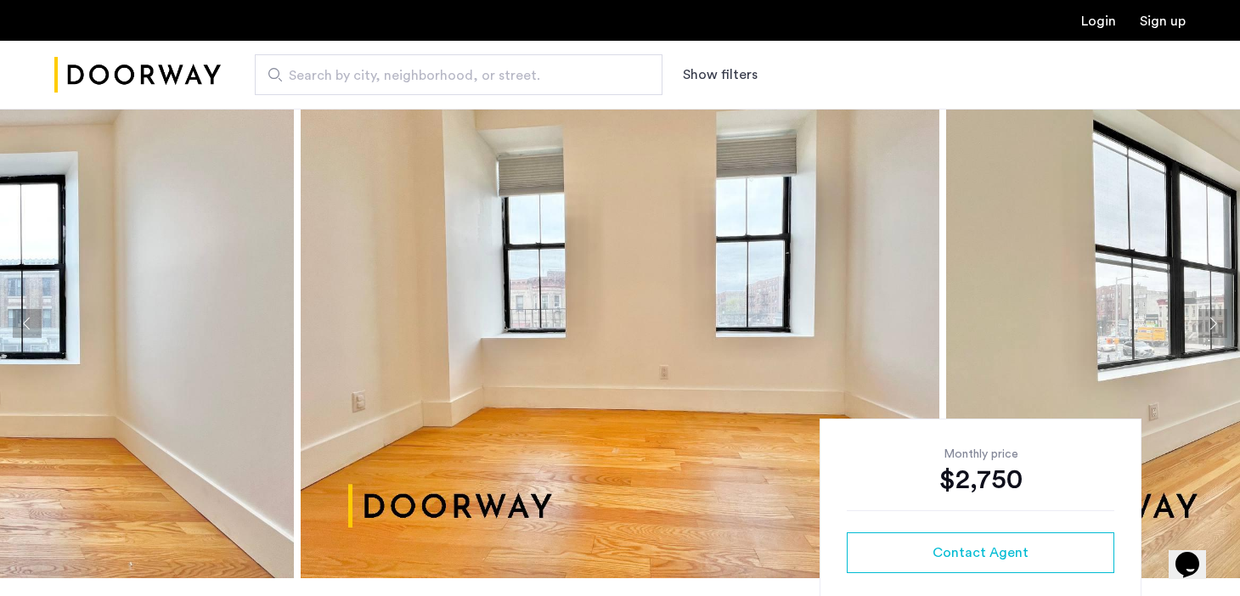
click at [1215, 323] on button "Next apartment" at bounding box center [1213, 323] width 29 height 29
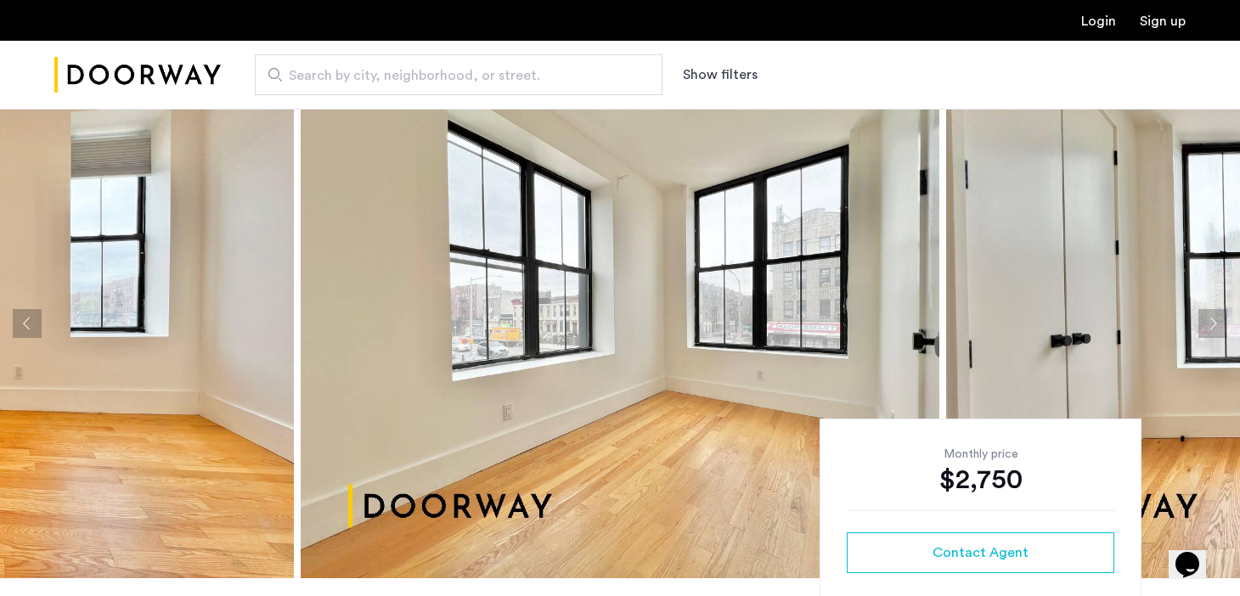
click at [1215, 323] on button "Next apartment" at bounding box center [1213, 323] width 29 height 29
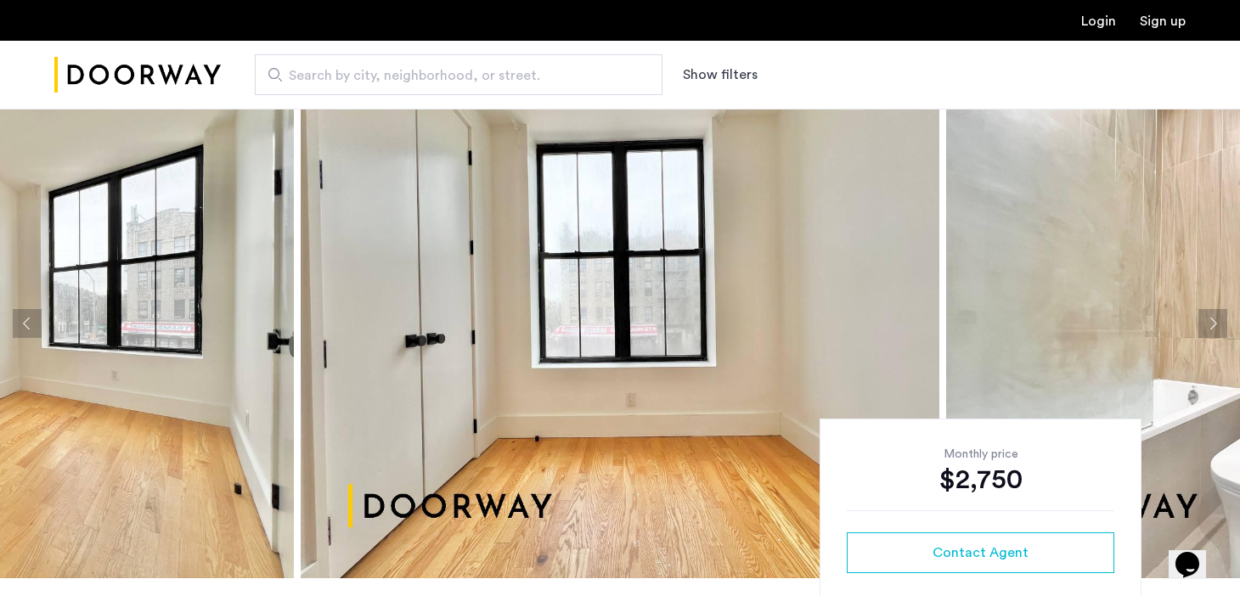
click at [1215, 324] on button "Next apartment" at bounding box center [1213, 323] width 29 height 29
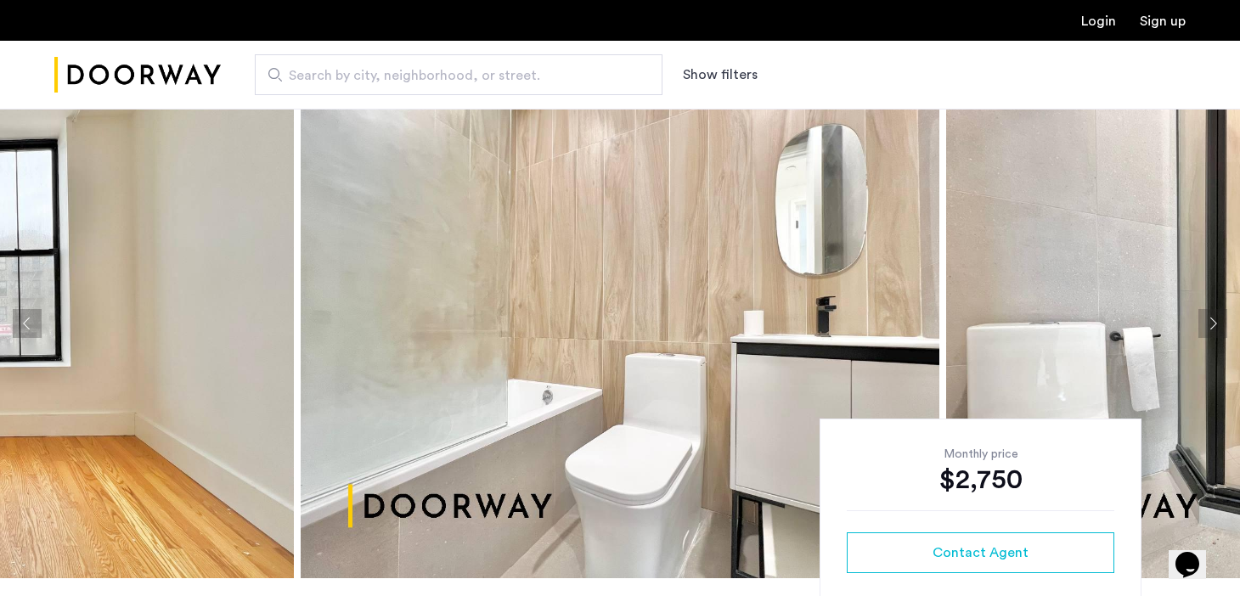
click at [1215, 325] on button "Next apartment" at bounding box center [1213, 323] width 29 height 29
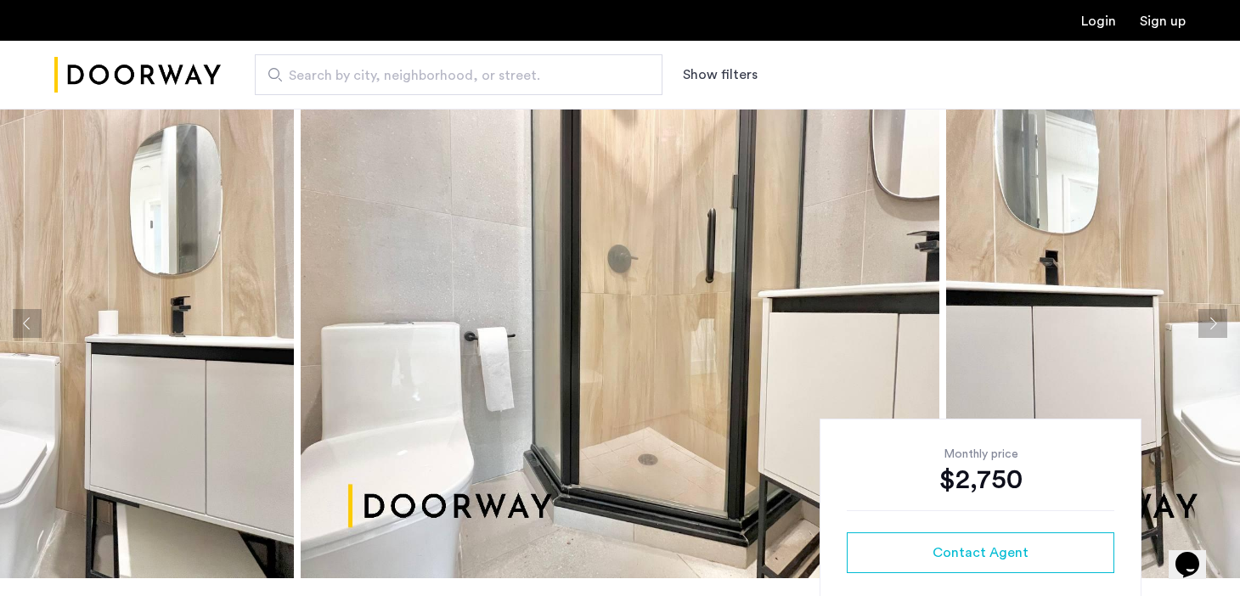
click at [1215, 325] on button "Next apartment" at bounding box center [1213, 323] width 29 height 29
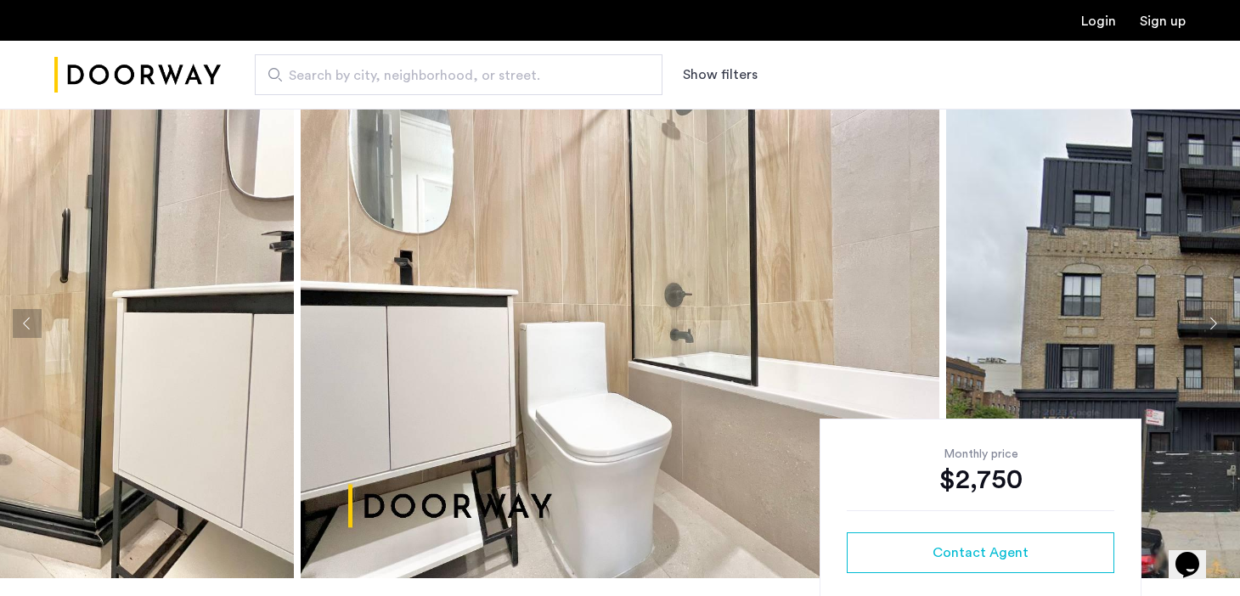
click at [1215, 325] on button "Next apartment" at bounding box center [1213, 323] width 29 height 29
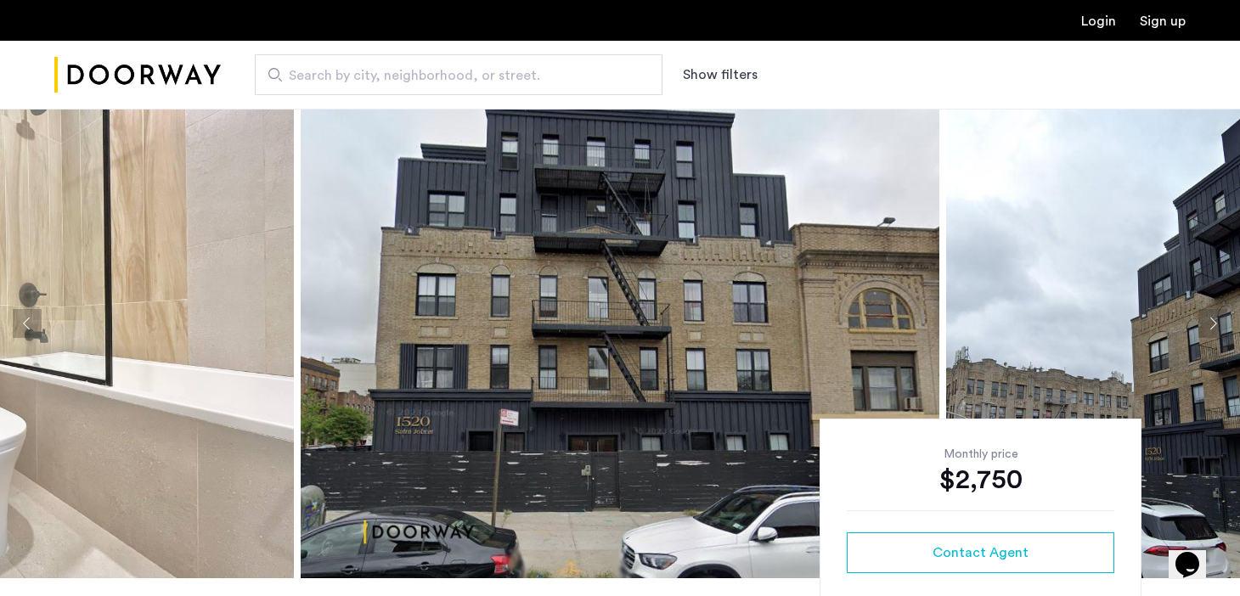
click at [1215, 325] on button "Next apartment" at bounding box center [1213, 323] width 29 height 29
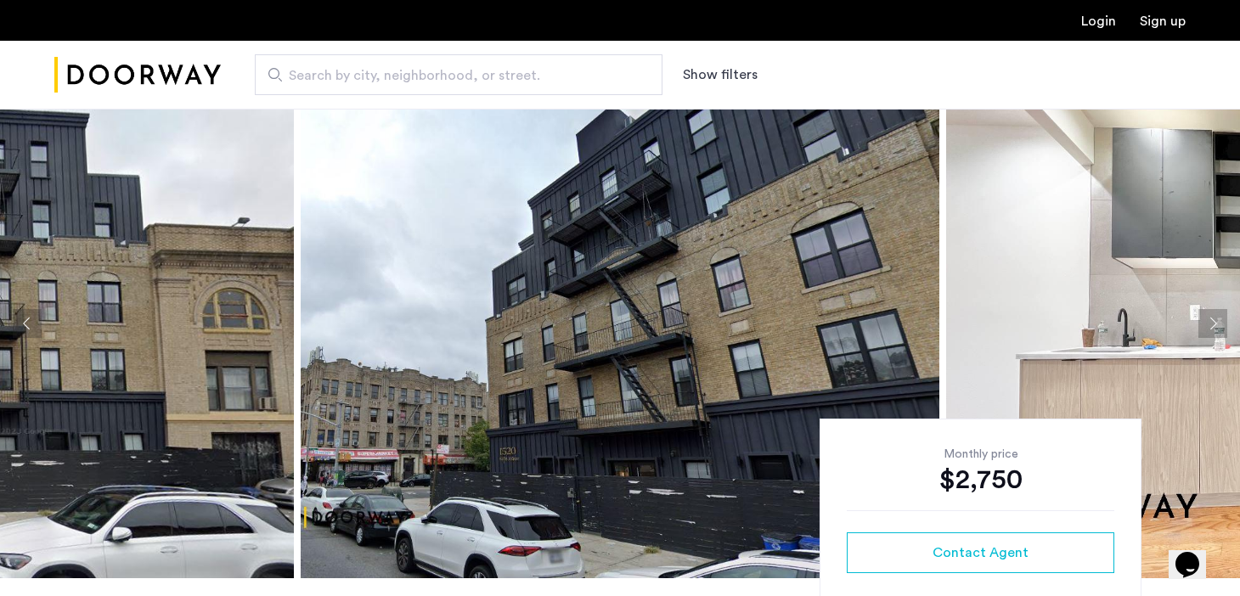
click at [1215, 325] on button "Next apartment" at bounding box center [1213, 323] width 29 height 29
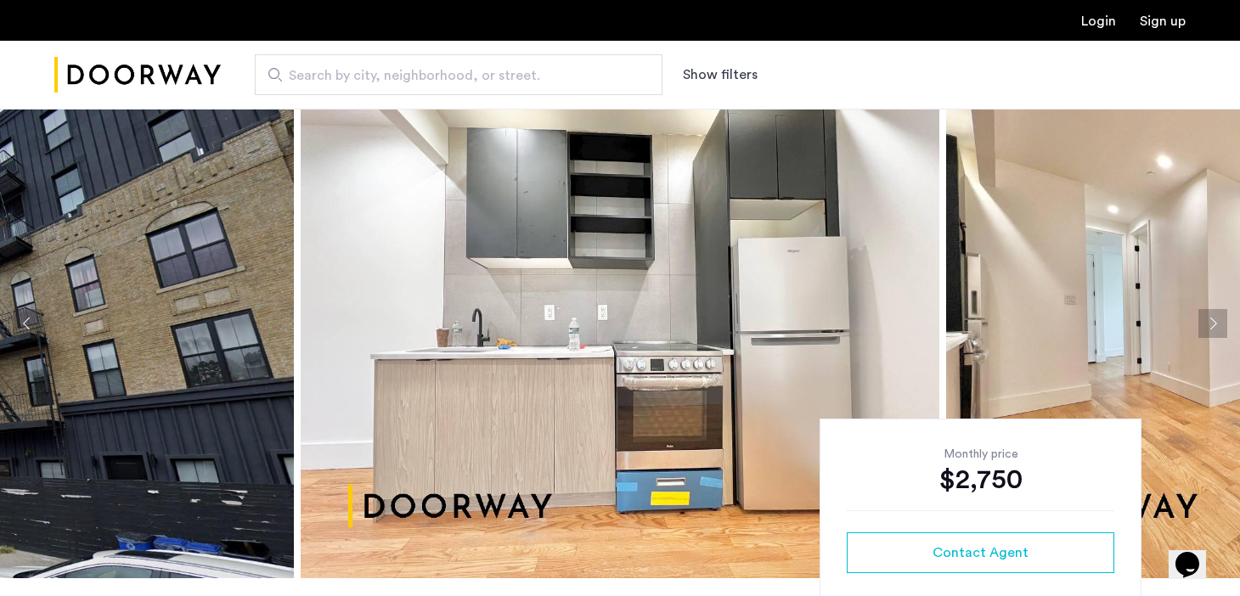
click at [1215, 325] on button "Next apartment" at bounding box center [1213, 323] width 29 height 29
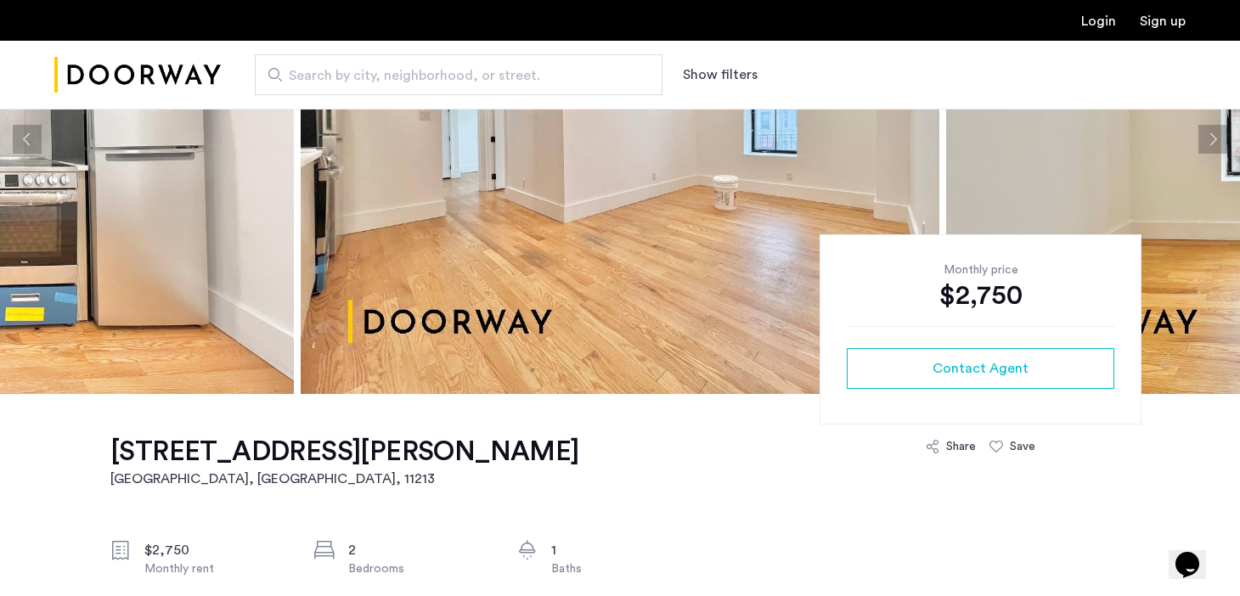
scroll to position [280, 0]
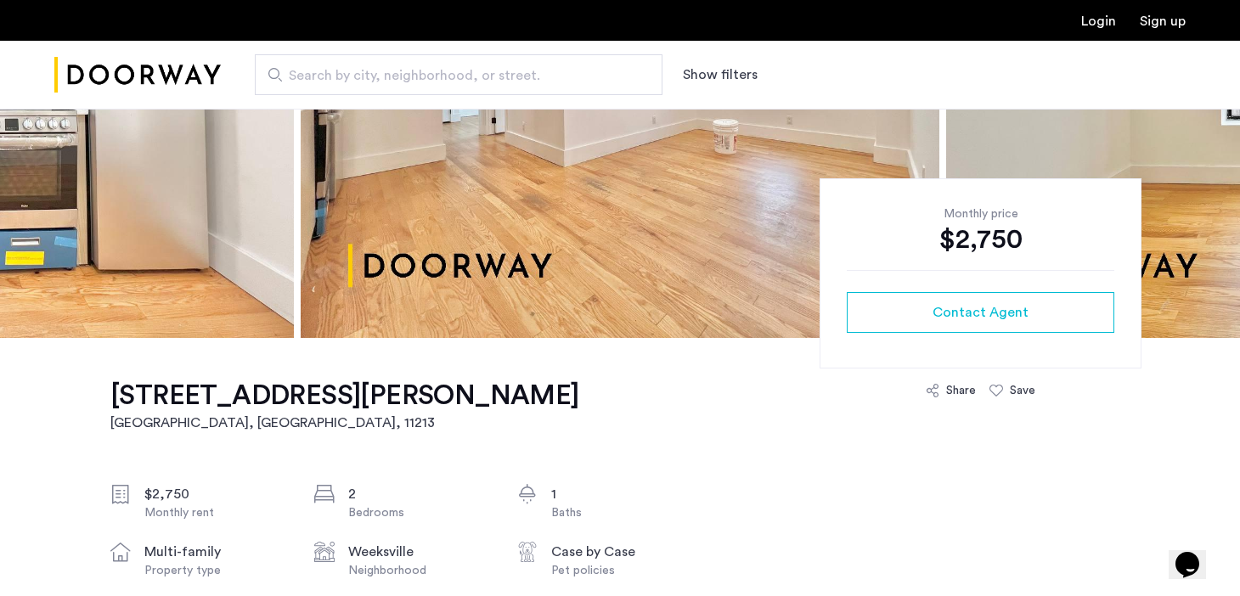
drag, startPoint x: 97, startPoint y: 387, endPoint x: 512, endPoint y: 417, distance: 416.5
copy h1 "1520 Saint Johns Place, Crown Heights, Brooklyn, NY, 11213, Unit 3F"
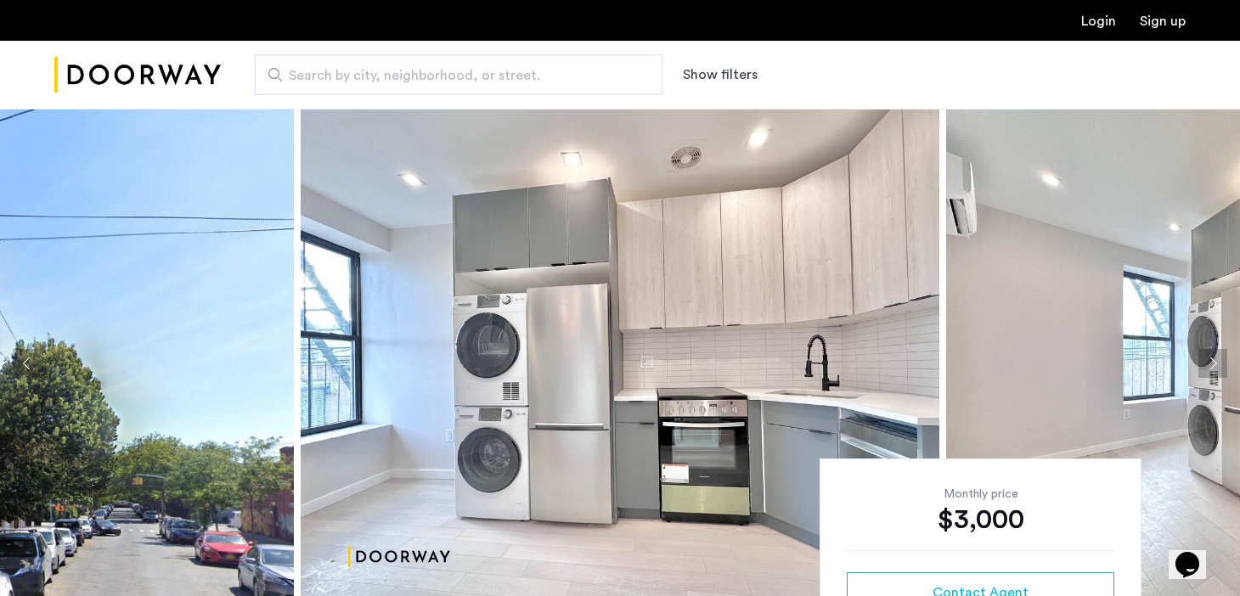
scroll to position [349, 0]
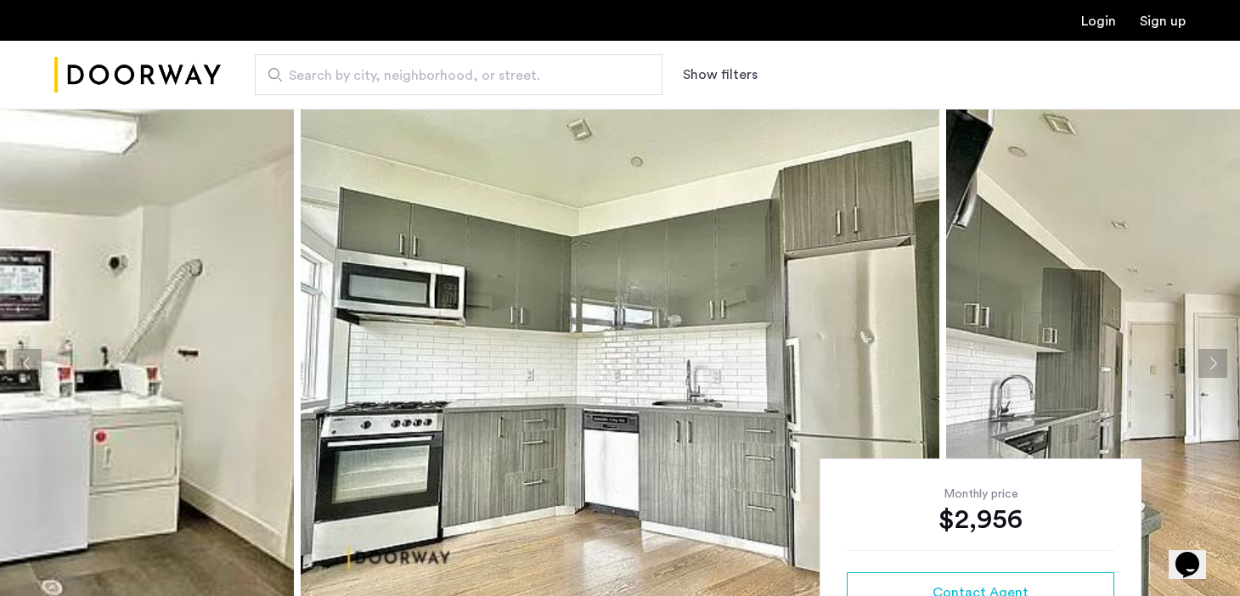
scroll to position [381, 0]
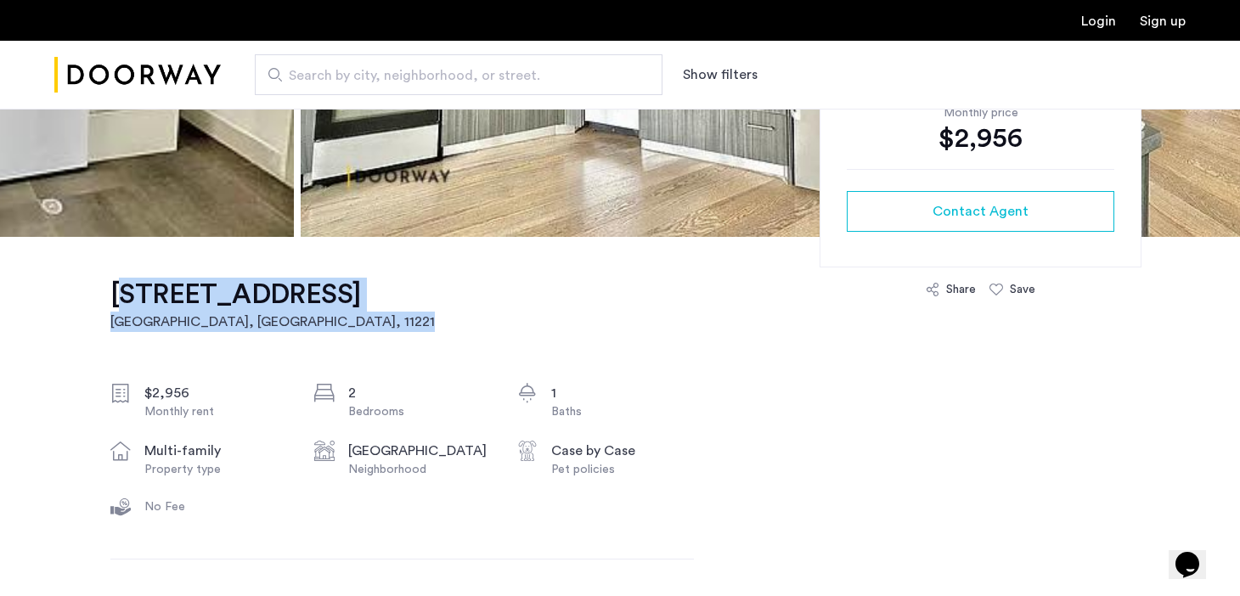
drag, startPoint x: 91, startPoint y: 293, endPoint x: 291, endPoint y: 343, distance: 206.7
copy link "997 Jefferson Avenue, Unit 3C Brooklyn, NY , 11221"
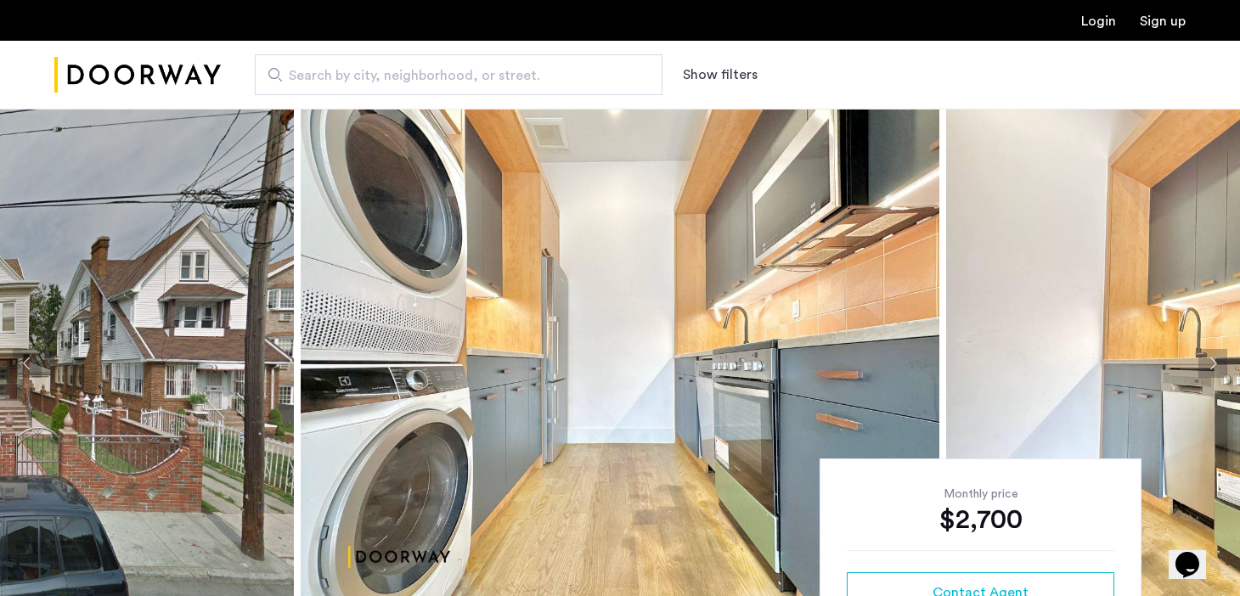
scroll to position [256, 0]
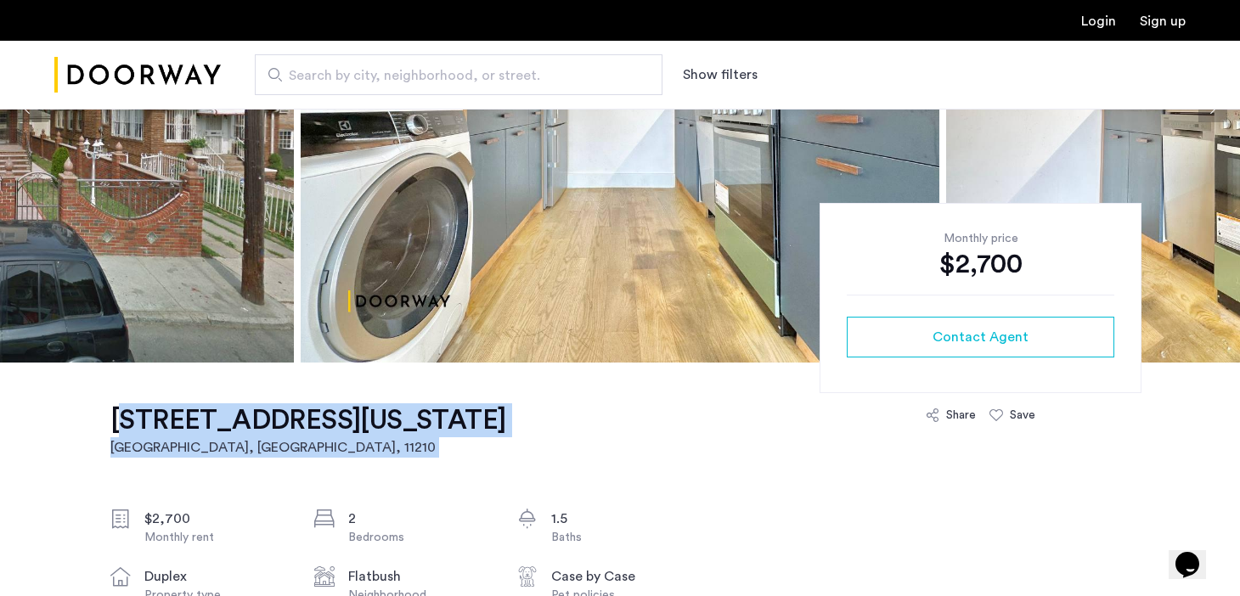
drag, startPoint x: 88, startPoint y: 390, endPoint x: 226, endPoint y: 477, distance: 163.3
copy div "[STREET_ADDRESS][US_STATE]"
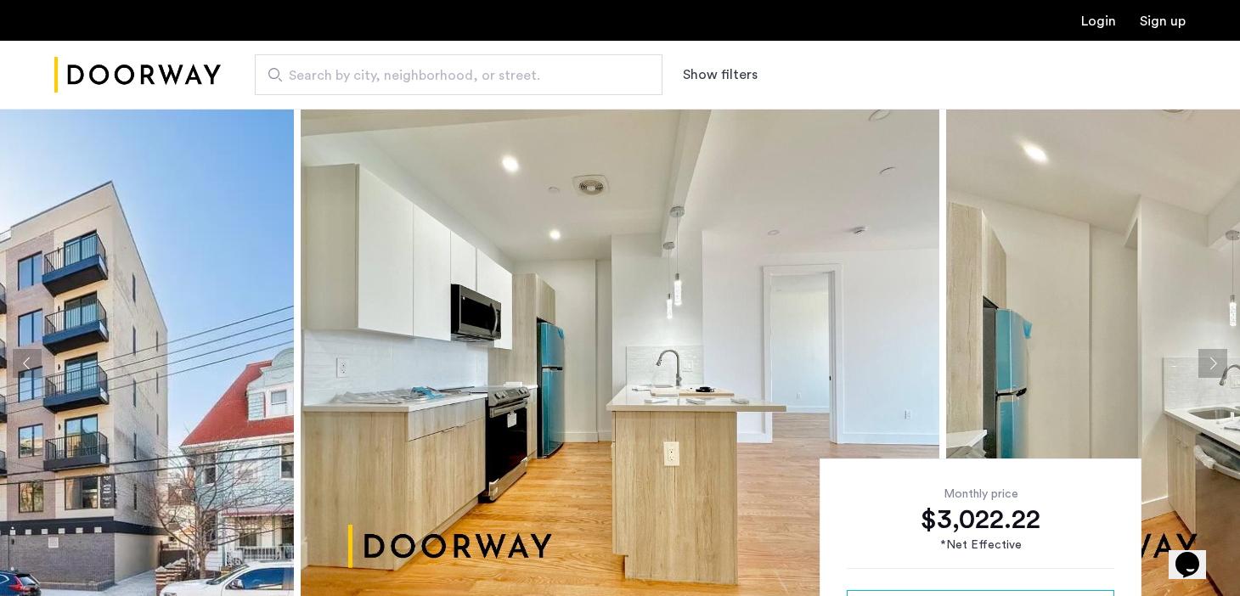
scroll to position [42, 0]
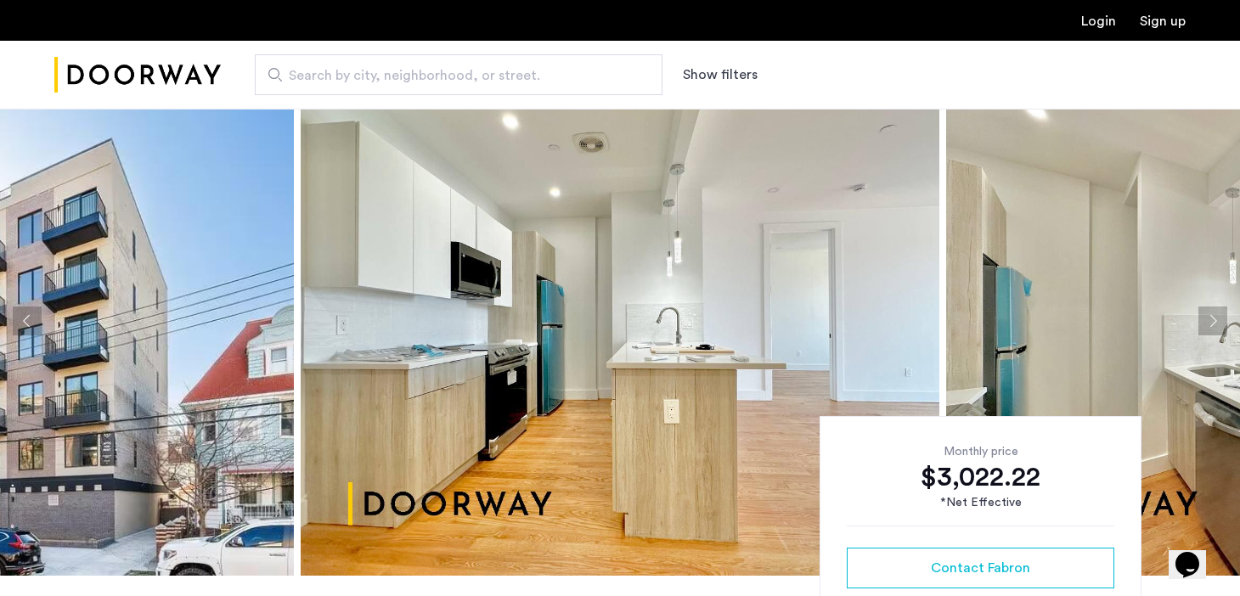
click at [1217, 329] on button "Next apartment" at bounding box center [1213, 321] width 29 height 29
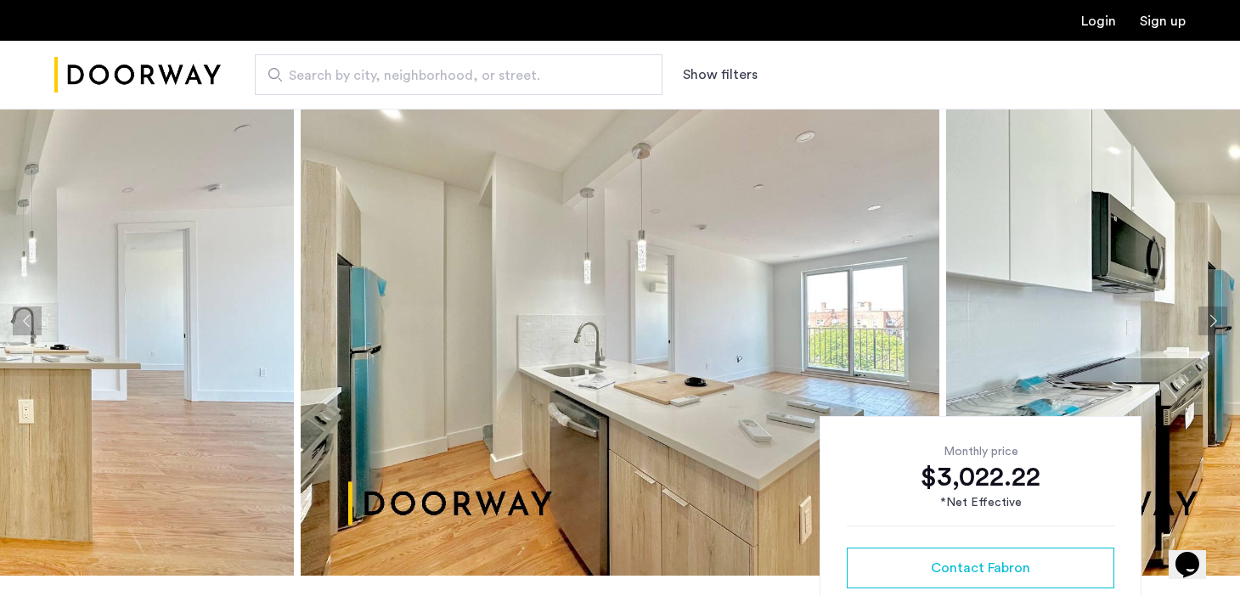
click at [1217, 326] on button "Next apartment" at bounding box center [1213, 321] width 29 height 29
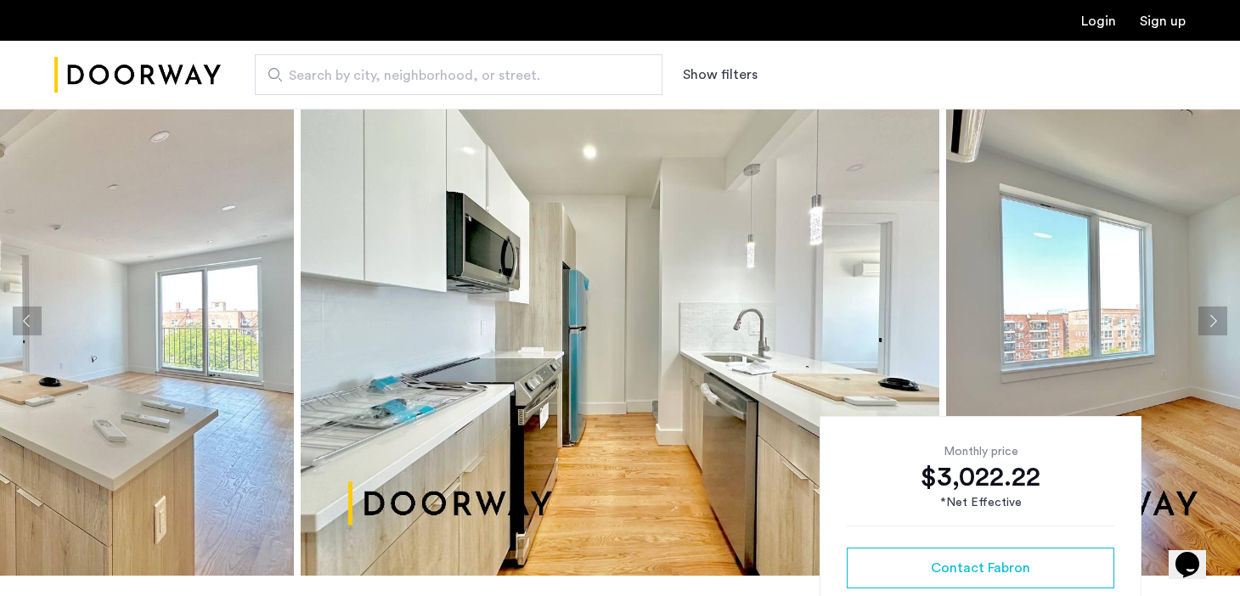
click at [1217, 327] on button "Next apartment" at bounding box center [1213, 321] width 29 height 29
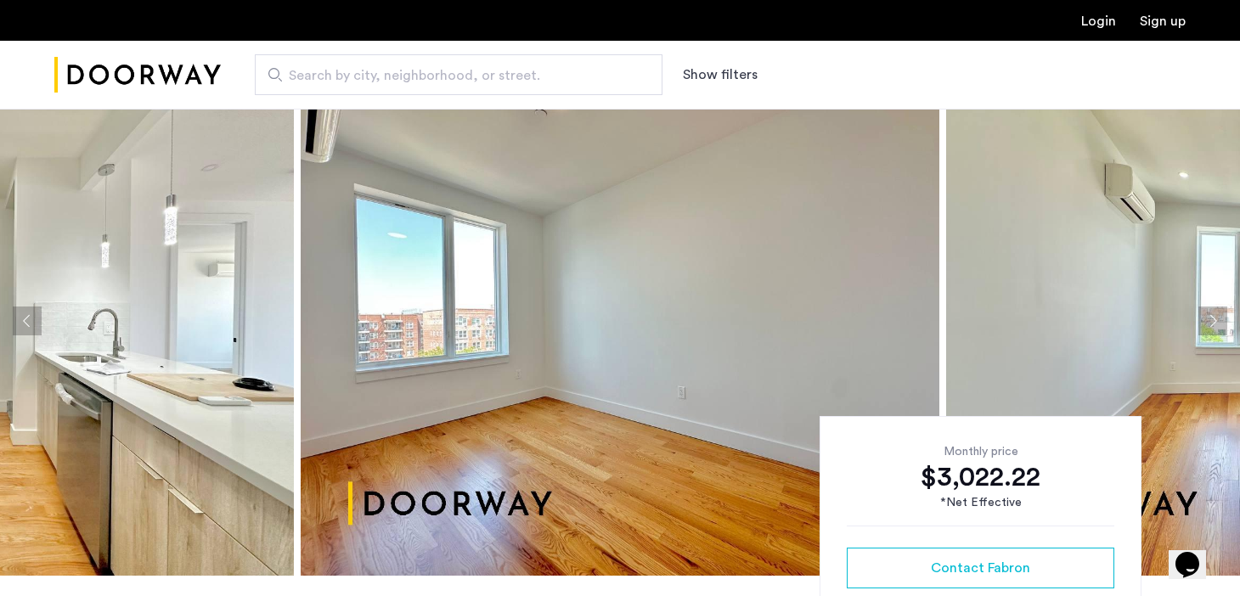
click at [1217, 328] on button "Next apartment" at bounding box center [1213, 321] width 29 height 29
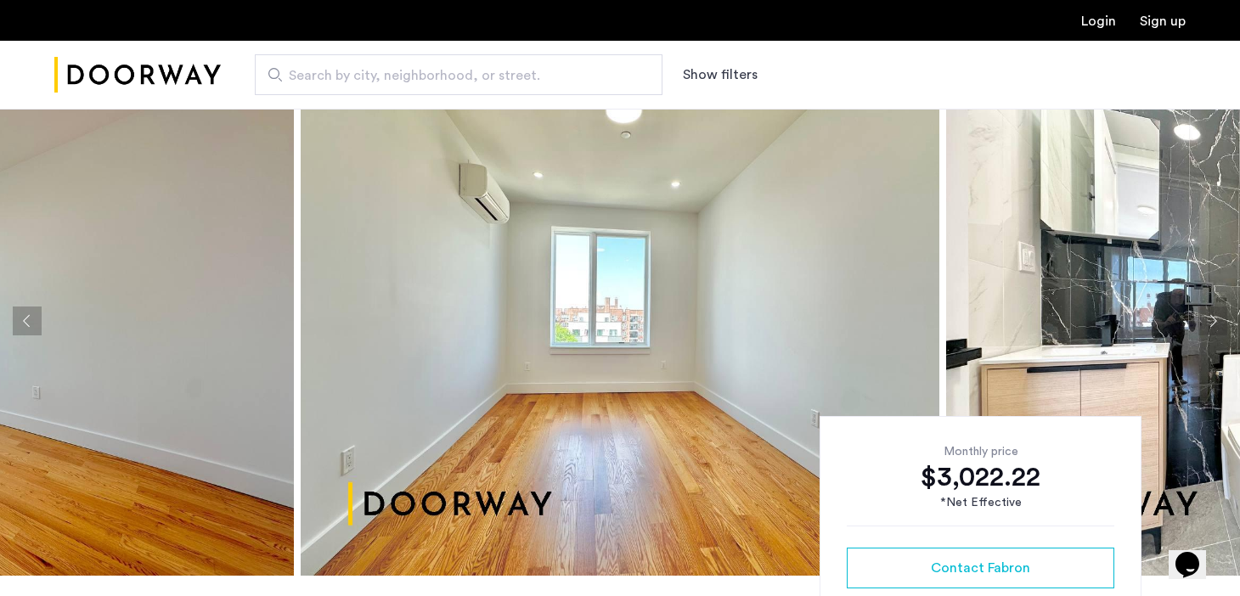
click at [1217, 329] on button "Next apartment" at bounding box center [1213, 321] width 29 height 29
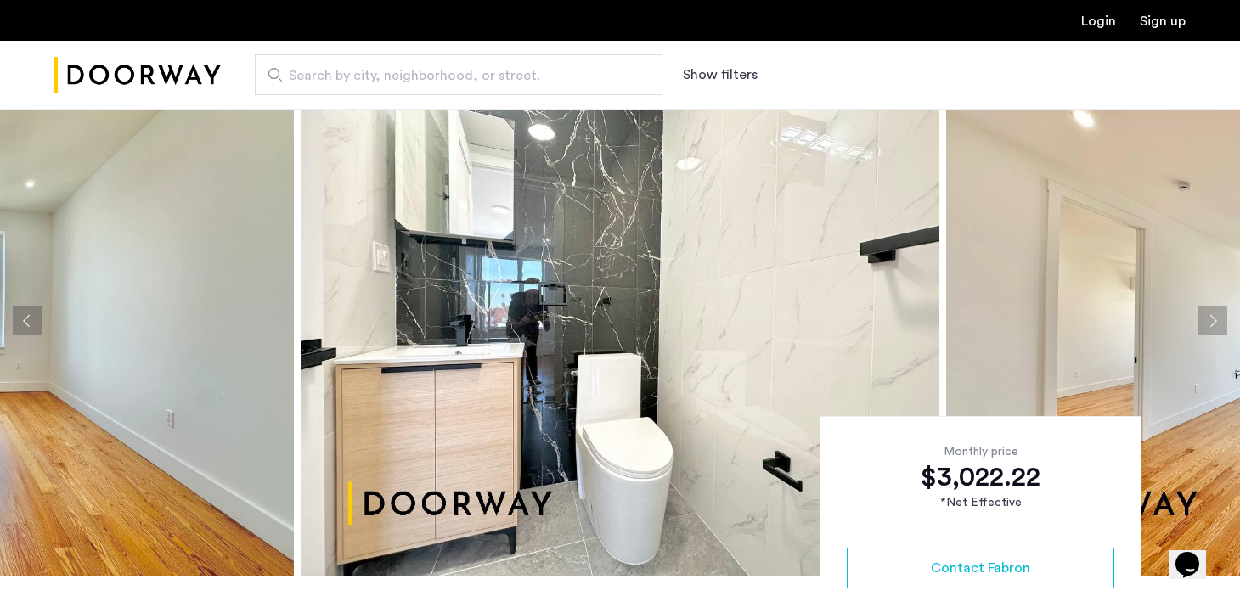
click at [1217, 329] on button "Next apartment" at bounding box center [1213, 321] width 29 height 29
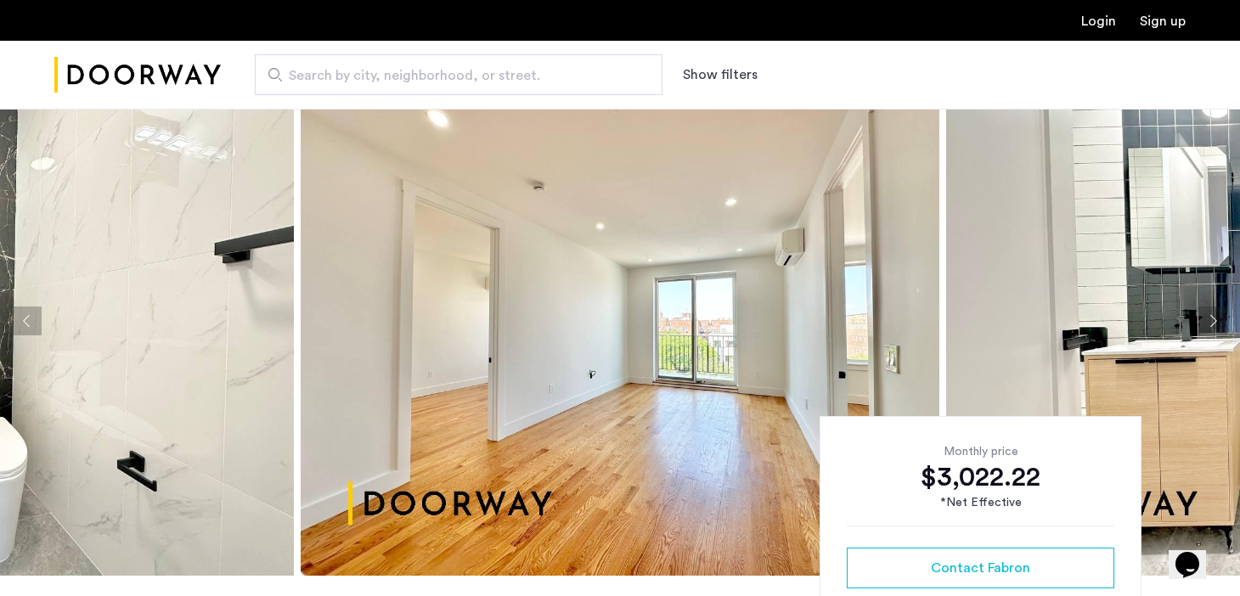
click at [1217, 330] on button "Next apartment" at bounding box center [1213, 321] width 29 height 29
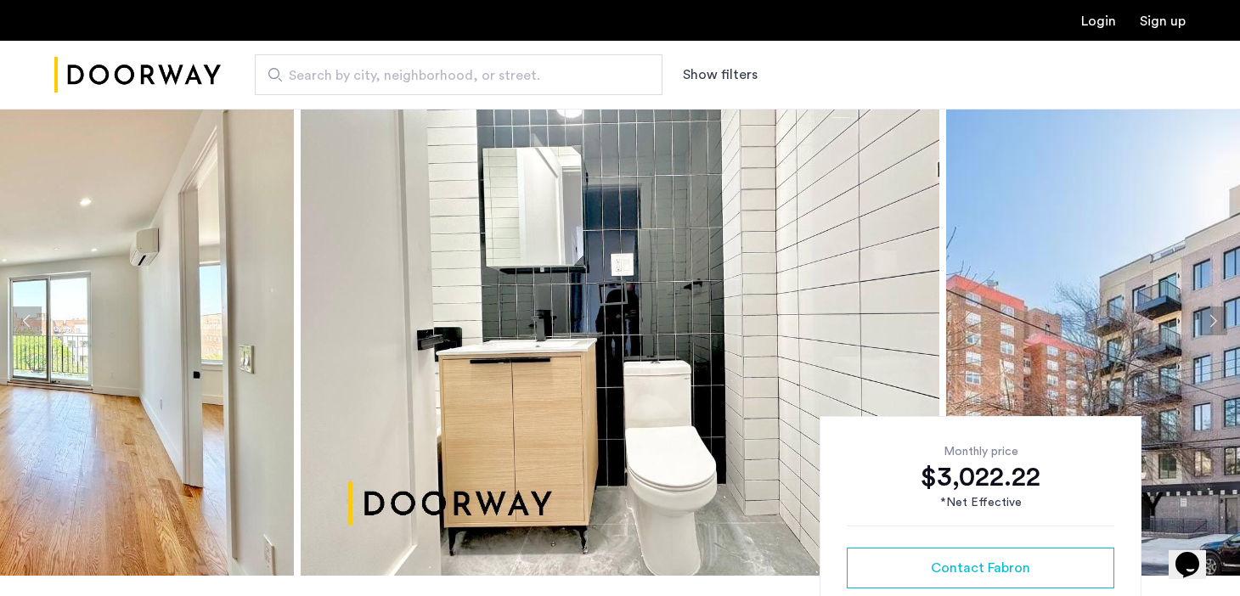
click at [1217, 330] on button "Next apartment" at bounding box center [1213, 321] width 29 height 29
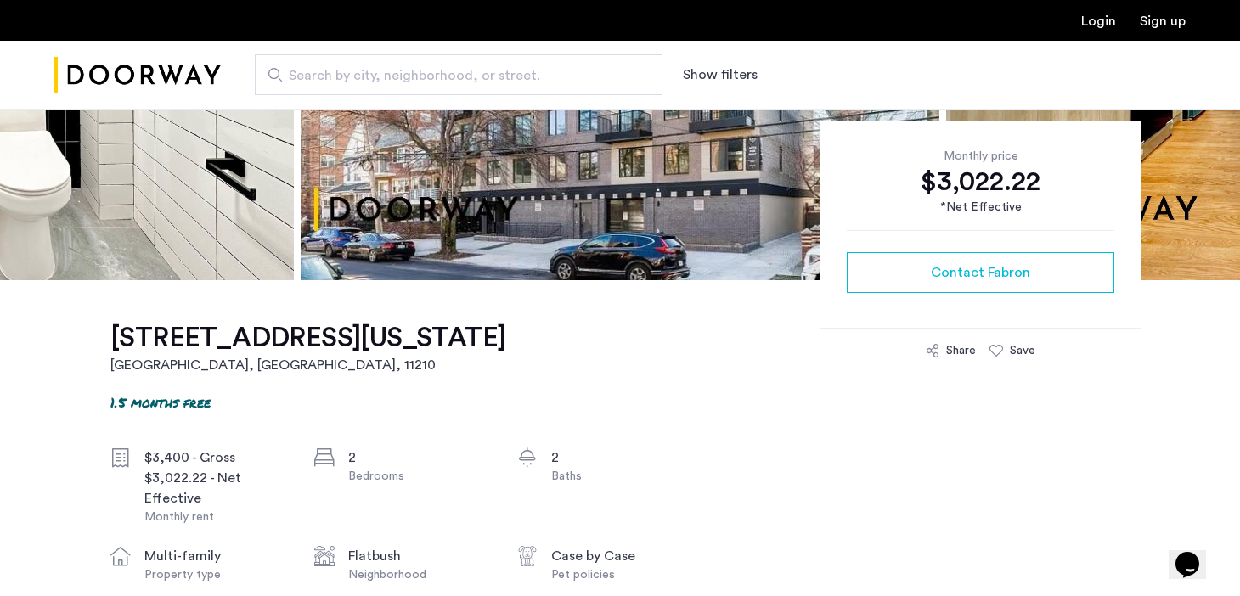
scroll to position [473, 0]
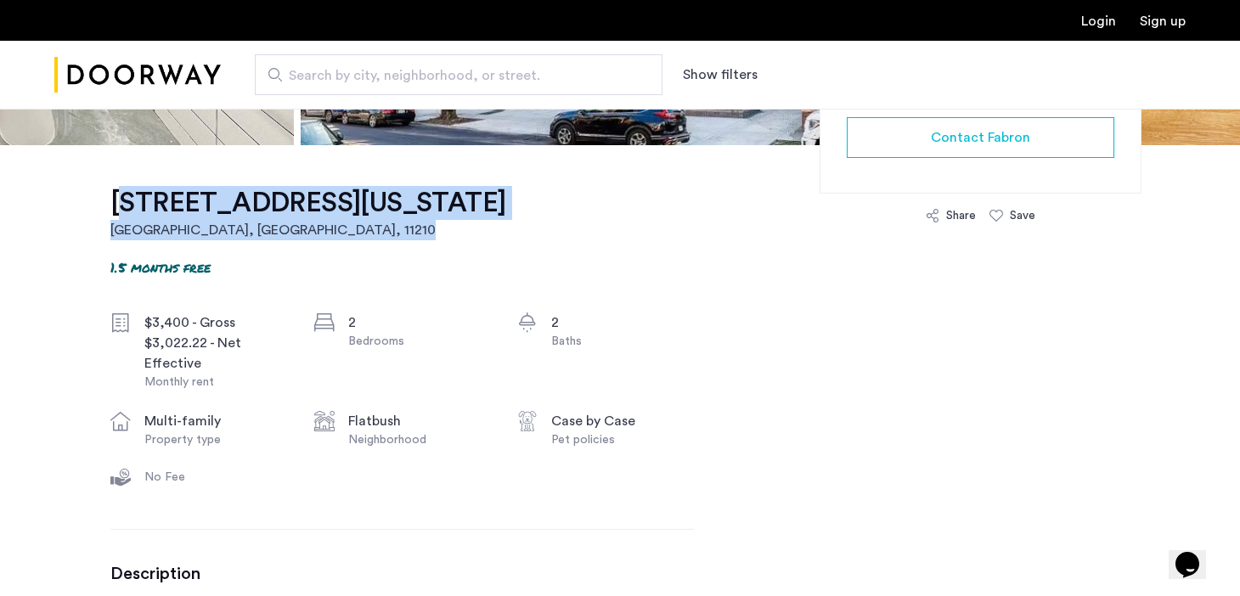
drag, startPoint x: 88, startPoint y: 216, endPoint x: 255, endPoint y: 230, distance: 167.1
copy link "1644 New York Avenue, Unit 2C Brooklyn, NY , 11210"
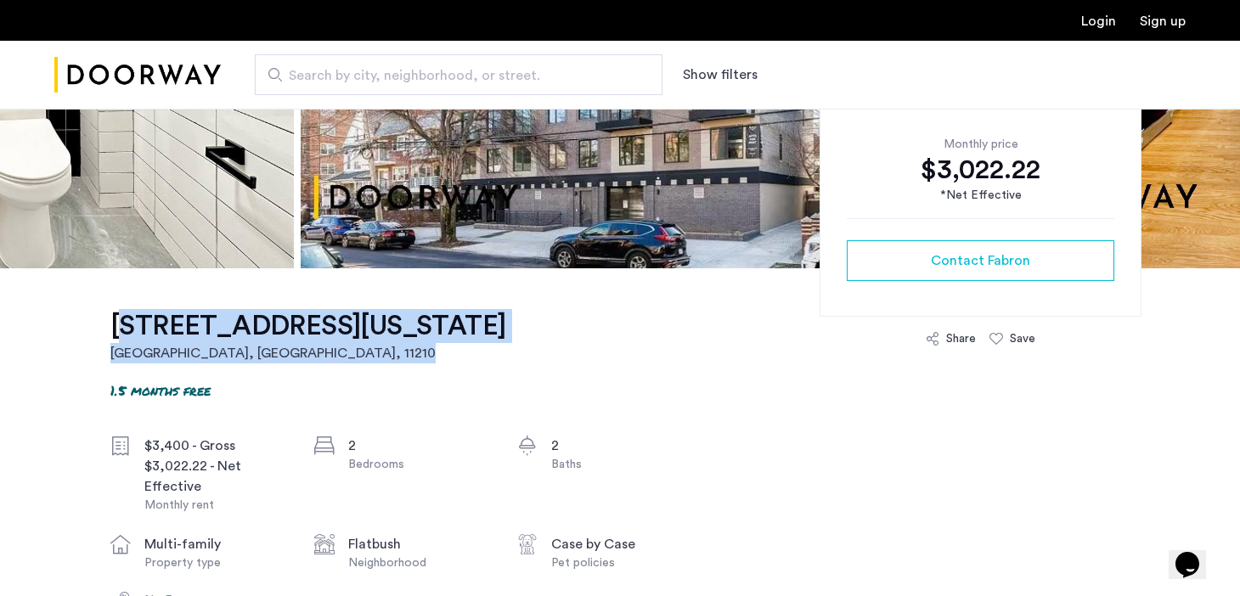
scroll to position [0, 0]
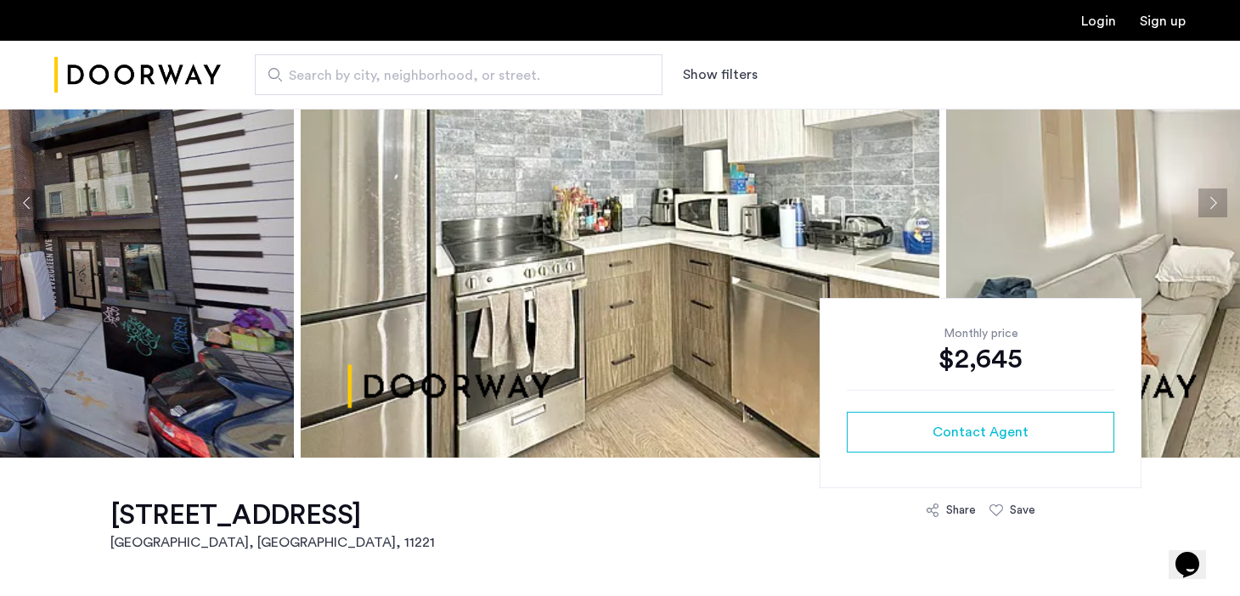
scroll to position [157, 0]
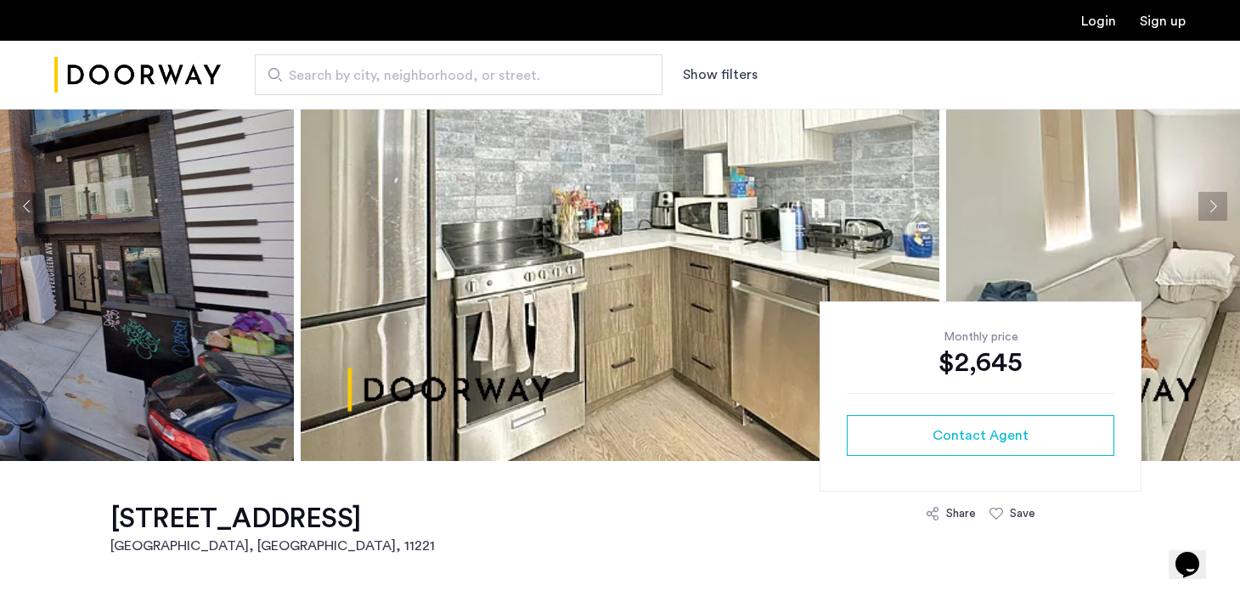
click at [1220, 211] on button "Next apartment" at bounding box center [1213, 206] width 29 height 29
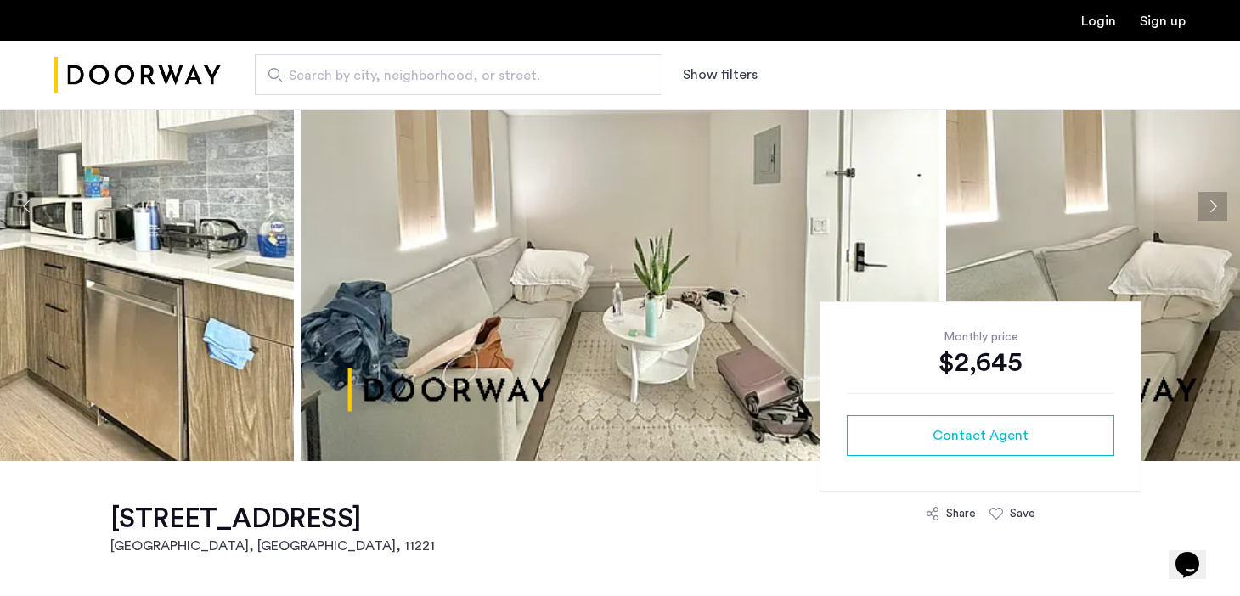
click at [1220, 211] on button "Next apartment" at bounding box center [1213, 206] width 29 height 29
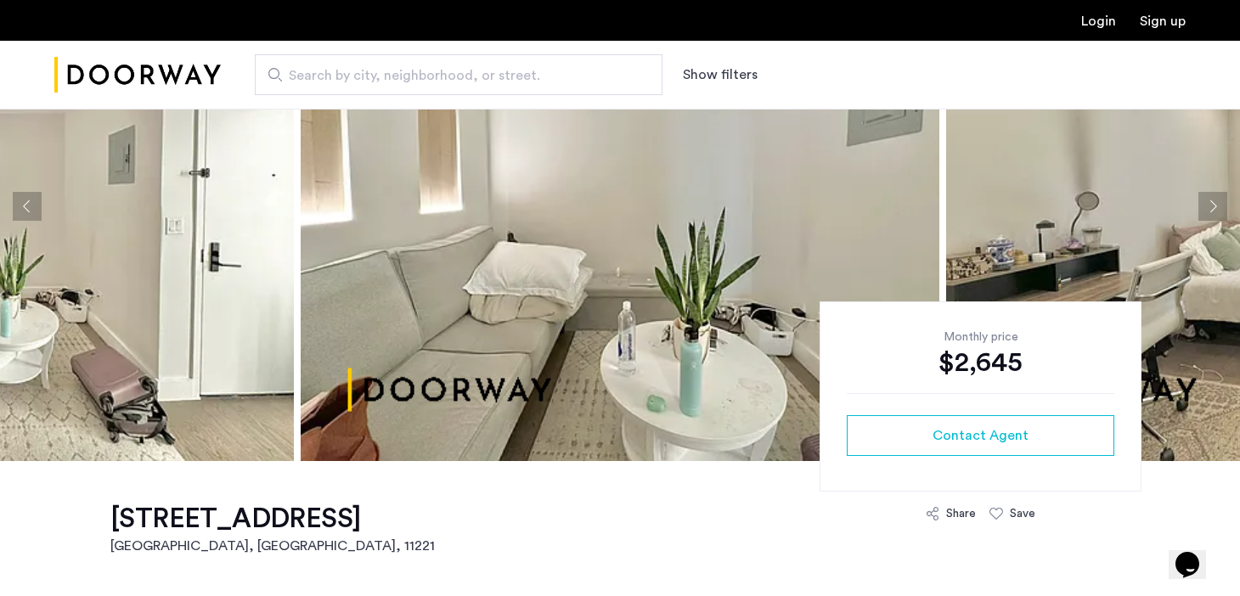
click at [1220, 211] on button "Next apartment" at bounding box center [1213, 206] width 29 height 29
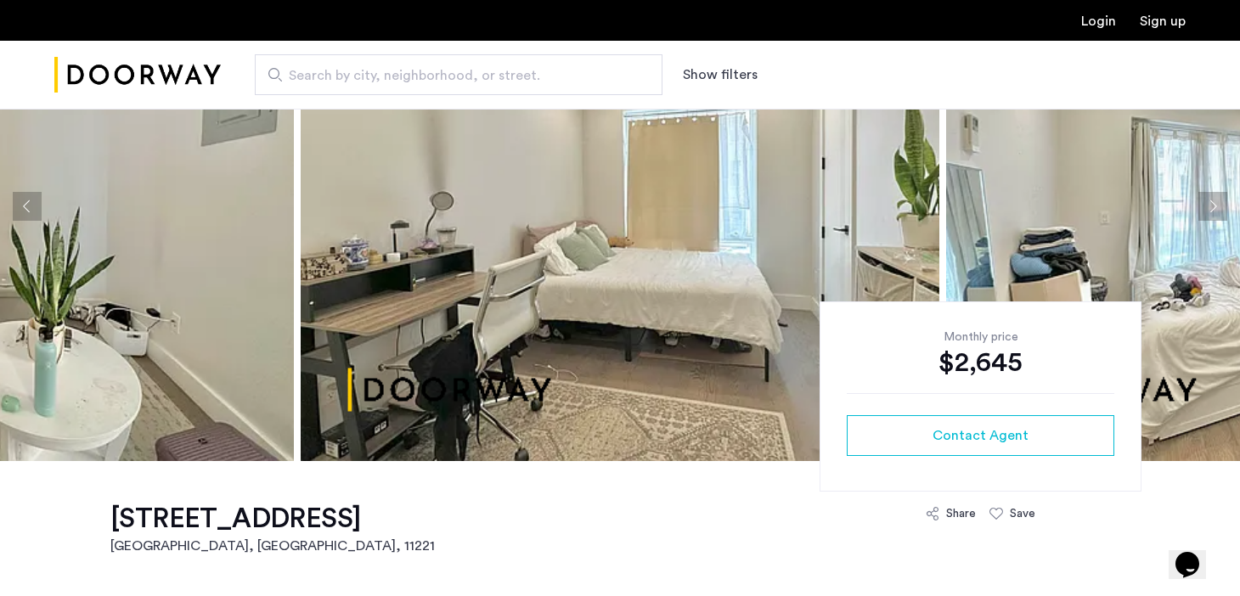
click at [1220, 211] on button "Next apartment" at bounding box center [1213, 206] width 29 height 29
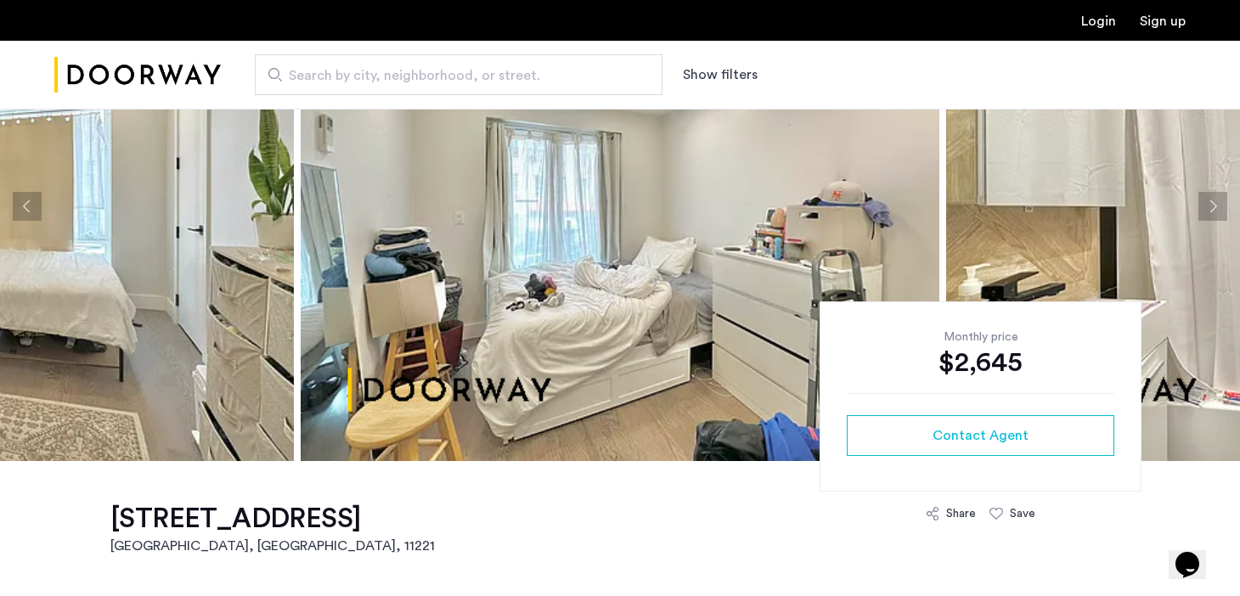
click at [1220, 211] on button "Next apartment" at bounding box center [1213, 206] width 29 height 29
